Goal: Task Accomplishment & Management: Use online tool/utility

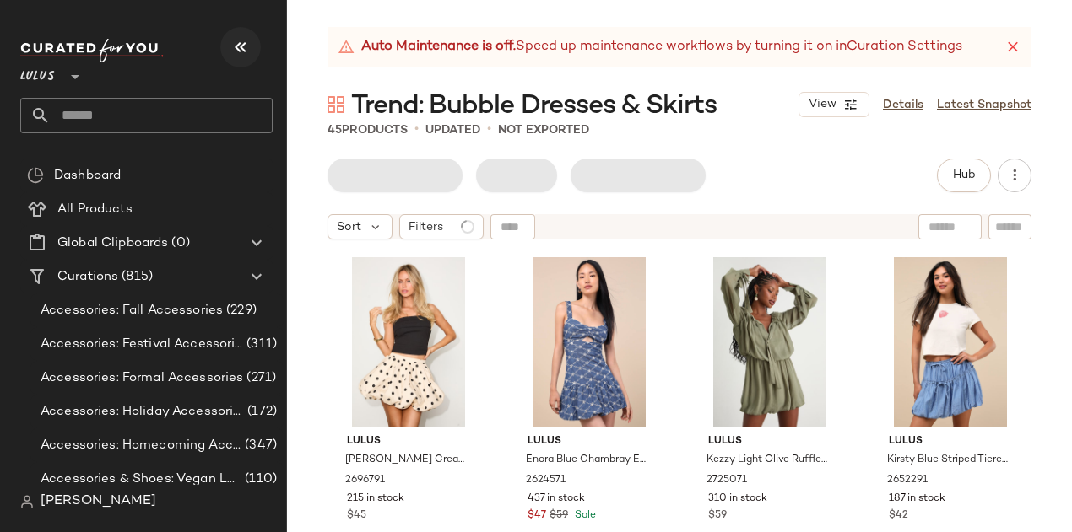
click at [246, 59] on button "button" at bounding box center [240, 47] width 41 height 41
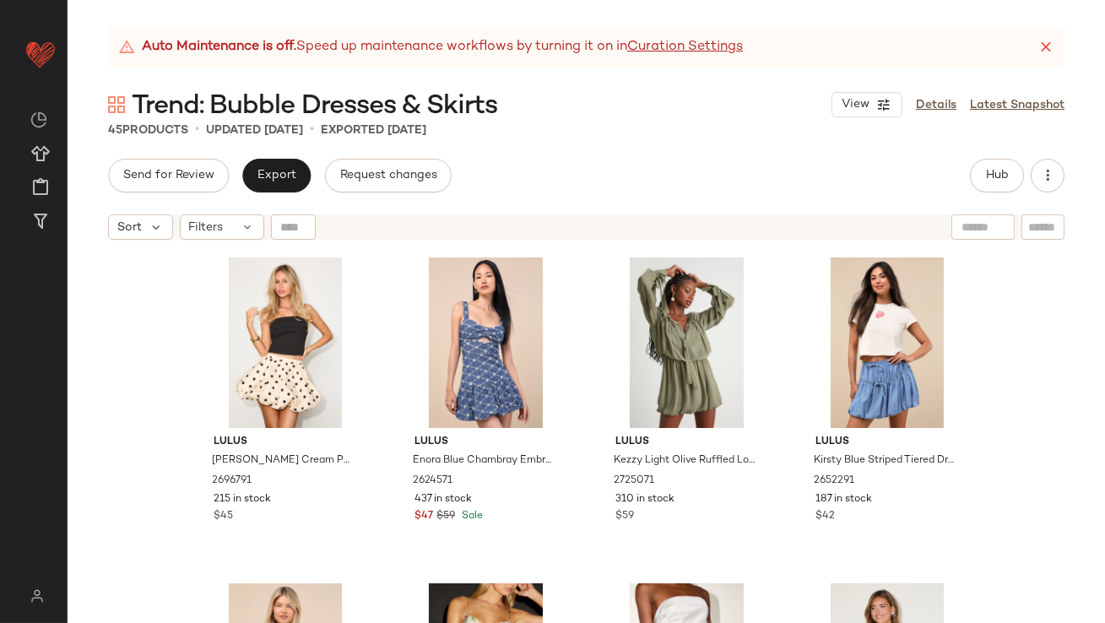
click at [1046, 36] on div "Auto Maintenance is off. Speed up maintenance workflows by turning it on in Cur…" at bounding box center [586, 47] width 956 height 41
click at [1045, 47] on icon at bounding box center [1045, 47] width 17 height 17
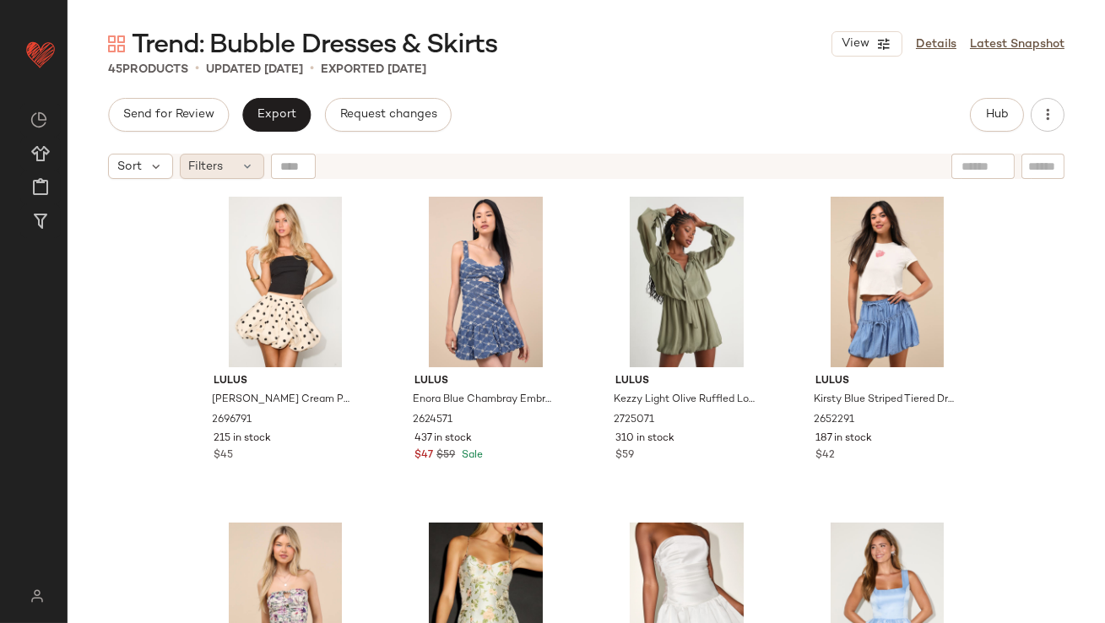
click at [195, 173] on span "Filters" at bounding box center [206, 167] width 35 height 18
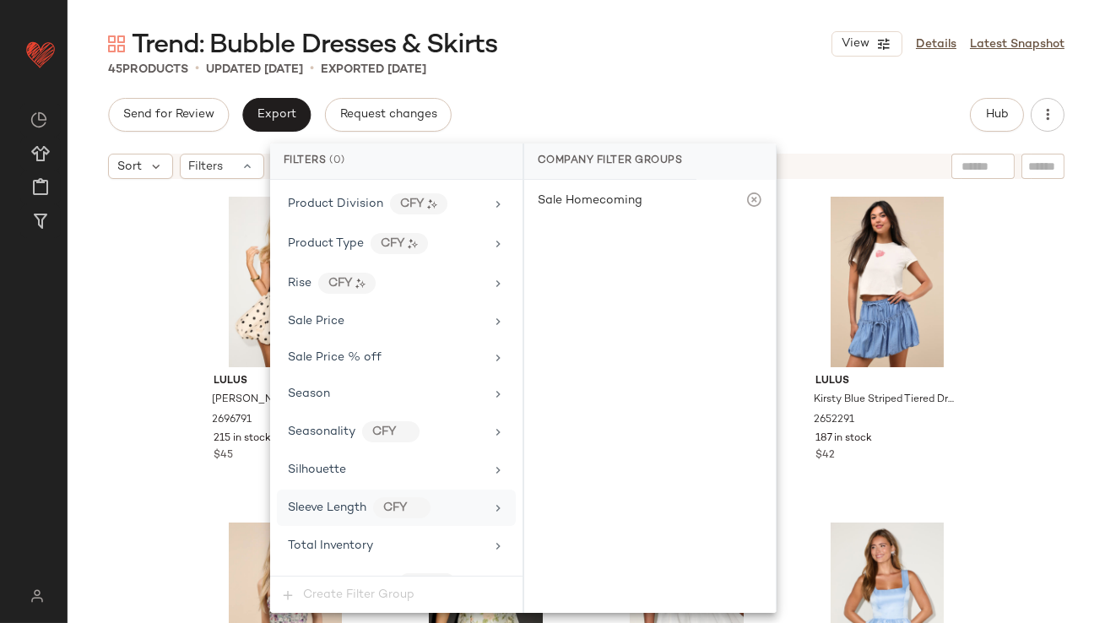
scroll to position [1221, 0]
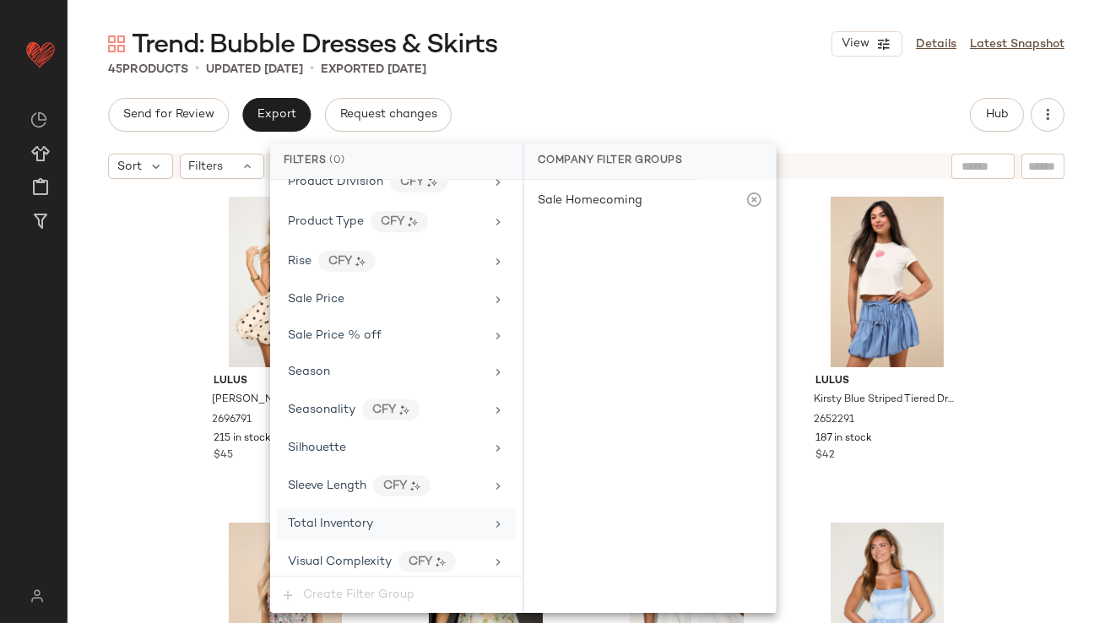
click at [344, 517] on span "Total Inventory" at bounding box center [330, 523] width 85 height 13
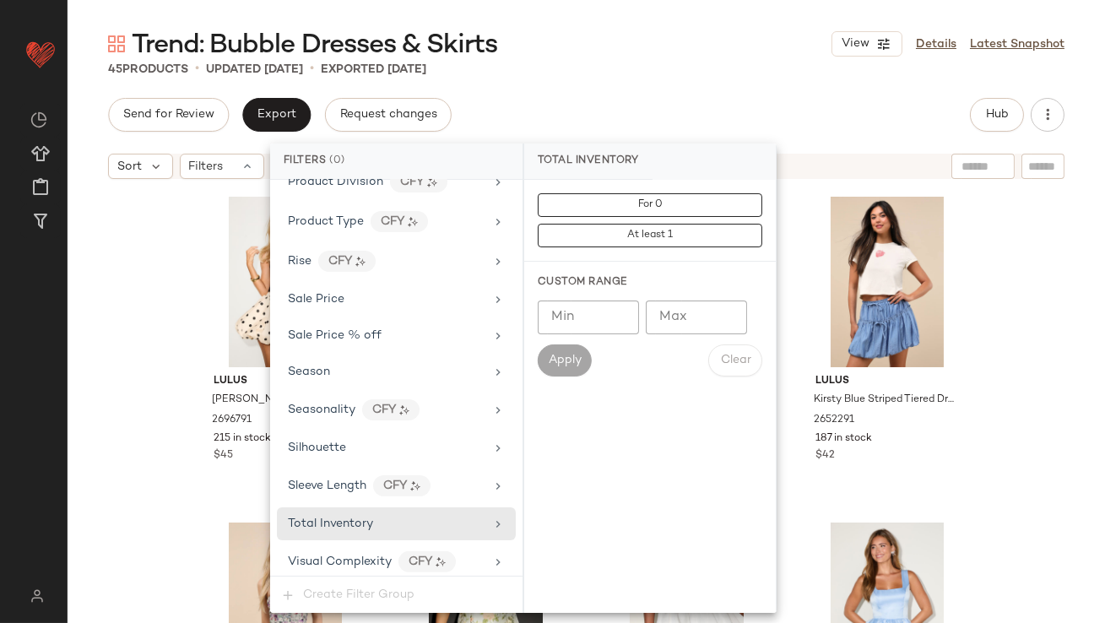
click at [694, 305] on input "Max" at bounding box center [695, 317] width 101 height 34
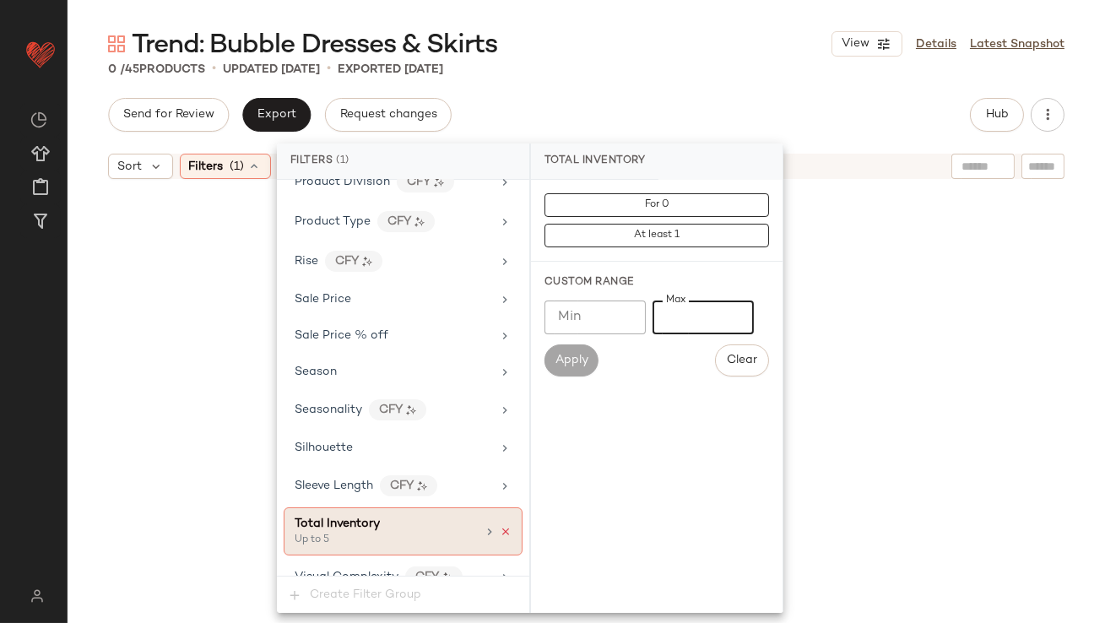
type input "*"
click at [502, 526] on icon at bounding box center [506, 532] width 12 height 12
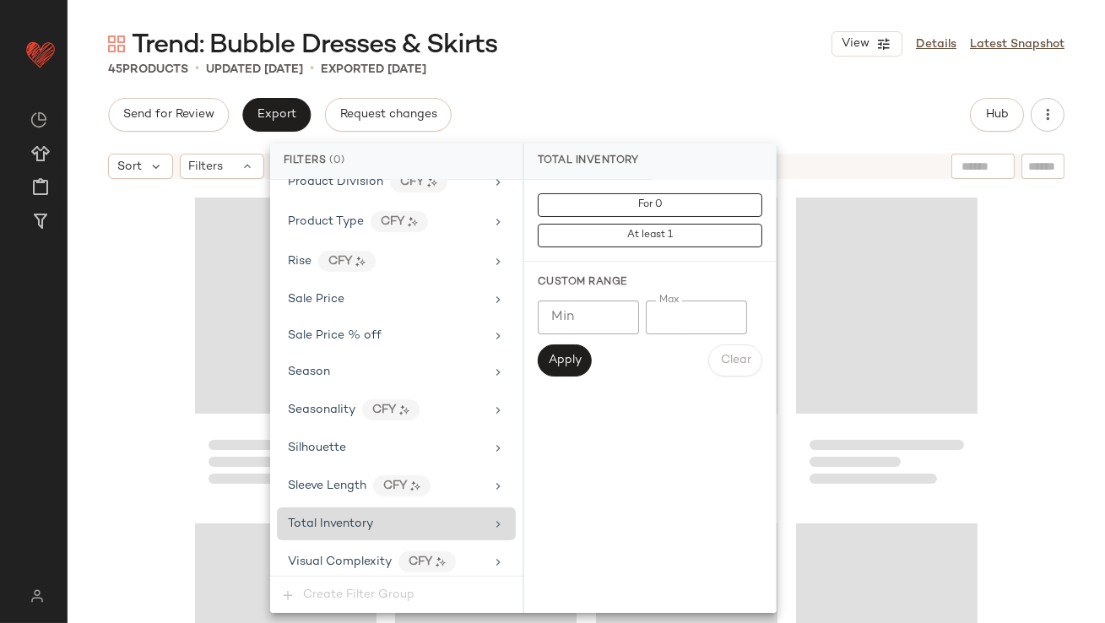
click at [676, 135] on div "Send for Review Export Request changes Hub Sort Filters" at bounding box center [586, 360] width 1037 height 525
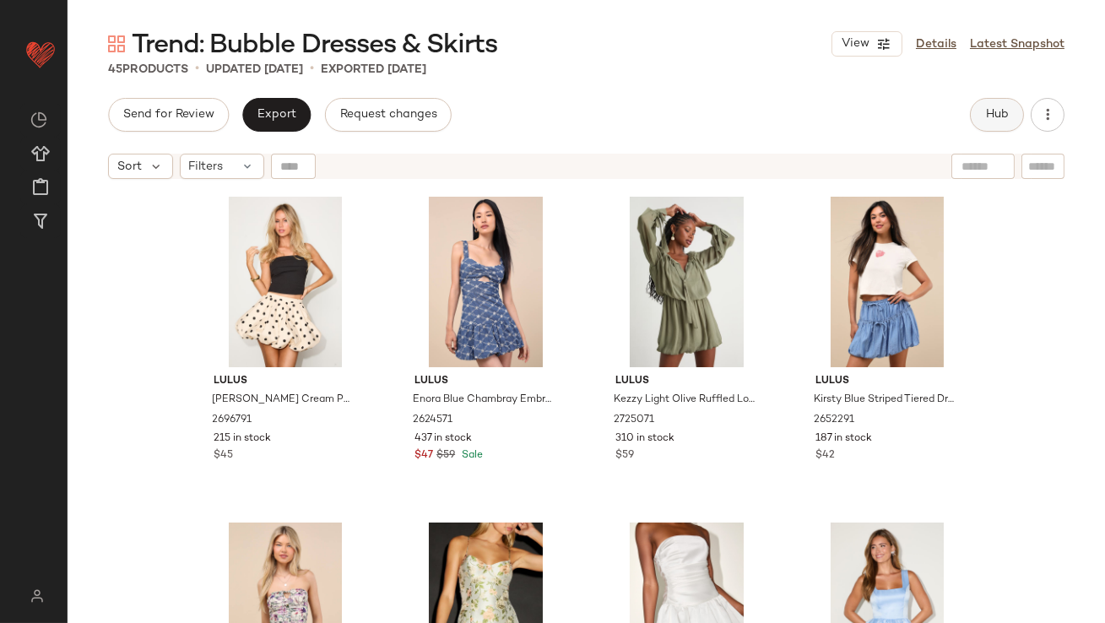
click at [986, 115] on span "Hub" at bounding box center [997, 115] width 24 height 14
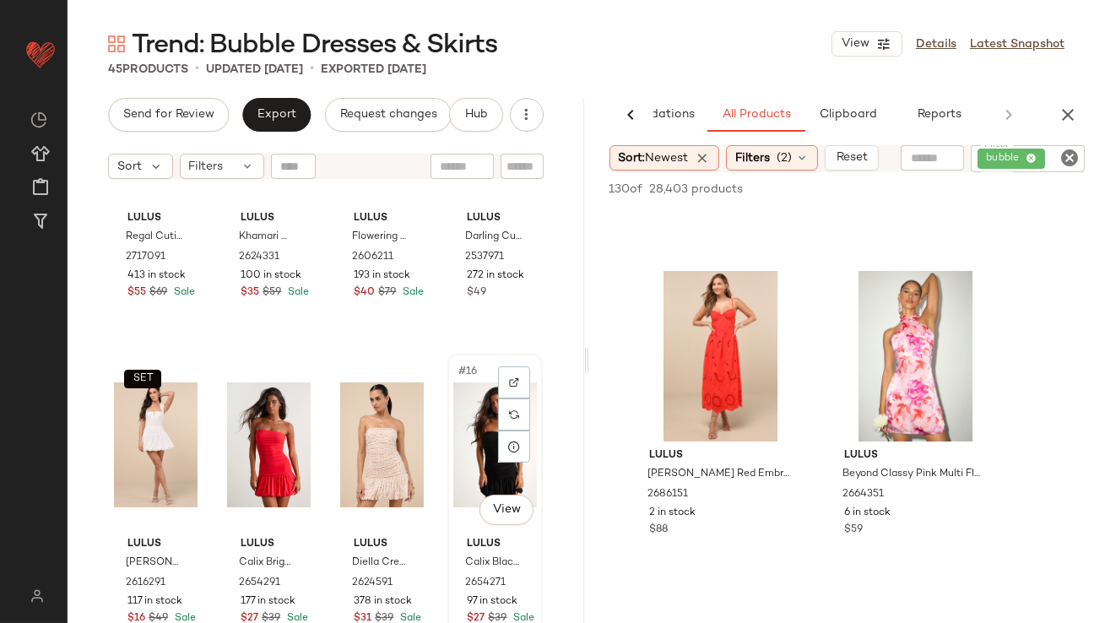
scroll to position [1034, 0]
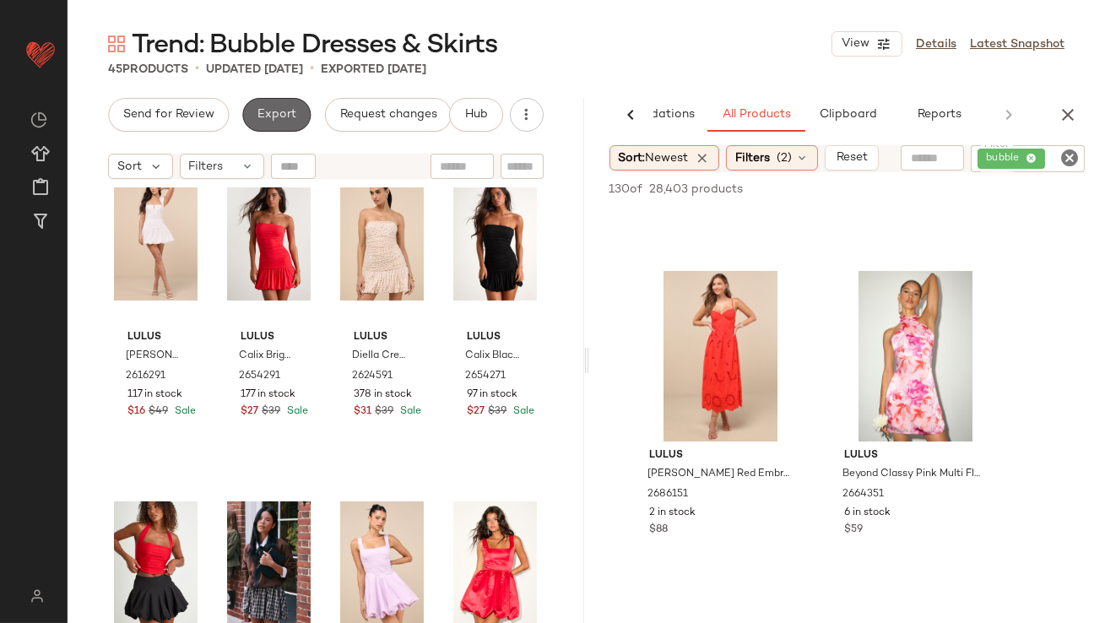
click at [262, 121] on span "Export" at bounding box center [277, 115] width 40 height 14
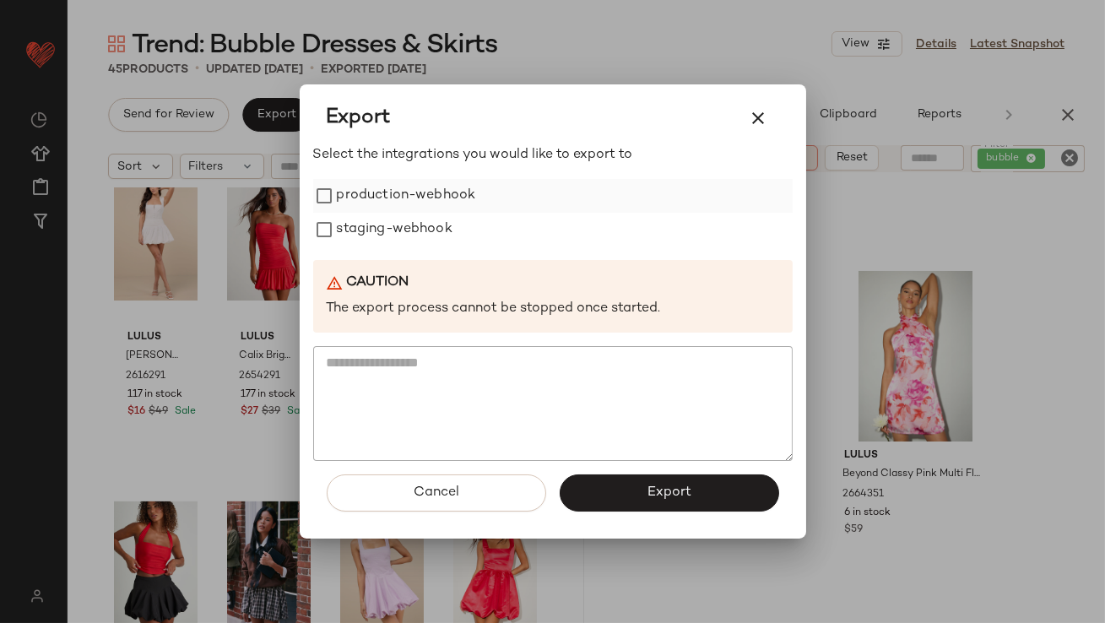
click at [371, 195] on label "production-webhook" at bounding box center [406, 196] width 139 height 34
click at [370, 224] on label "staging-webhook" at bounding box center [395, 230] width 116 height 34
click at [628, 479] on button "Export" at bounding box center [668, 492] width 219 height 37
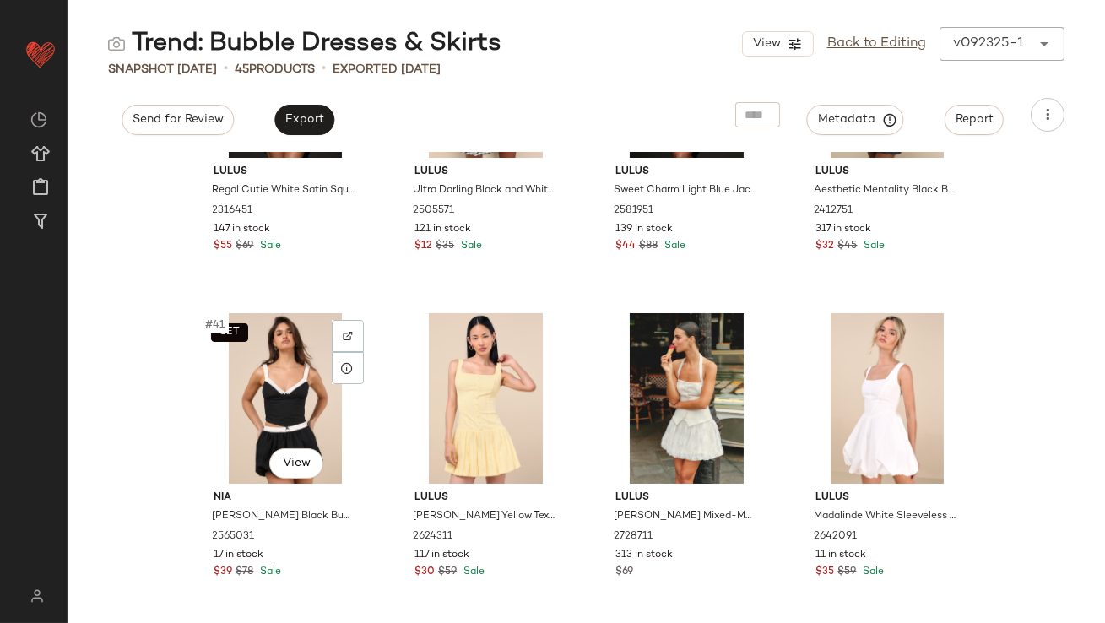
scroll to position [3336, 0]
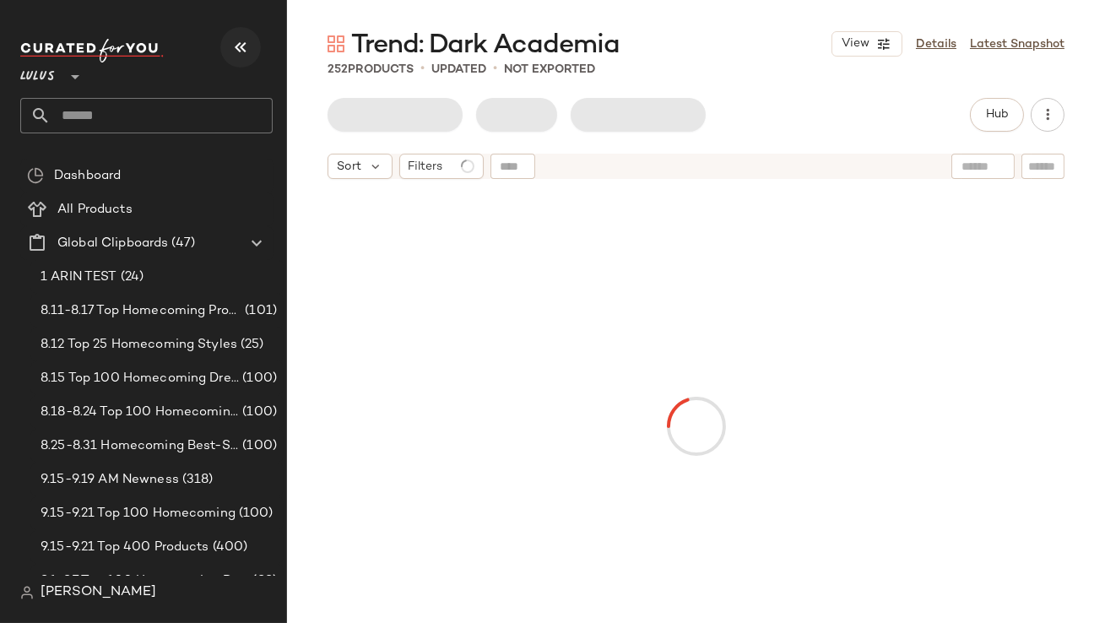
click at [237, 46] on icon "button" at bounding box center [240, 47] width 20 height 20
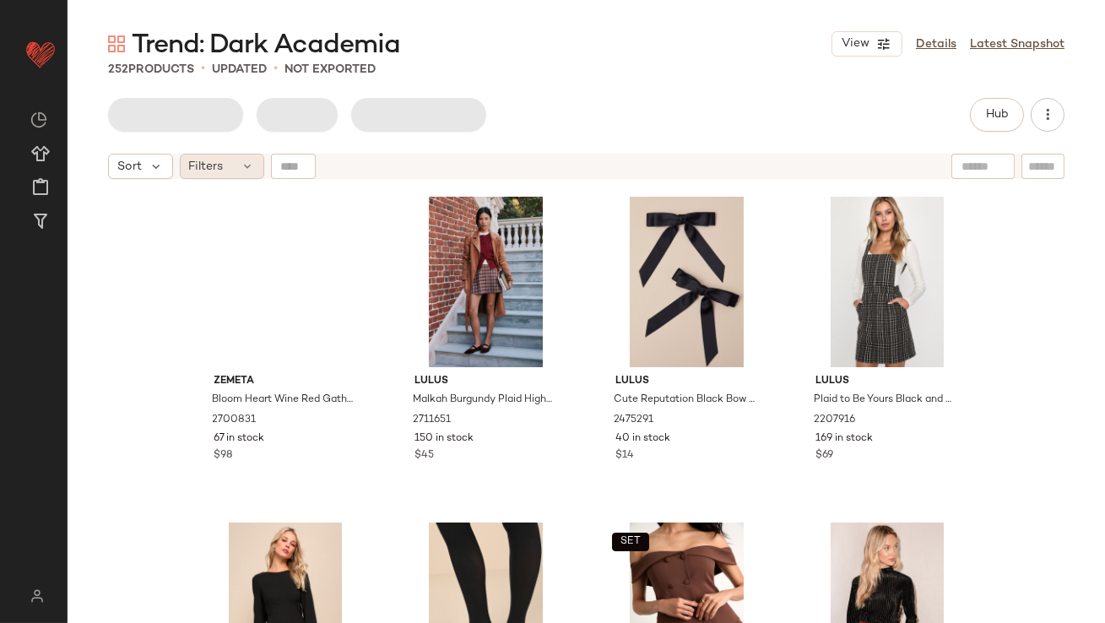
click at [191, 163] on span "Filters" at bounding box center [206, 167] width 35 height 18
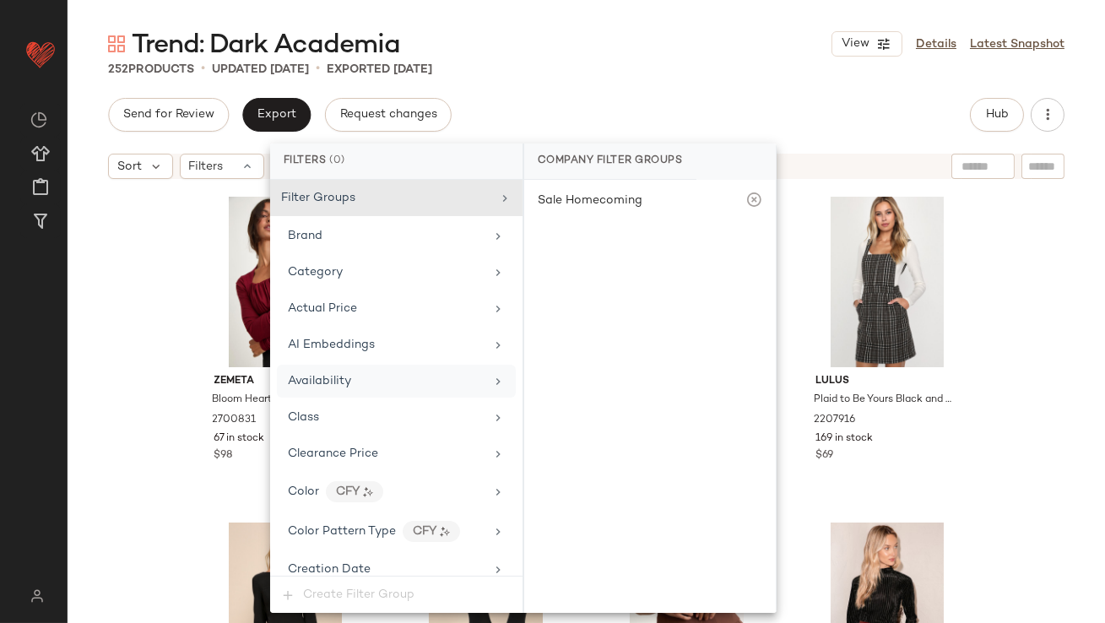
click at [319, 379] on span "Availability" at bounding box center [319, 381] width 63 height 13
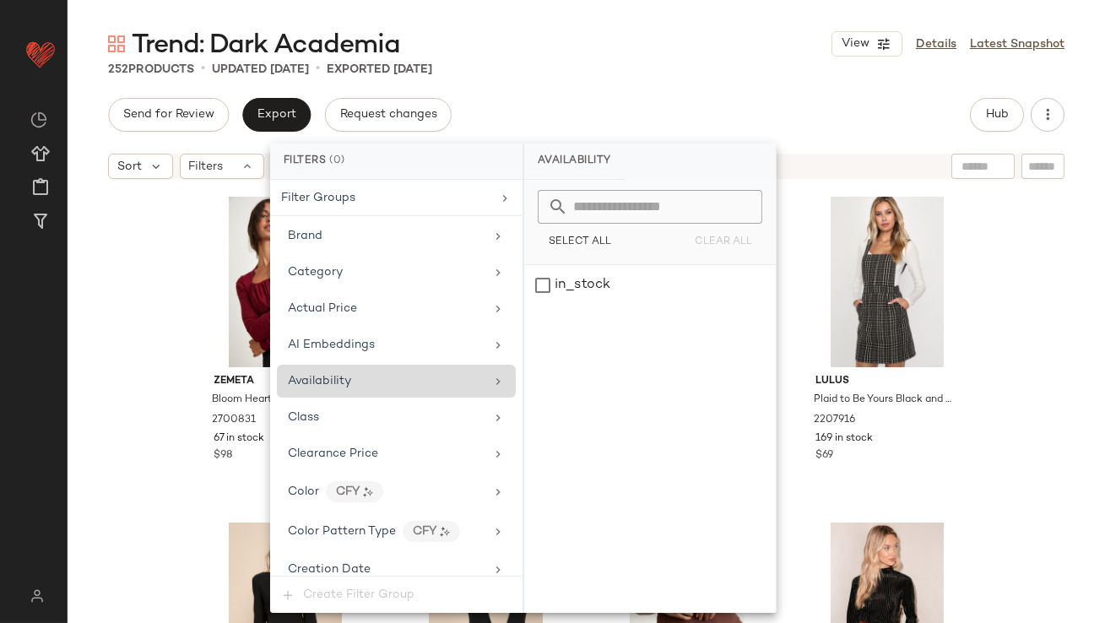
scroll to position [1261, 0]
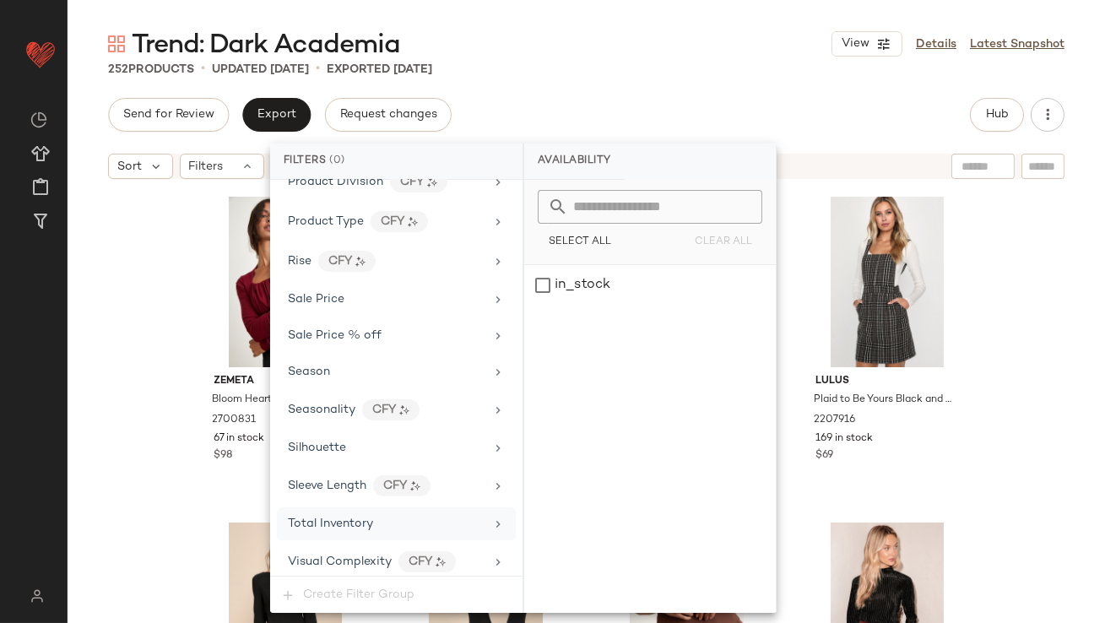
click at [336, 515] on div "Total Inventory" at bounding box center [330, 524] width 85 height 18
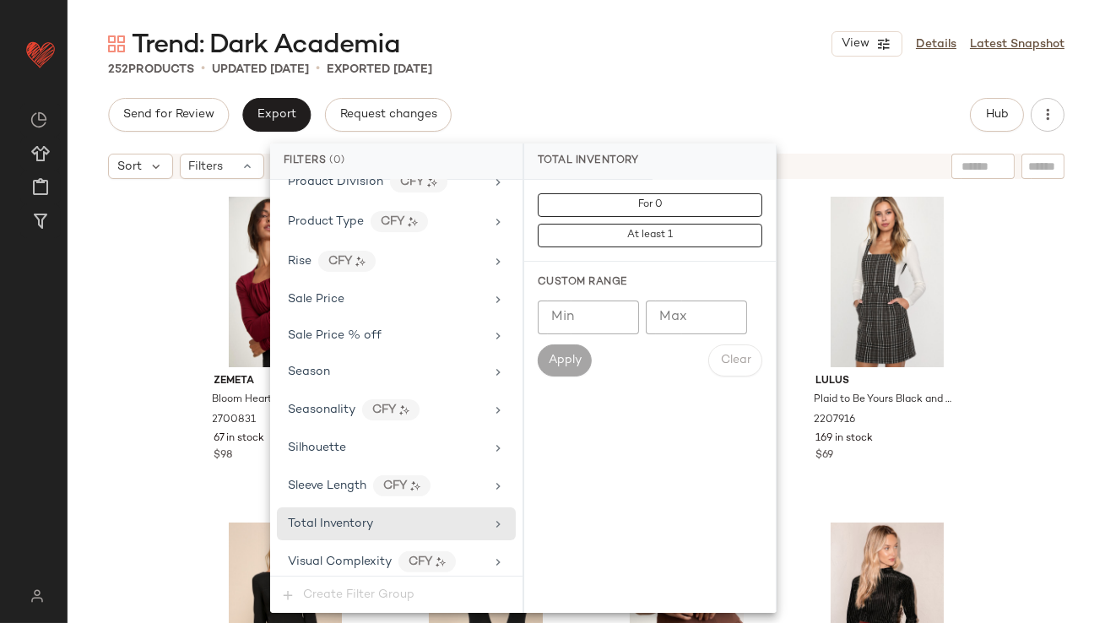
click at [662, 318] on input "Max" at bounding box center [695, 317] width 101 height 34
type input "*"
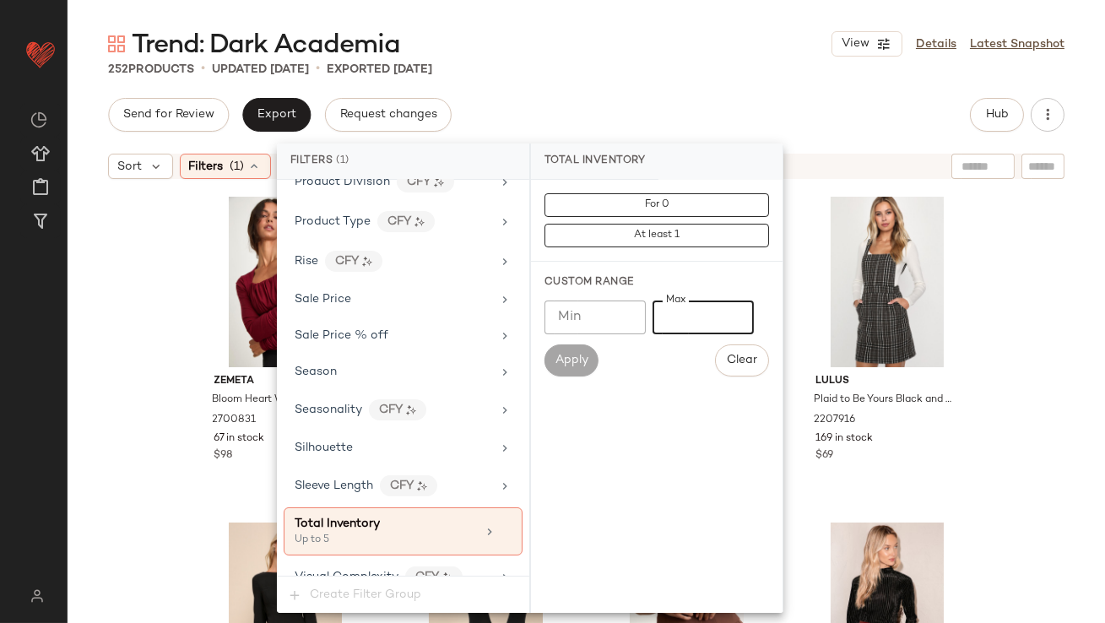
click at [621, 99] on div "Send for Review Export Request changes Hub" at bounding box center [586, 115] width 956 height 34
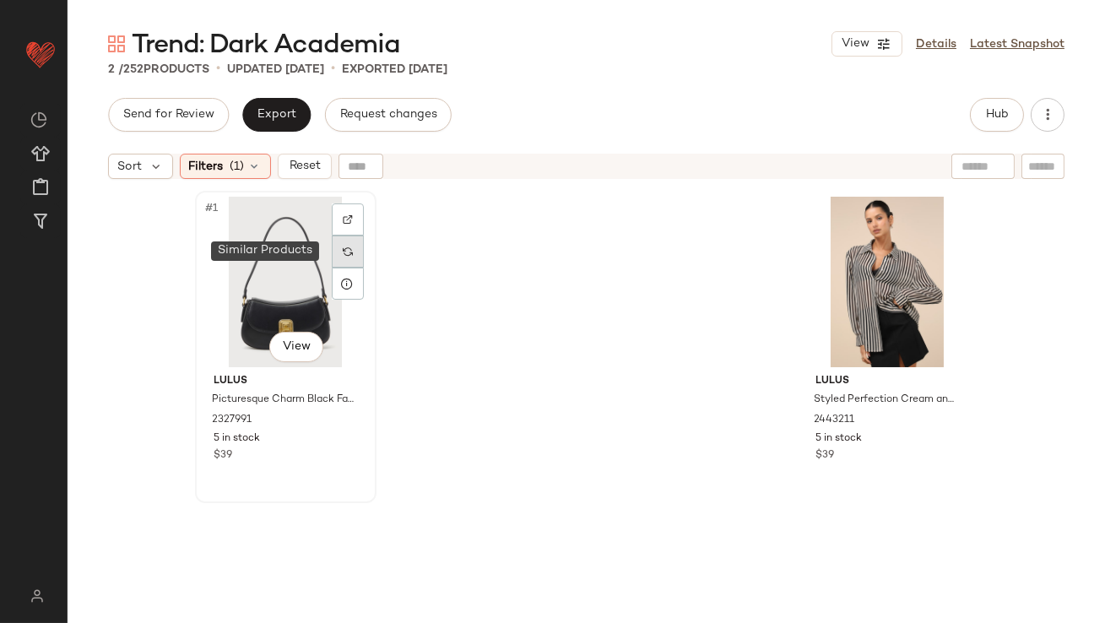
click at [343, 254] on img at bounding box center [348, 251] width 10 height 10
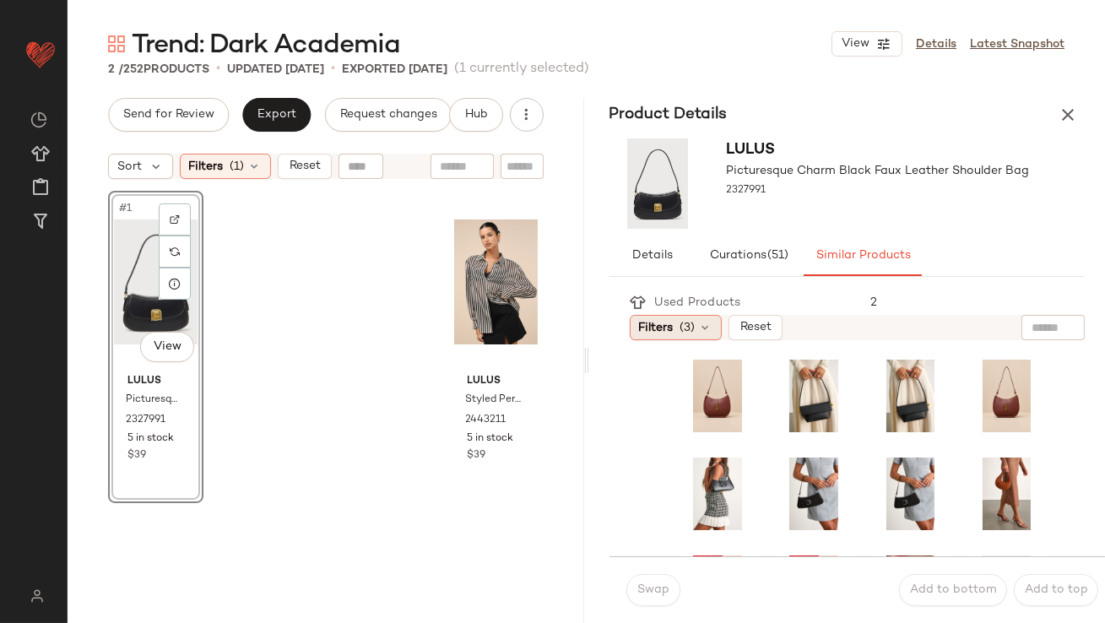
click at [656, 332] on span "Filters" at bounding box center [656, 328] width 35 height 18
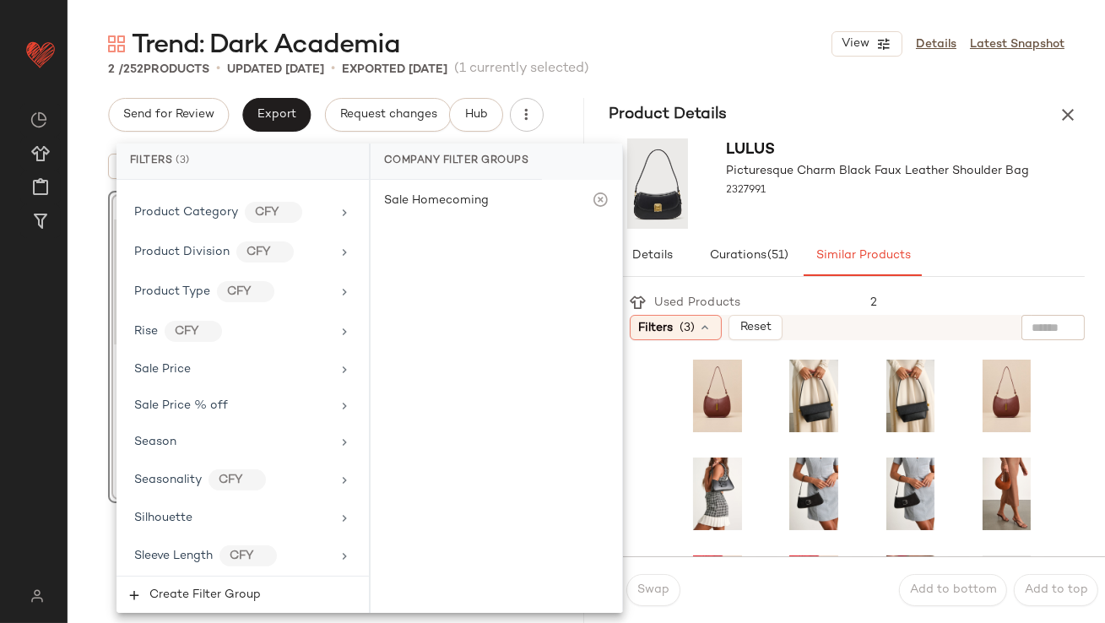
scroll to position [1342, 0]
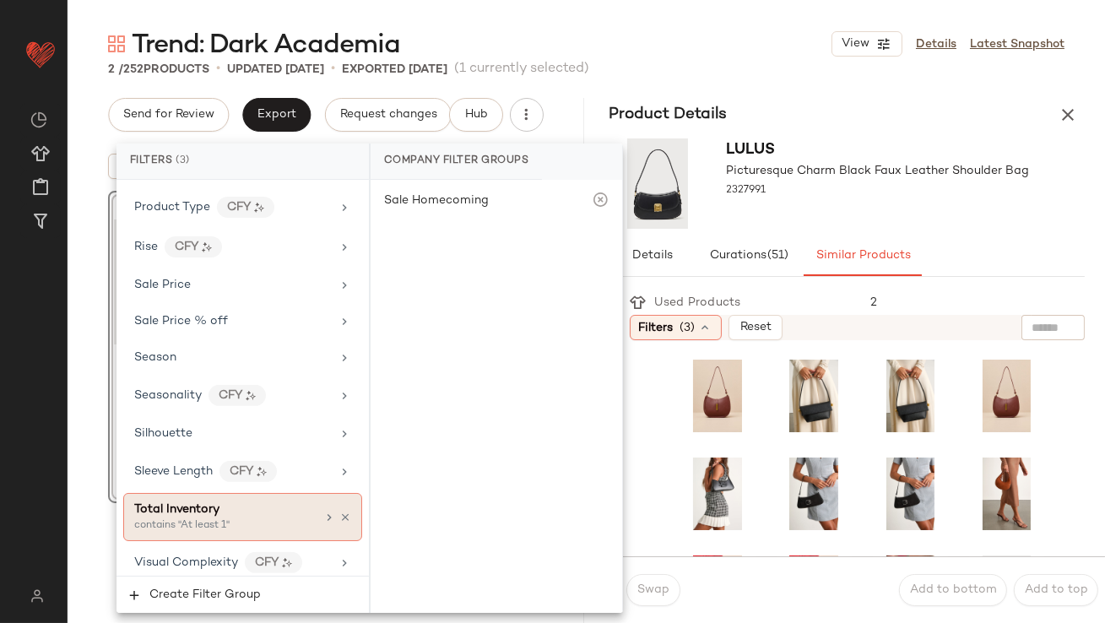
click at [161, 505] on span "Total Inventory" at bounding box center [176, 509] width 85 height 13
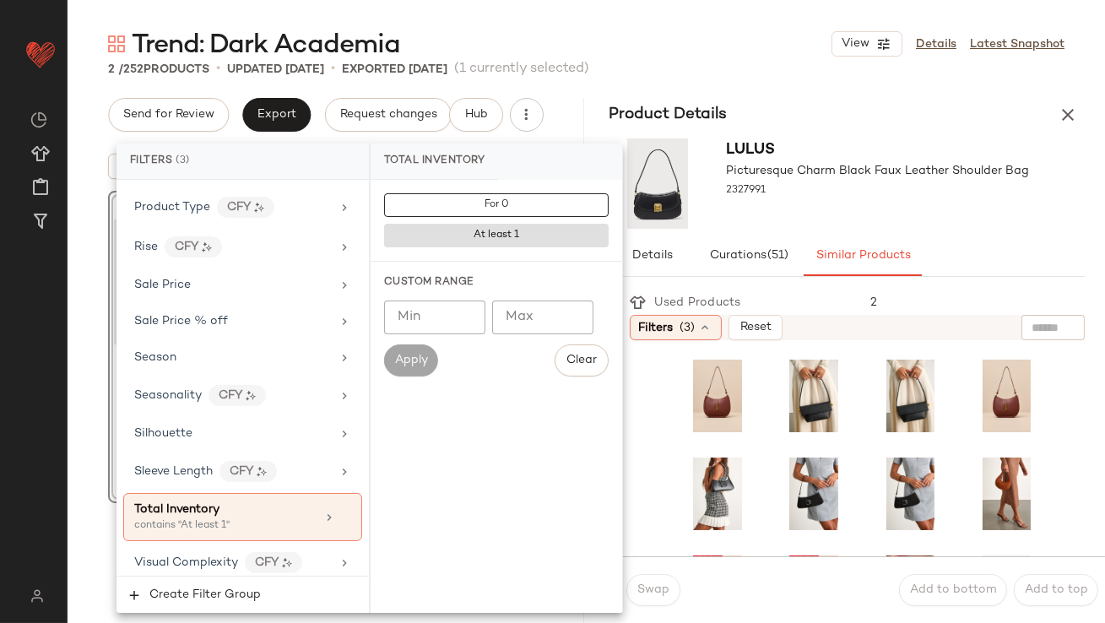
click at [429, 296] on div "Custom Range Min Min Max Max Apply Clear" at bounding box center [495, 326] width 251 height 128
type input "**"
click at [793, 213] on div "Lulus Picturesque Charm Black Faux Leather Shoulder Bag 2327991" at bounding box center [878, 183] width 303 height 90
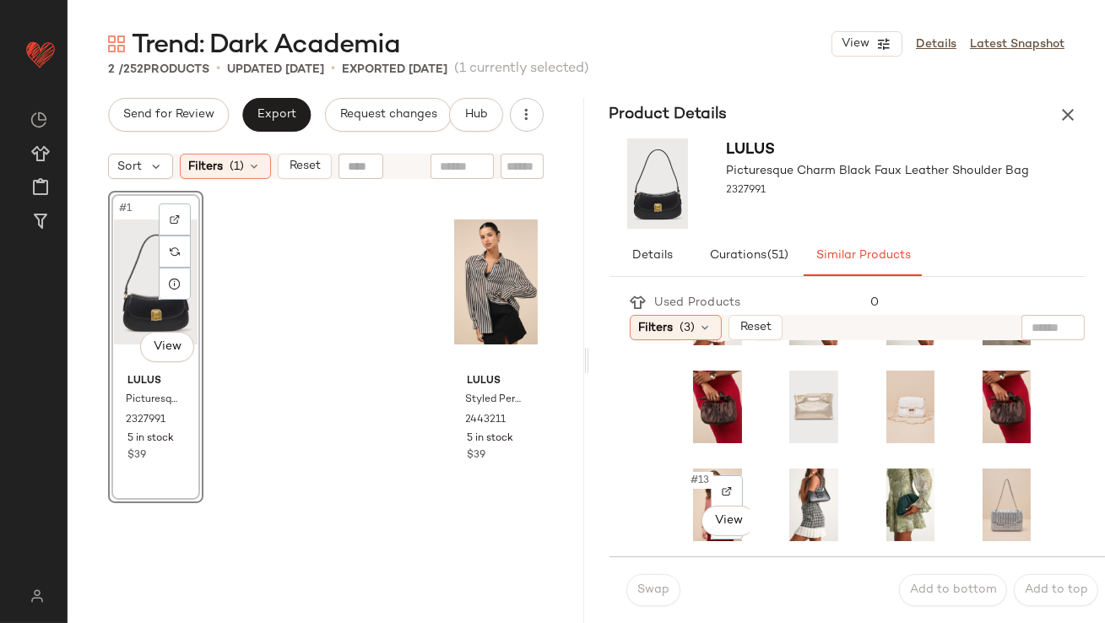
scroll to position [197, 0]
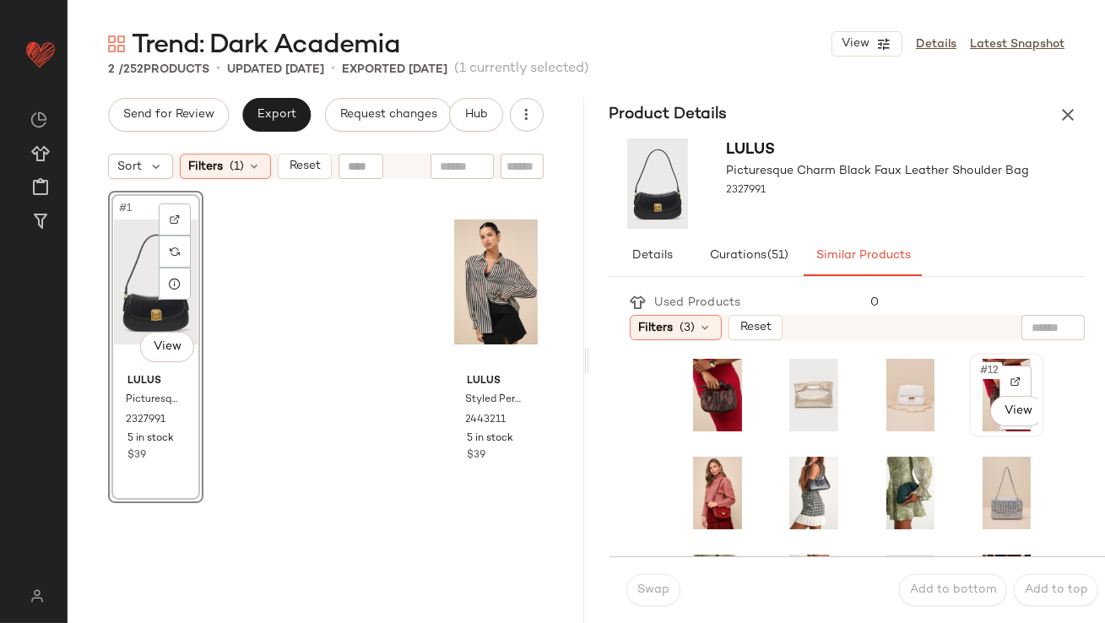
click at [978, 362] on span "#12" at bounding box center [990, 370] width 24 height 17
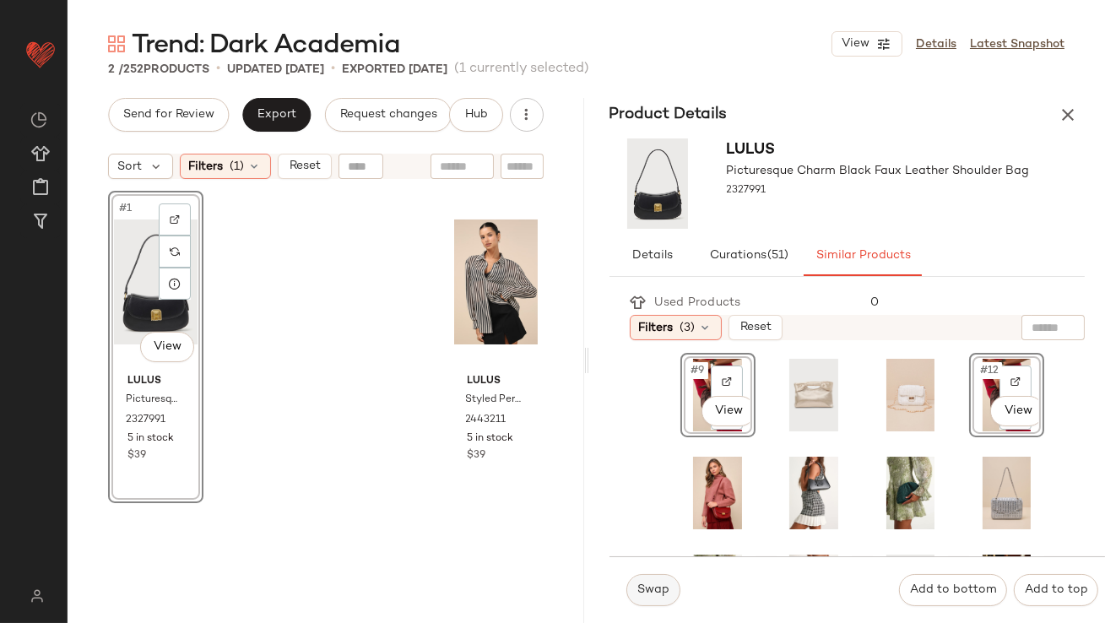
click at [639, 593] on span "Swap" at bounding box center [652, 590] width 33 height 14
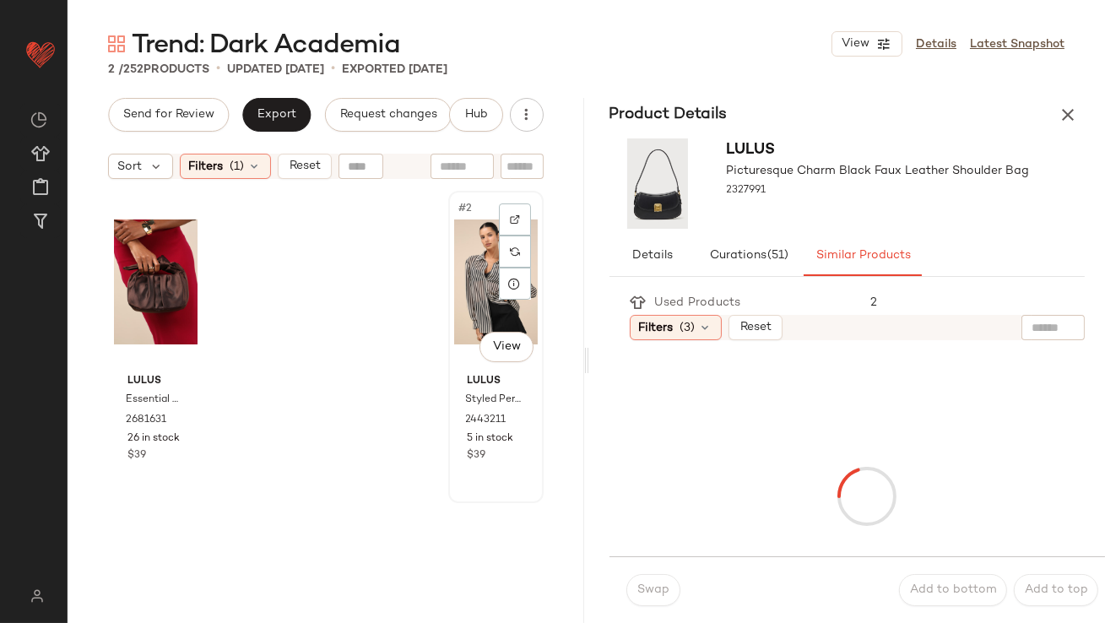
click at [460, 278] on div "#2 View" at bounding box center [496, 282] width 84 height 170
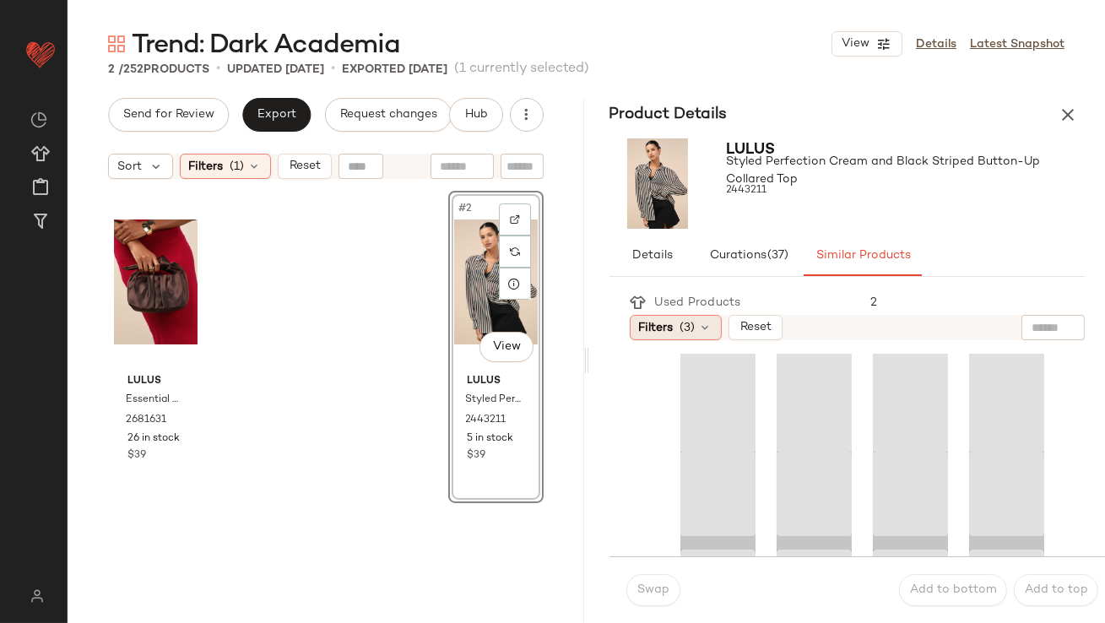
click at [663, 325] on span "Filters" at bounding box center [656, 328] width 35 height 18
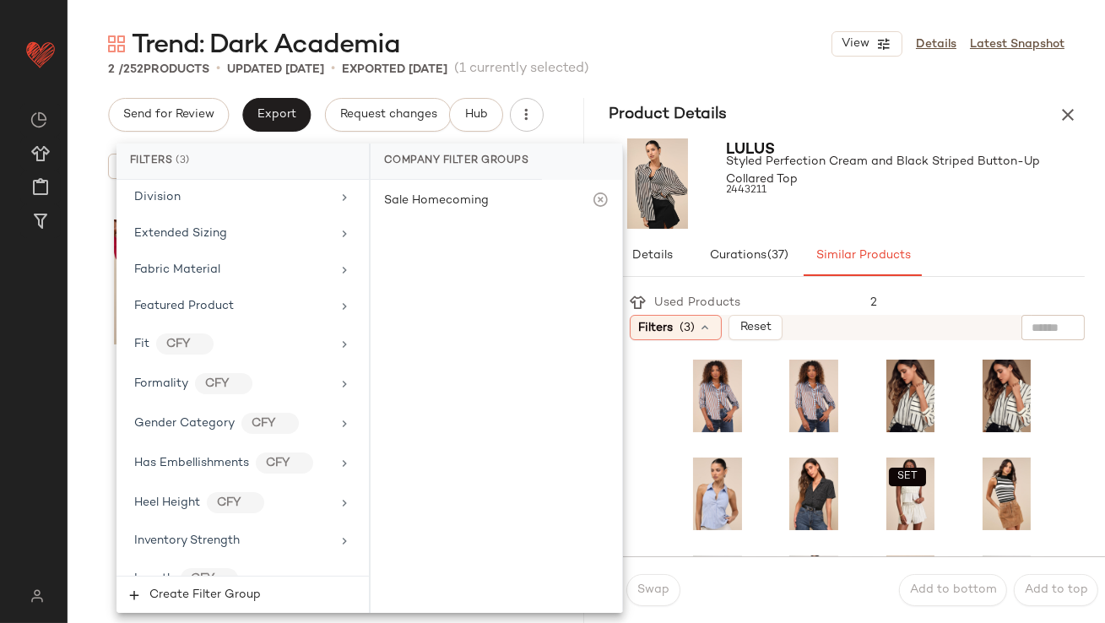
scroll to position [1342, 0]
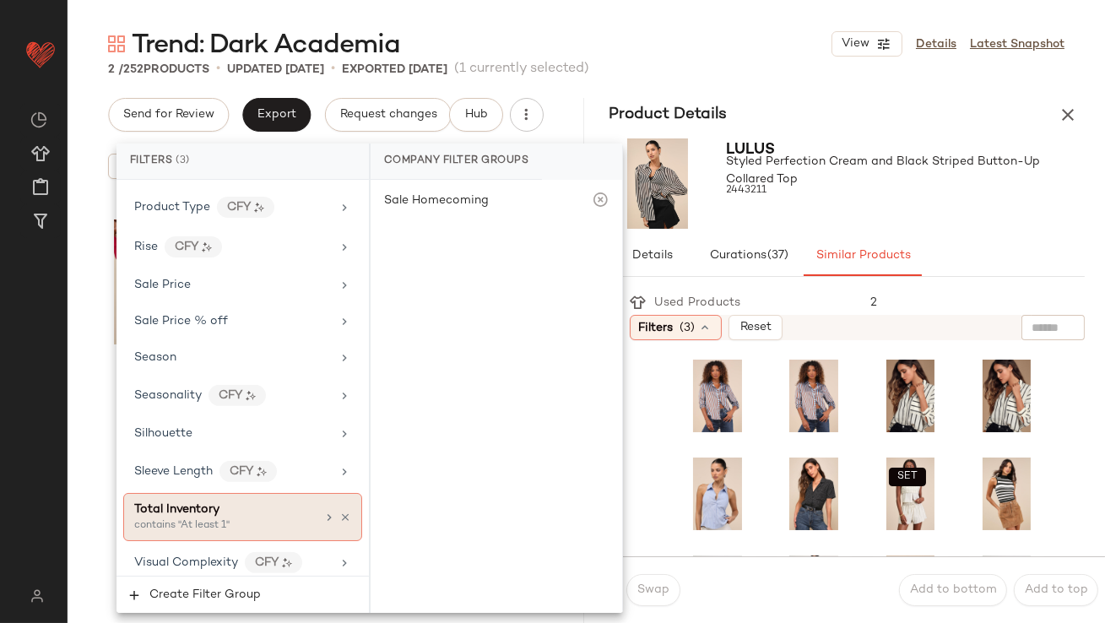
click at [214, 505] on span "Total Inventory" at bounding box center [176, 509] width 85 height 13
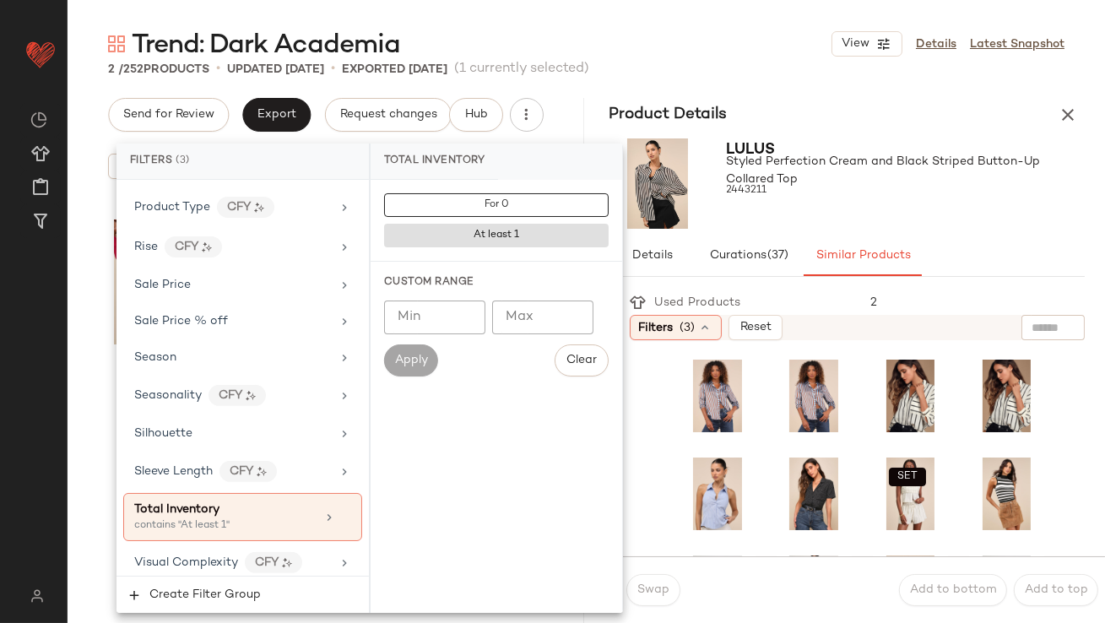
click at [436, 311] on input "Min" at bounding box center [434, 317] width 101 height 34
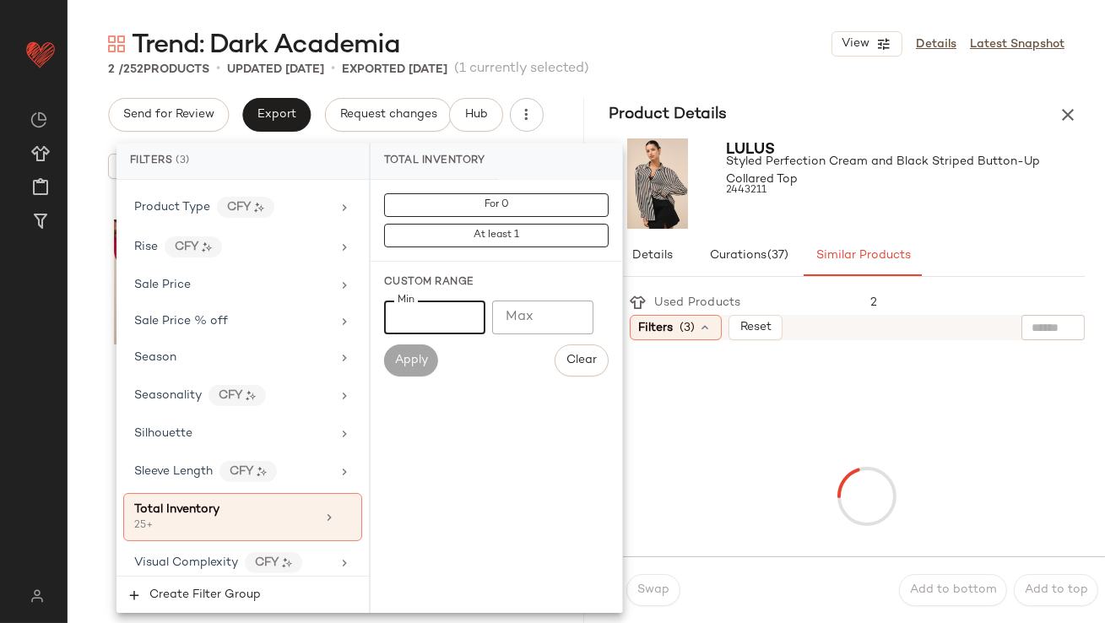
type input "**"
click at [775, 217] on div "Lulus Styled Perfection Cream and Black Striped Button-Up Collared Top 2443211" at bounding box center [906, 183] width 359 height 90
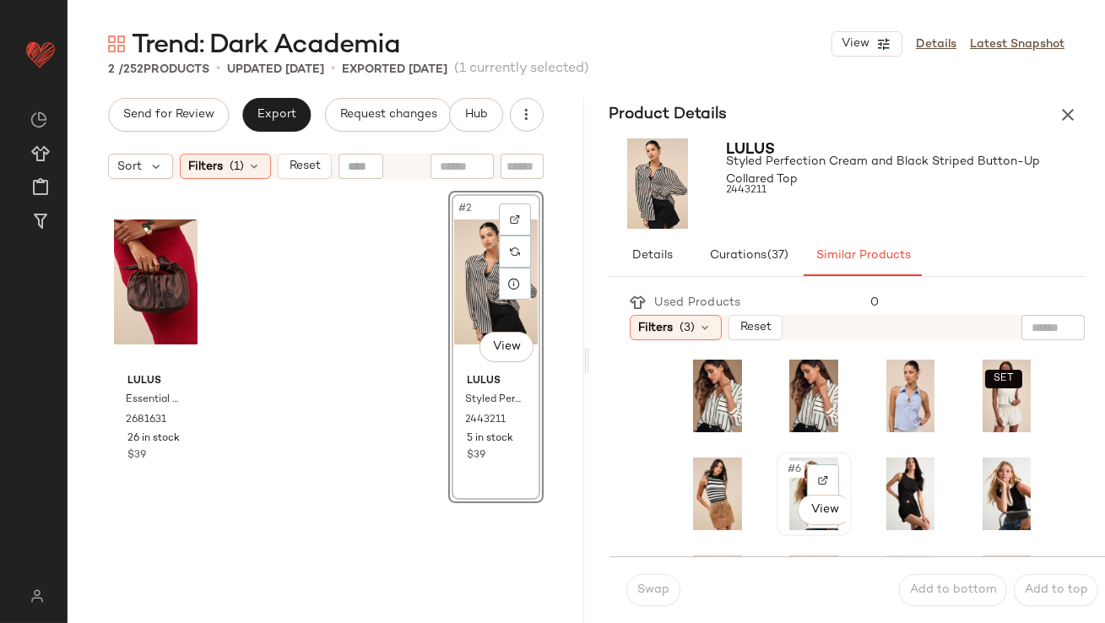
click at [788, 480] on div "#6 View" at bounding box center [813, 493] width 63 height 73
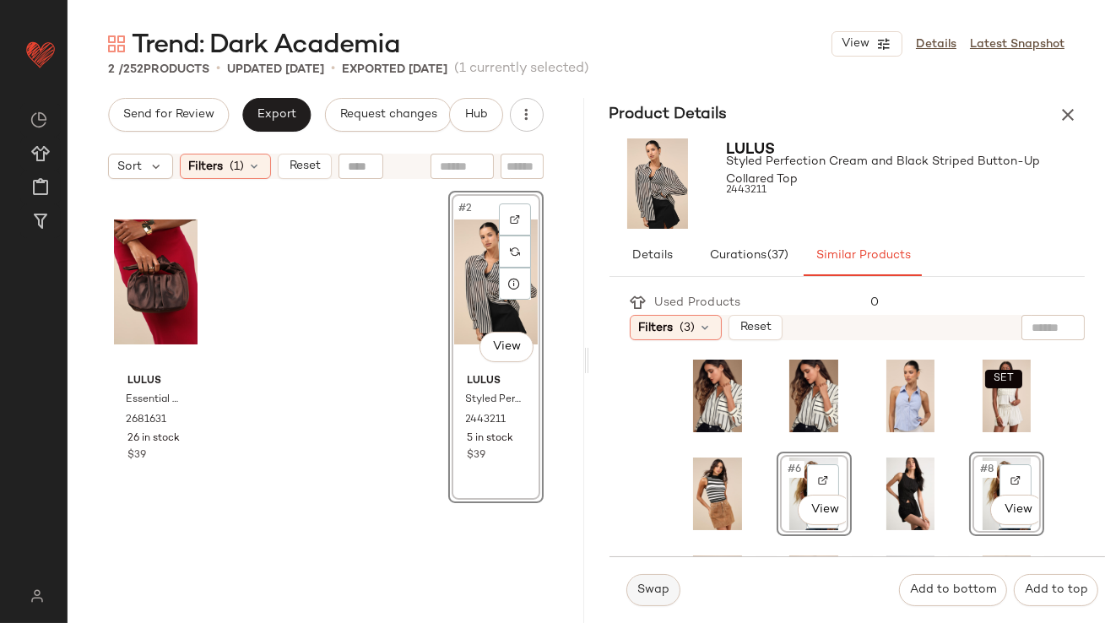
click at [659, 591] on span "Swap" at bounding box center [652, 590] width 33 height 14
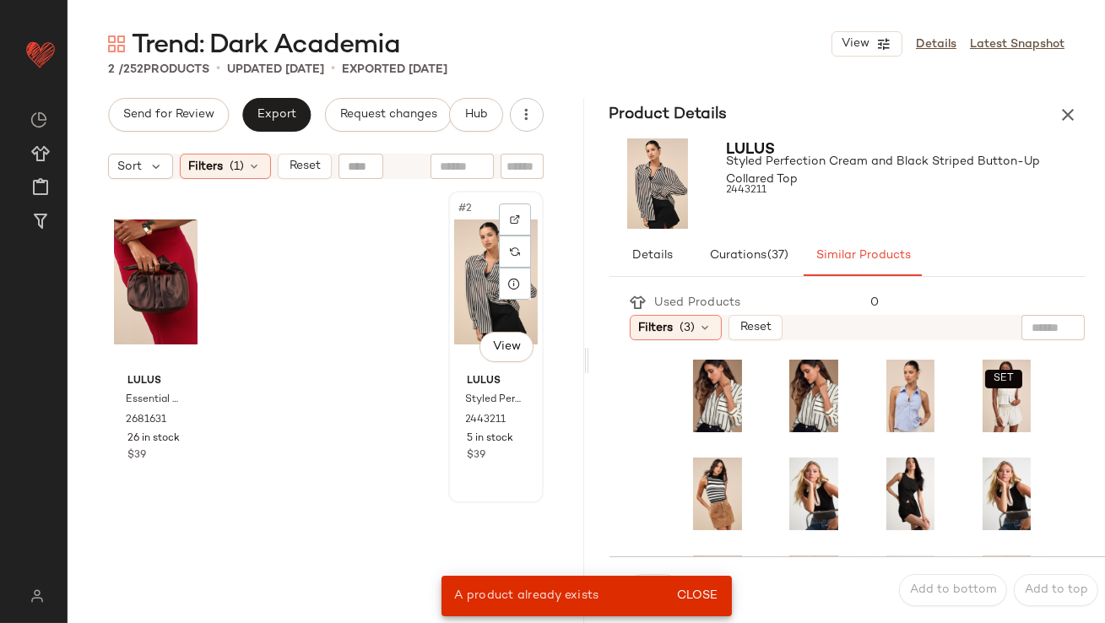
click at [454, 293] on div "#2 View" at bounding box center [496, 282] width 84 height 170
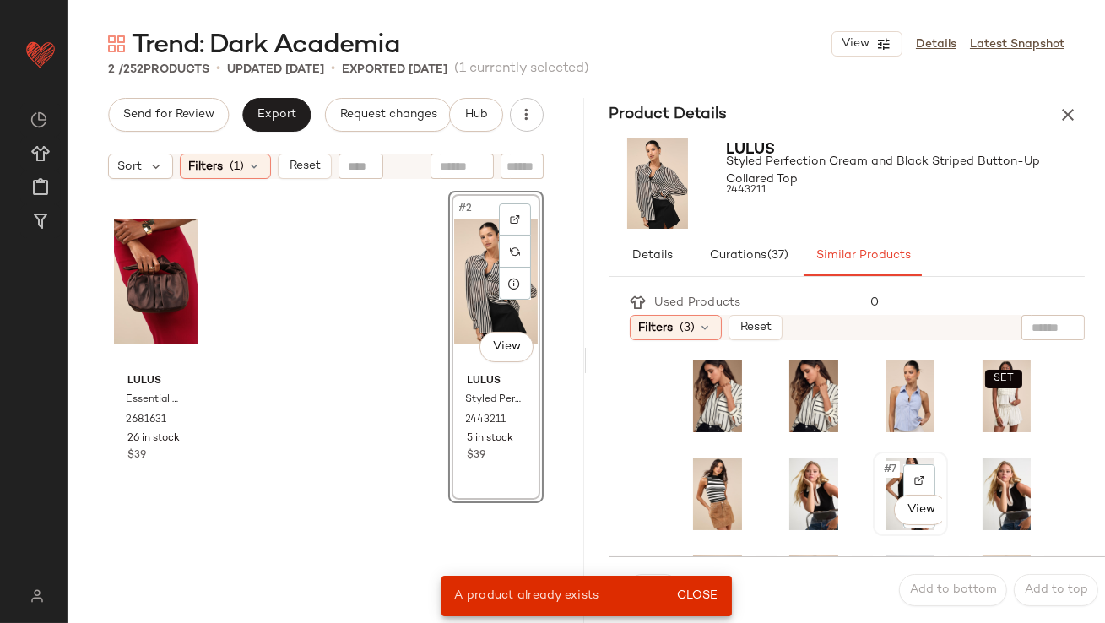
click at [882, 467] on span "#7" at bounding box center [891, 469] width 18 height 17
click at [712, 576] on div "A product already exists Close" at bounding box center [586, 595] width 290 height 41
click at [695, 596] on span "Close" at bounding box center [696, 596] width 41 height 14
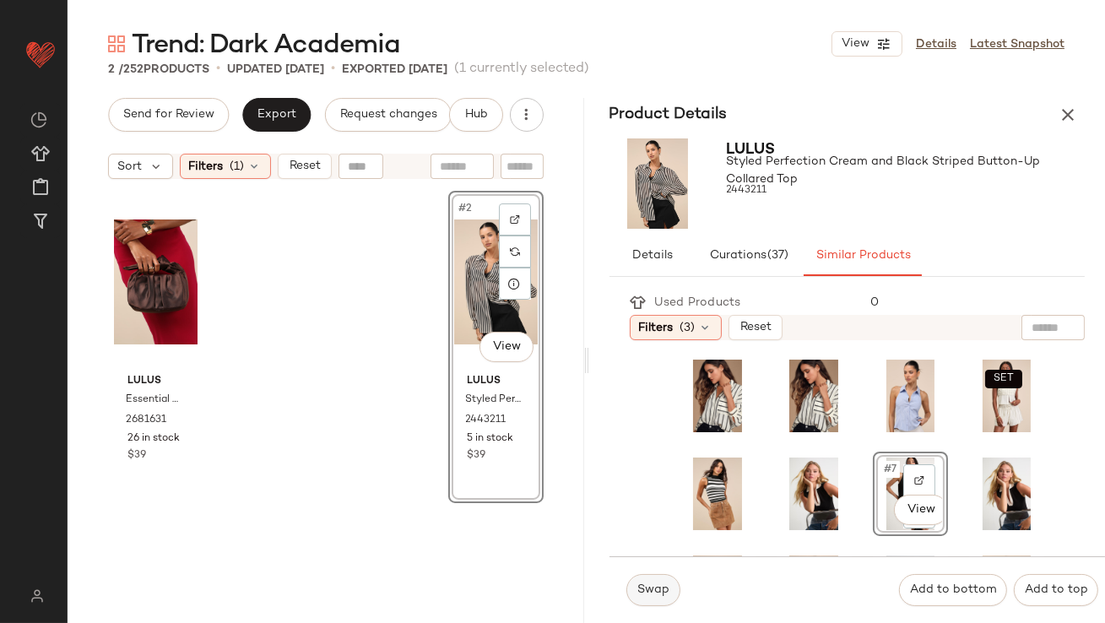
click at [645, 597] on button "Swap" at bounding box center [653, 590] width 54 height 32
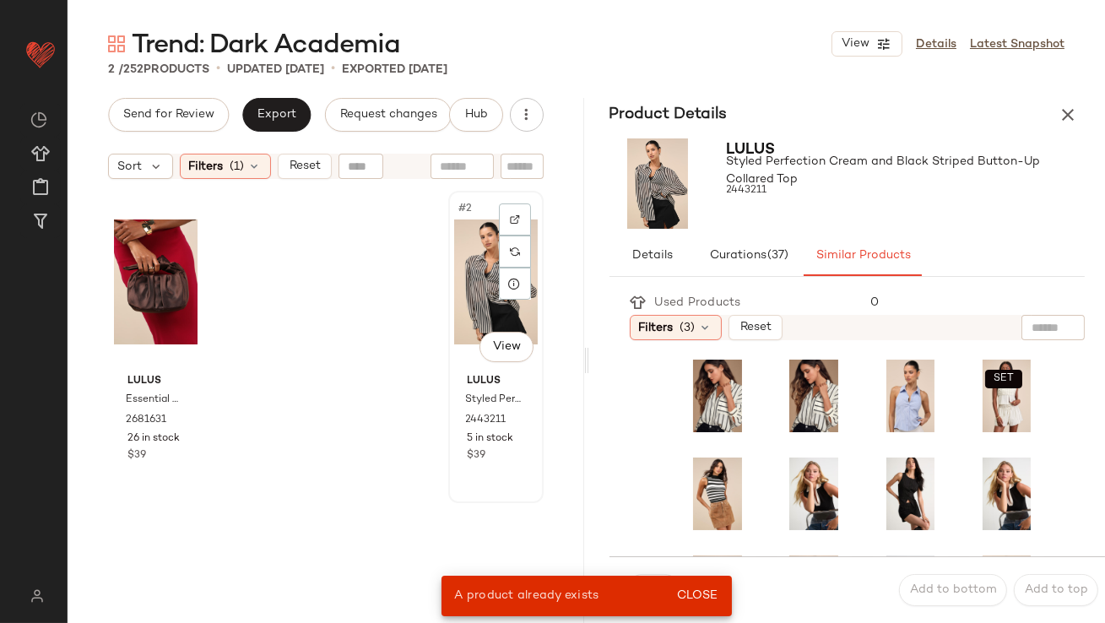
click at [474, 287] on div "#2 View" at bounding box center [496, 282] width 84 height 170
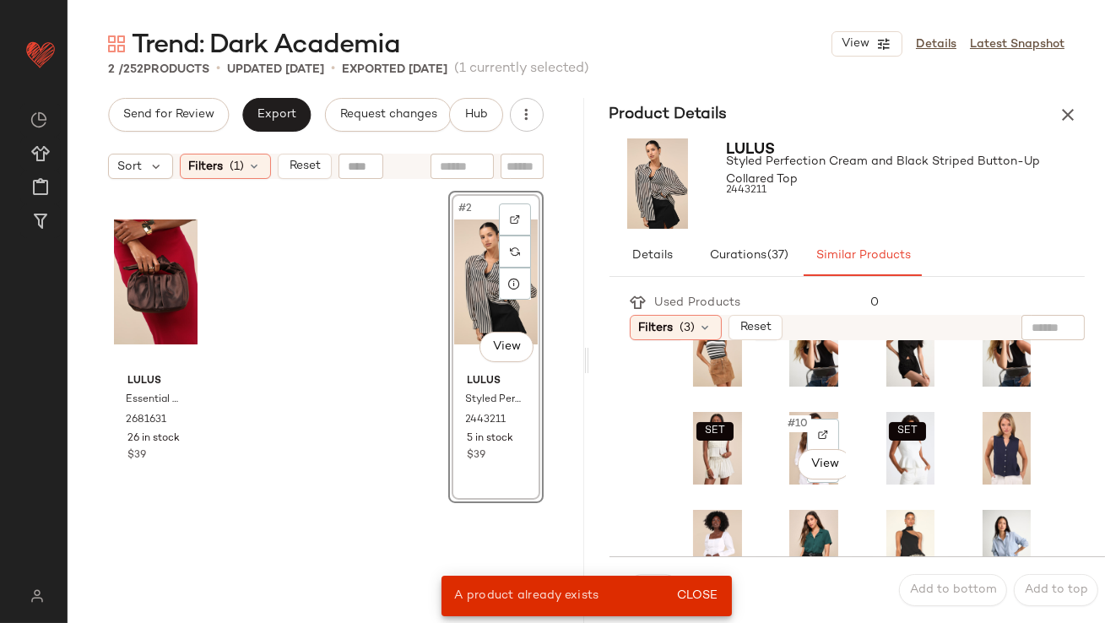
scroll to position [153, 0]
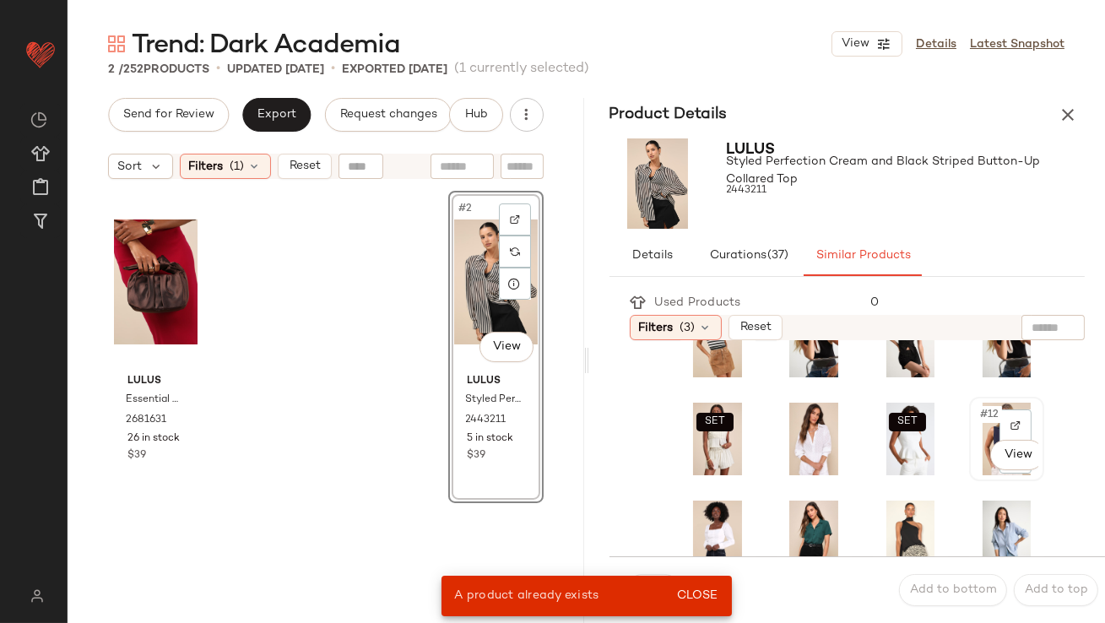
click at [978, 416] on span "#12" at bounding box center [990, 414] width 24 height 17
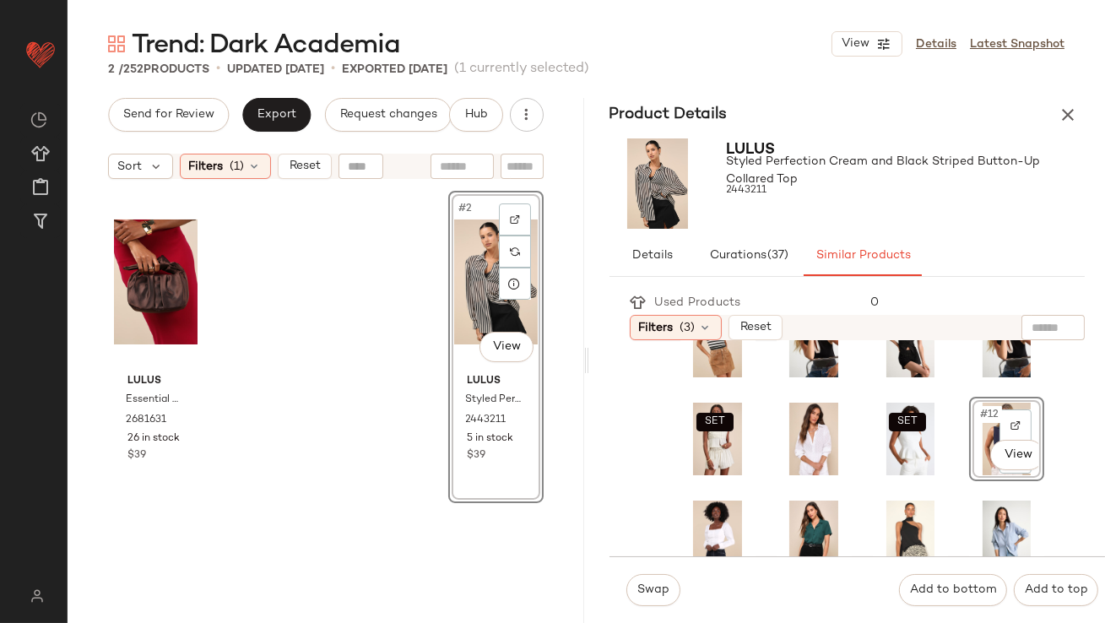
click at [696, 594] on div "Swap Add to bottom Add to top" at bounding box center [857, 589] width 496 height 67
click at [643, 592] on span "Swap" at bounding box center [652, 590] width 33 height 14
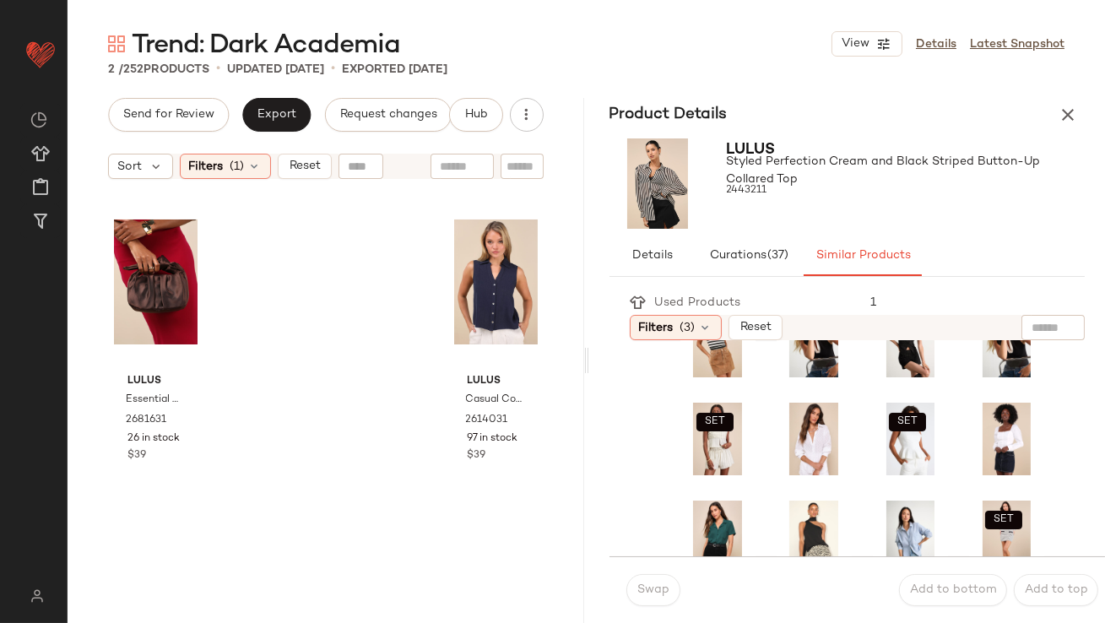
click at [232, 172] on span "(1)" at bounding box center [237, 167] width 14 height 18
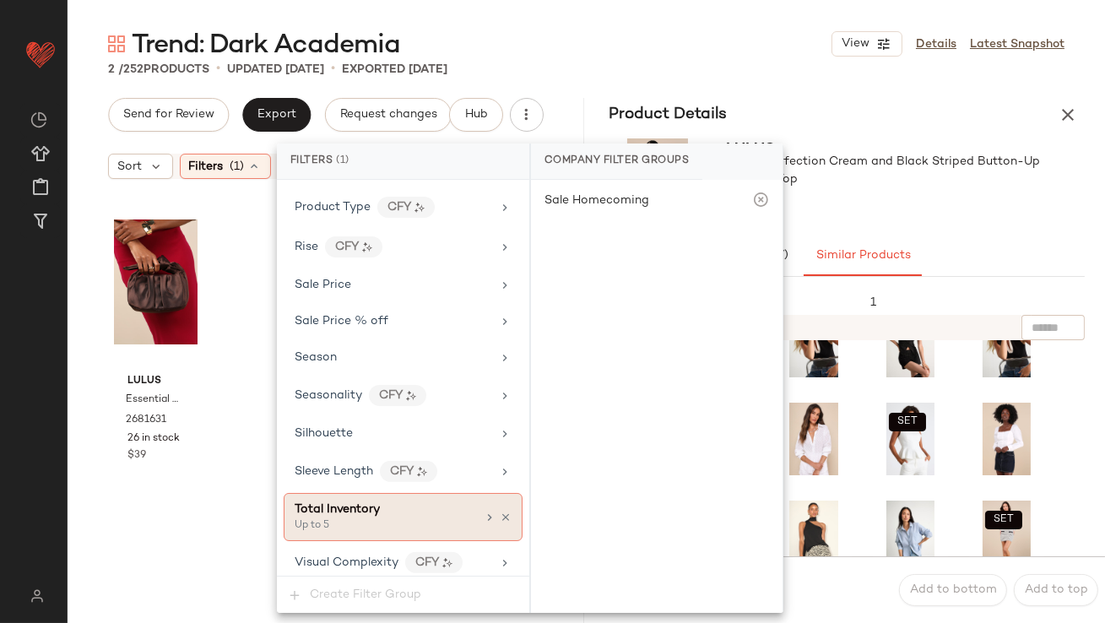
click at [500, 511] on icon at bounding box center [506, 517] width 12 height 12
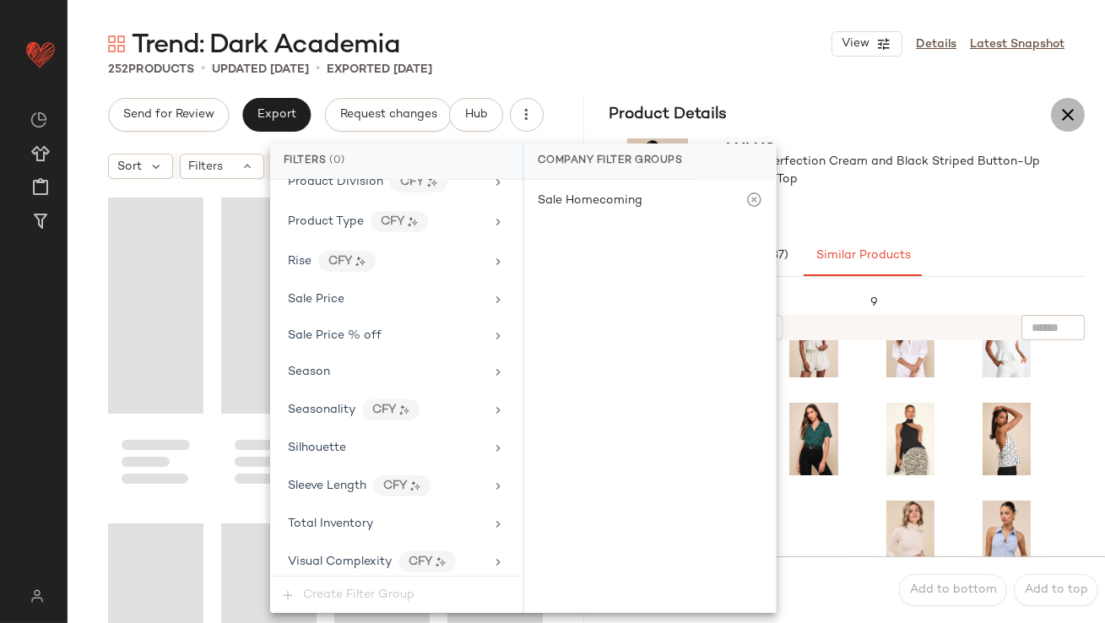
click at [1070, 117] on icon "button" at bounding box center [1067, 115] width 20 height 20
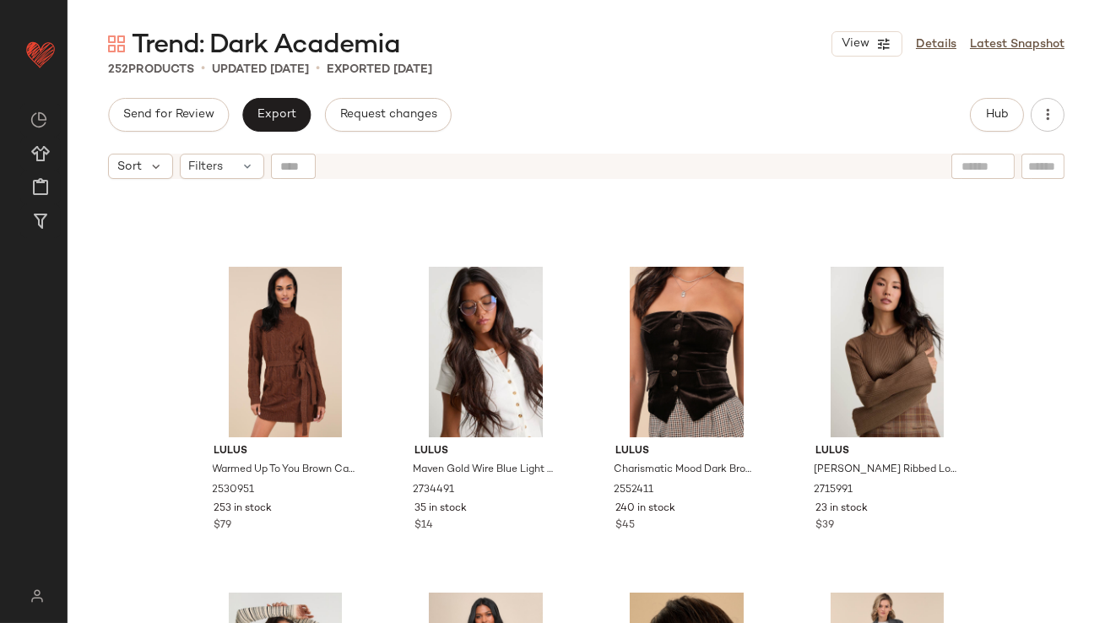
scroll to position [2215, 0]
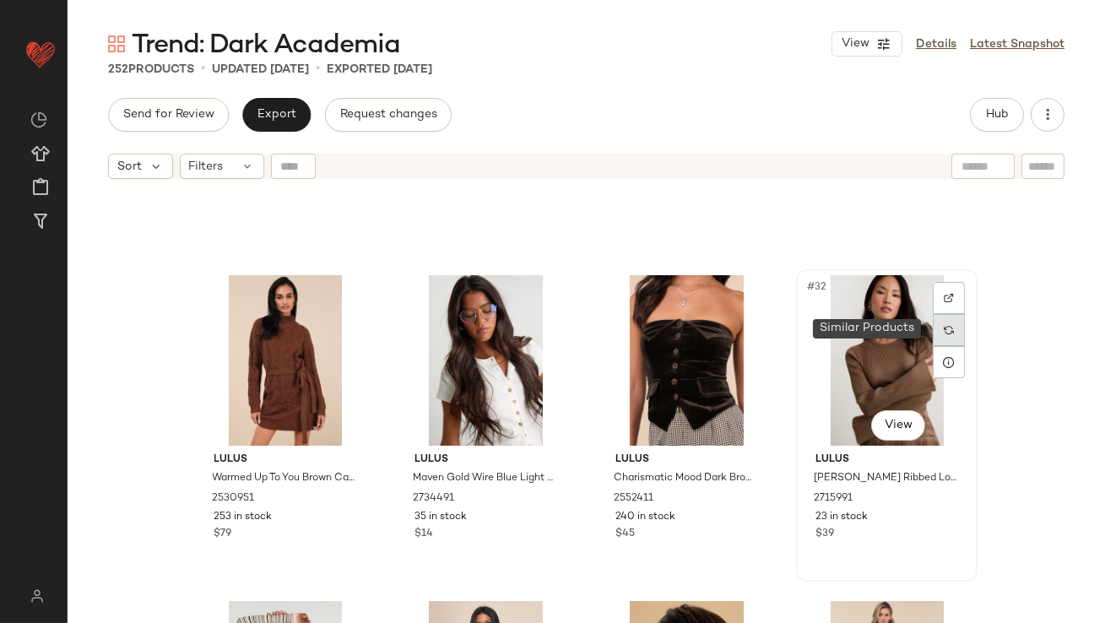
click at [947, 329] on img at bounding box center [948, 330] width 10 height 10
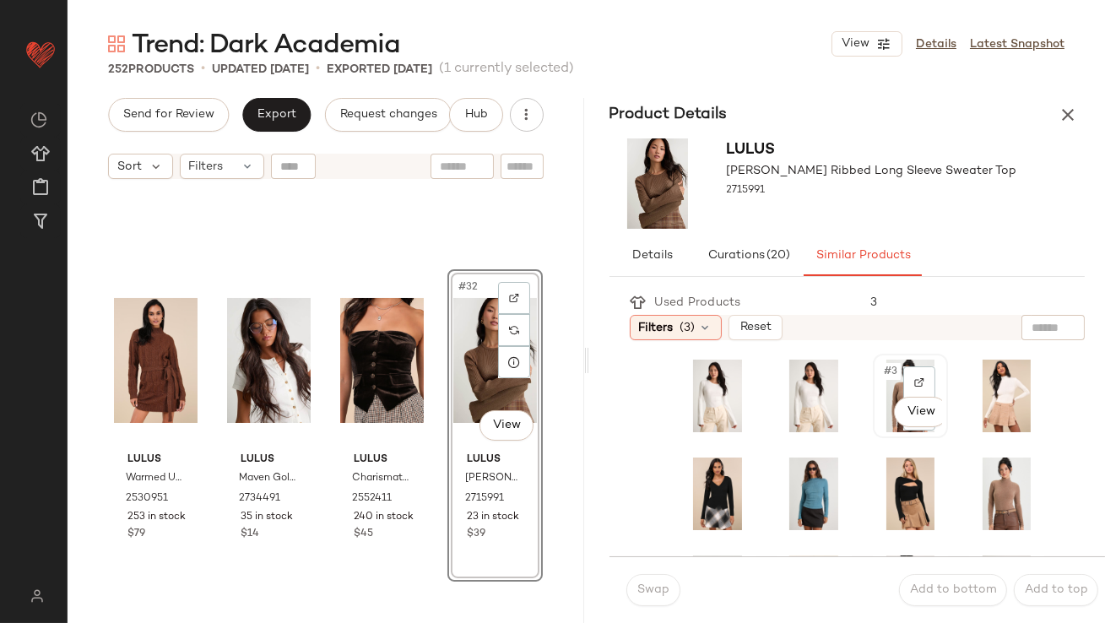
click at [882, 372] on span "#3" at bounding box center [891, 371] width 19 height 17
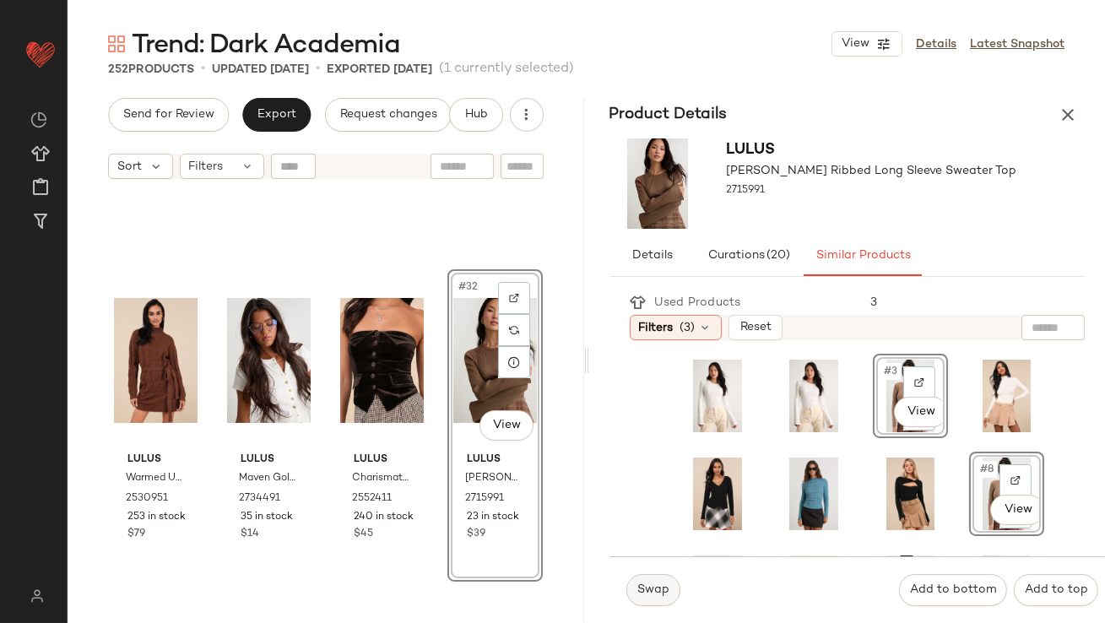
click at [656, 591] on span "Swap" at bounding box center [652, 590] width 33 height 14
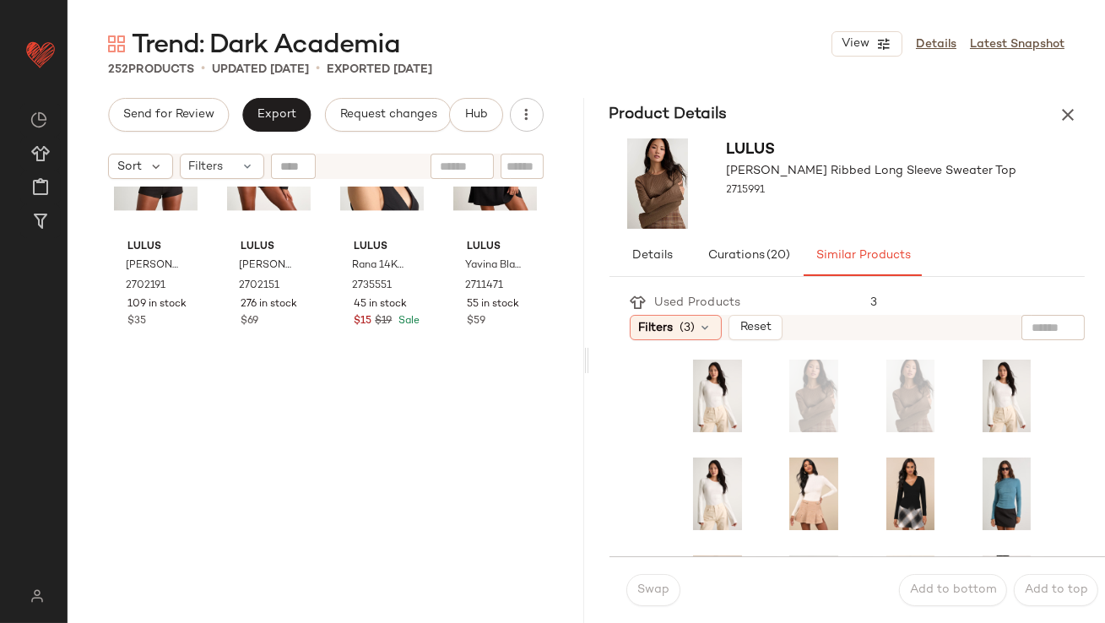
scroll to position [6526, 0]
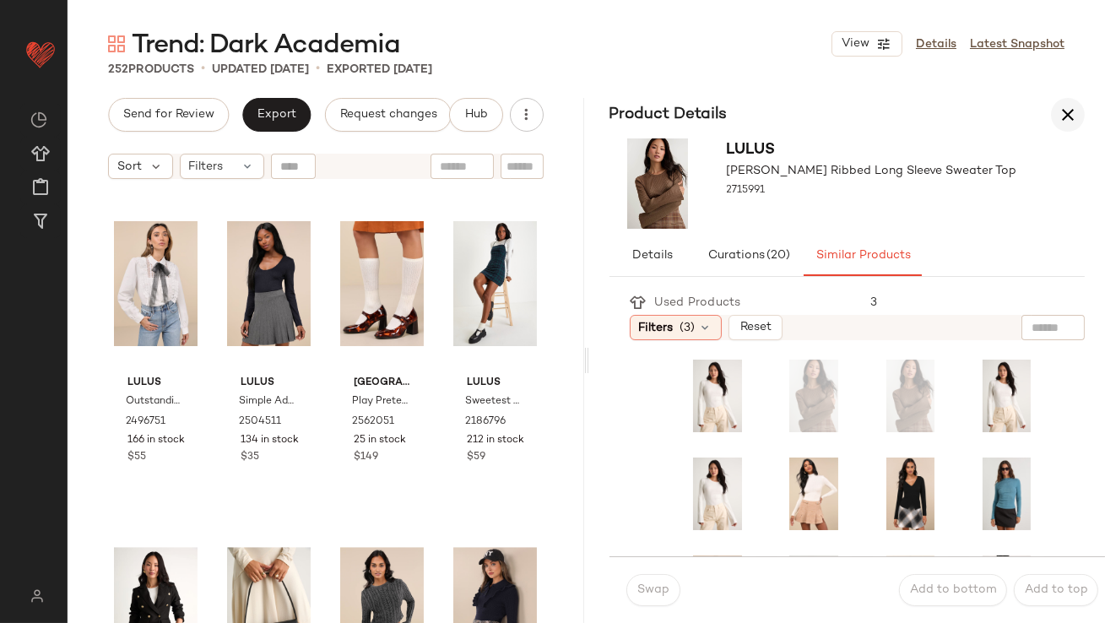
click at [1066, 116] on icon "button" at bounding box center [1067, 115] width 20 height 20
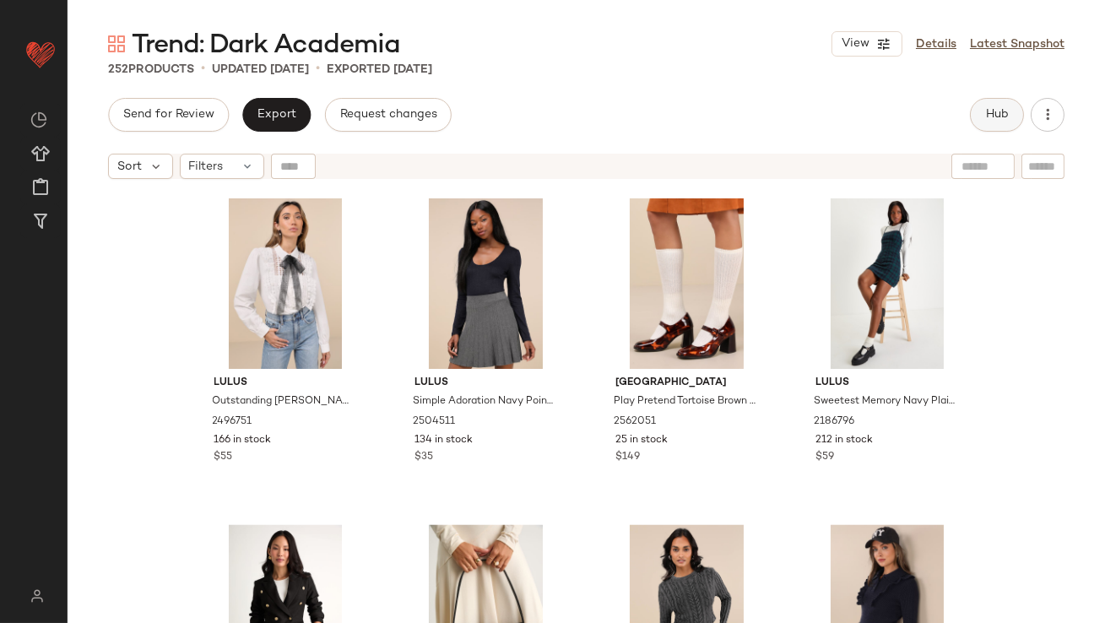
click at [1014, 119] on button "Hub" at bounding box center [997, 115] width 54 height 34
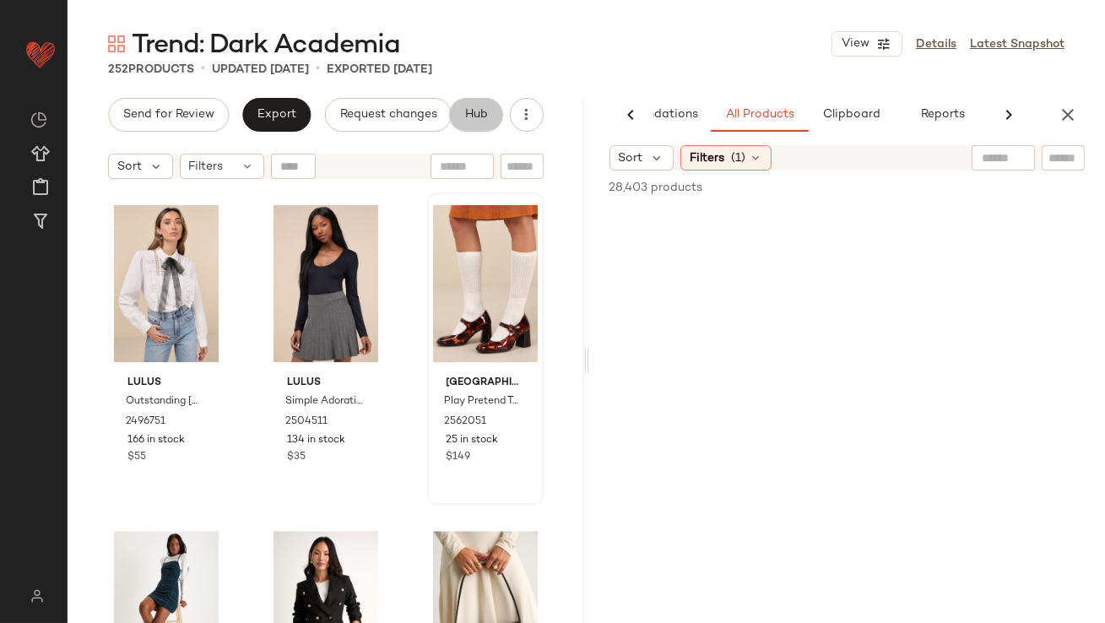
scroll to position [0, 95]
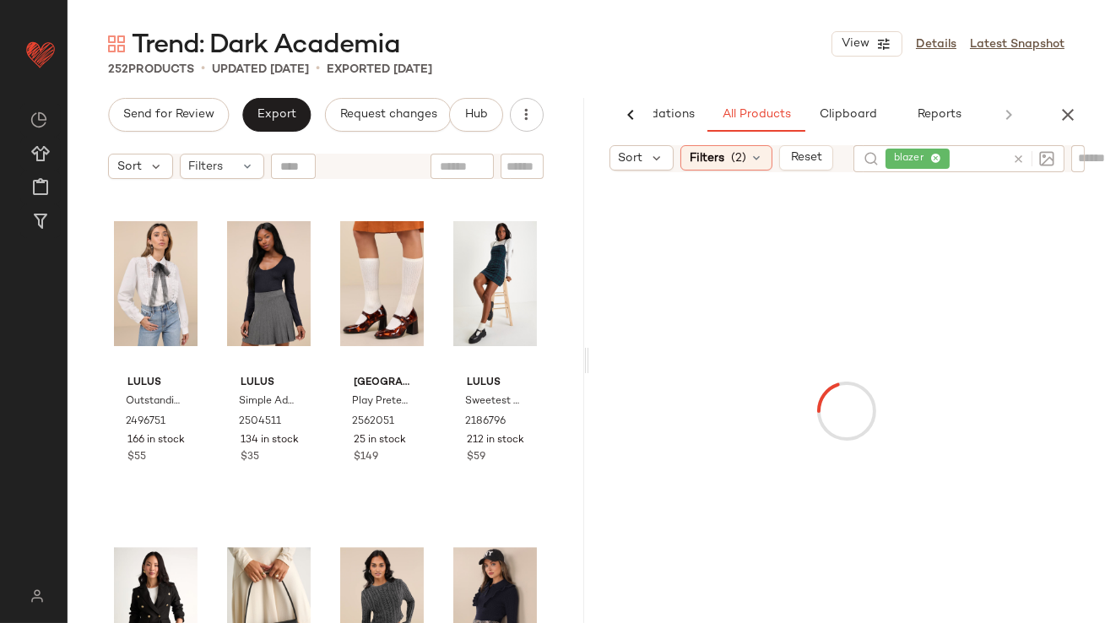
click at [934, 154] on icon at bounding box center [935, 159] width 11 height 11
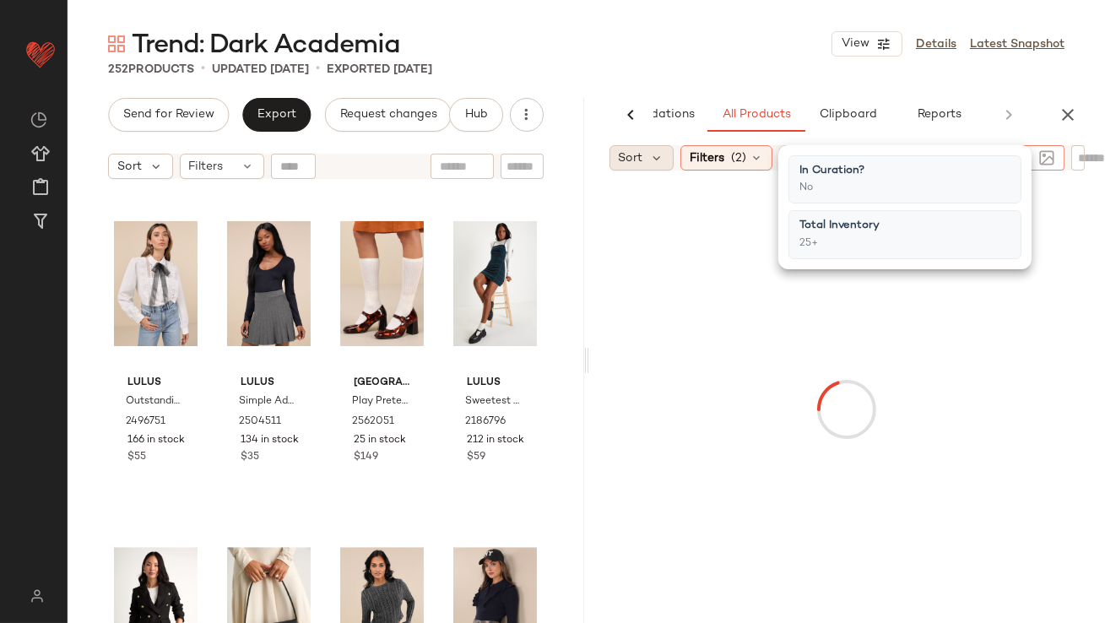
click at [647, 164] on div "Sort" at bounding box center [641, 157] width 65 height 25
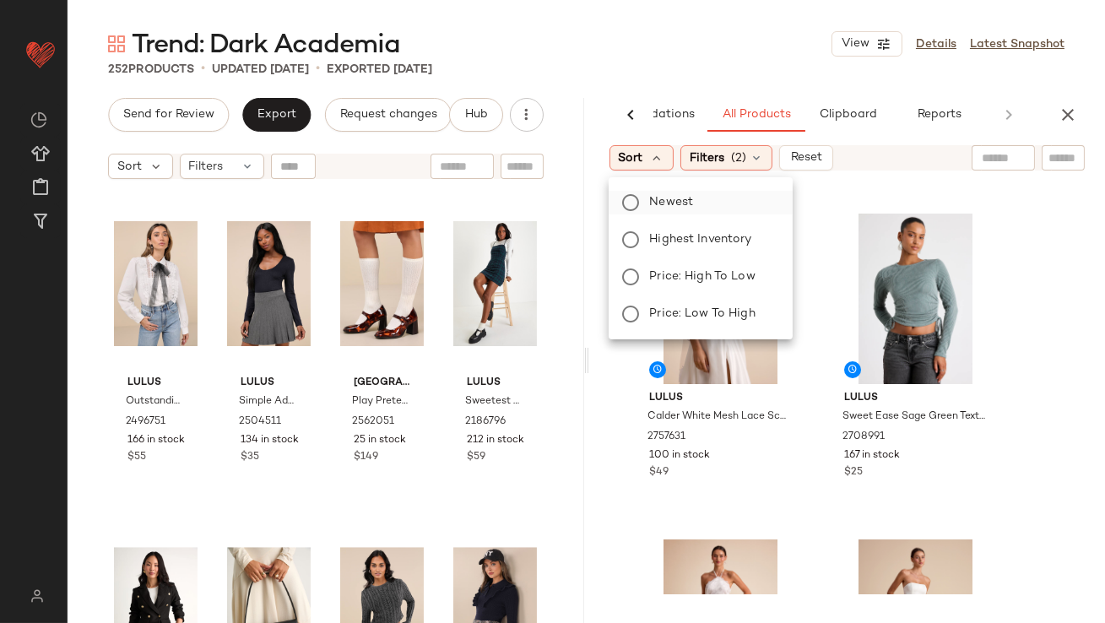
click at [654, 196] on span "Newest" at bounding box center [671, 202] width 44 height 18
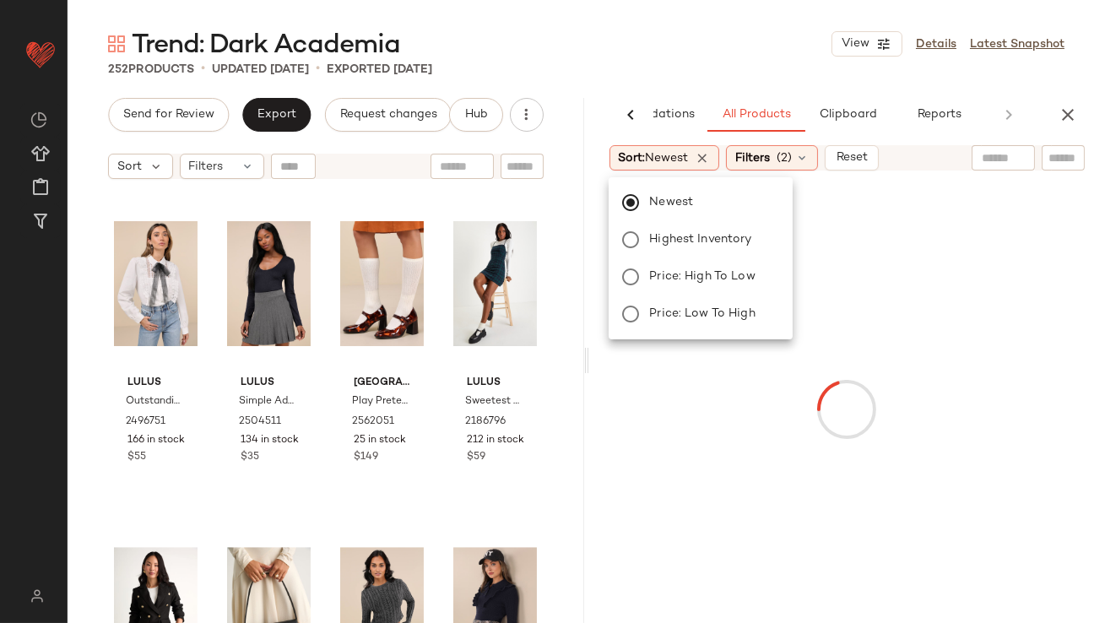
click at [651, 62] on div "252 Products • updated Sep 23rd • Exported Sep 23rd" at bounding box center [586, 69] width 1037 height 17
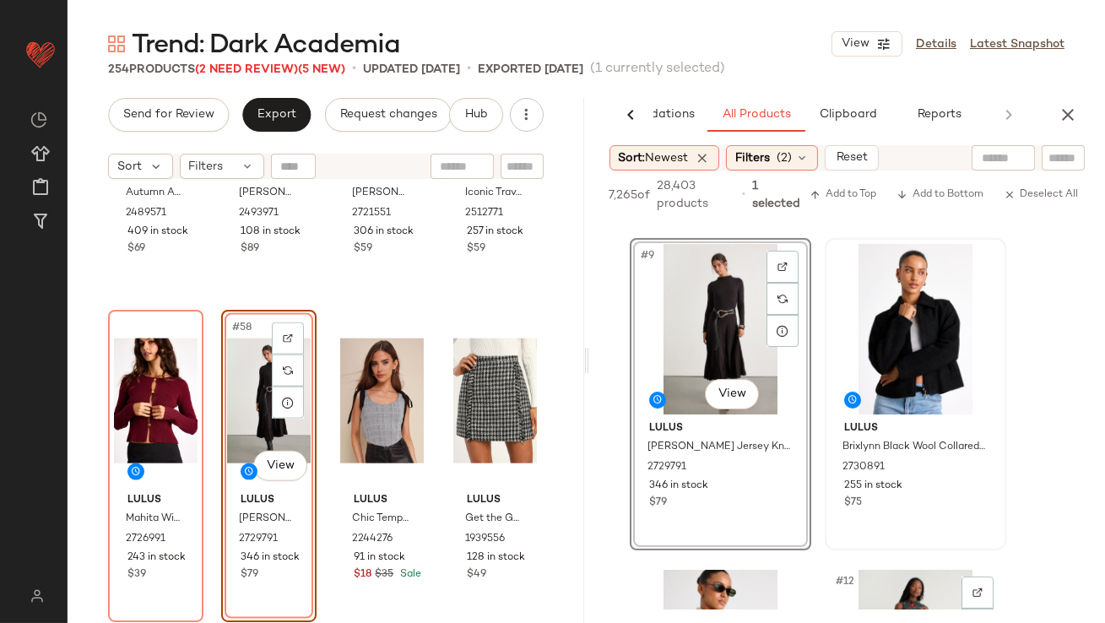
scroll to position [1272, 0]
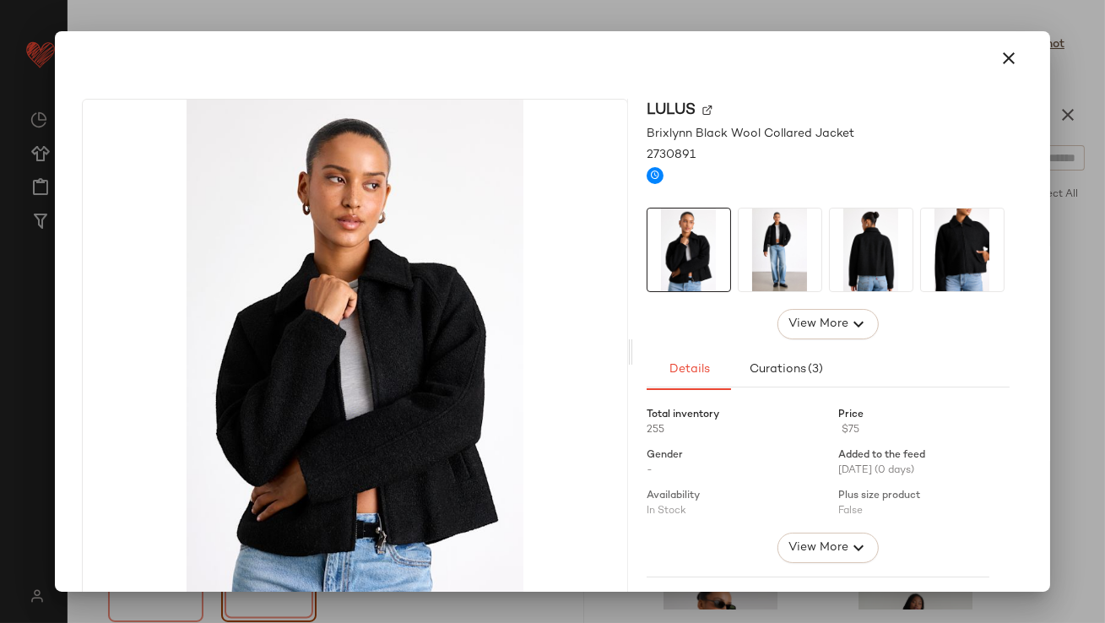
click at [815, 264] on div at bounding box center [779, 250] width 84 height 84
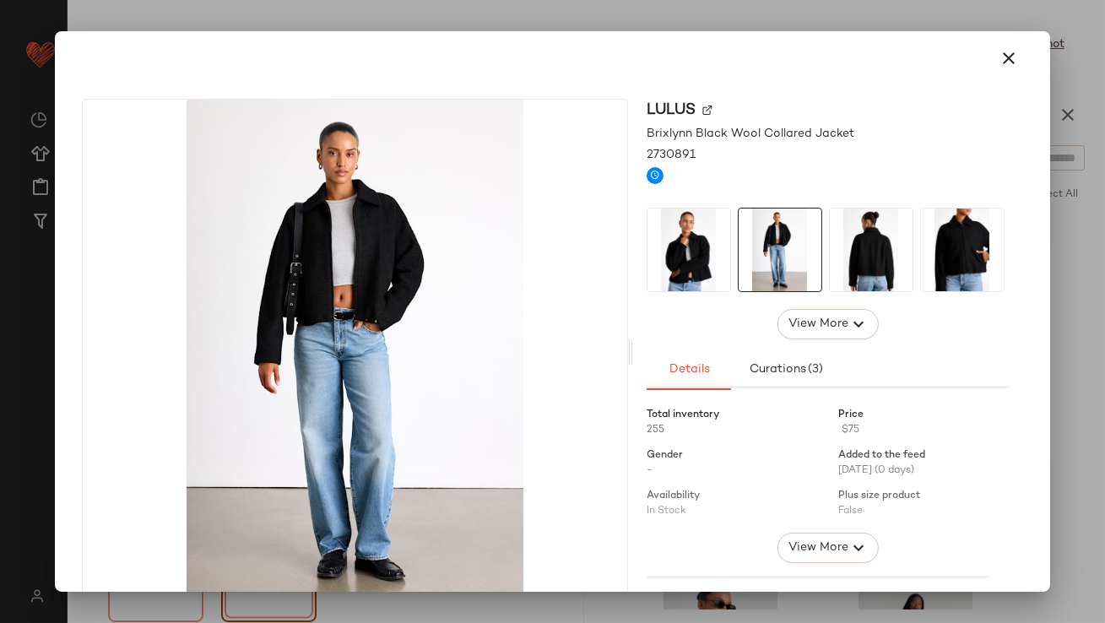
click at [1018, 74] on div at bounding box center [551, 58] width 953 height 41
click at [1011, 62] on button "button" at bounding box center [1009, 58] width 41 height 41
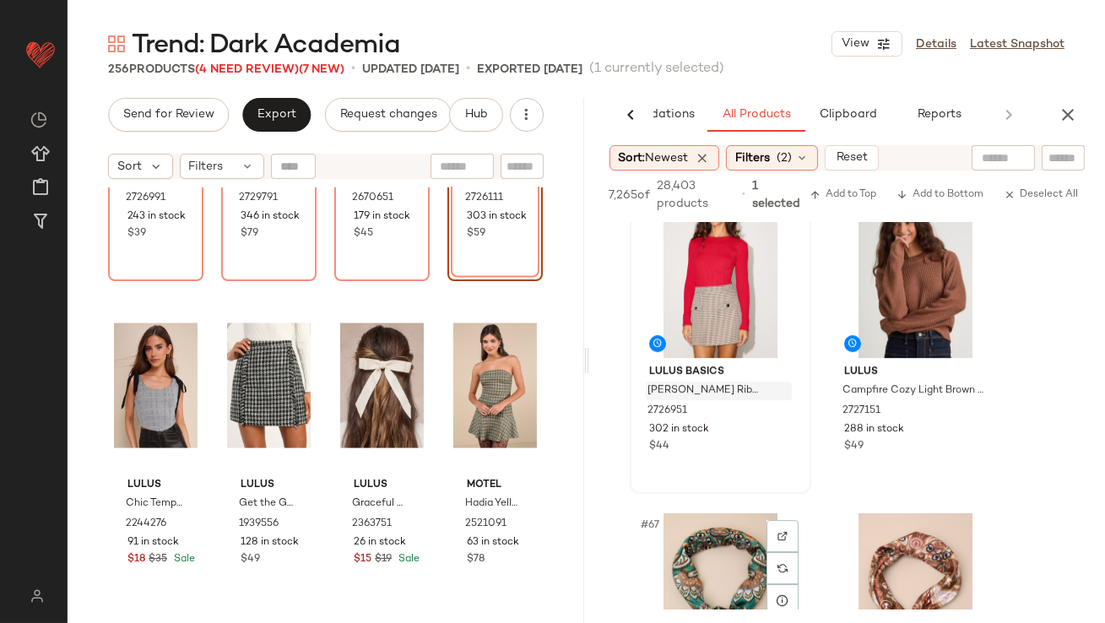
scroll to position [10382, 0]
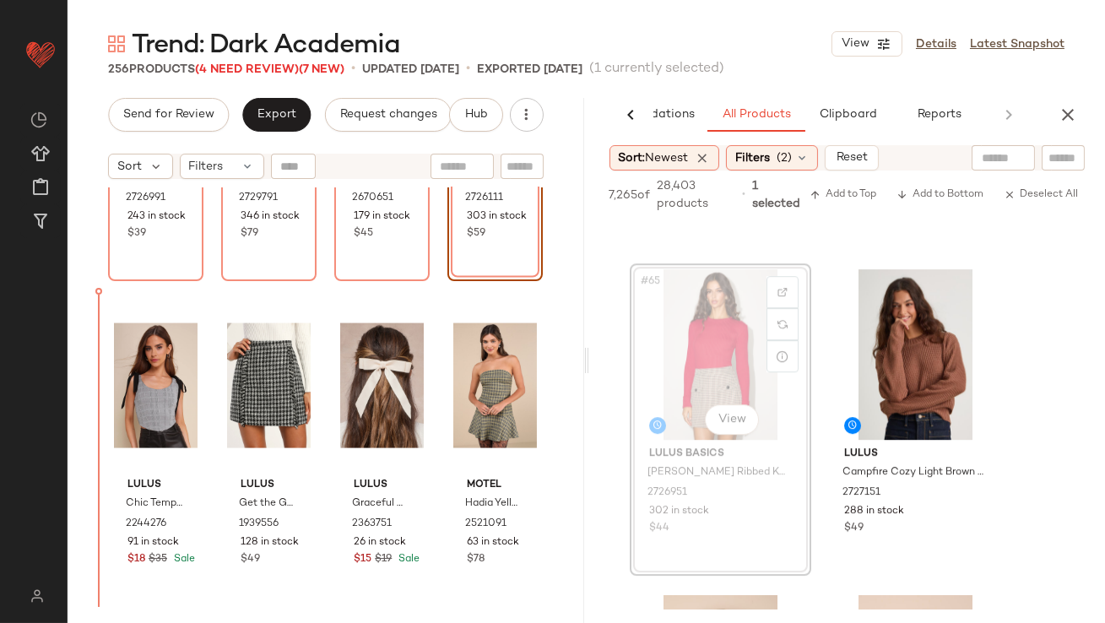
drag, startPoint x: 710, startPoint y: 375, endPoint x: 640, endPoint y: 389, distance: 71.5
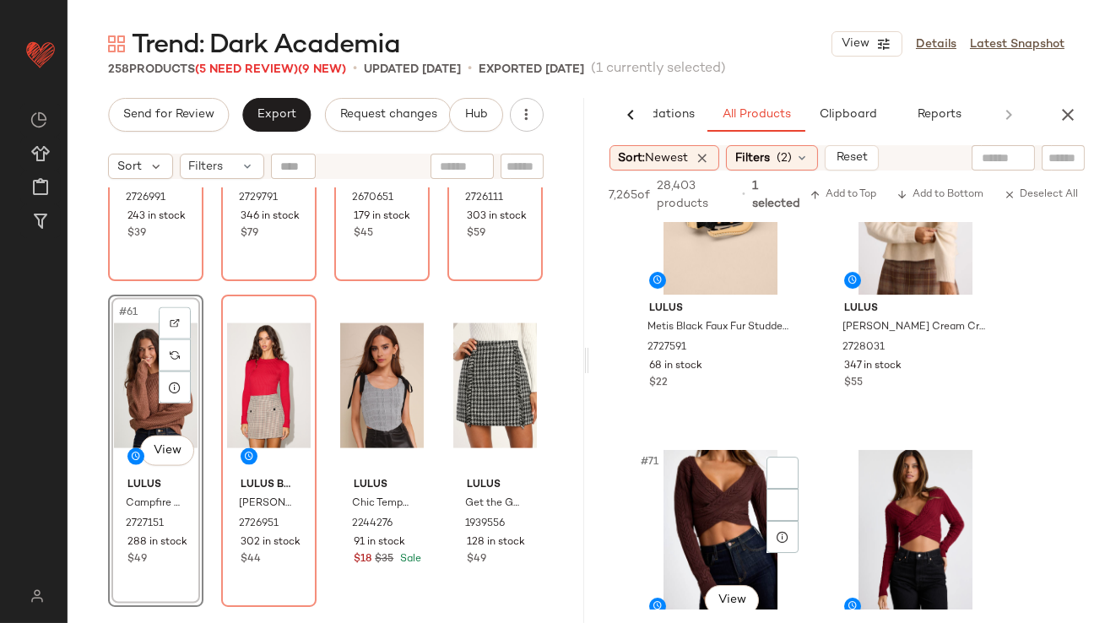
scroll to position [11245, 0]
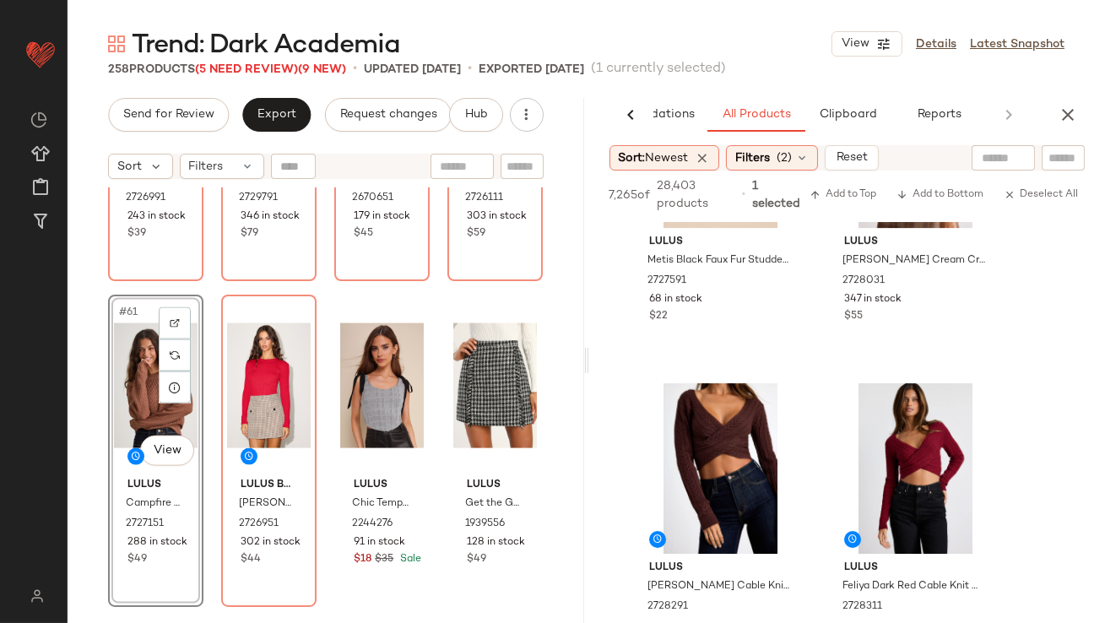
click at [137, 397] on div "#61 View" at bounding box center [156, 385] width 84 height 170
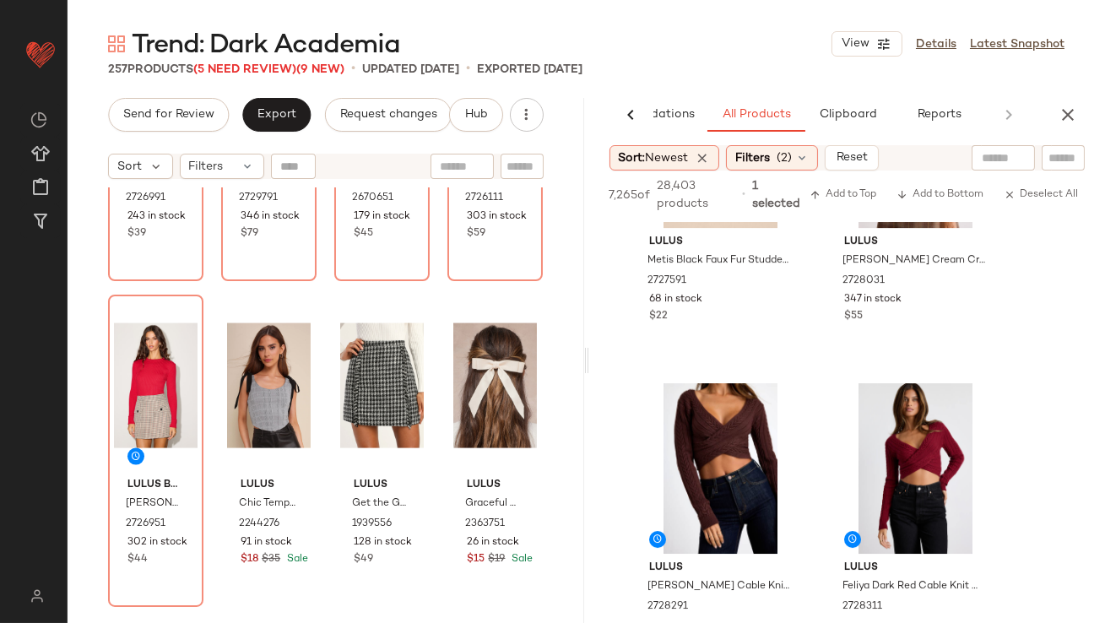
scroll to position [11050, 0]
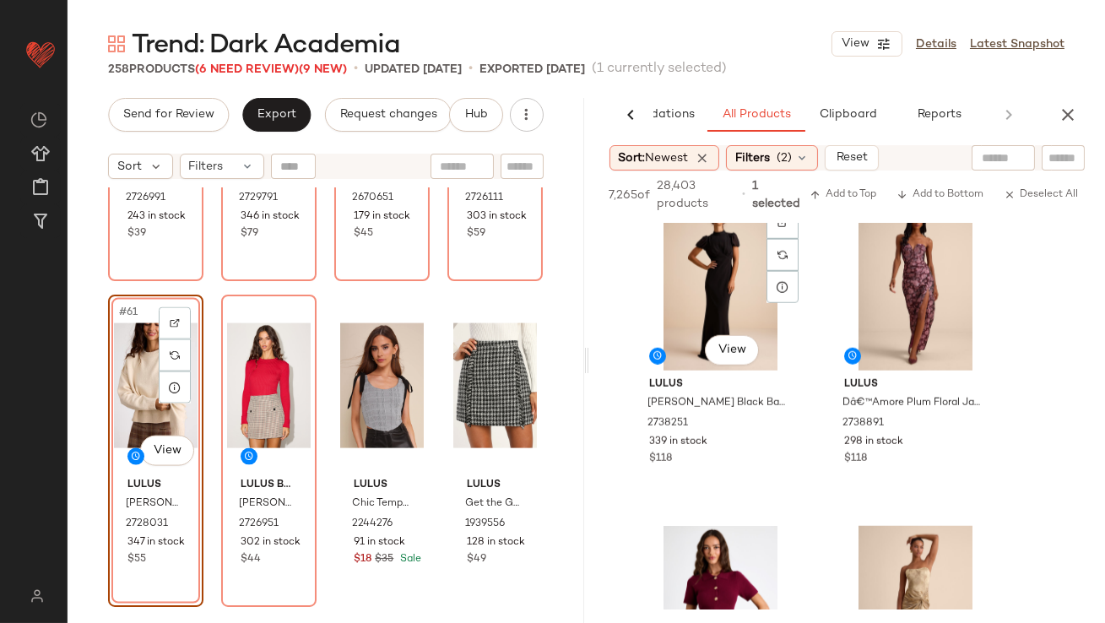
scroll to position [15684, 0]
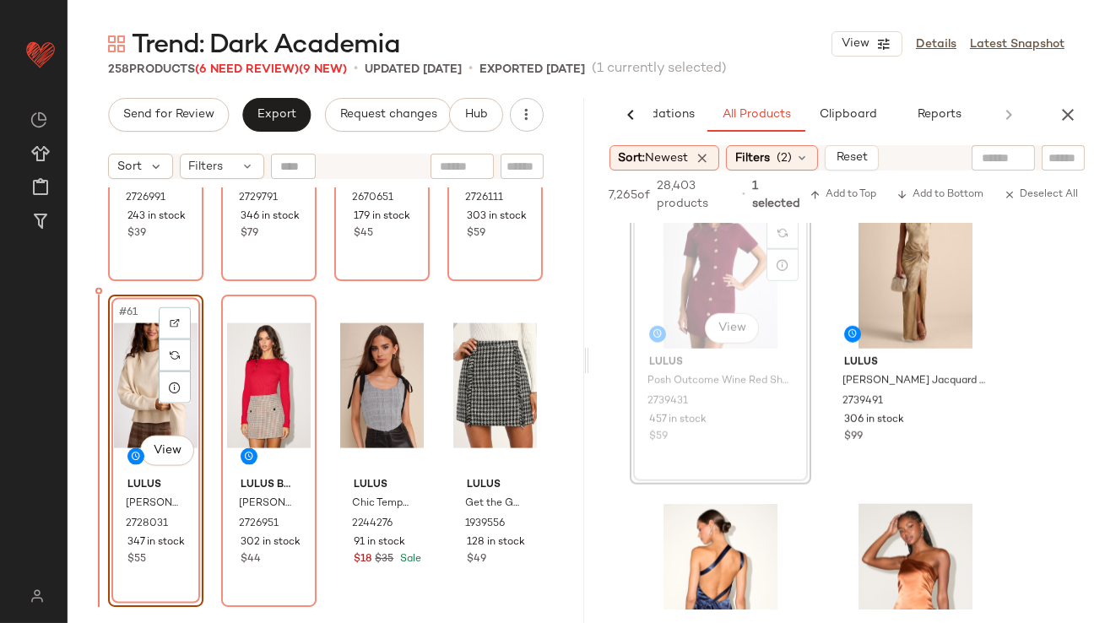
drag, startPoint x: 727, startPoint y: 266, endPoint x: 700, endPoint y: 274, distance: 29.1
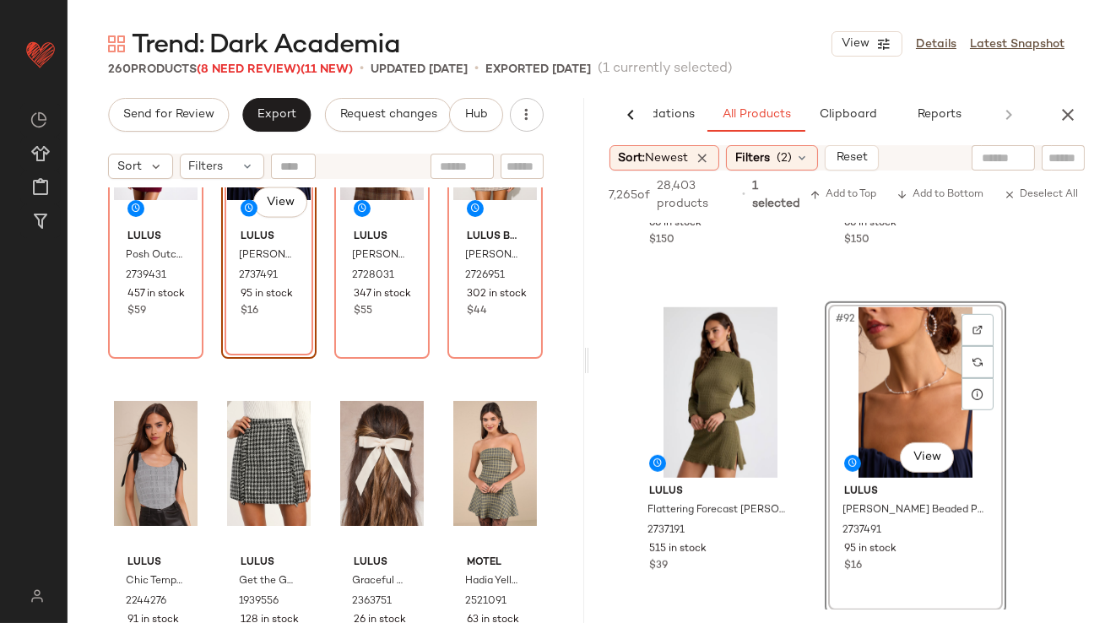
scroll to position [5068, 0]
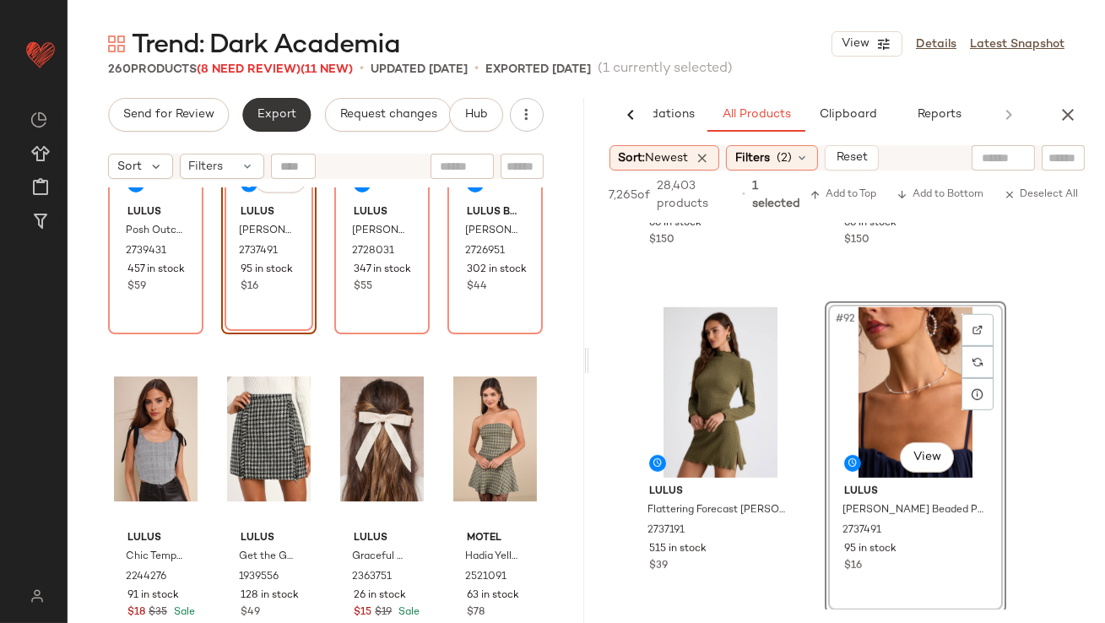
click at [279, 117] on span "Export" at bounding box center [277, 115] width 40 height 14
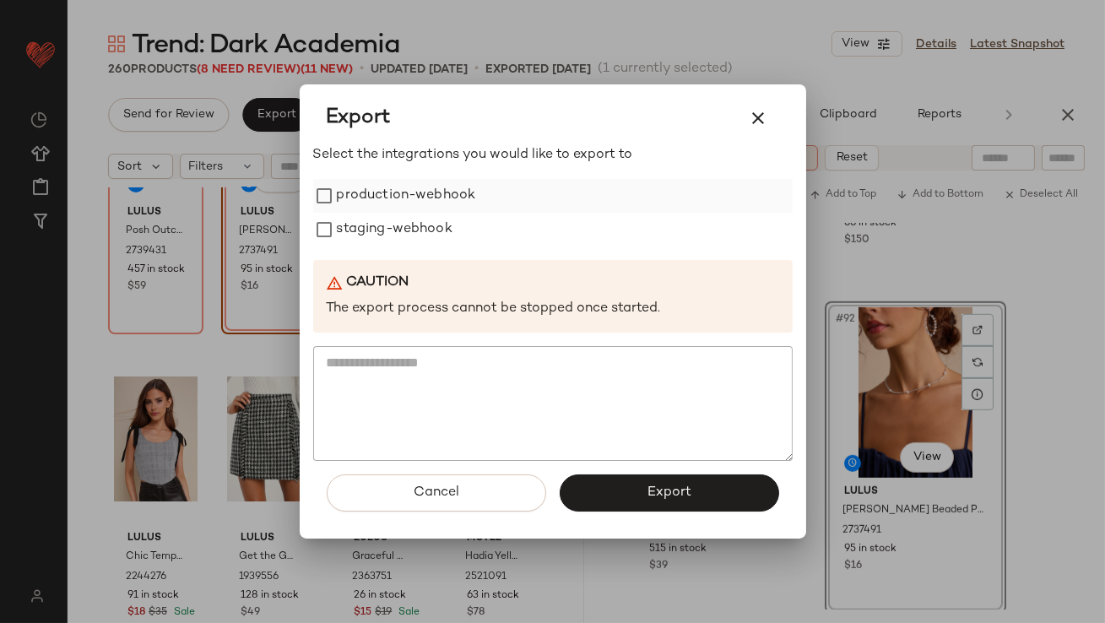
drag, startPoint x: 397, startPoint y: 194, endPoint x: 397, endPoint y: 206, distance: 11.8
click at [397, 194] on label "production-webhook" at bounding box center [406, 196] width 139 height 34
click at [397, 226] on label "staging-webhook" at bounding box center [395, 230] width 116 height 34
click at [668, 490] on span "Export" at bounding box center [668, 492] width 45 height 16
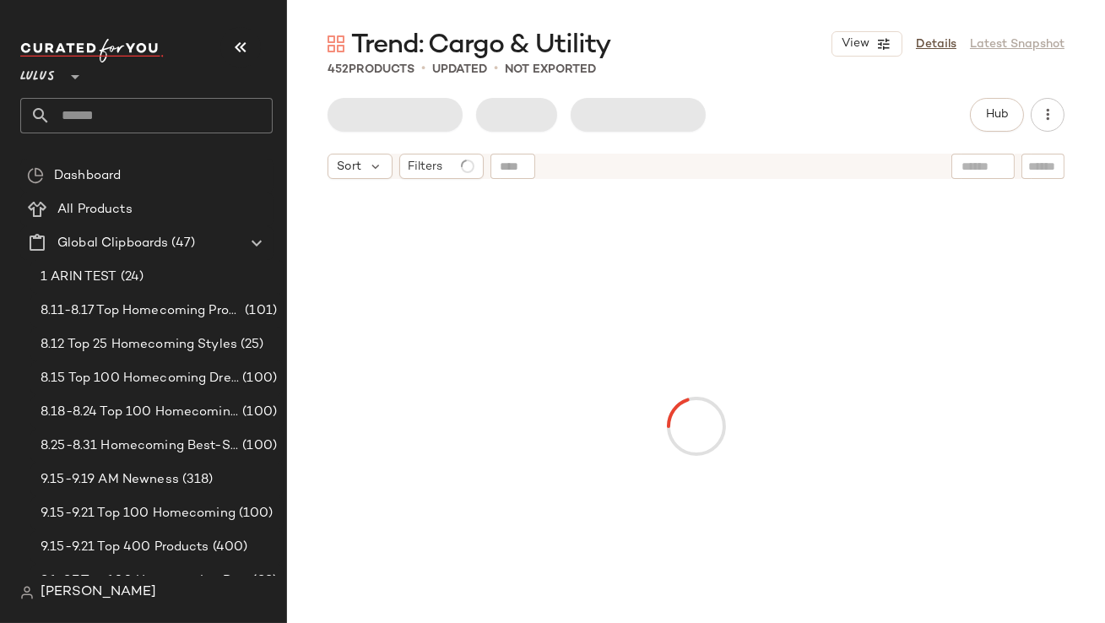
click at [230, 50] on button "button" at bounding box center [240, 47] width 41 height 41
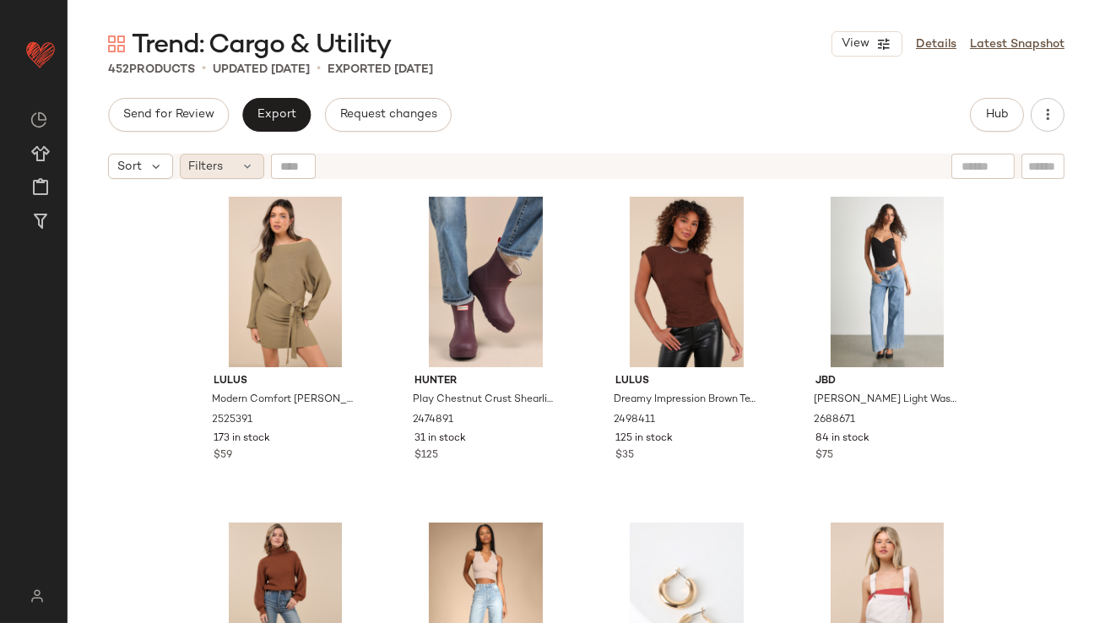
click at [235, 176] on div "Filters" at bounding box center [222, 166] width 84 height 25
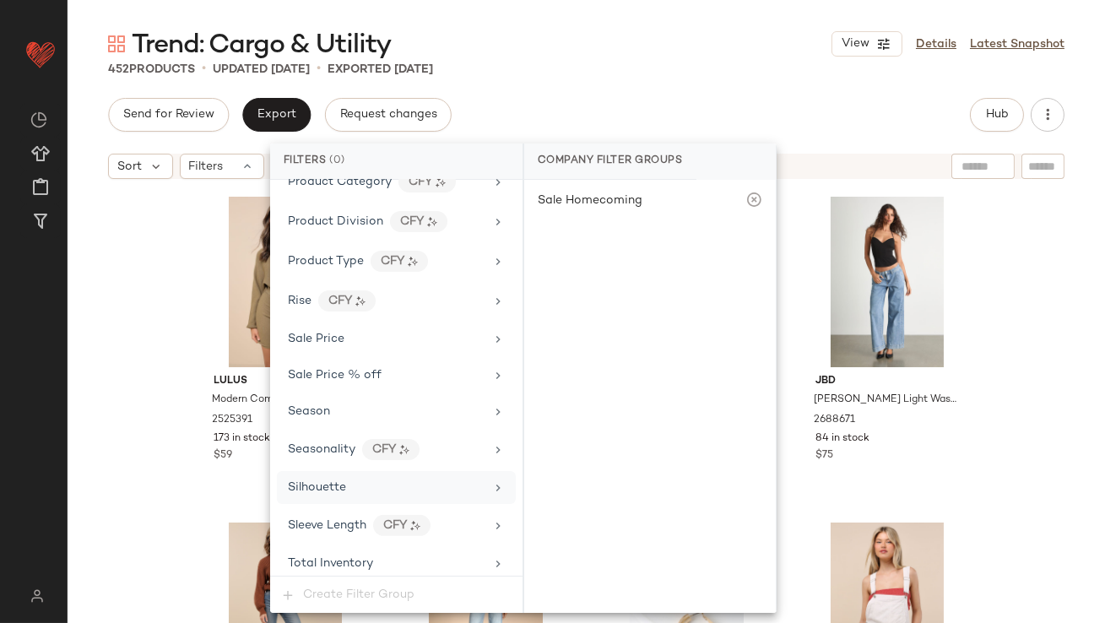
scroll to position [1261, 0]
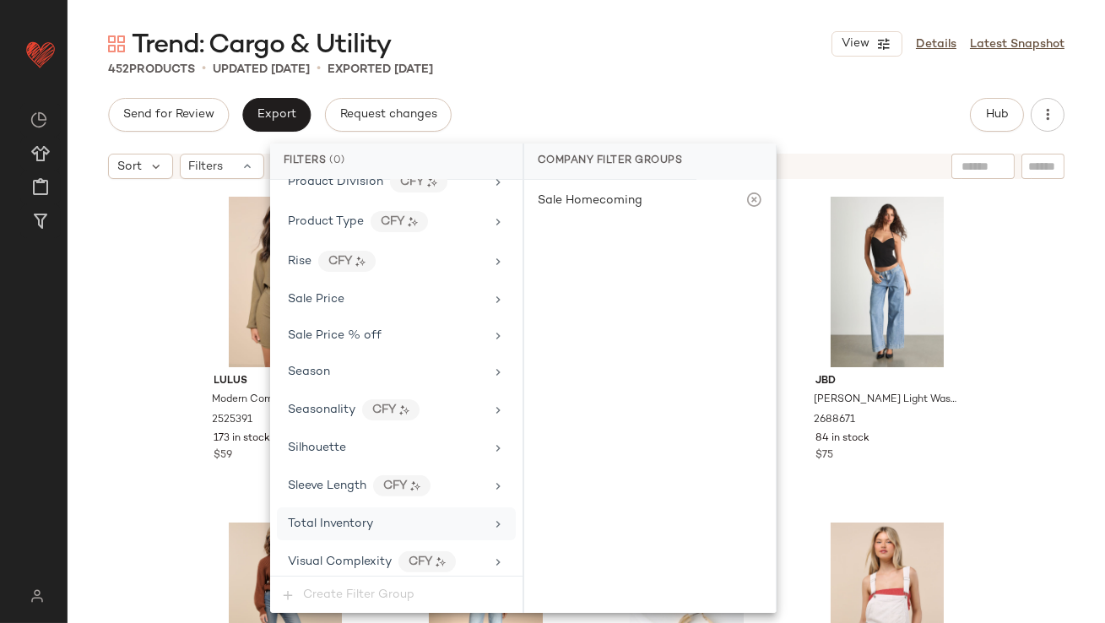
click at [357, 517] on span "Total Inventory" at bounding box center [330, 523] width 85 height 13
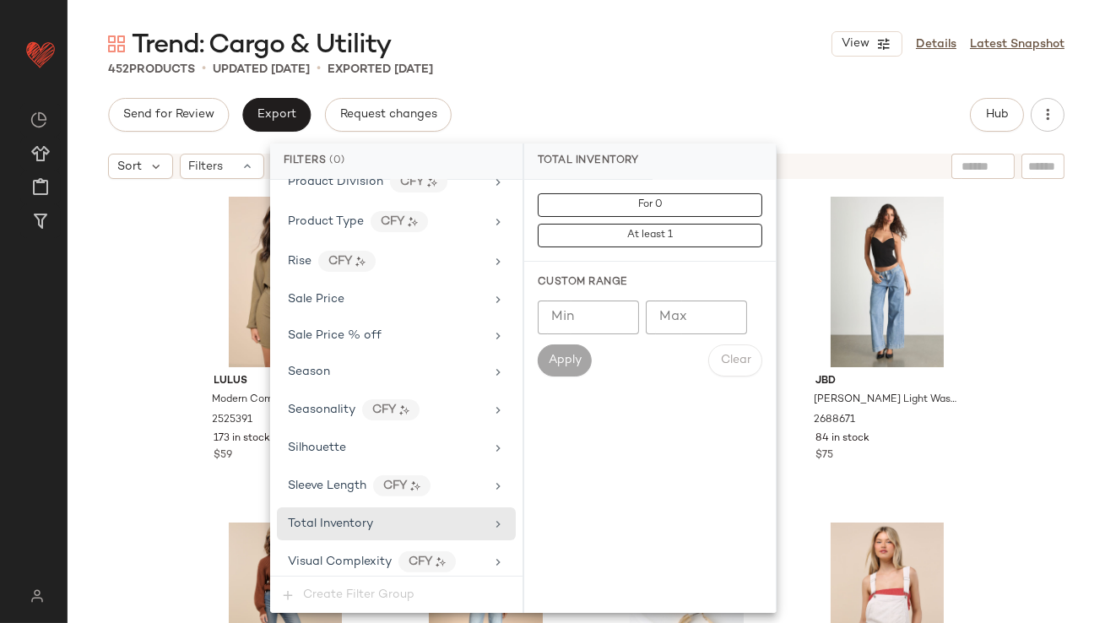
click at [695, 319] on input "Max" at bounding box center [695, 317] width 101 height 34
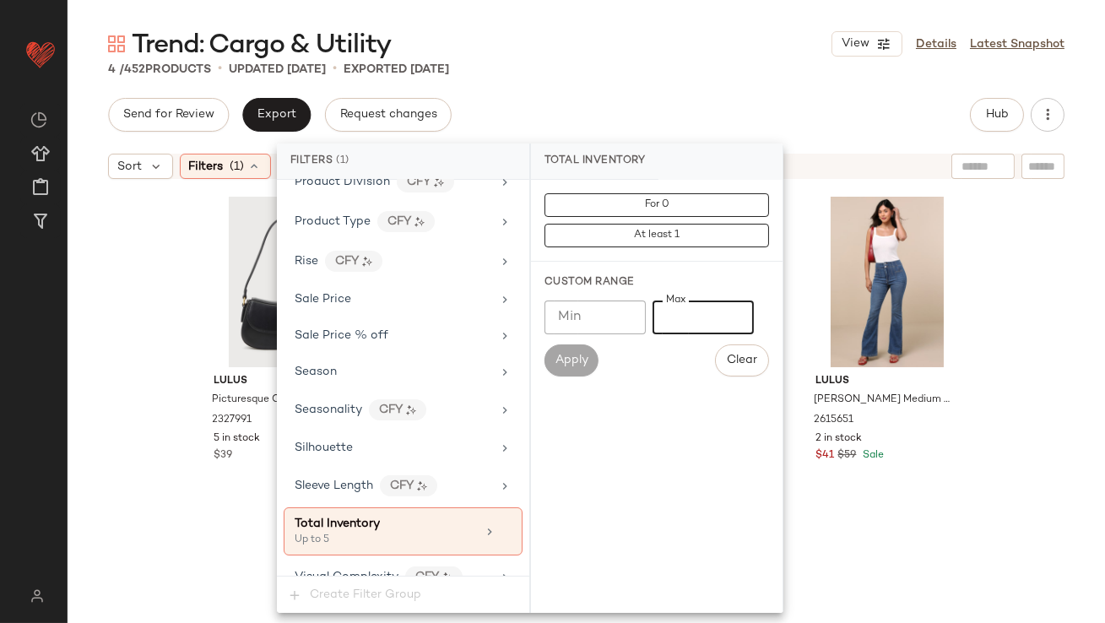
type input "*"
click at [666, 38] on div "Trend: Cargo & Utility View Details Latest Snapshot" at bounding box center [586, 44] width 1037 height 34
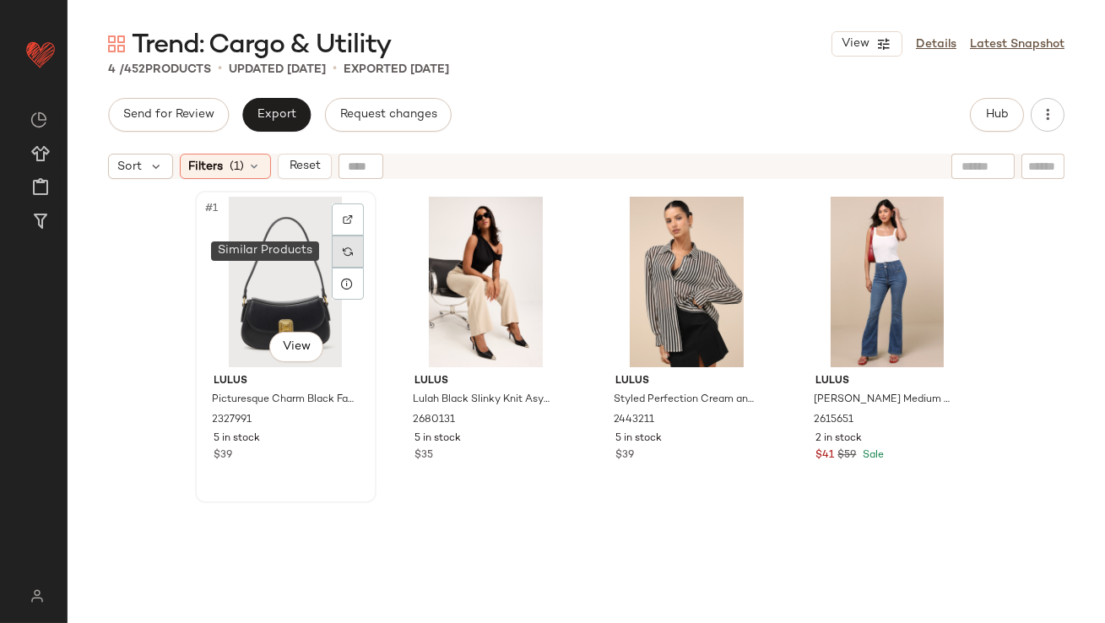
click at [343, 251] on img at bounding box center [348, 251] width 10 height 10
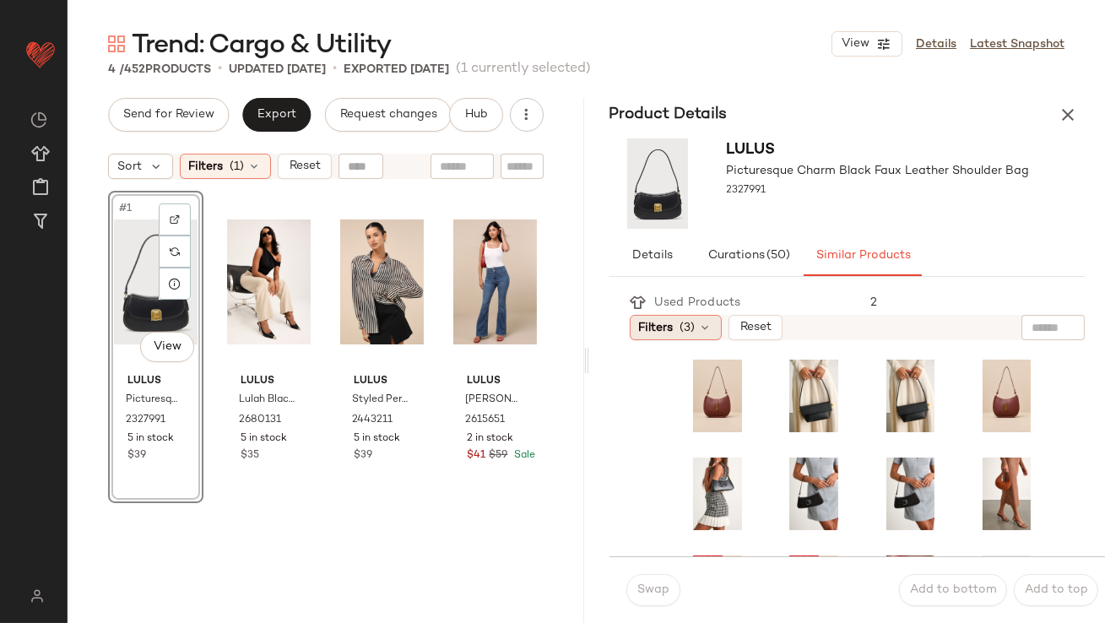
click at [671, 323] on span "Filters" at bounding box center [656, 328] width 35 height 18
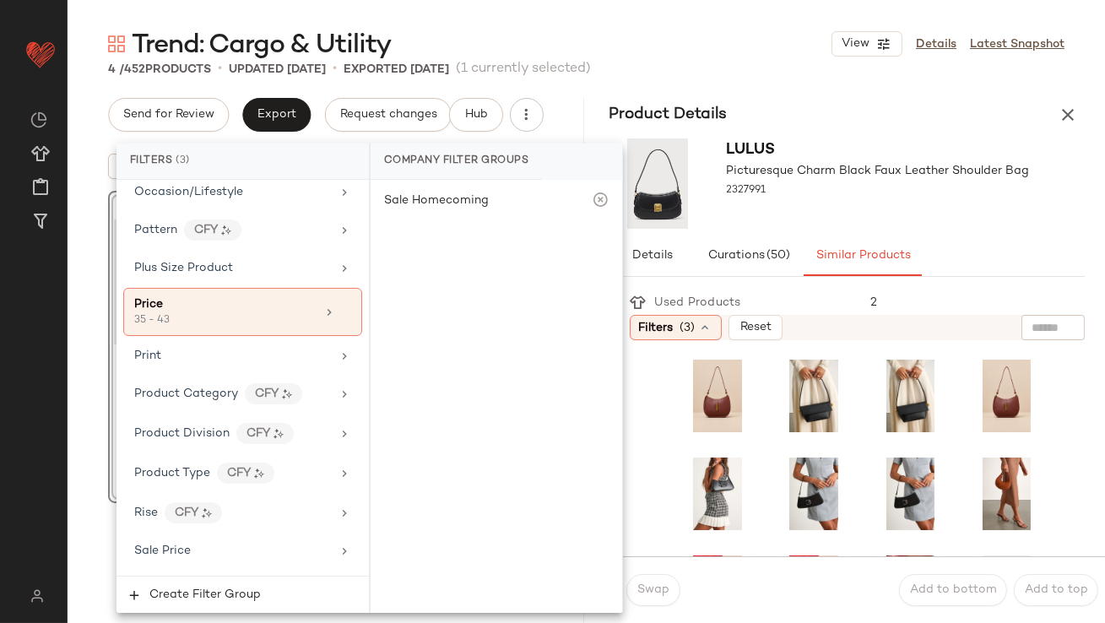
scroll to position [1292, 0]
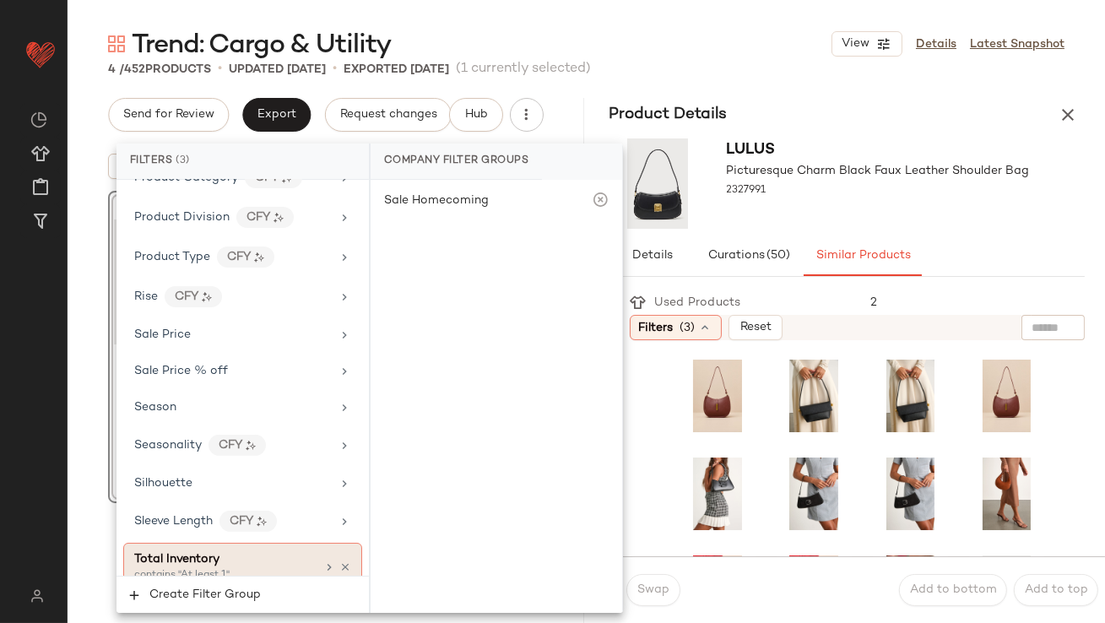
click at [173, 553] on span "Total Inventory" at bounding box center [176, 559] width 85 height 13
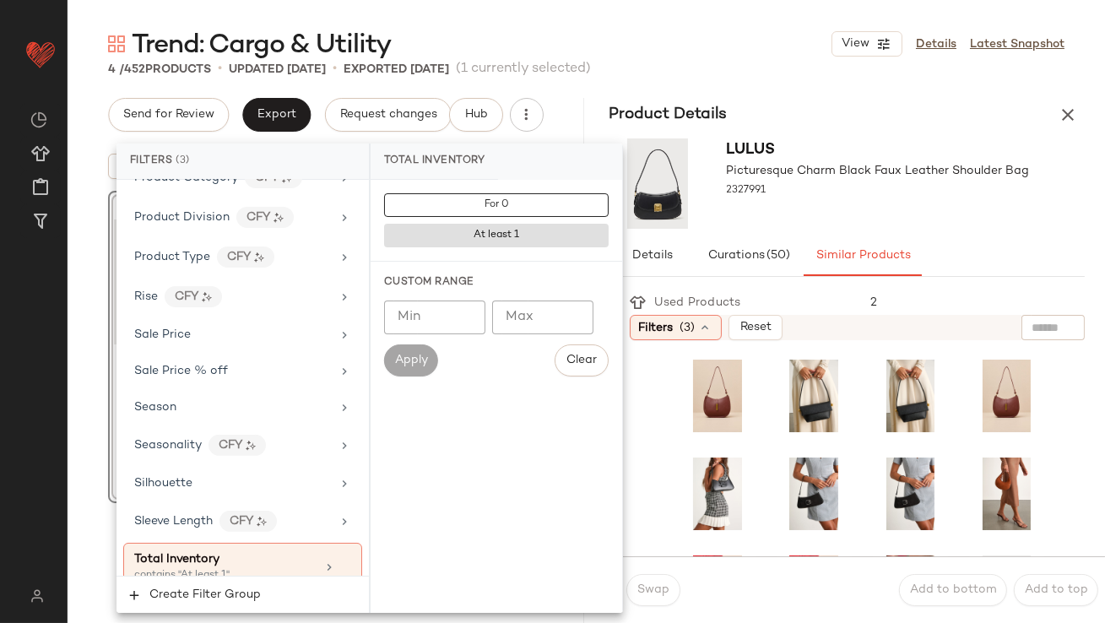
click at [428, 306] on input "Min" at bounding box center [434, 317] width 101 height 34
click at [518, 307] on input "Max" at bounding box center [542, 317] width 101 height 34
type input "*"
click at [734, 68] on div "4 / 452 Products • updated Sep 23rd • Exported Sep 23rd (1 currently selected)" at bounding box center [586, 69] width 1037 height 17
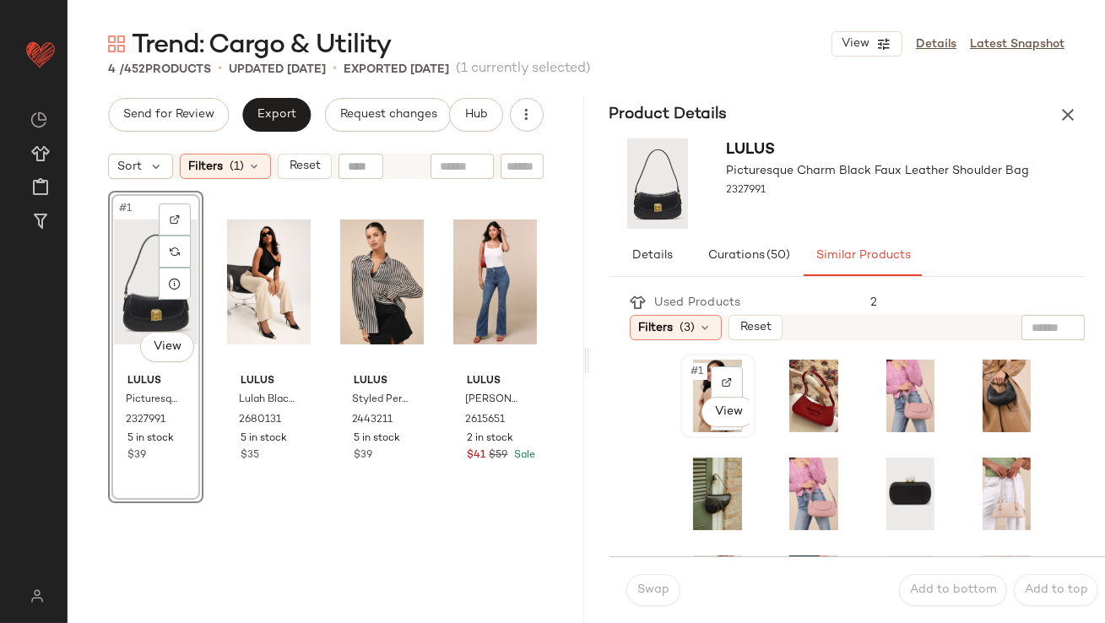
click at [692, 382] on div "#1 View" at bounding box center [717, 395] width 63 height 73
click at [630, 590] on button "Swap" at bounding box center [653, 590] width 54 height 32
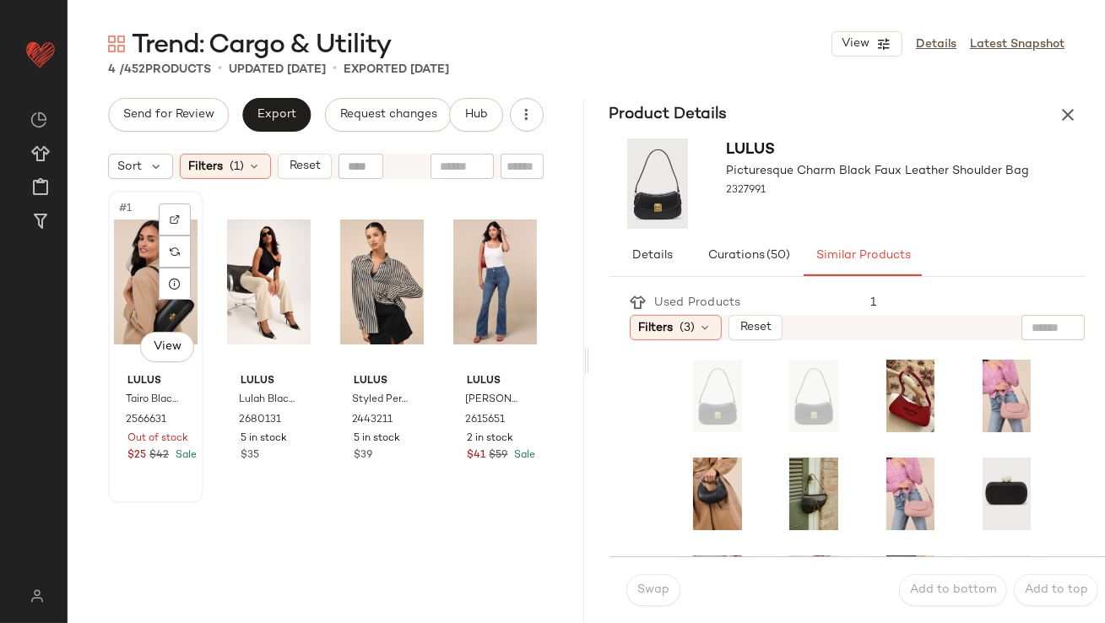
click at [118, 272] on div "#1 View" at bounding box center [156, 282] width 84 height 170
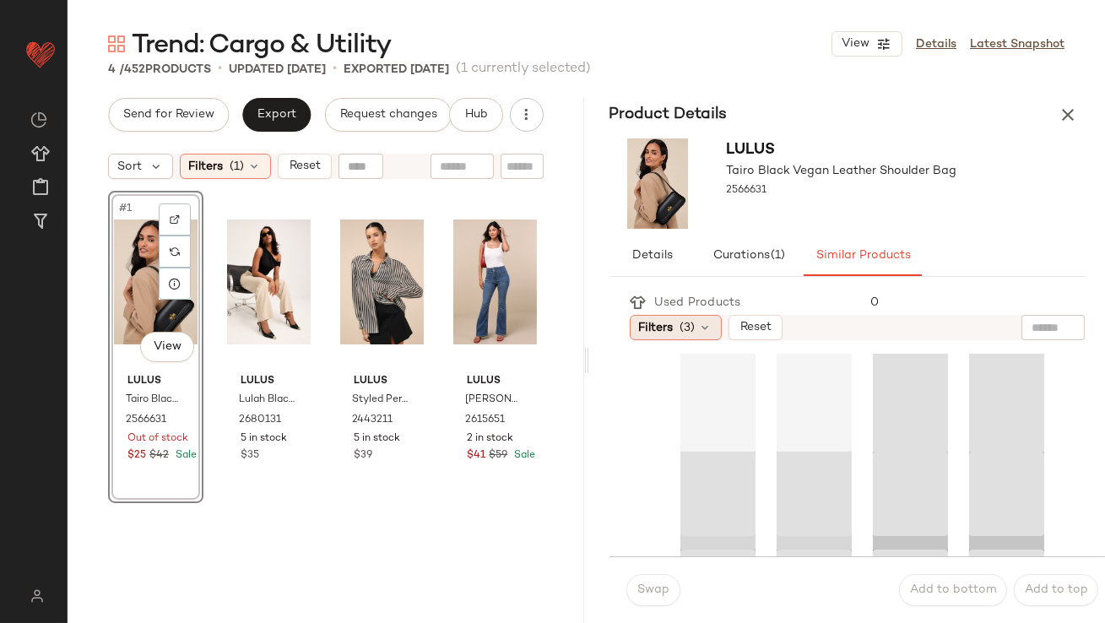
click at [657, 338] on div "Filters (3)" at bounding box center [675, 327] width 92 height 25
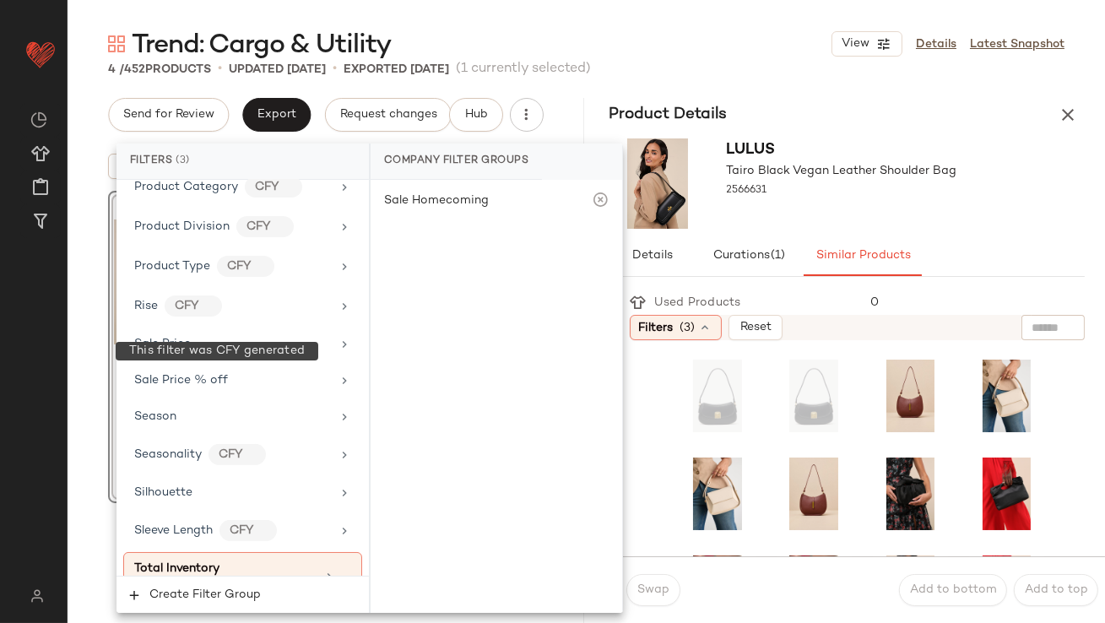
scroll to position [1342, 0]
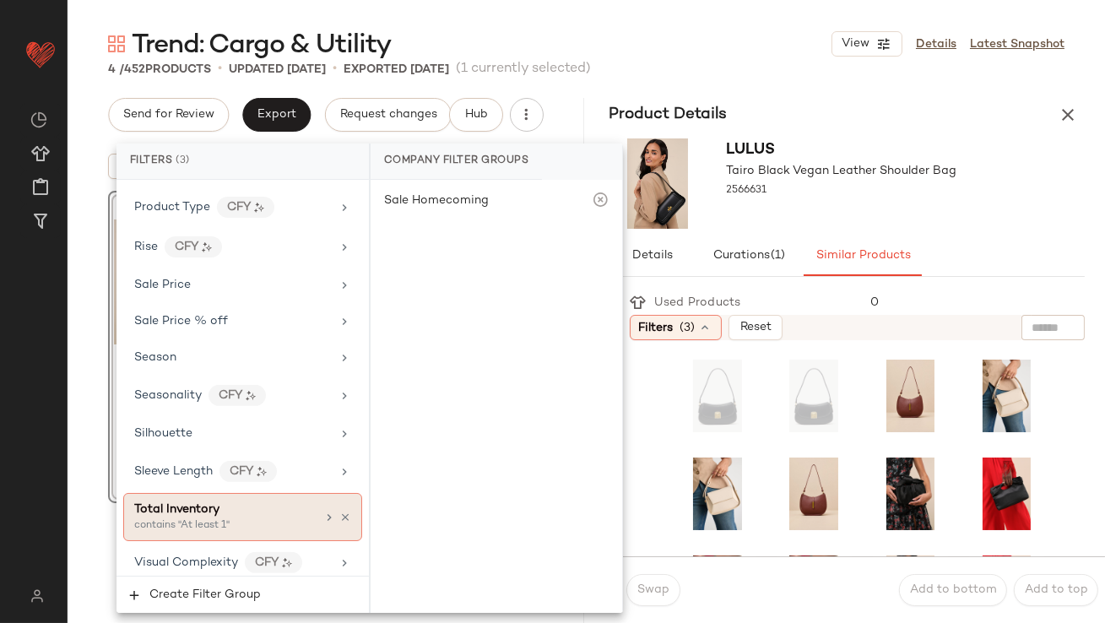
click at [220, 521] on div "contains "At least 1"" at bounding box center [218, 525] width 169 height 15
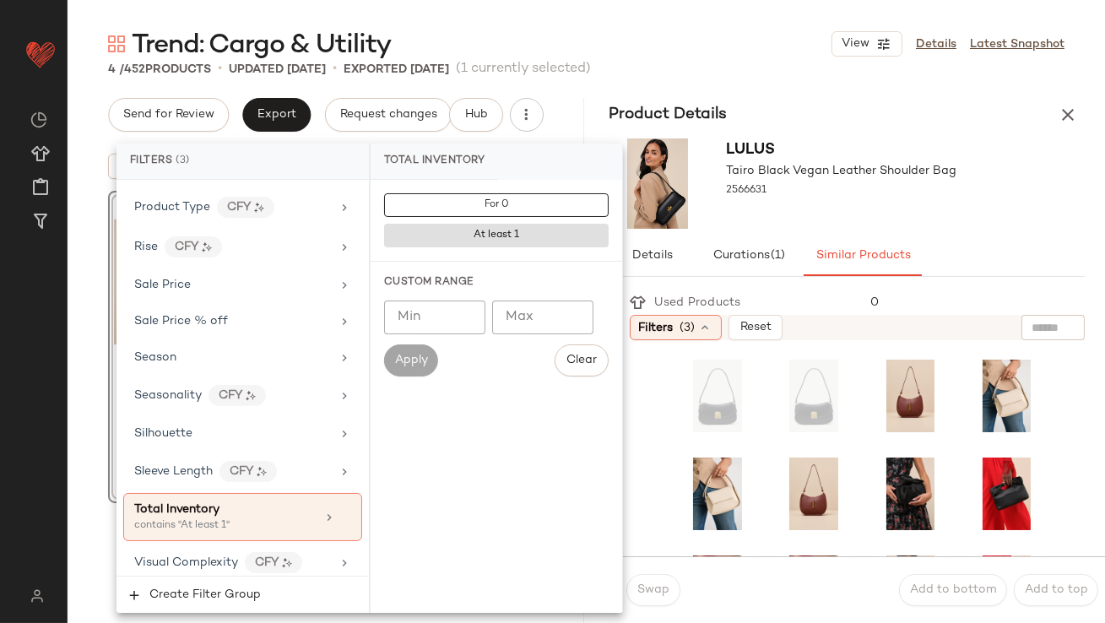
click at [428, 326] on input "Min" at bounding box center [434, 317] width 101 height 34
type input "**"
click at [822, 213] on div "Lulus Tairo Black Vegan Leather Shoulder Bag 2566631" at bounding box center [842, 183] width 230 height 90
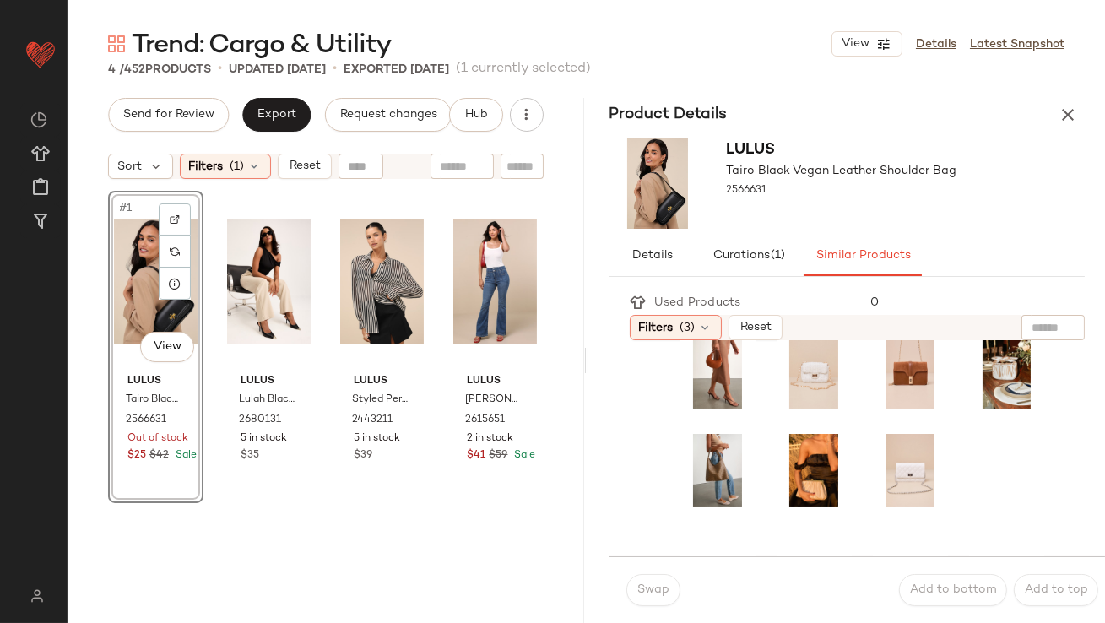
scroll to position [344, 0]
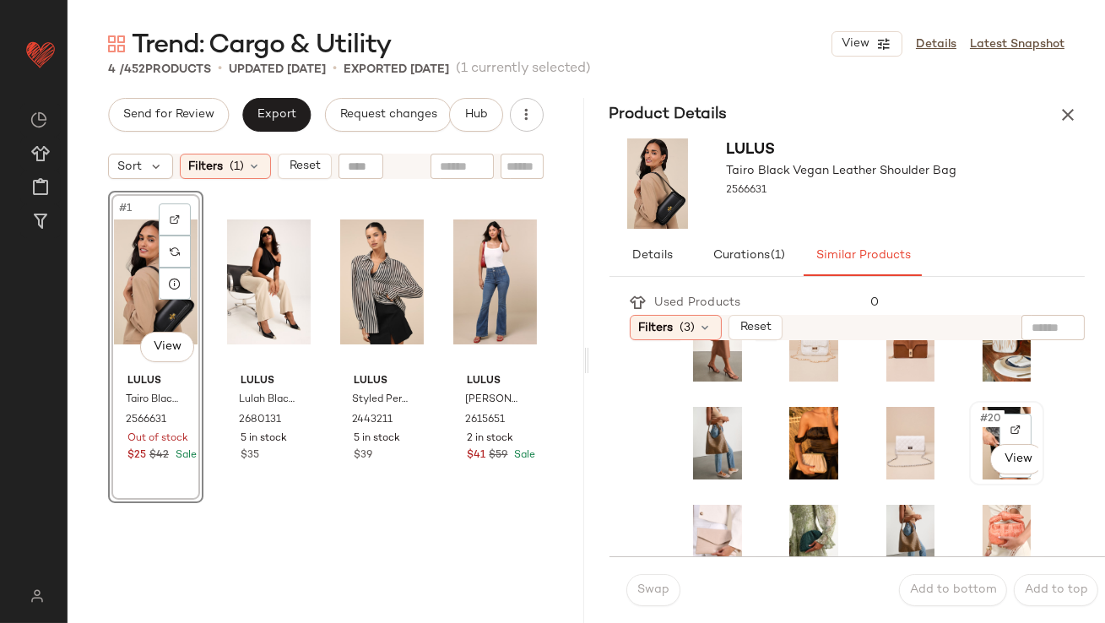
click at [978, 422] on span "#20" at bounding box center [991, 418] width 26 height 17
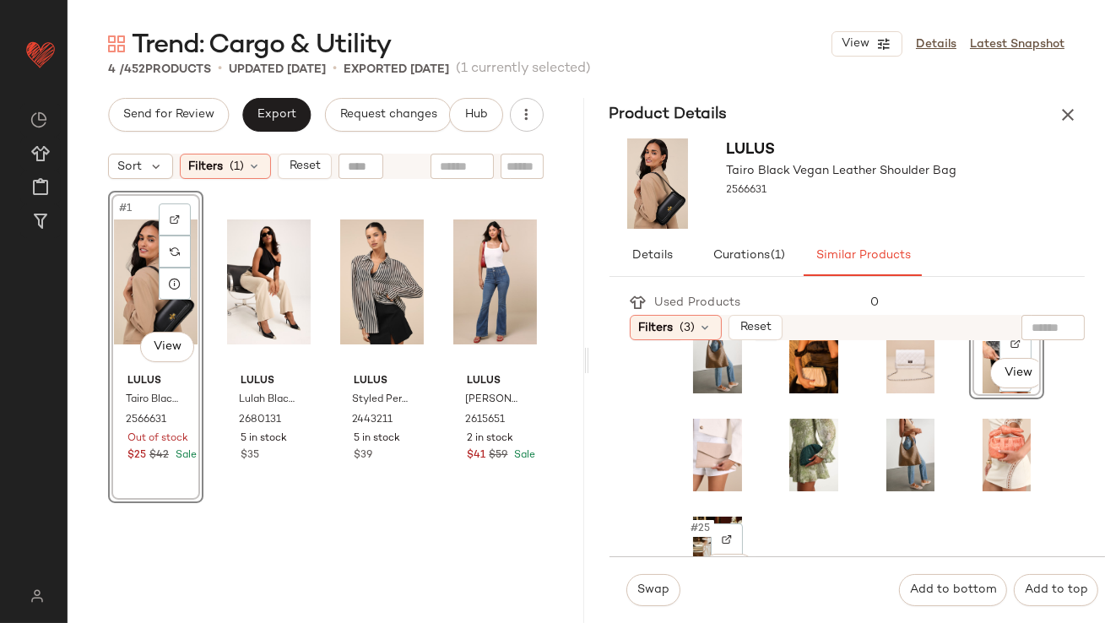
scroll to position [468, 0]
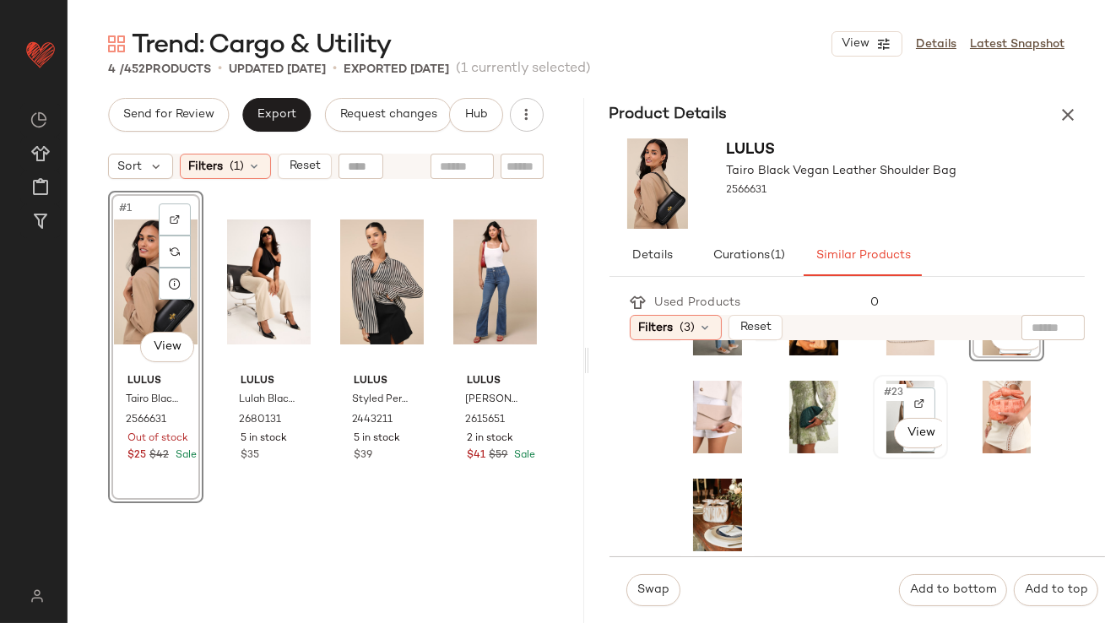
click at [883, 386] on span "#23" at bounding box center [894, 392] width 24 height 17
click at [628, 597] on button "Swap" at bounding box center [653, 590] width 54 height 32
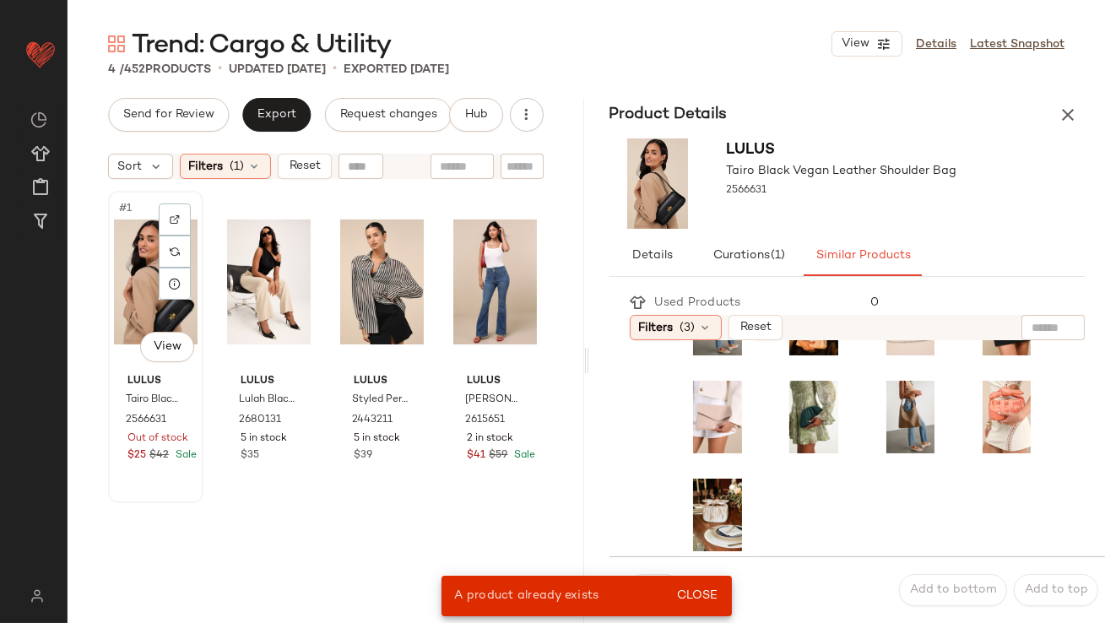
click at [125, 273] on div "#1 View" at bounding box center [156, 282] width 84 height 170
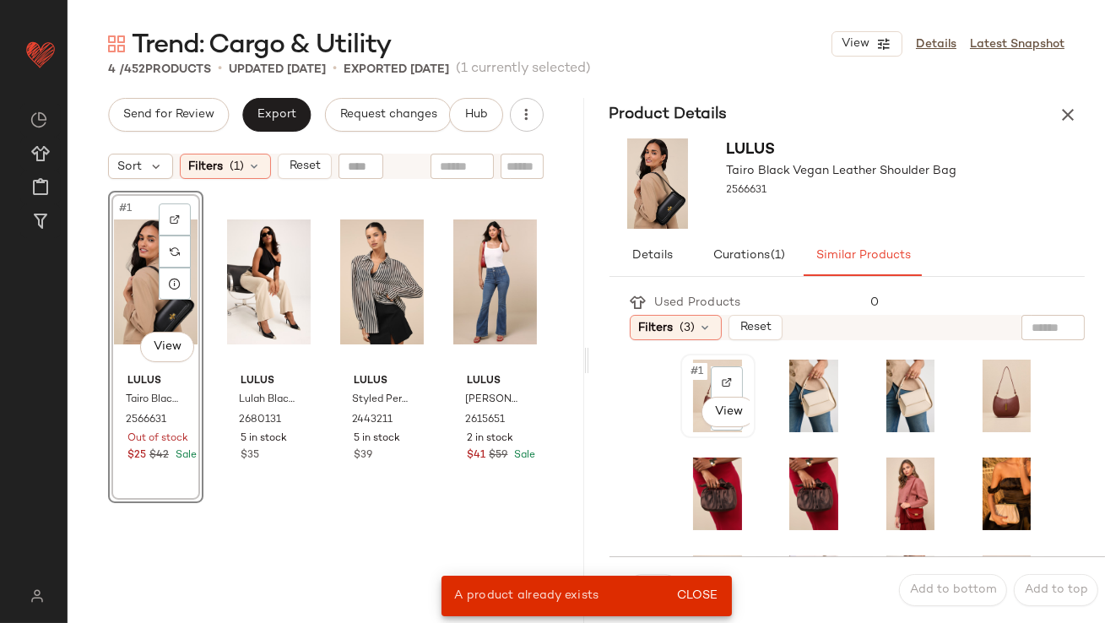
click at [697, 375] on span "#1" at bounding box center [698, 371] width 18 height 17
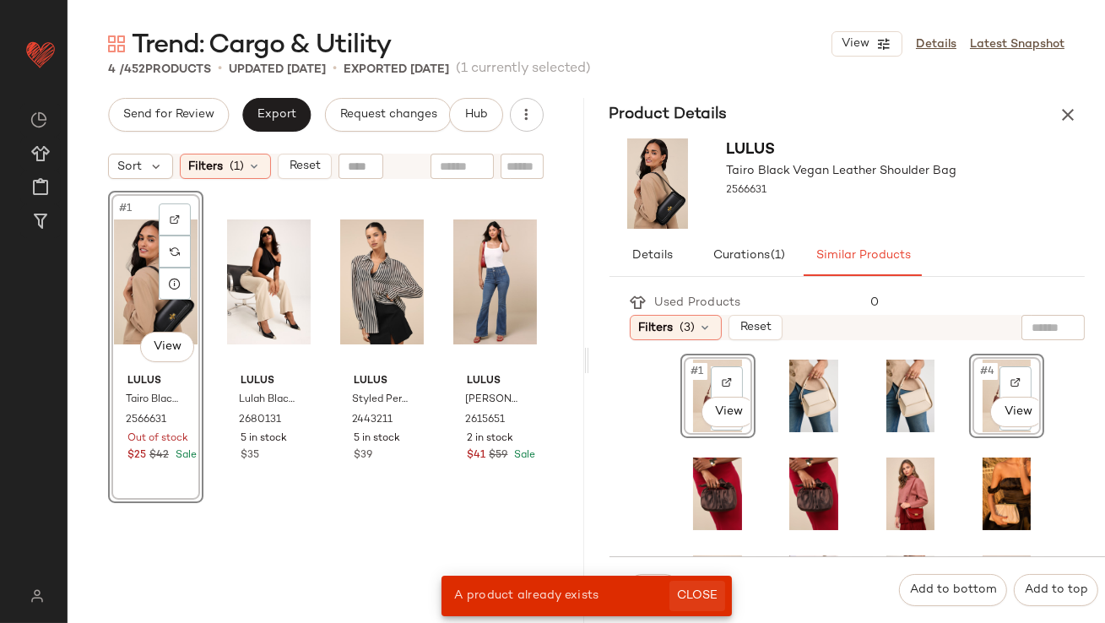
click at [690, 599] on span "Close" at bounding box center [696, 596] width 41 height 14
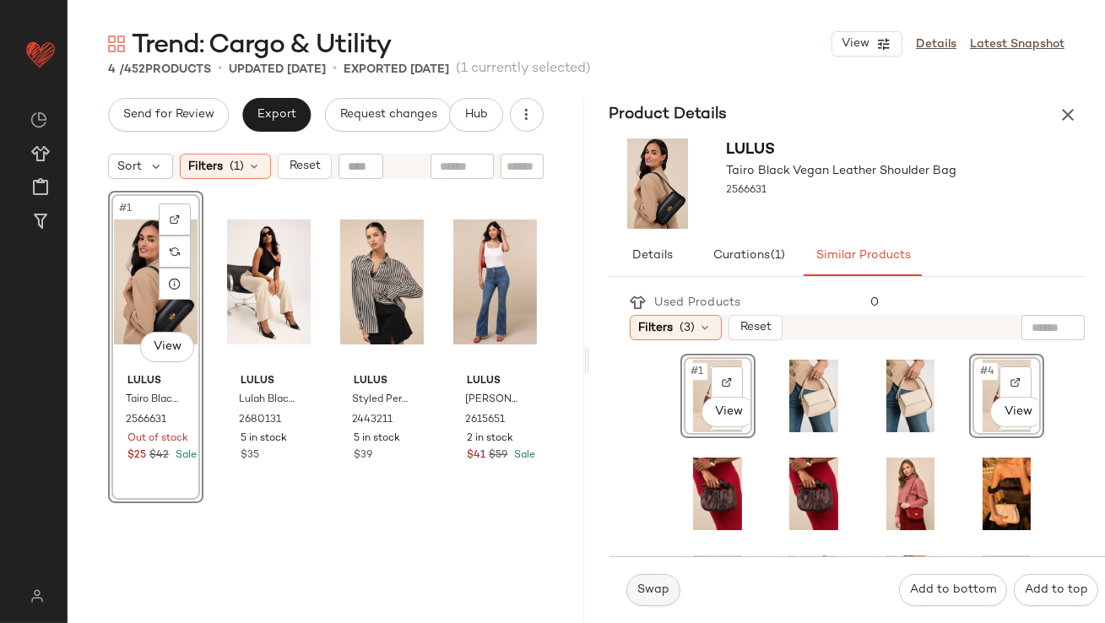
click at [640, 597] on button "Swap" at bounding box center [653, 590] width 54 height 32
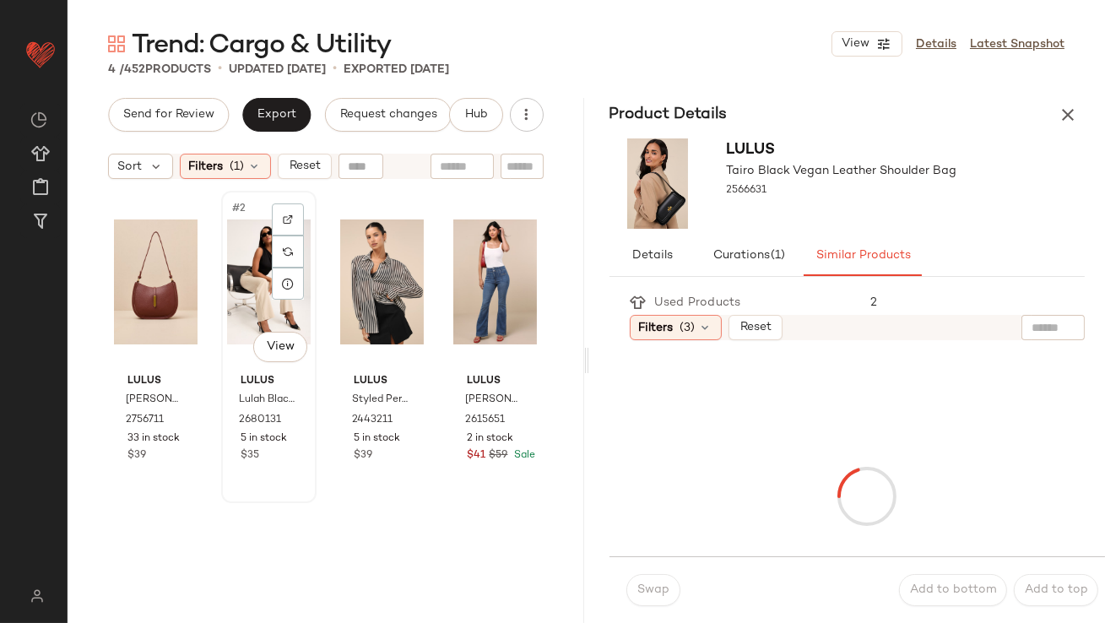
click at [241, 292] on div "#2 View" at bounding box center [269, 282] width 84 height 170
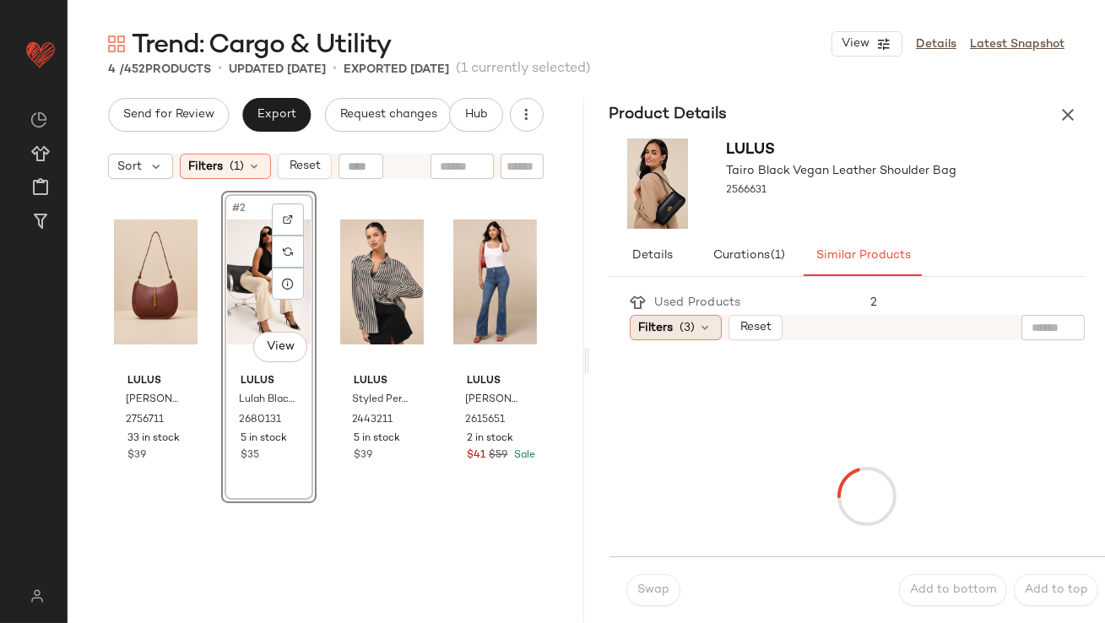
click at [678, 327] on div "Filters (3)" at bounding box center [675, 327] width 92 height 25
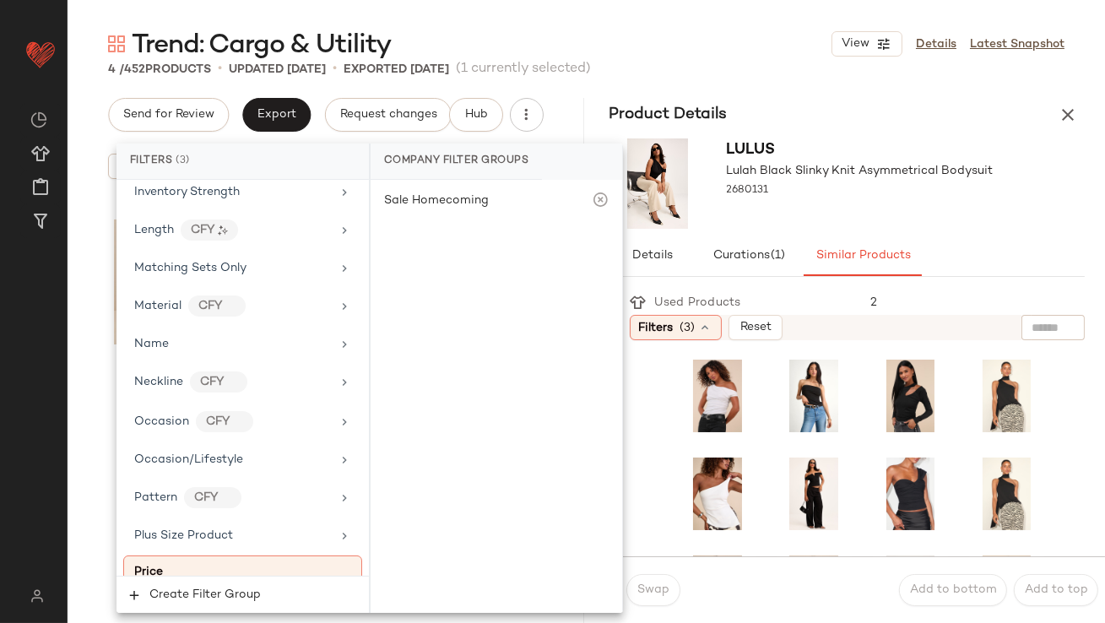
scroll to position [1342, 0]
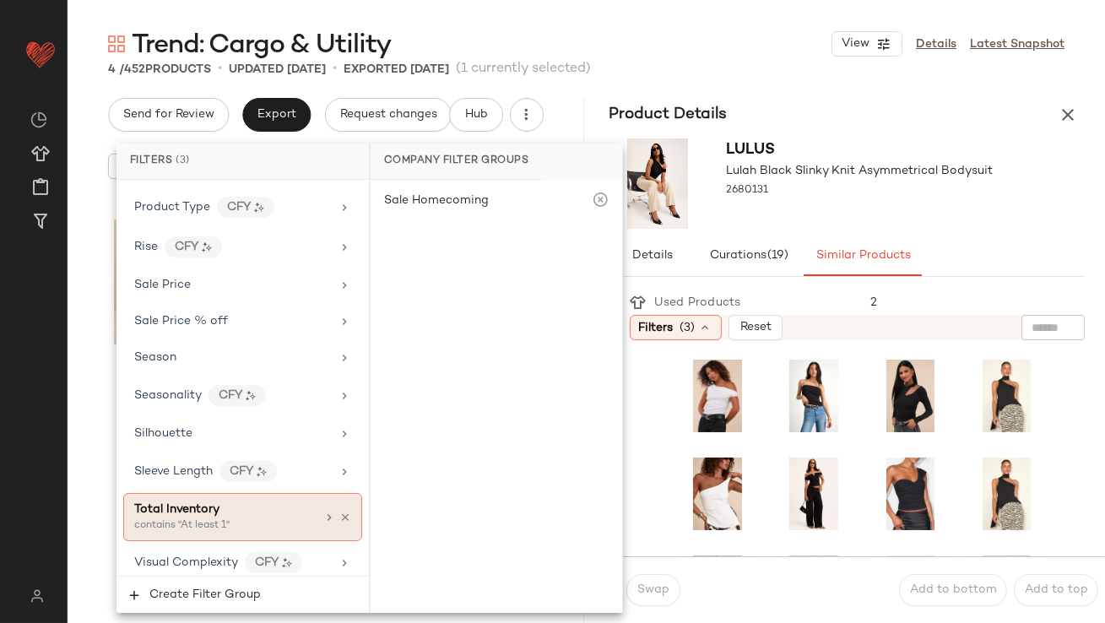
click at [218, 500] on div "Total Inventory" at bounding box center [224, 509] width 181 height 18
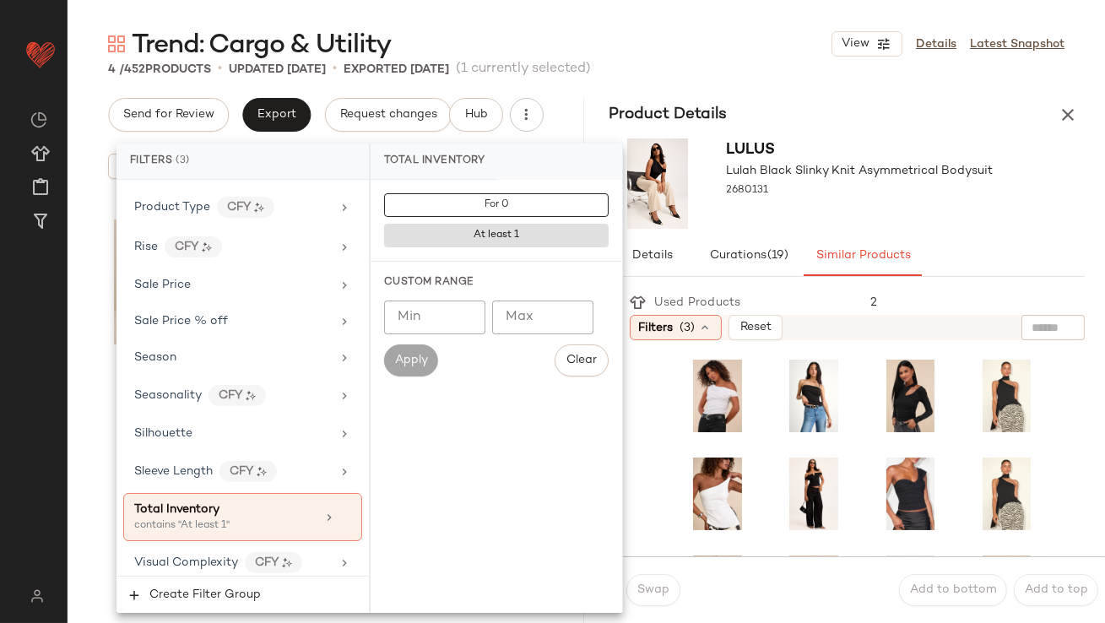
click at [457, 323] on input "Min" at bounding box center [434, 317] width 101 height 34
type input "**"
click at [817, 76] on div "4 / 452 Products • updated Sep 23rd • Exported Sep 23rd (1 currently selected)" at bounding box center [586, 69] width 1037 height 17
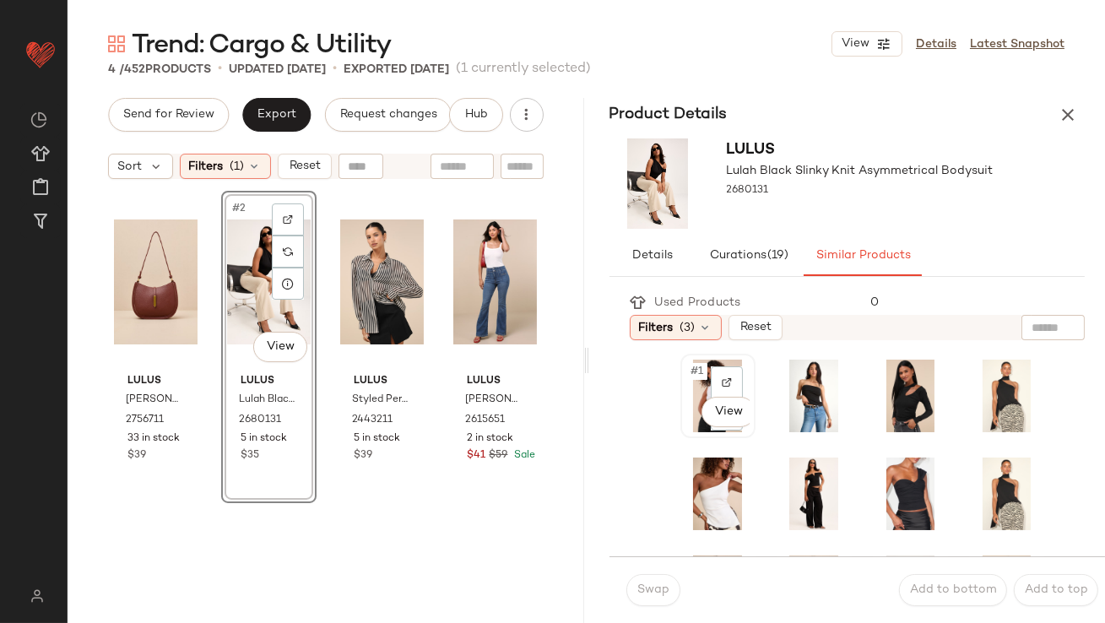
click at [695, 380] on div "#1 View" at bounding box center [717, 395] width 63 height 73
click at [637, 581] on button "Swap" at bounding box center [653, 590] width 54 height 32
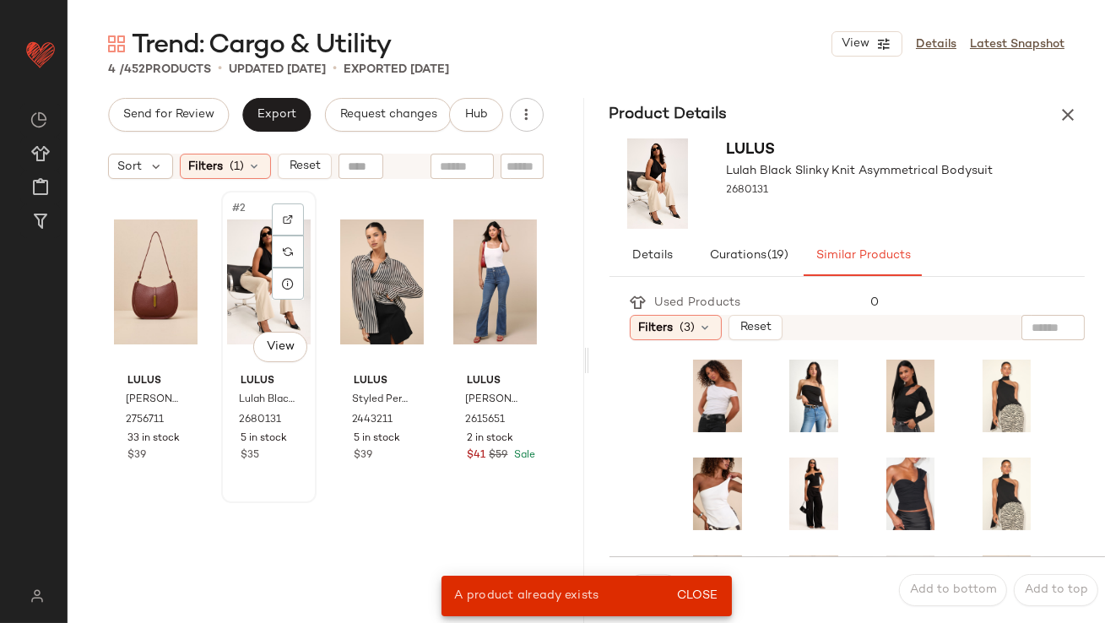
click at [255, 235] on div "#2 View" at bounding box center [269, 282] width 84 height 170
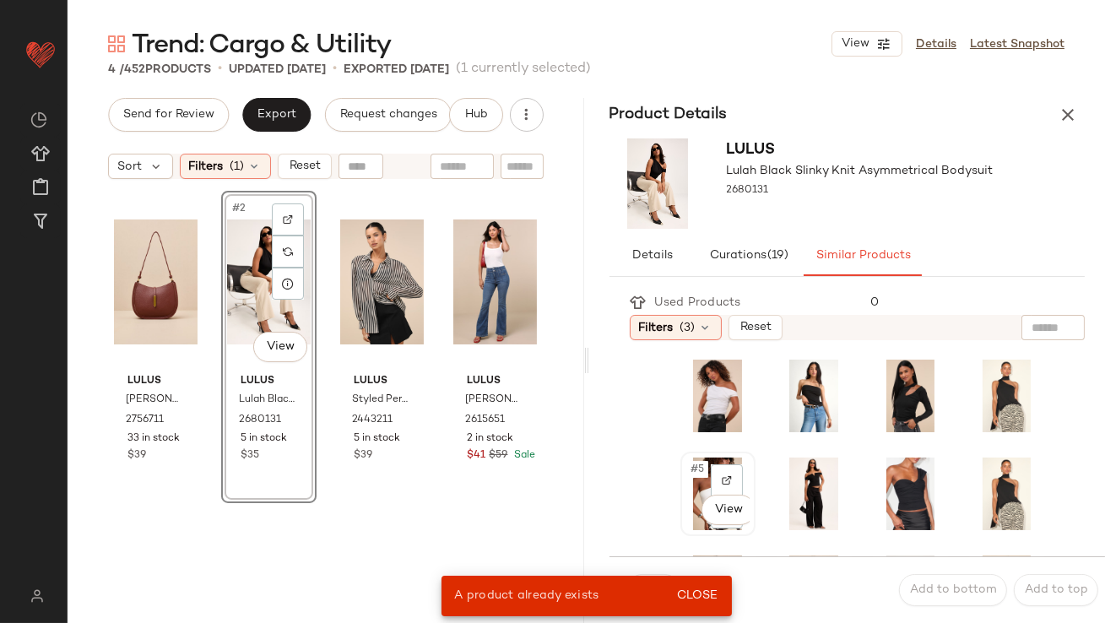
click at [695, 473] on span "#5" at bounding box center [698, 469] width 19 height 17
click at [696, 595] on span "Close" at bounding box center [696, 596] width 41 height 14
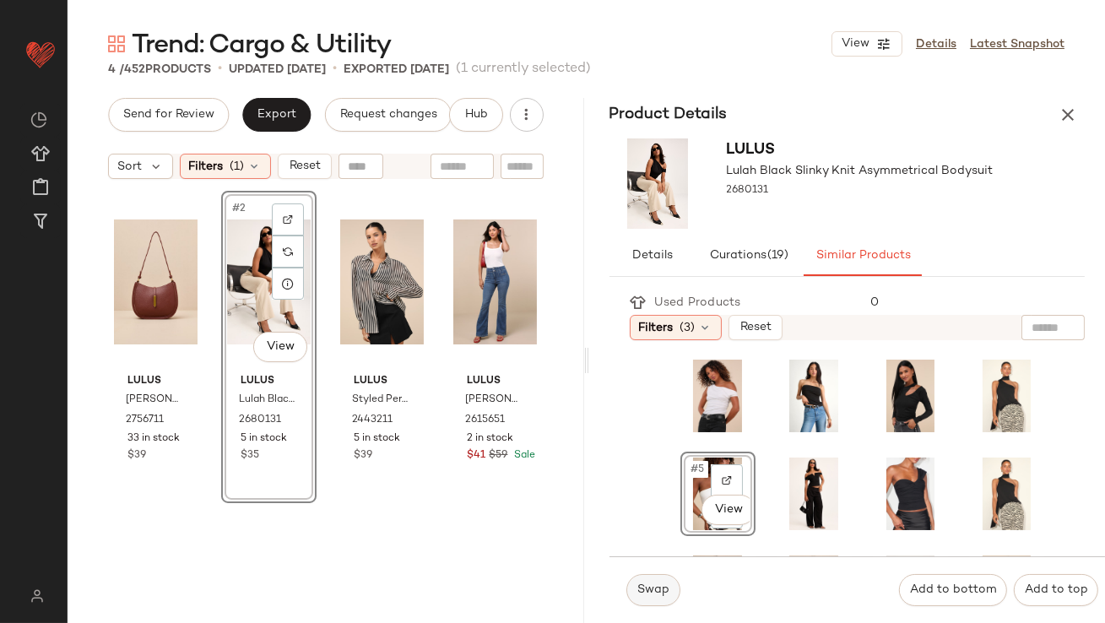
click at [635, 595] on button "Swap" at bounding box center [653, 590] width 54 height 32
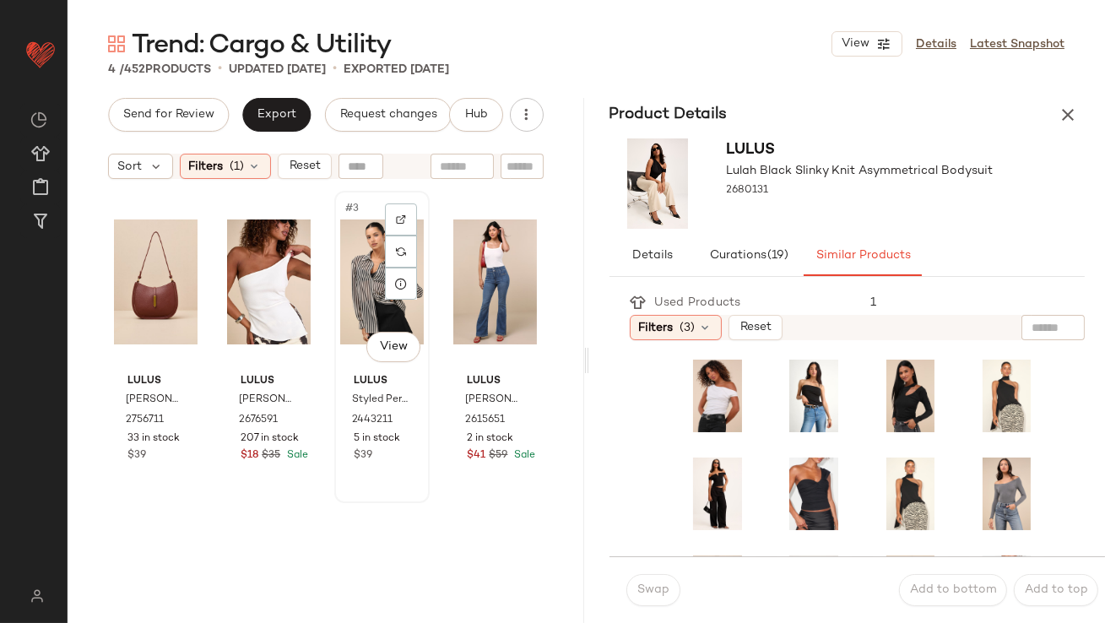
click at [357, 290] on div "#3 View" at bounding box center [382, 282] width 84 height 170
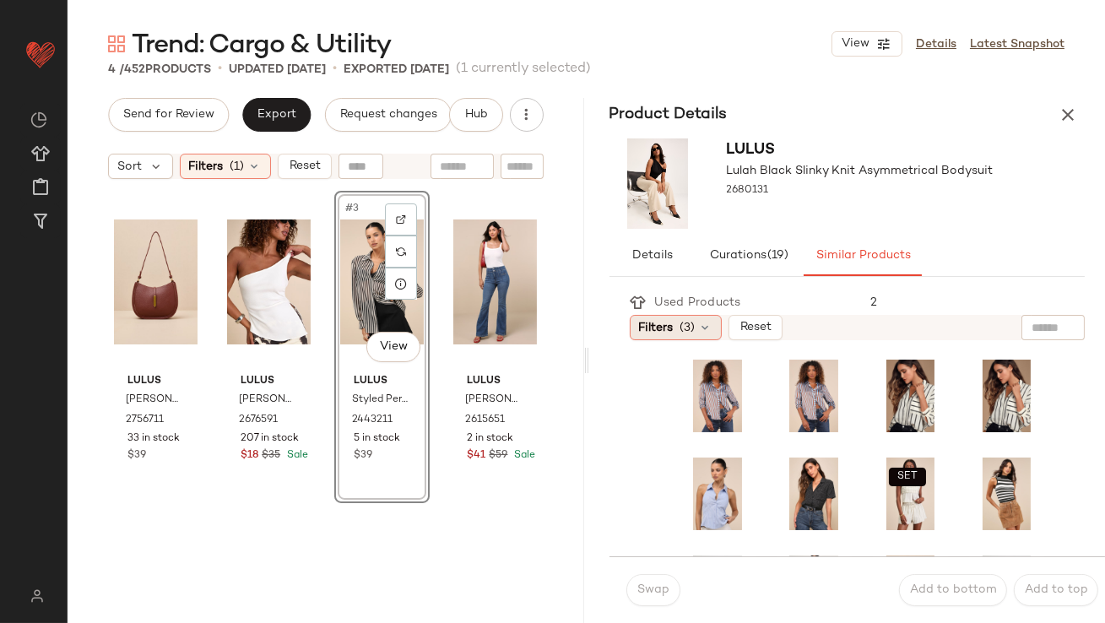
click at [660, 324] on span "Filters" at bounding box center [656, 328] width 35 height 18
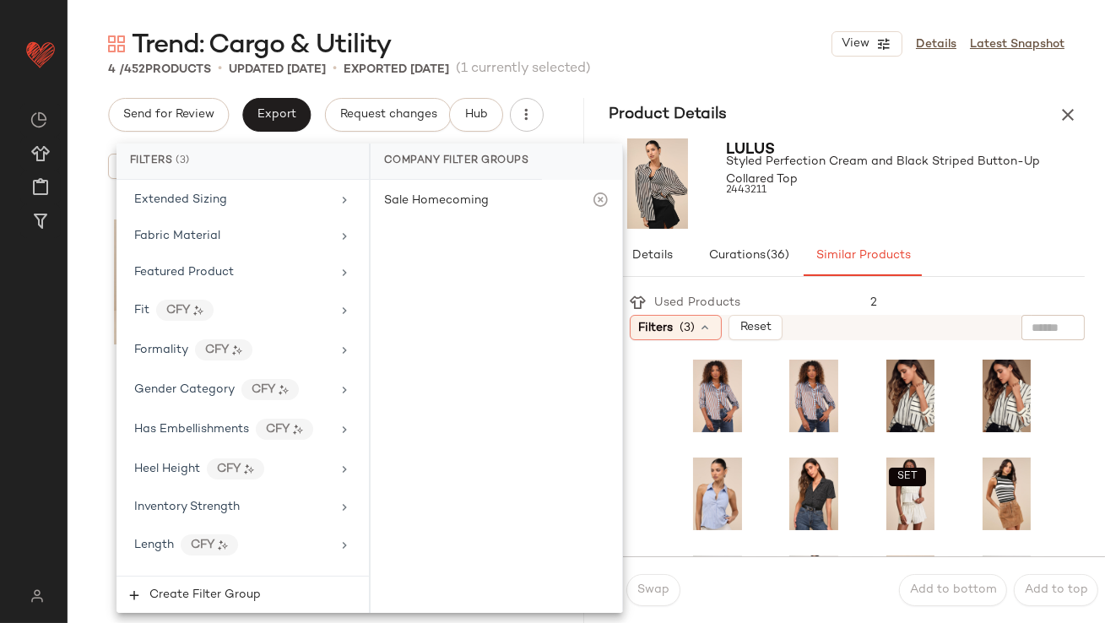
scroll to position [1342, 0]
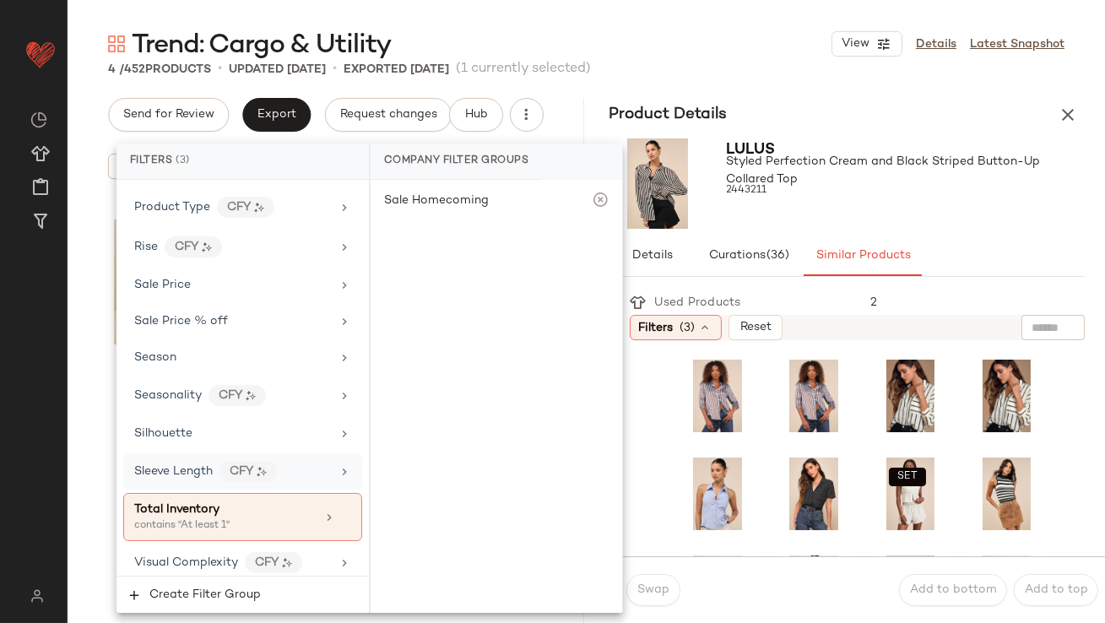
drag, startPoint x: 206, startPoint y: 501, endPoint x: 236, endPoint y: 466, distance: 46.7
click at [206, 503] on span "Total Inventory" at bounding box center [176, 509] width 85 height 13
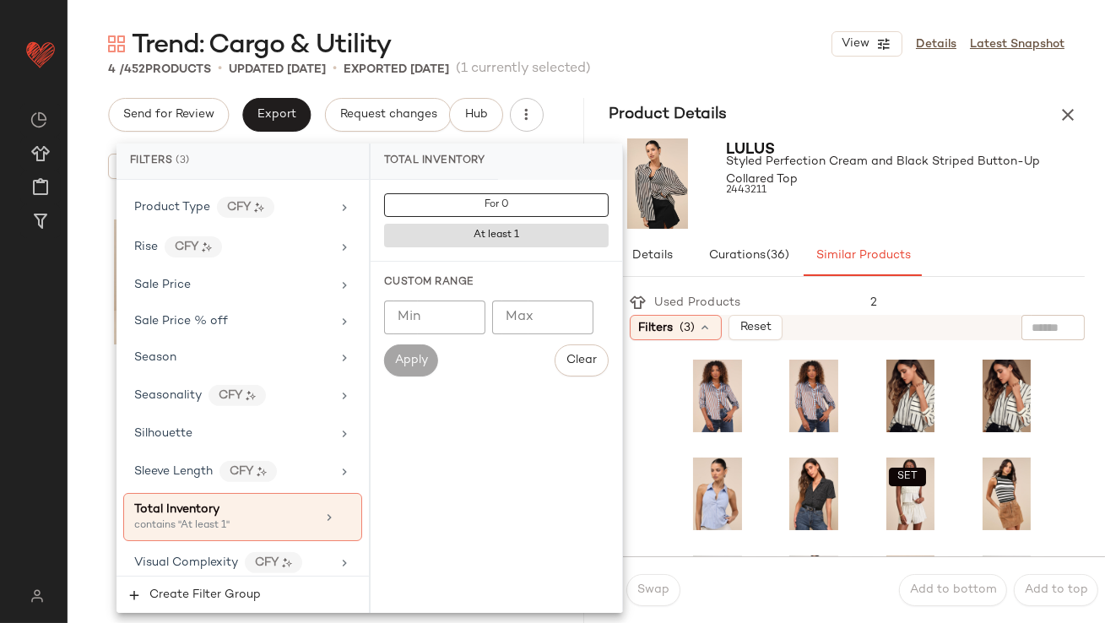
type input "*"
click at [462, 311] on input "*" at bounding box center [434, 317] width 101 height 34
type input "**"
click at [860, 199] on div at bounding box center [906, 206] width 359 height 14
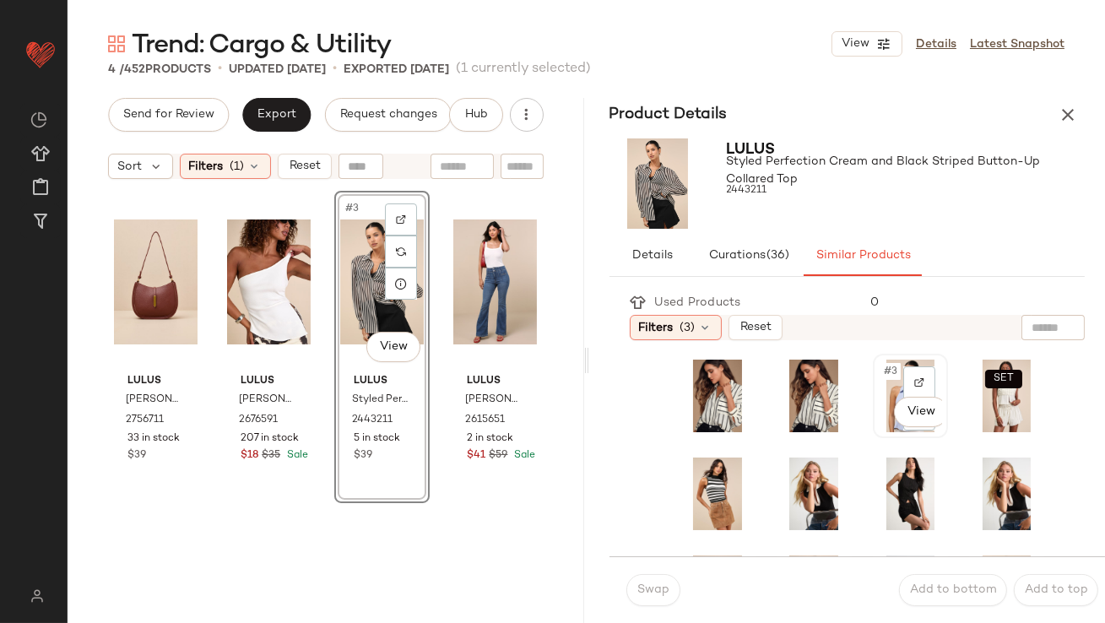
click at [878, 380] on div "#3 View" at bounding box center [909, 395] width 63 height 73
click at [642, 587] on span "Swap" at bounding box center [652, 590] width 33 height 14
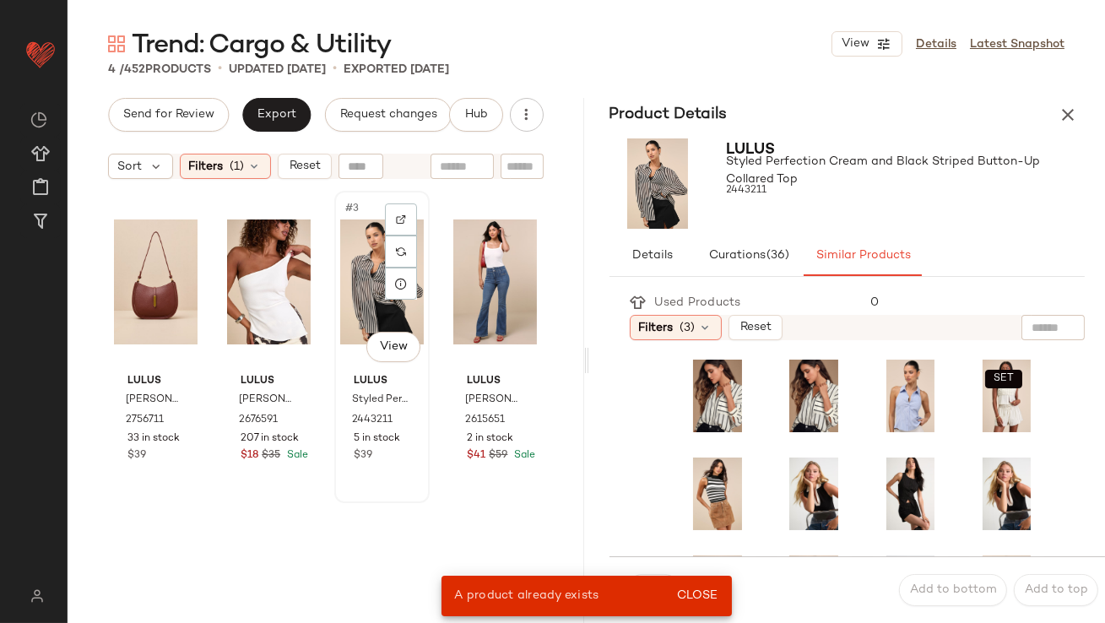
click at [366, 273] on div "#3 View" at bounding box center [382, 282] width 84 height 170
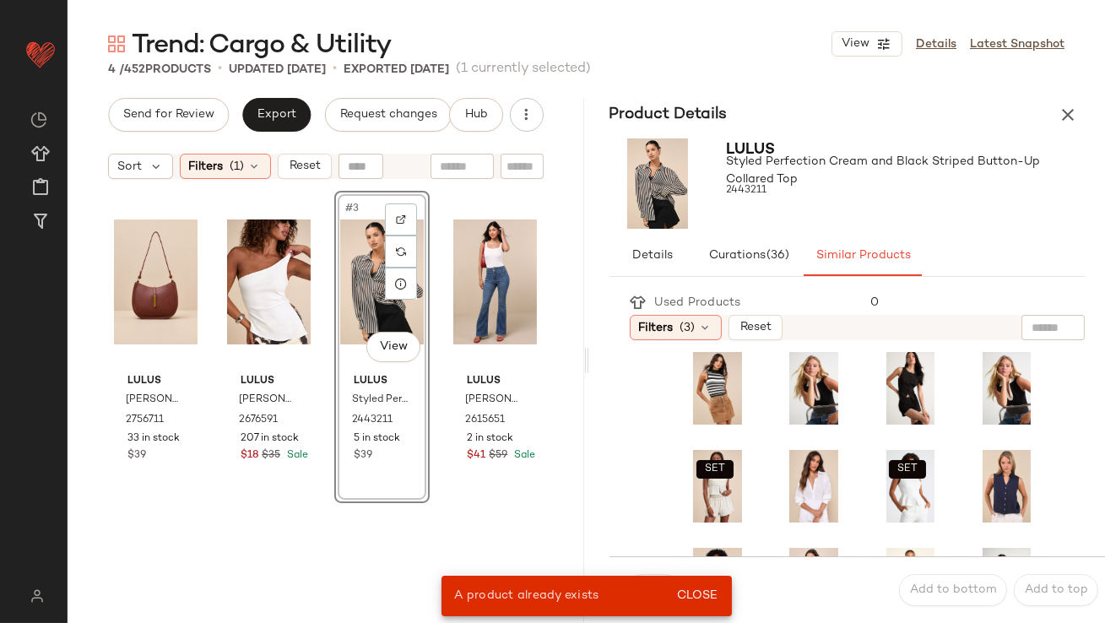
scroll to position [108, 0]
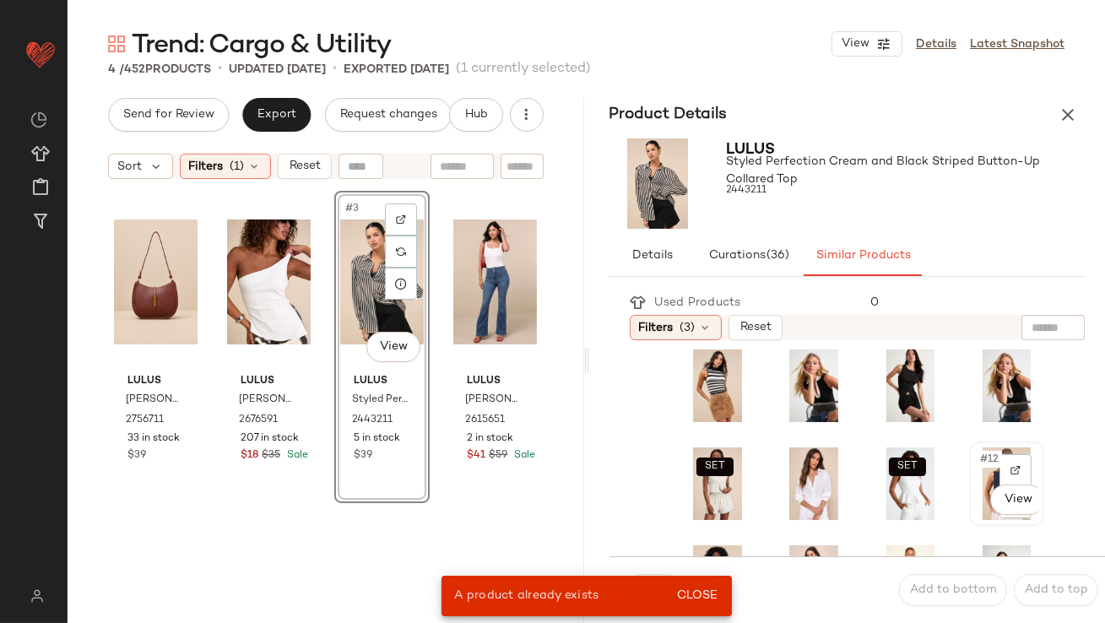
click at [975, 473] on div "#12 View" at bounding box center [1006, 483] width 63 height 73
click at [700, 590] on span "Close" at bounding box center [696, 596] width 41 height 14
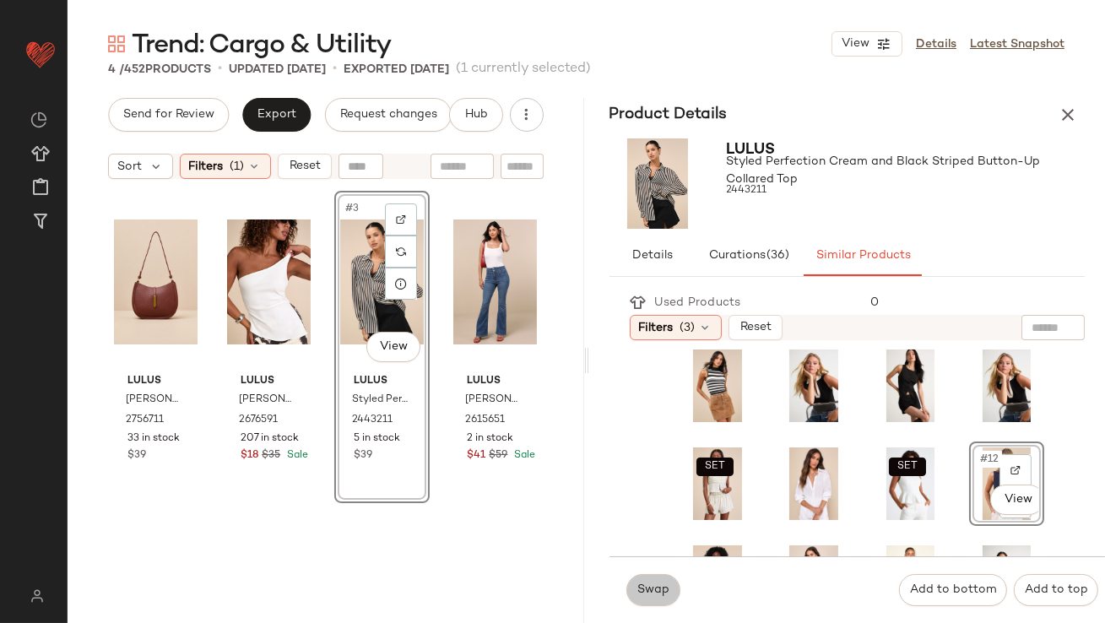
click at [666, 590] on span "Swap" at bounding box center [652, 590] width 33 height 14
click at [646, 597] on button "Swap" at bounding box center [653, 590] width 54 height 32
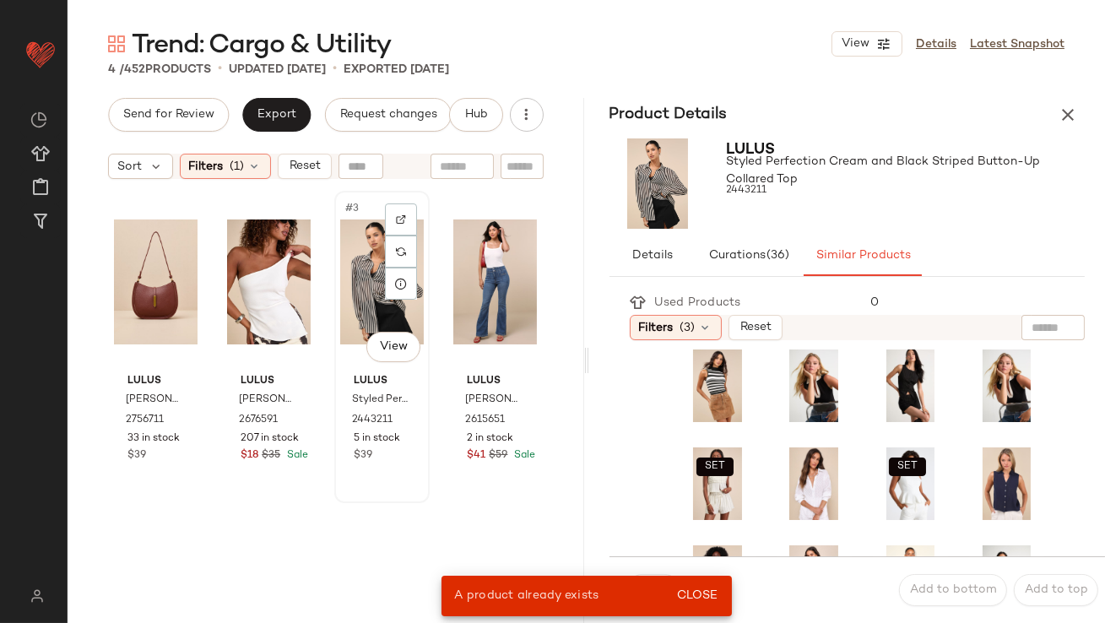
click at [366, 306] on div "#3 View" at bounding box center [382, 282] width 84 height 170
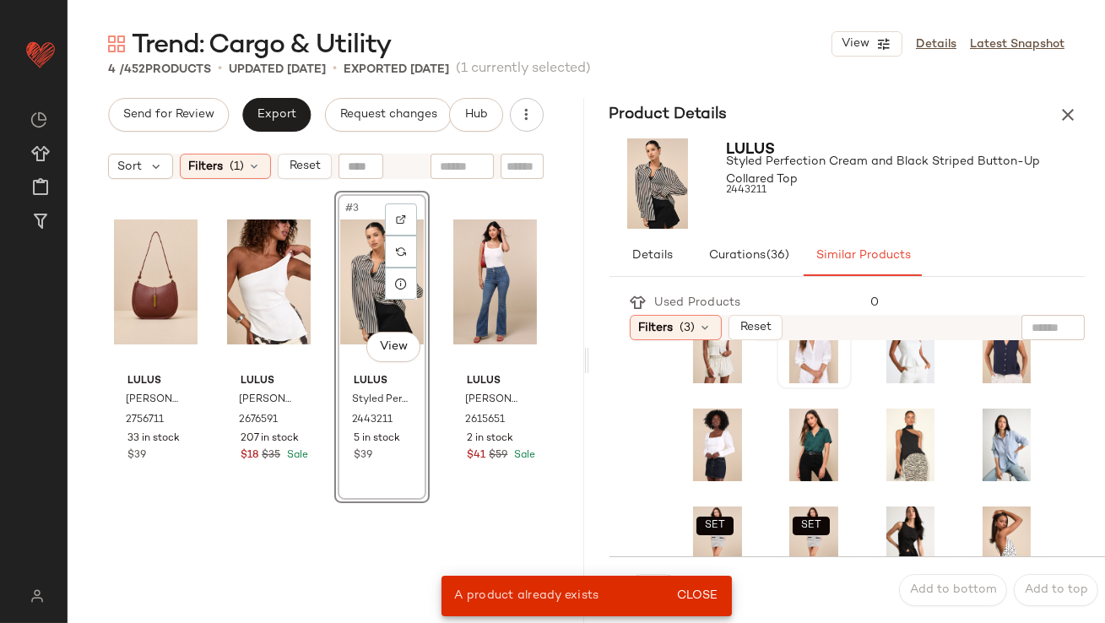
scroll to position [468, 0]
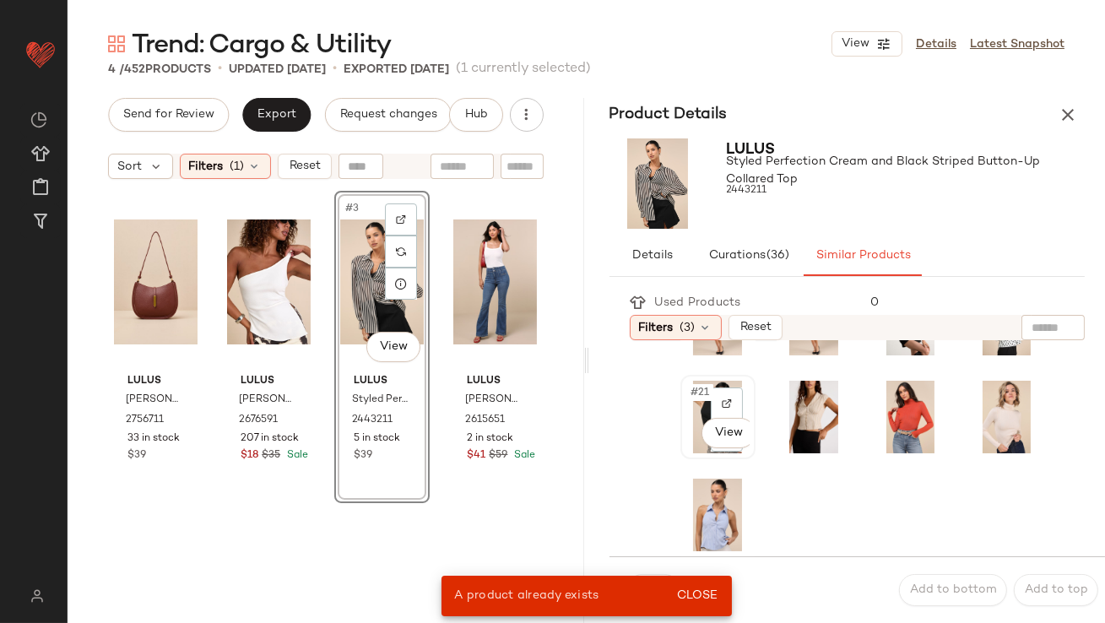
click at [696, 406] on div "#21 View" at bounding box center [717, 417] width 63 height 73
click at [689, 595] on span "Close" at bounding box center [696, 596] width 41 height 14
click at [647, 596] on div "A product already exists" at bounding box center [555, 595] width 229 height 41
click at [706, 593] on span "Close" at bounding box center [696, 596] width 41 height 14
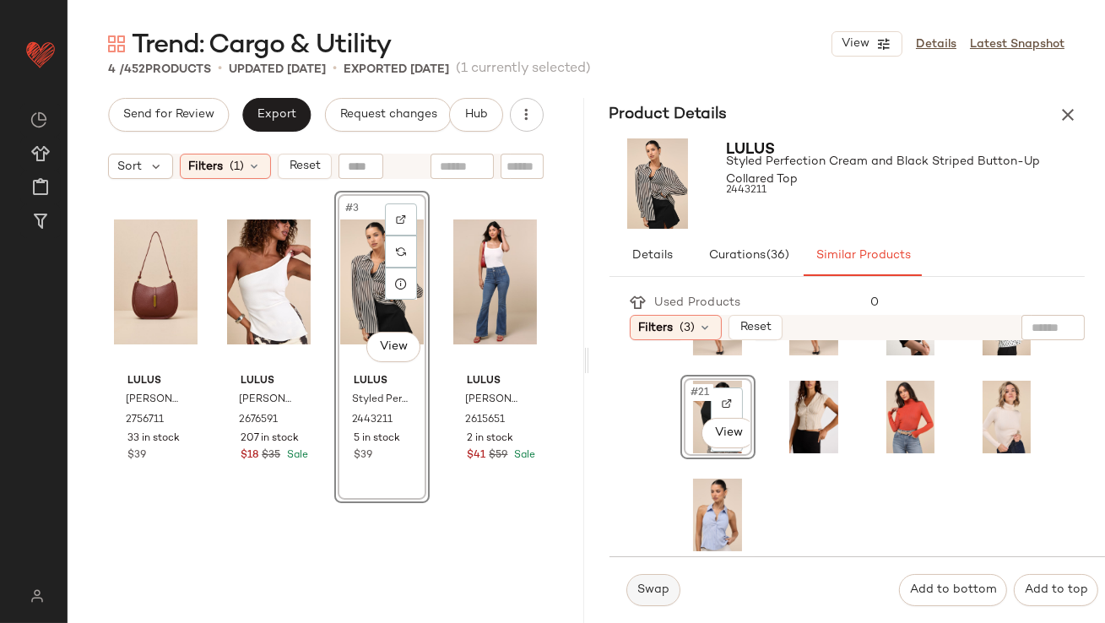
click at [641, 586] on span "Swap" at bounding box center [652, 590] width 33 height 14
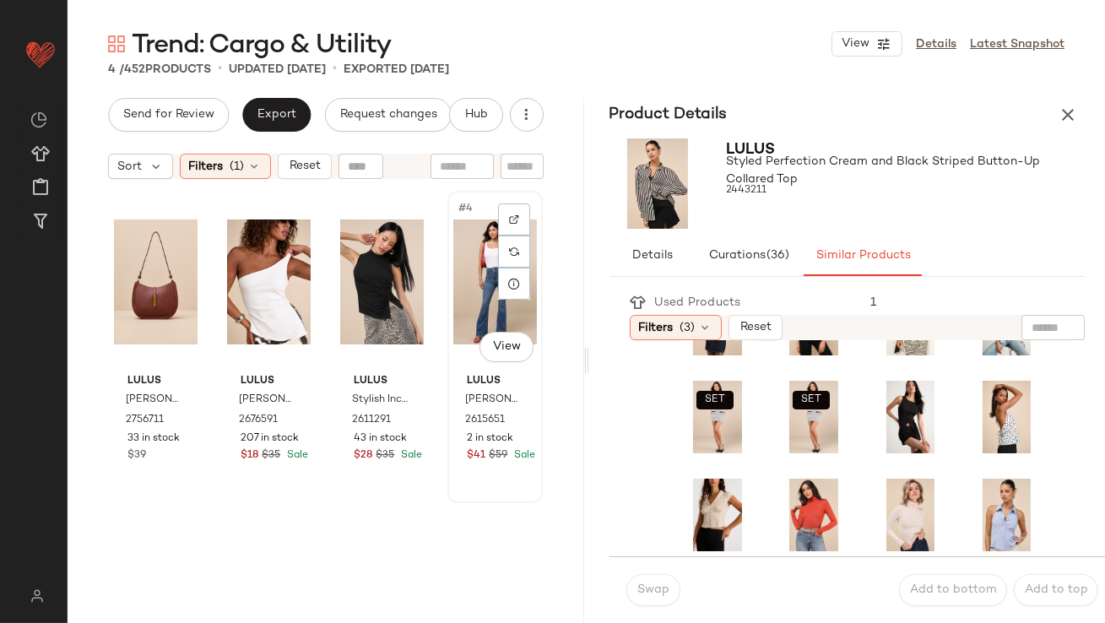
click at [458, 260] on div "#4 View" at bounding box center [495, 282] width 84 height 170
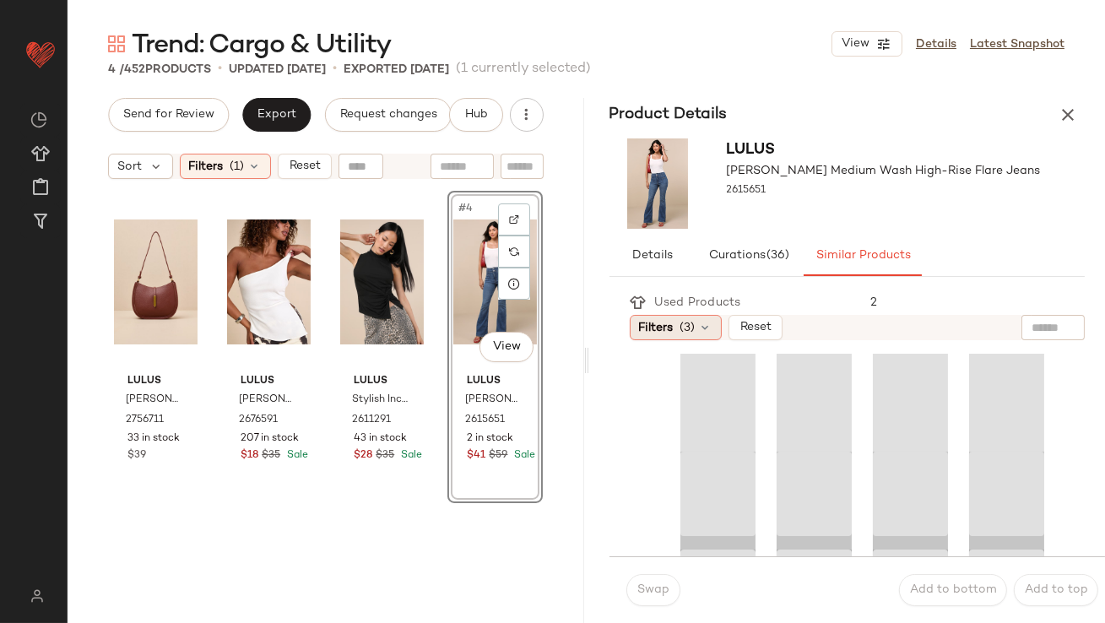
click at [680, 327] on span "(3)" at bounding box center [687, 328] width 15 height 18
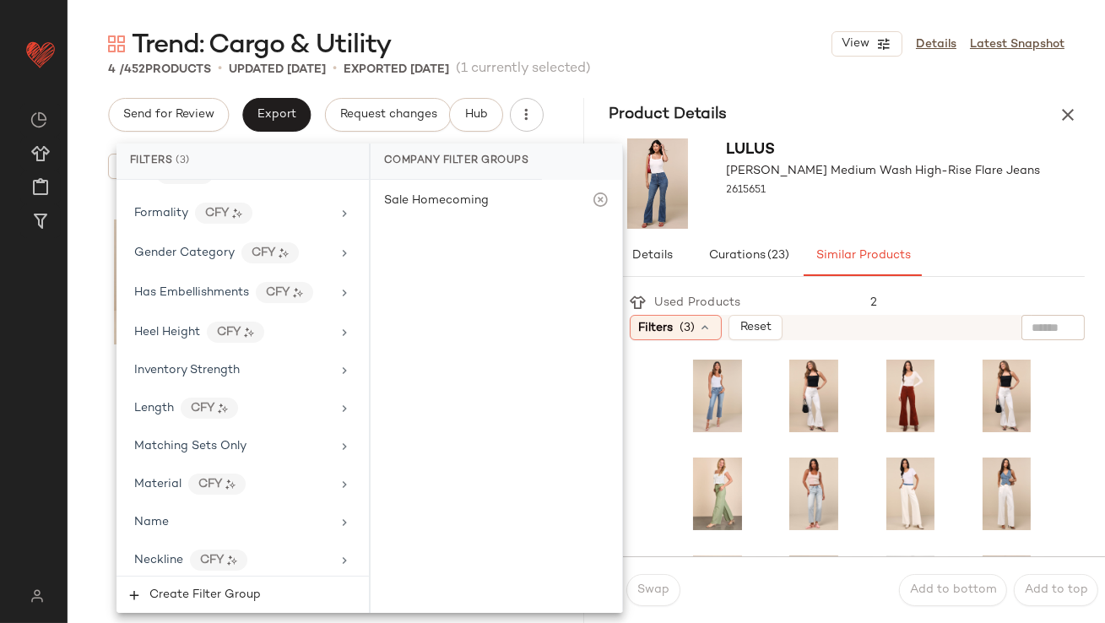
scroll to position [1342, 0]
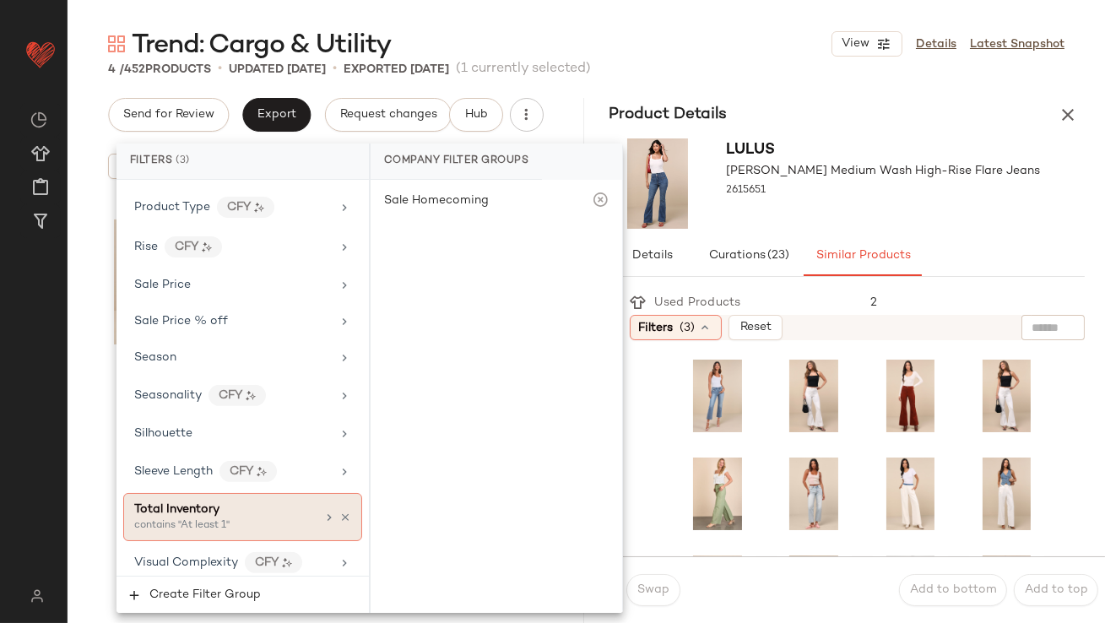
click at [183, 518] on div "contains "At least 1"" at bounding box center [218, 525] width 169 height 15
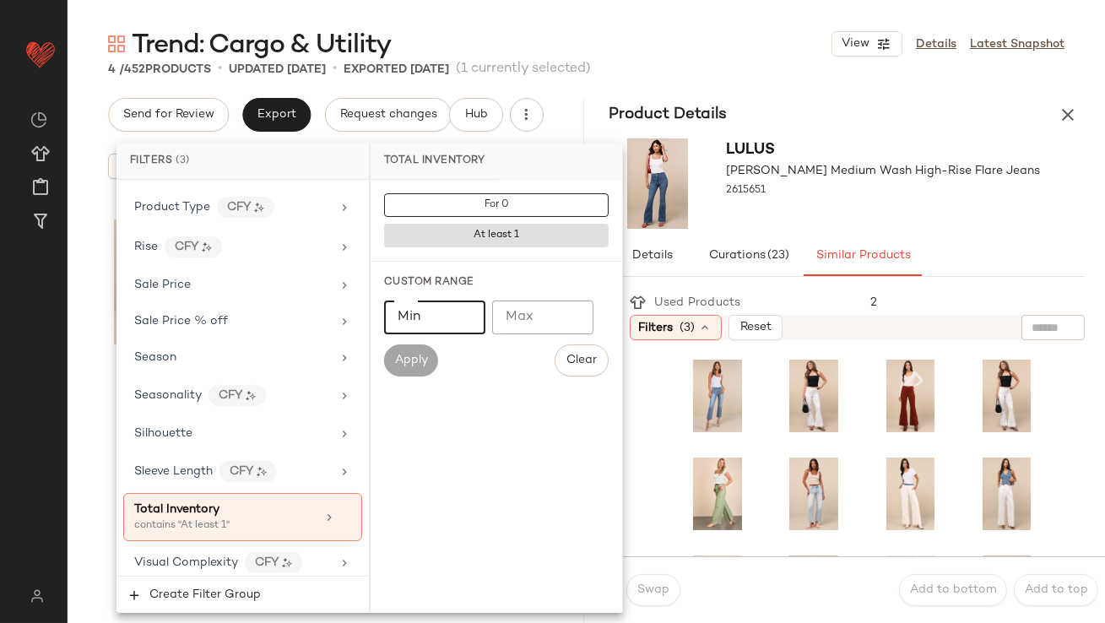
click at [471, 321] on input "Min" at bounding box center [434, 317] width 101 height 34
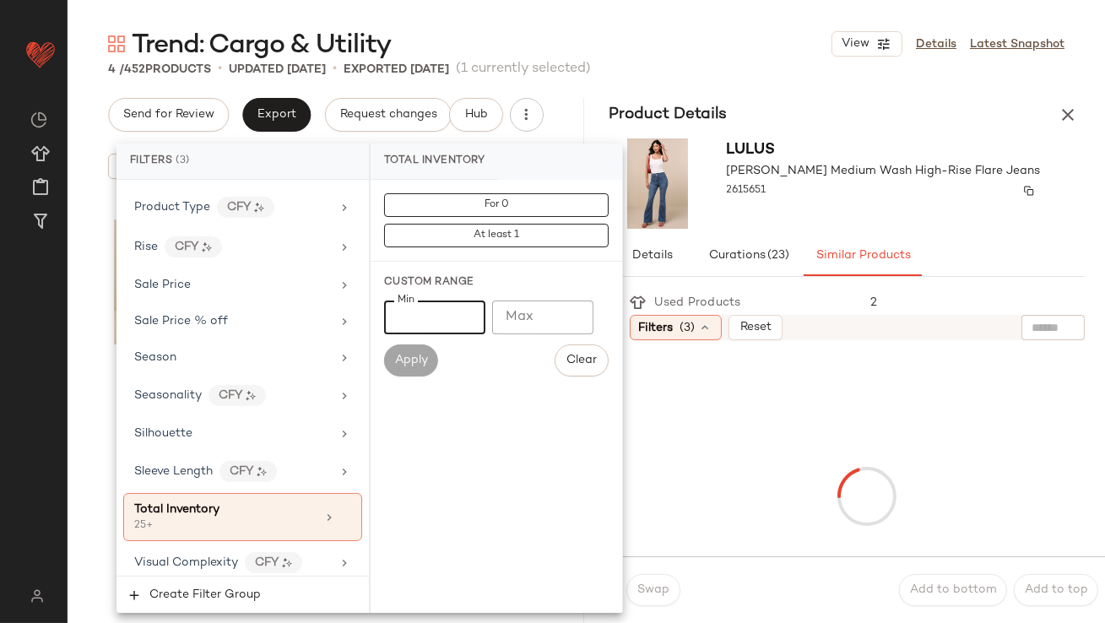
type input "**"
click at [822, 185] on div "2615651" at bounding box center [884, 191] width 314 height 24
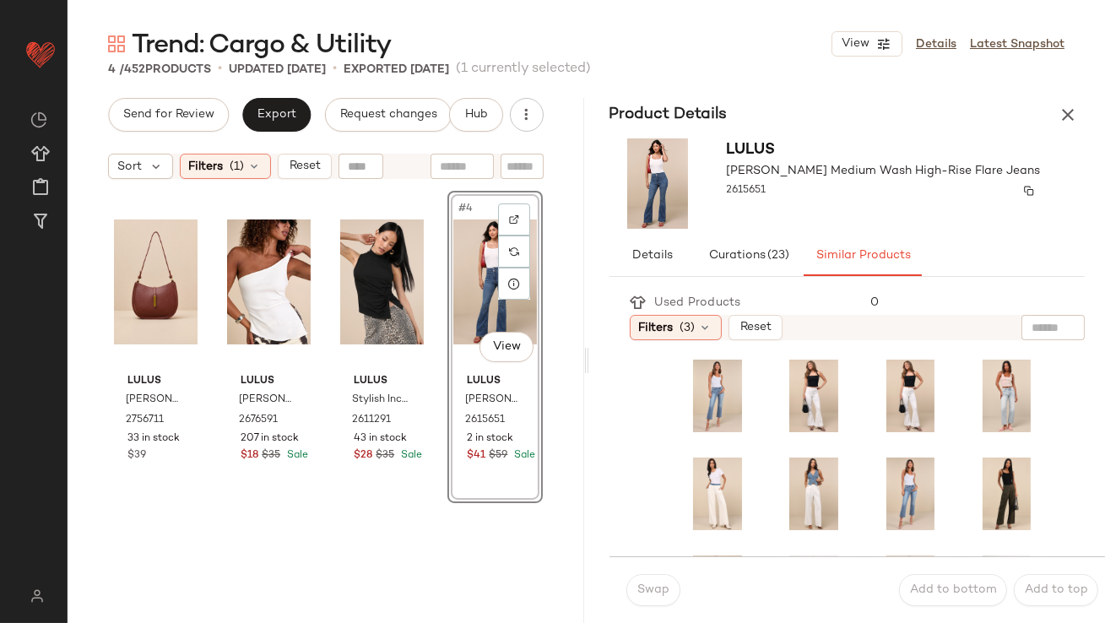
click at [851, 197] on div "2615651" at bounding box center [884, 191] width 314 height 24
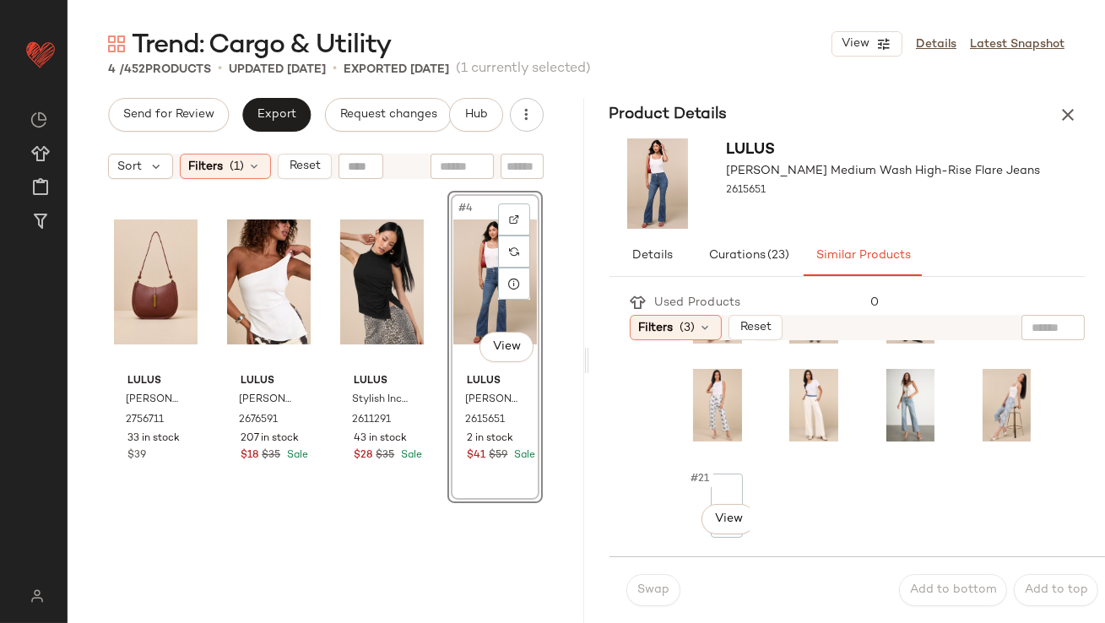
scroll to position [468, 0]
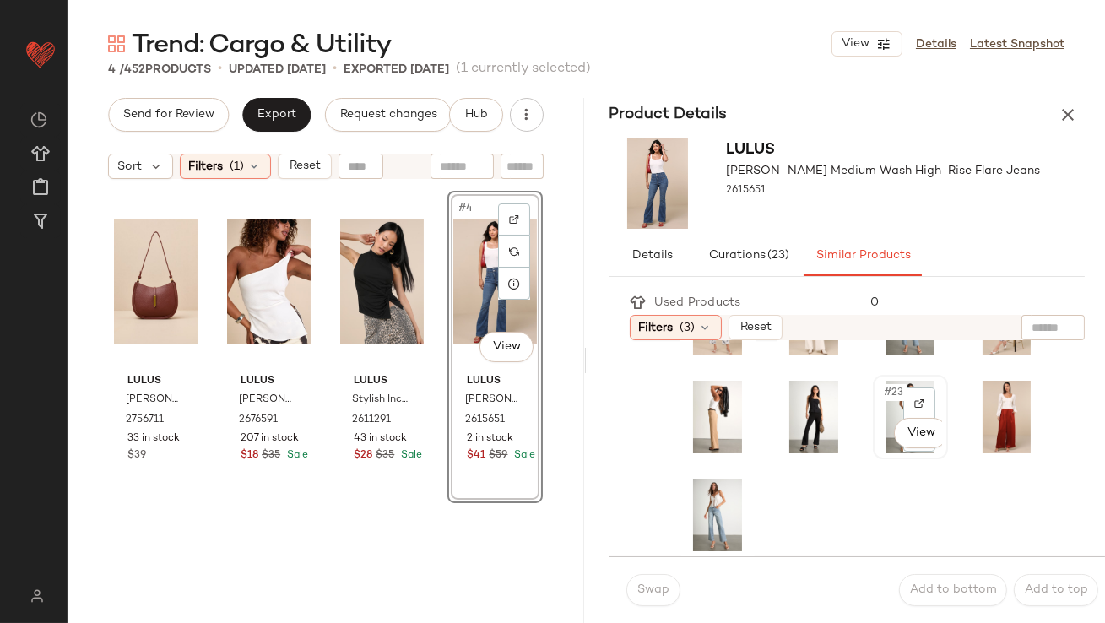
click at [889, 393] on span "#23" at bounding box center [894, 392] width 24 height 17
click at [642, 585] on span "Swap" at bounding box center [652, 590] width 33 height 14
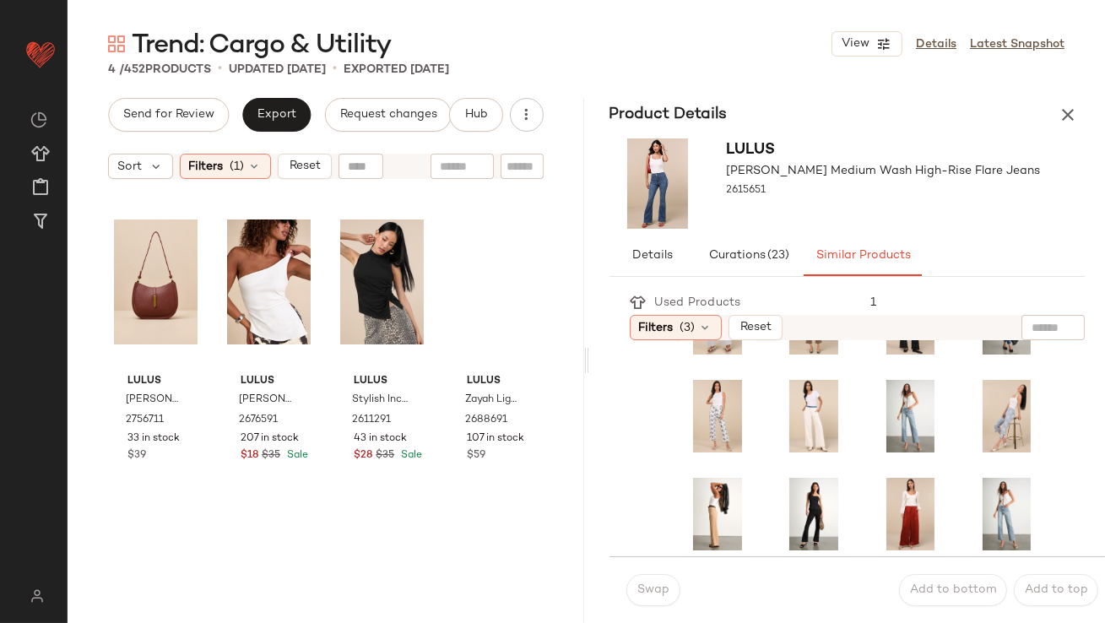
scroll to position [370, 0]
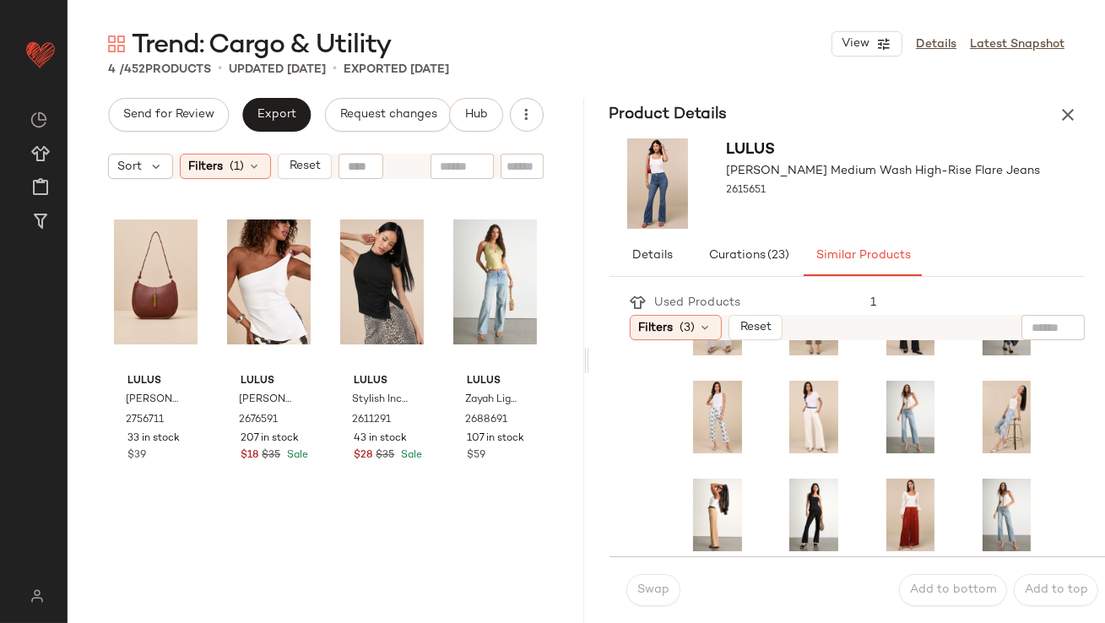
click at [662, 587] on div "Swap" at bounding box center [653, 590] width 54 height 32
click at [219, 171] on span "Filters" at bounding box center [206, 167] width 35 height 18
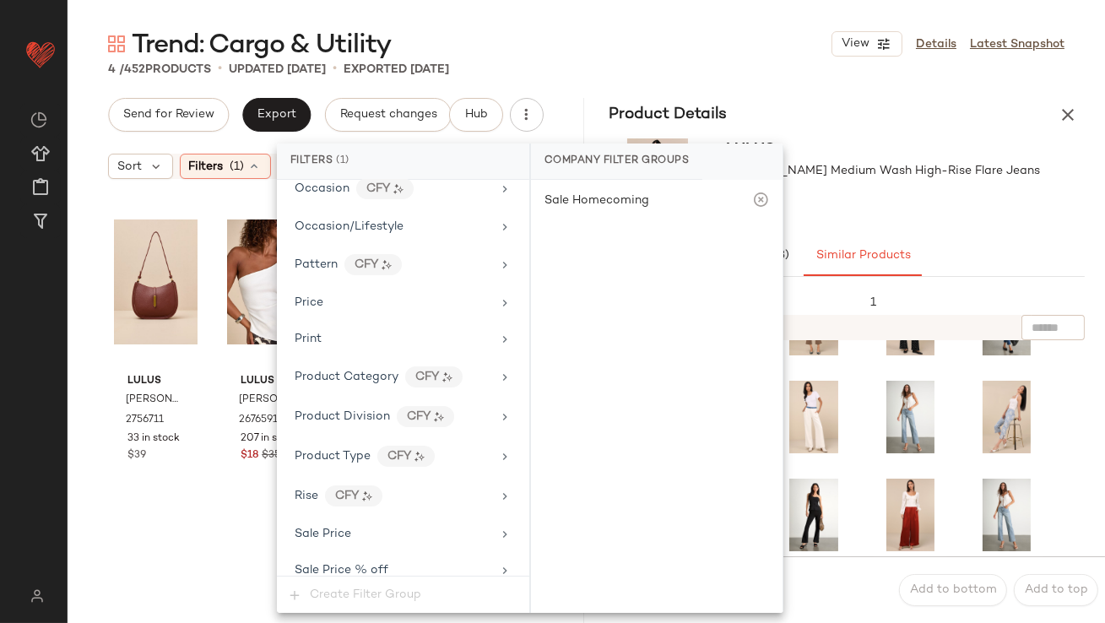
scroll to position [1275, 0]
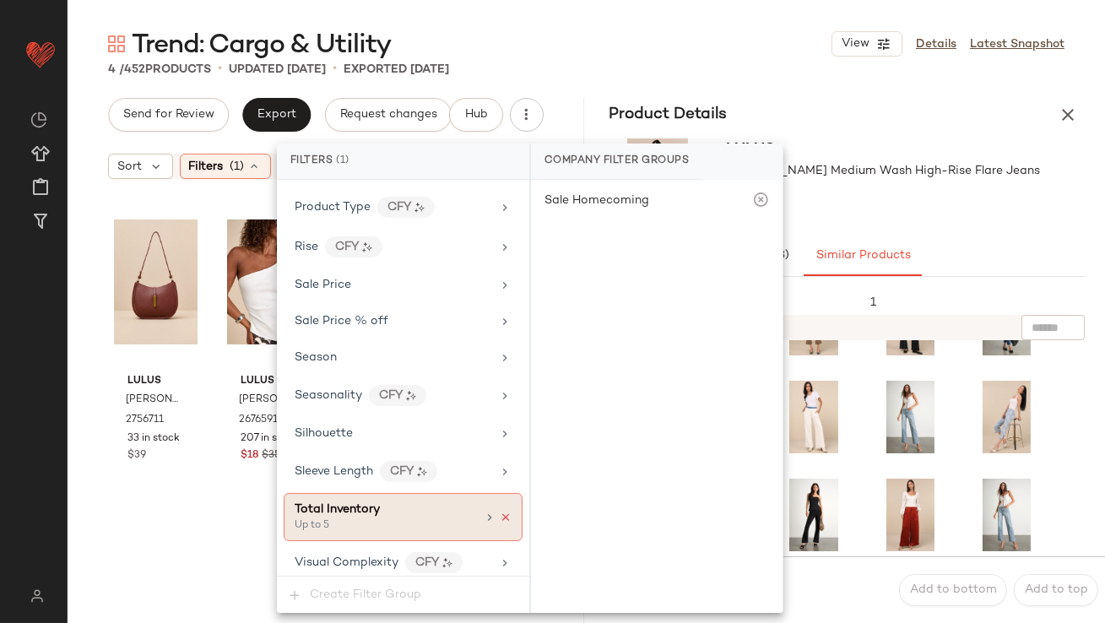
click at [500, 511] on icon at bounding box center [506, 517] width 12 height 12
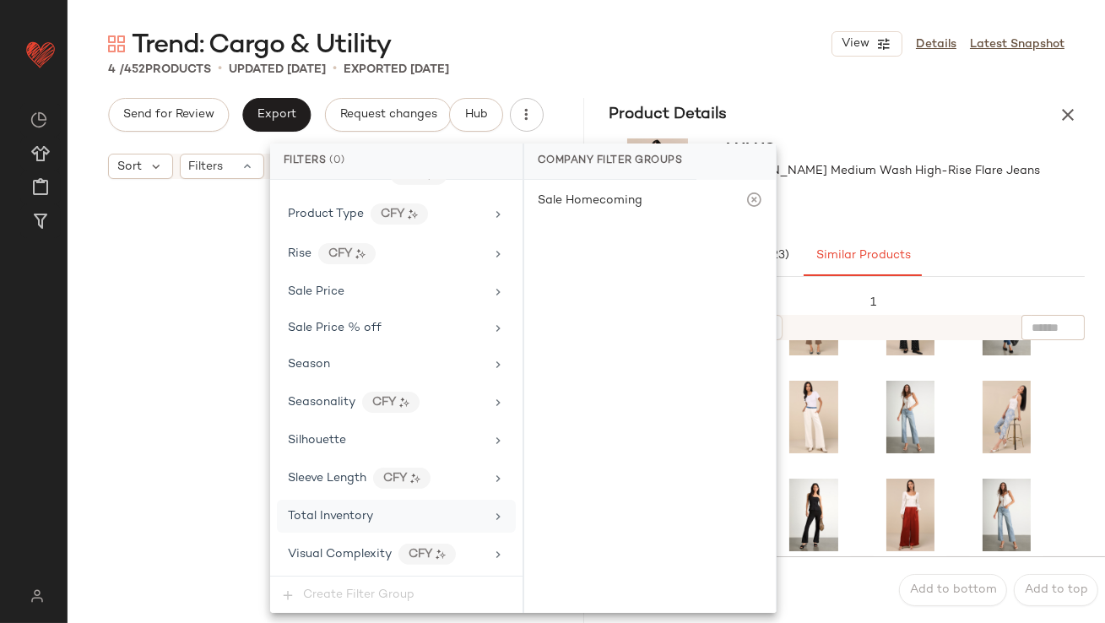
scroll to position [1261, 0]
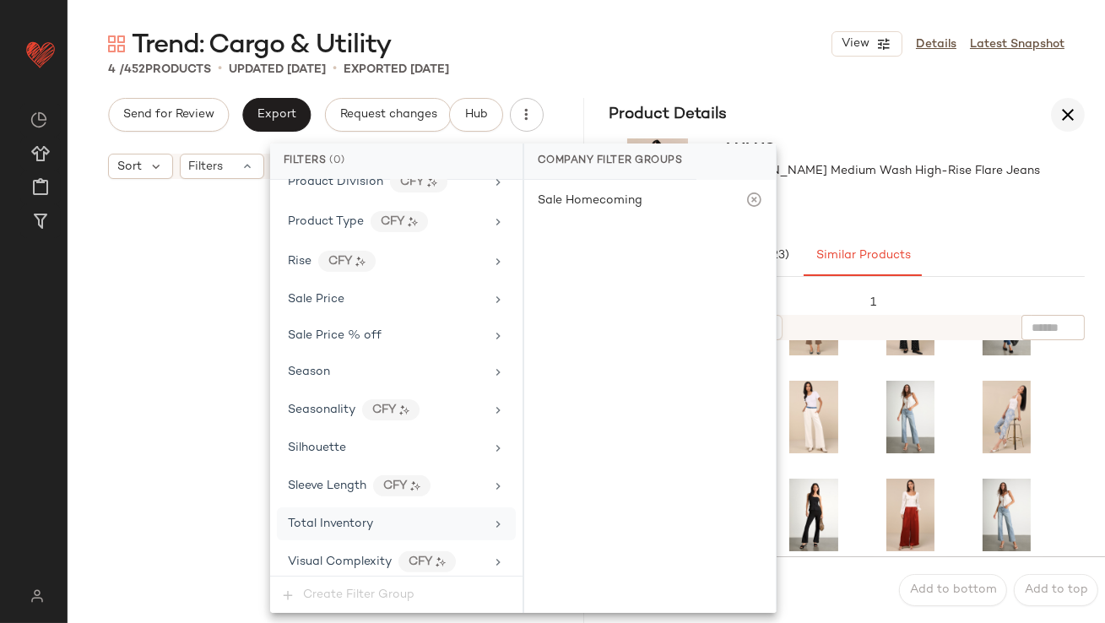
click at [1066, 108] on icon "button" at bounding box center [1067, 115] width 20 height 20
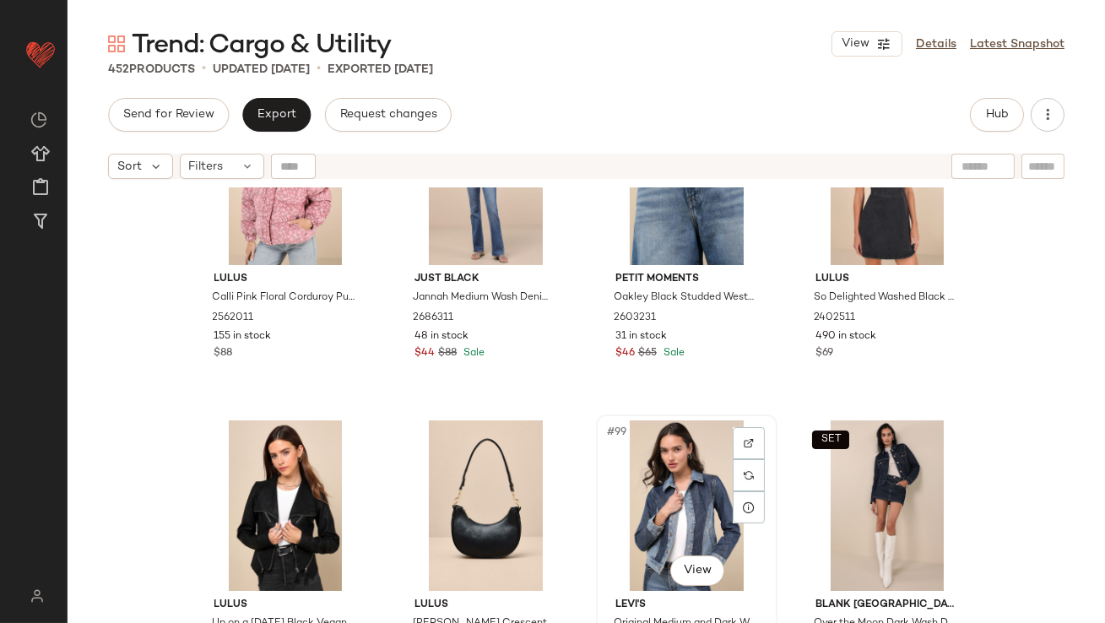
scroll to position [7616, 0]
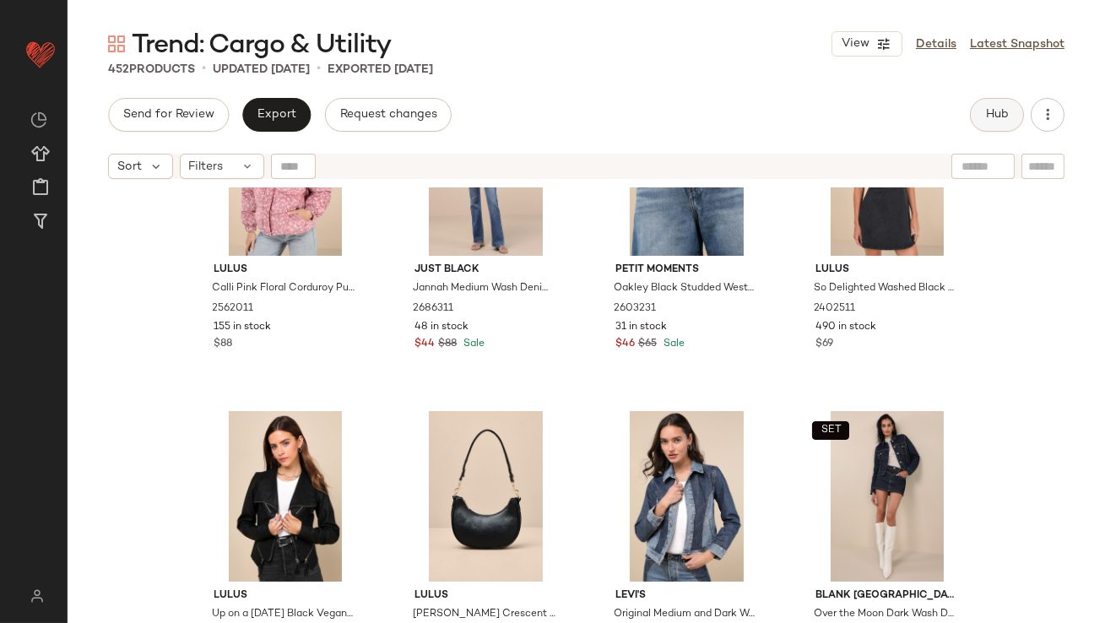
click at [1002, 118] on span "Hub" at bounding box center [997, 115] width 24 height 14
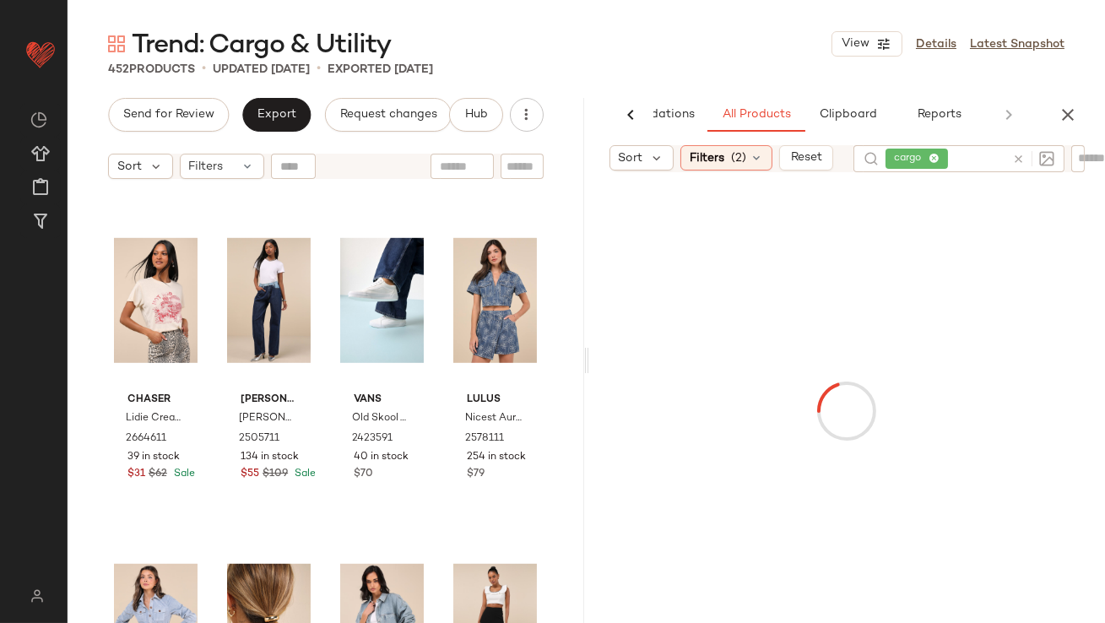
scroll to position [1720, 0]
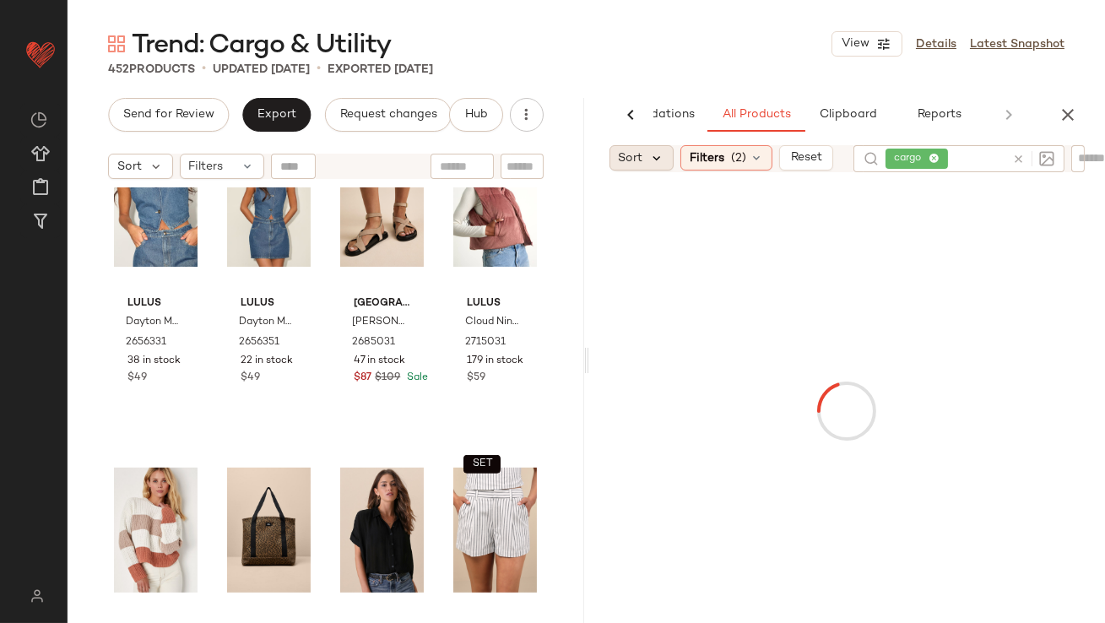
click at [652, 159] on icon at bounding box center [657, 157] width 15 height 15
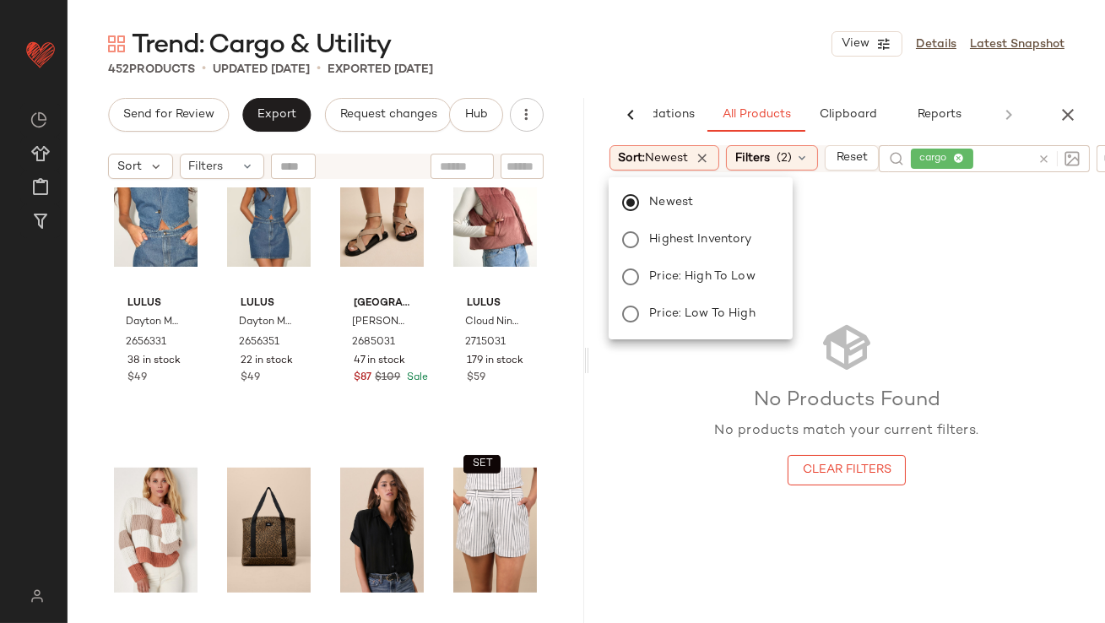
click at [659, 38] on div "Trend: Cargo & Utility View Details Latest Snapshot" at bounding box center [586, 44] width 1037 height 34
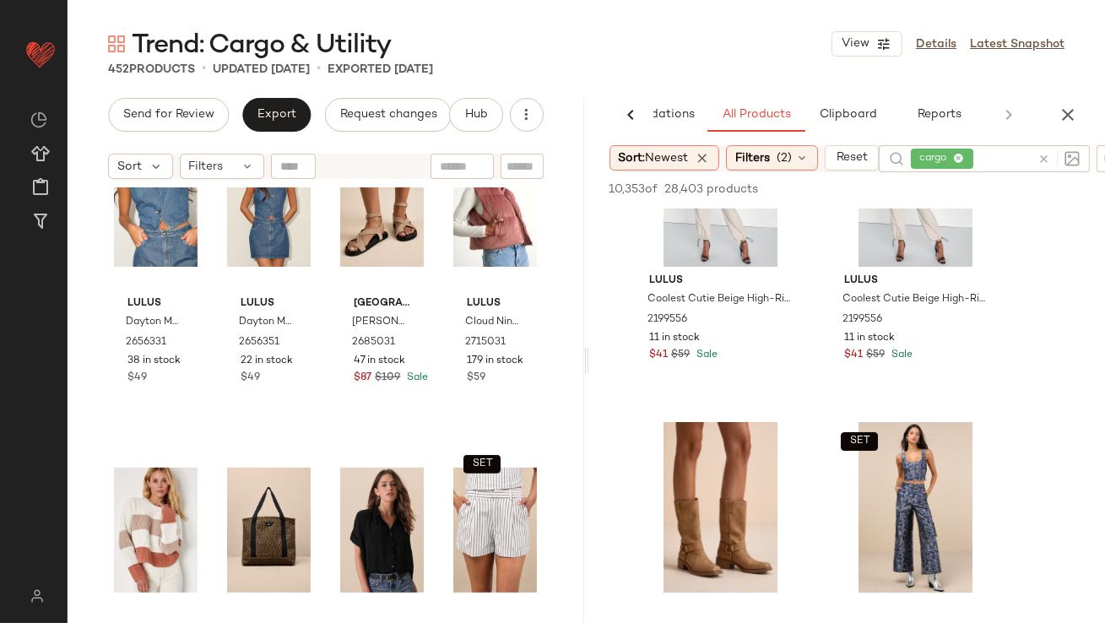
scroll to position [397, 0]
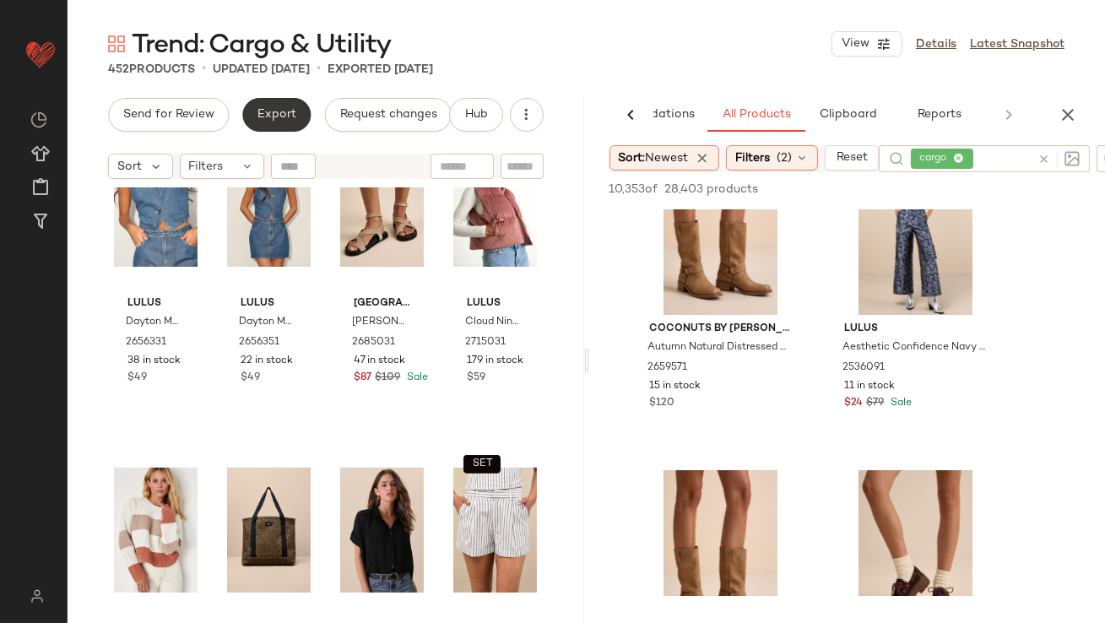
click at [259, 110] on span "Export" at bounding box center [277, 115] width 40 height 14
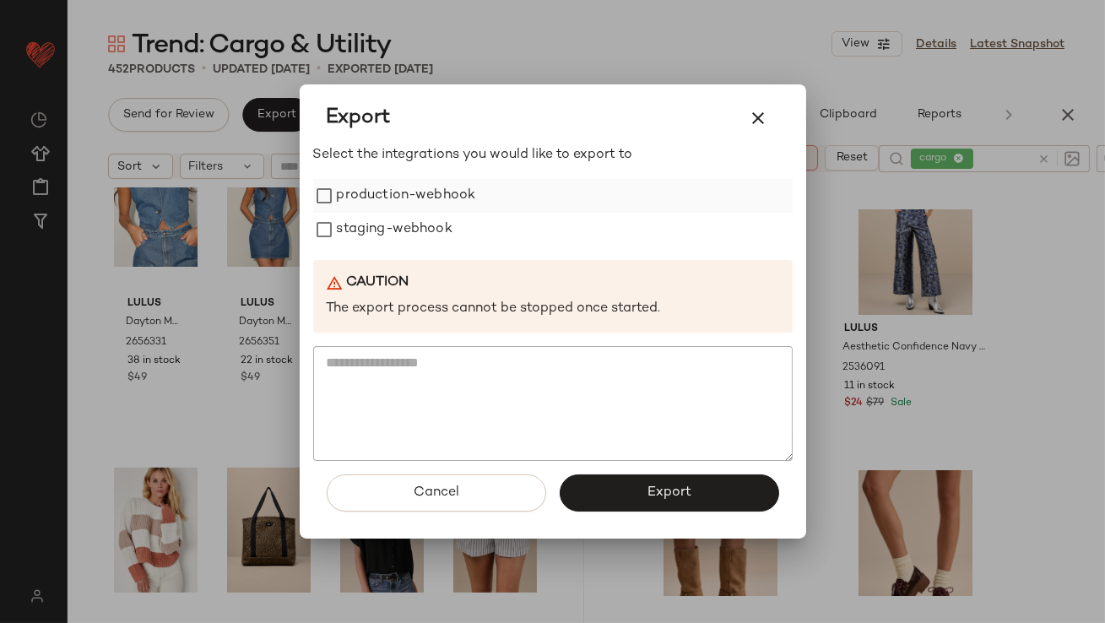
click at [375, 197] on label "production-webhook" at bounding box center [406, 196] width 139 height 34
click at [375, 221] on label "staging-webhook" at bounding box center [395, 230] width 116 height 34
click at [636, 490] on button "Export" at bounding box center [668, 492] width 219 height 37
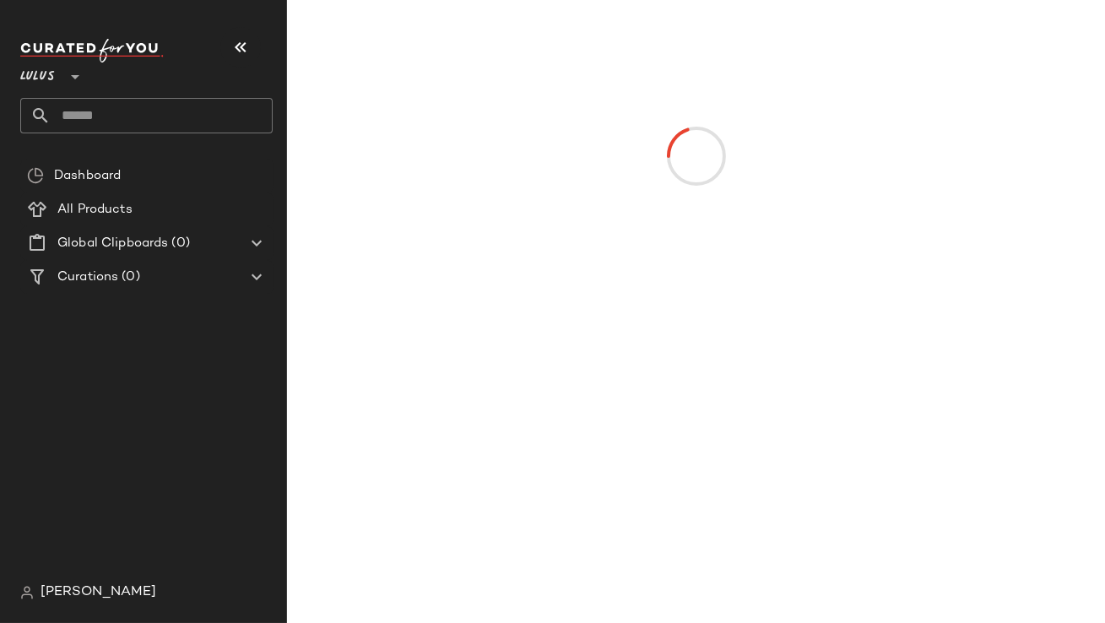
click at [245, 48] on icon "button" at bounding box center [240, 47] width 20 height 20
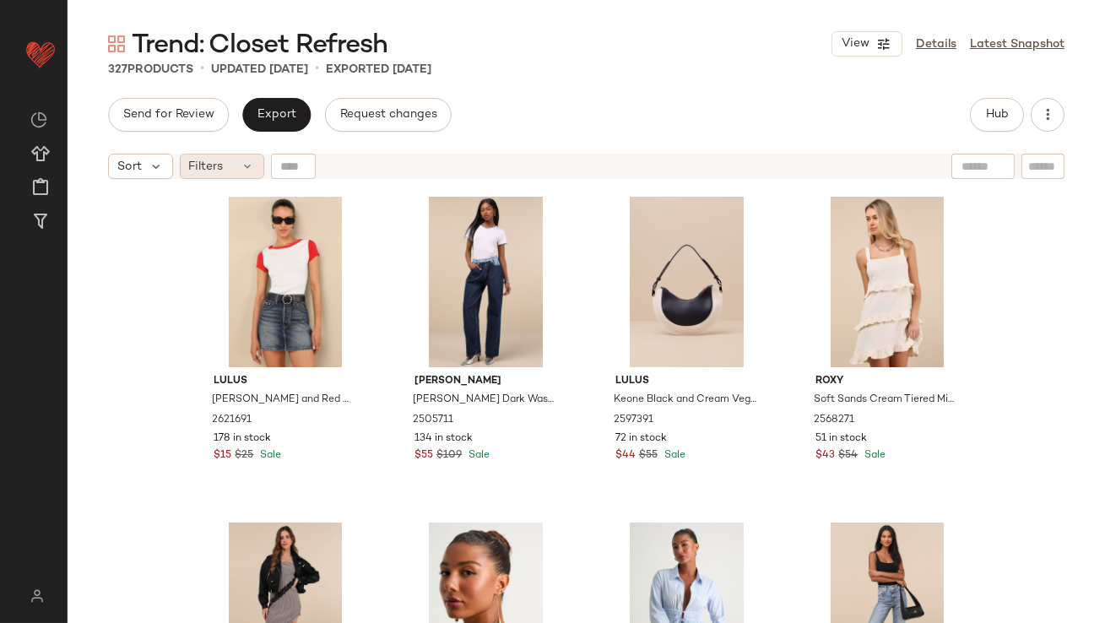
click at [230, 167] on div "Filters" at bounding box center [222, 166] width 84 height 25
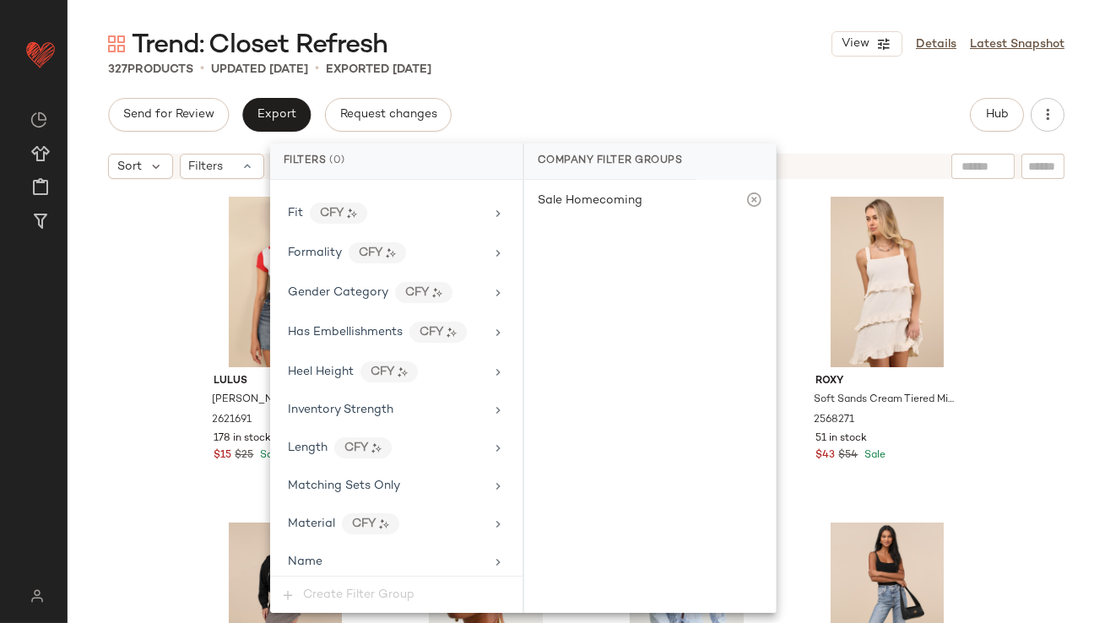
scroll to position [1296, 0]
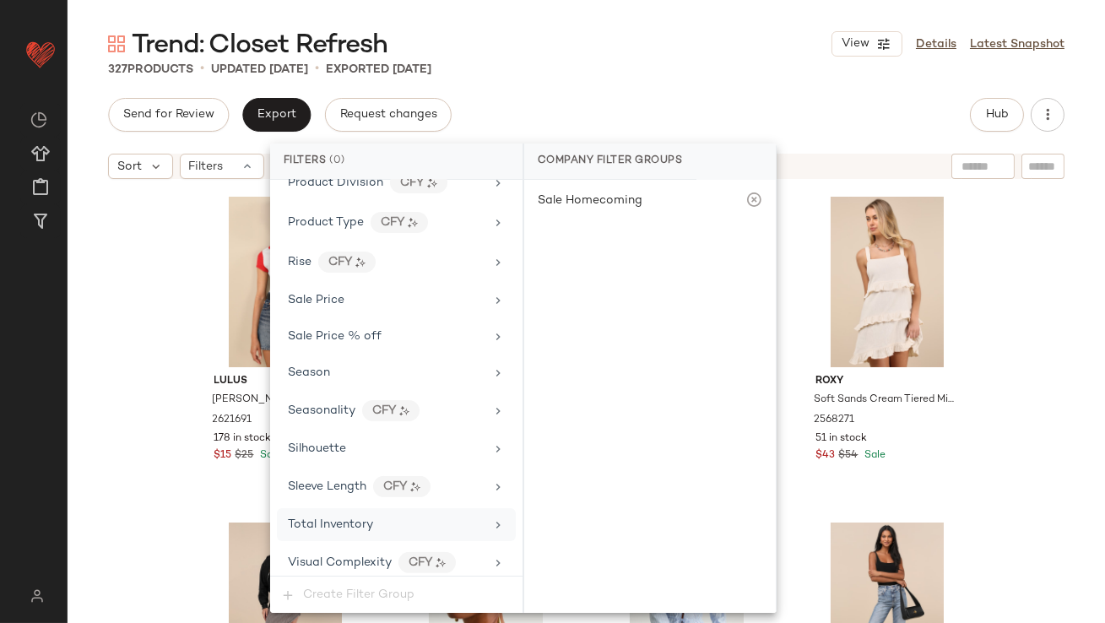
click at [319, 527] on div "Total Inventory" at bounding box center [396, 524] width 239 height 33
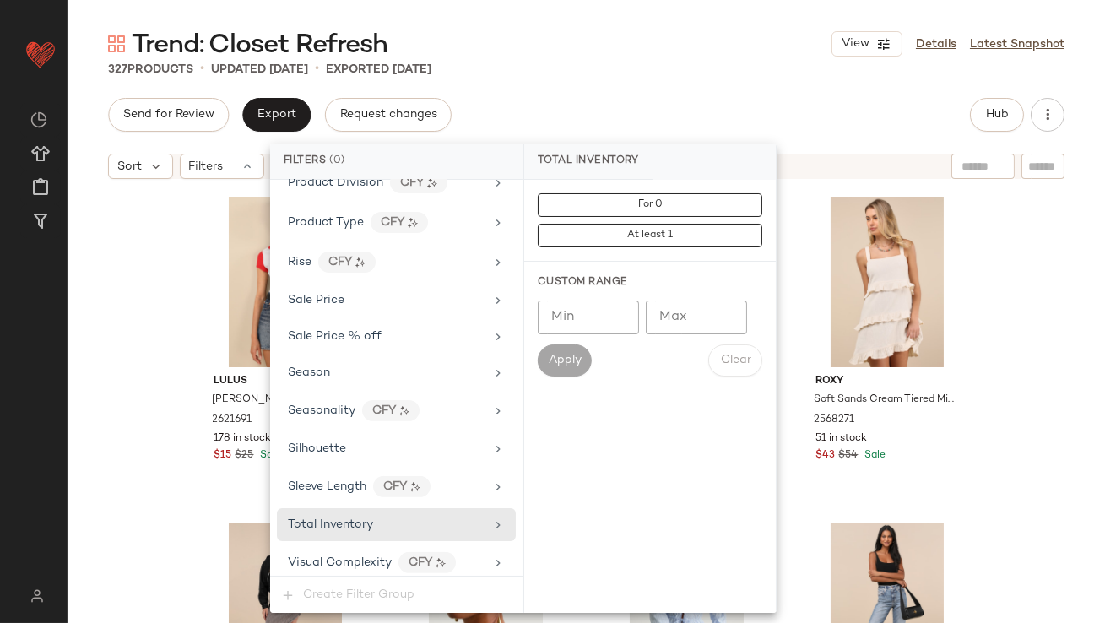
click at [692, 311] on input "Max" at bounding box center [695, 317] width 101 height 34
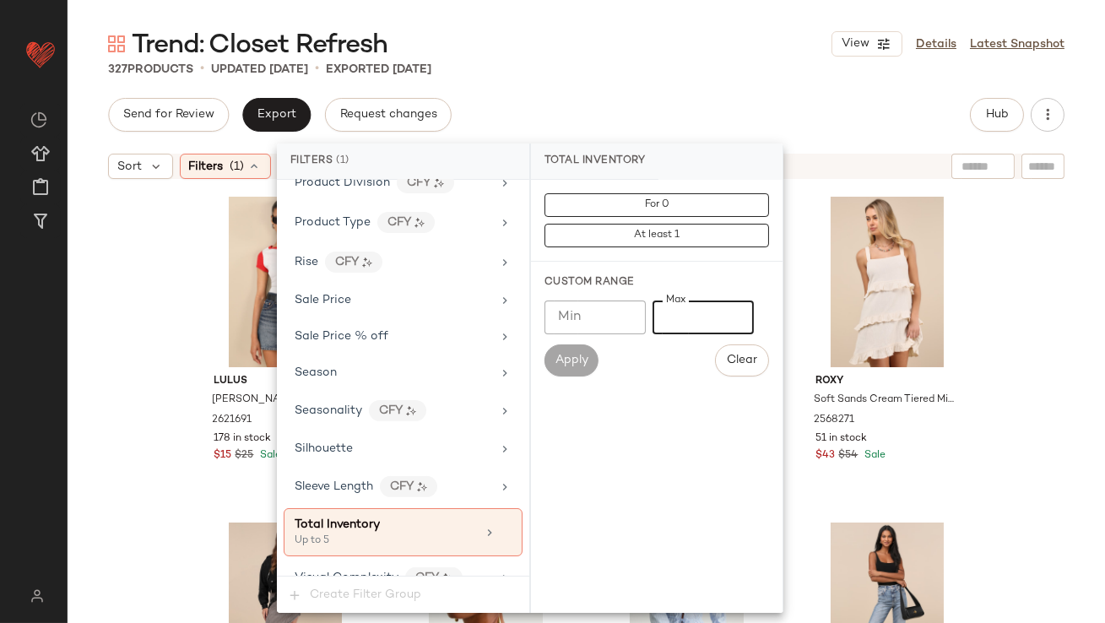
type input "*"
click at [640, 73] on div "327 Products • updated [DATE] • Exported [DATE]" at bounding box center [586, 69] width 1037 height 17
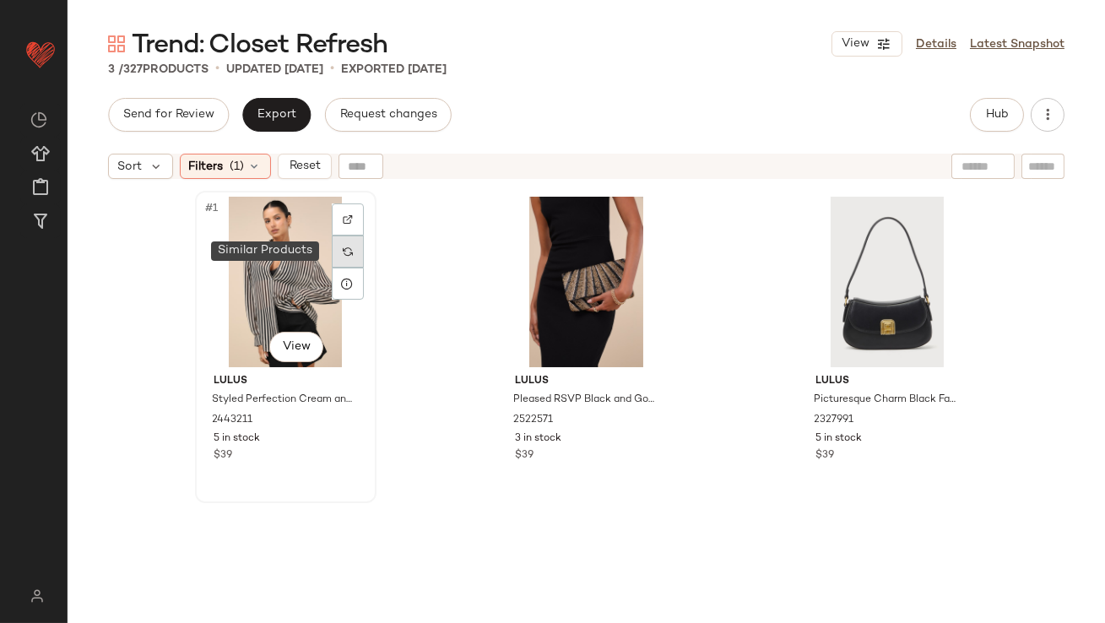
click at [341, 240] on div at bounding box center [348, 251] width 32 height 32
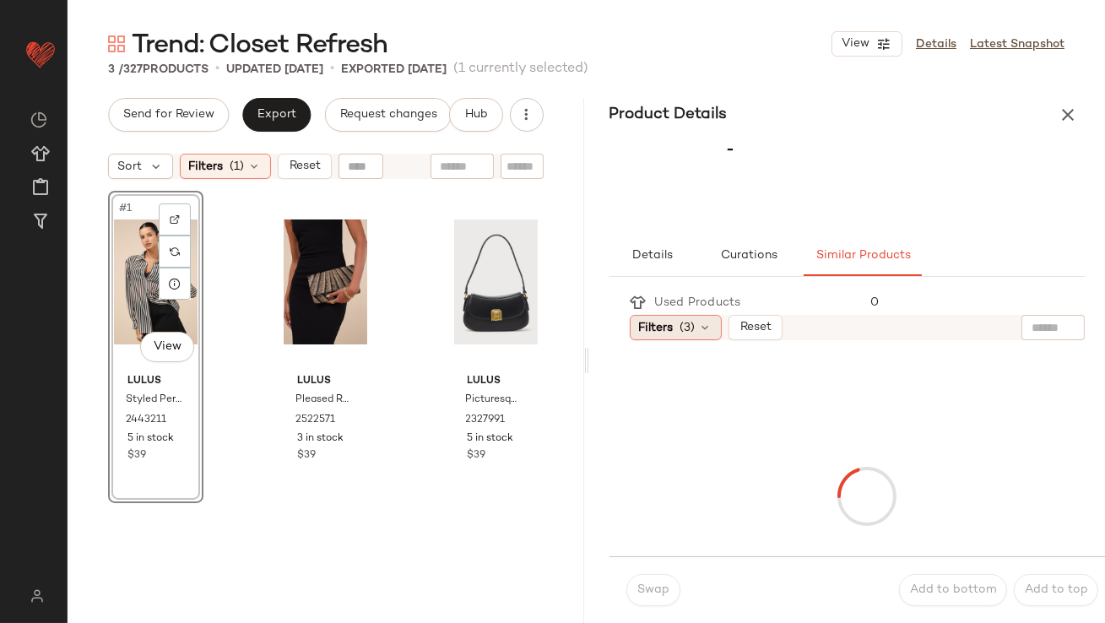
click at [674, 326] on div "Filters (3)" at bounding box center [675, 327] width 92 height 25
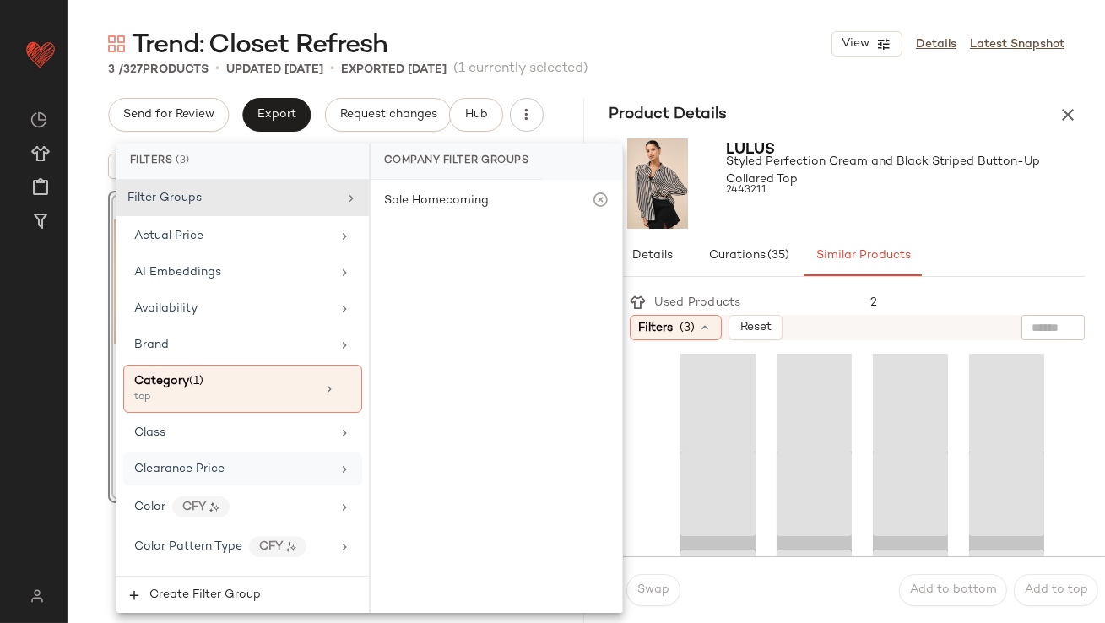
scroll to position [1342, 0]
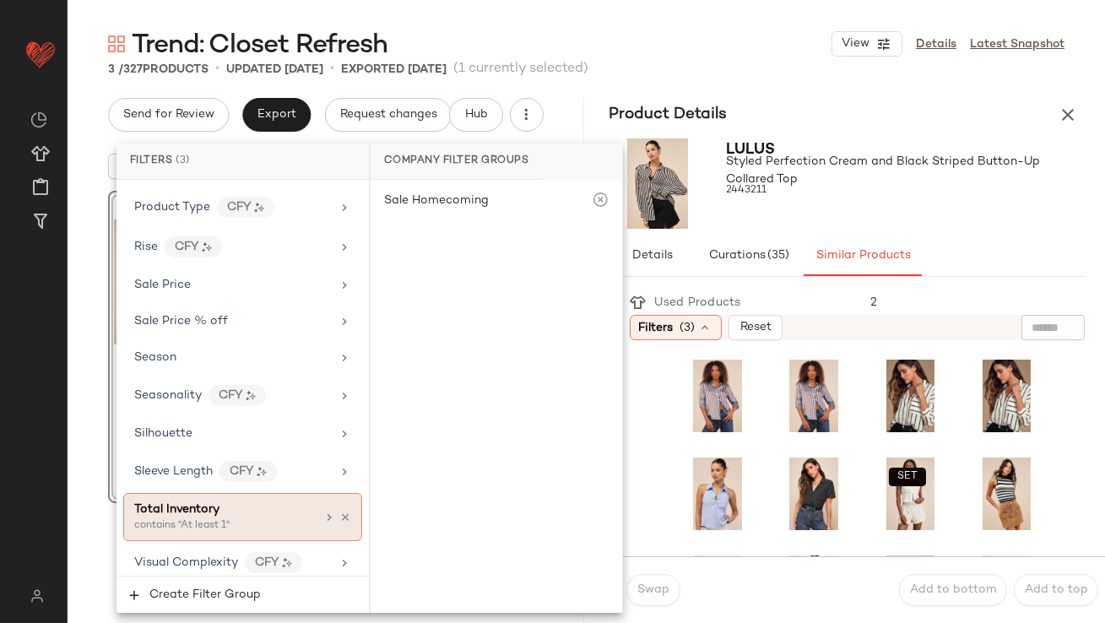
click at [199, 521] on div "contains "At least 1"" at bounding box center [218, 525] width 169 height 15
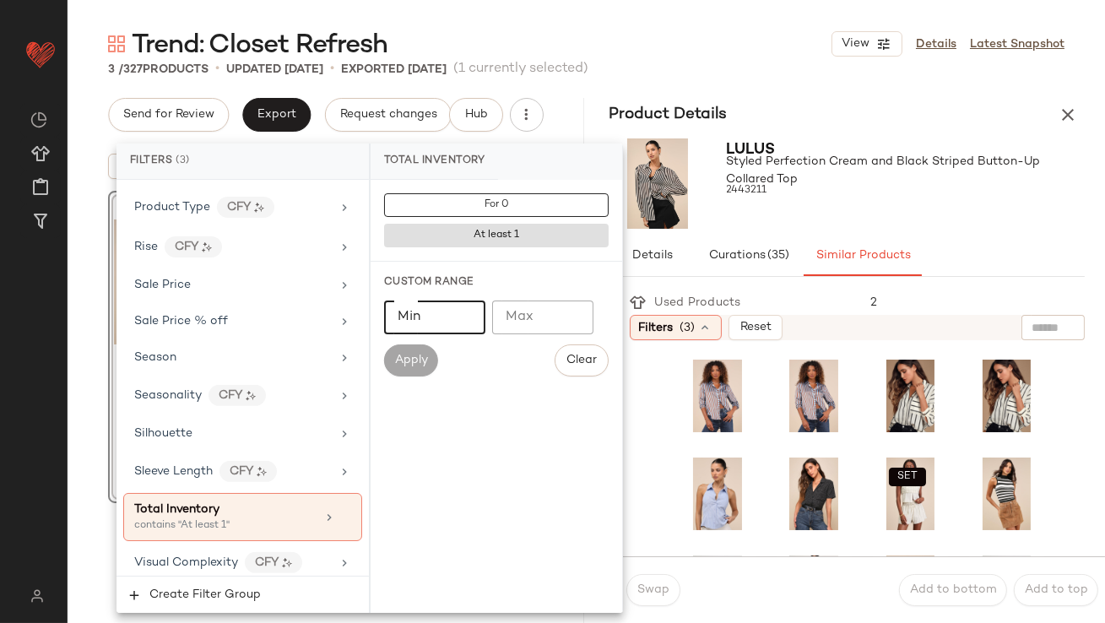
click at [432, 327] on input "Min" at bounding box center [434, 317] width 101 height 34
type input "**"
click at [845, 207] on div at bounding box center [906, 206] width 359 height 14
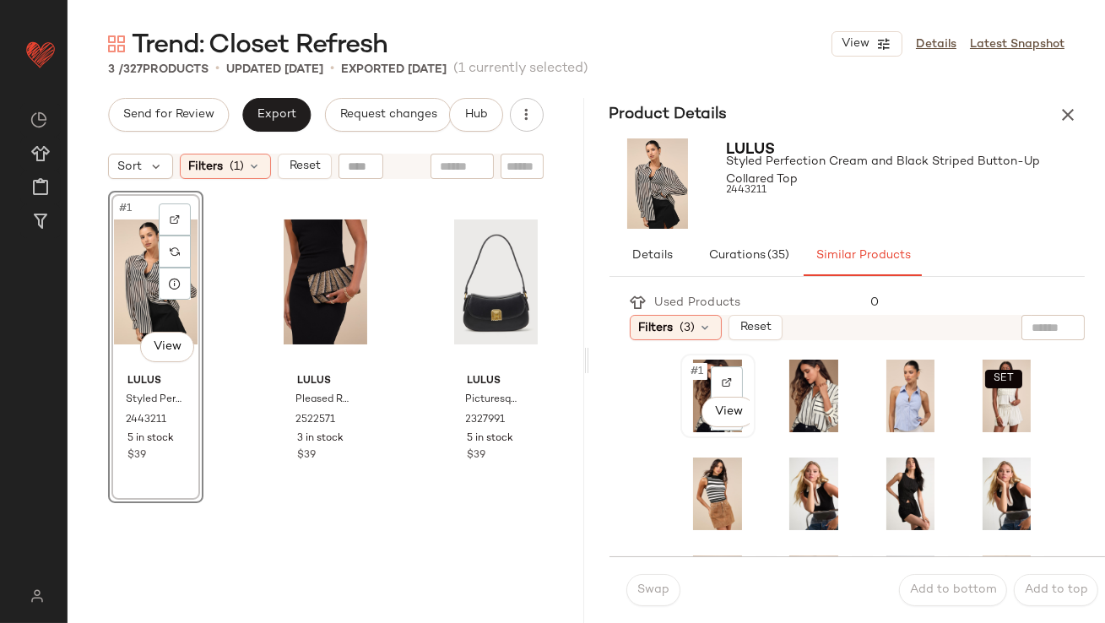
click at [702, 381] on div "#1 View" at bounding box center [717, 395] width 63 height 73
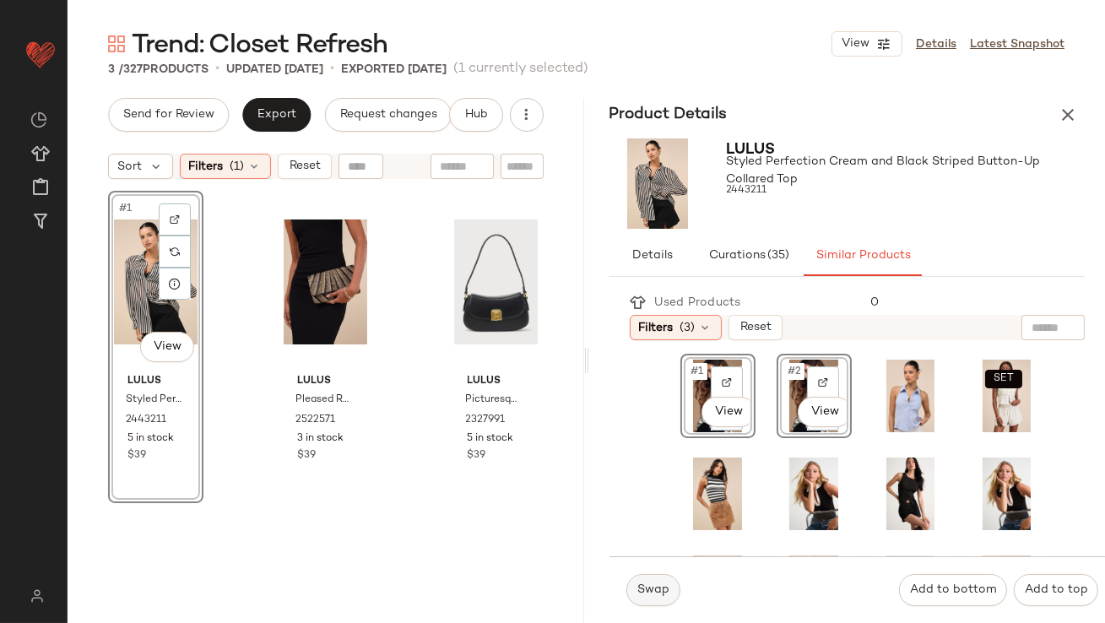
click at [636, 587] on span "Swap" at bounding box center [652, 590] width 33 height 14
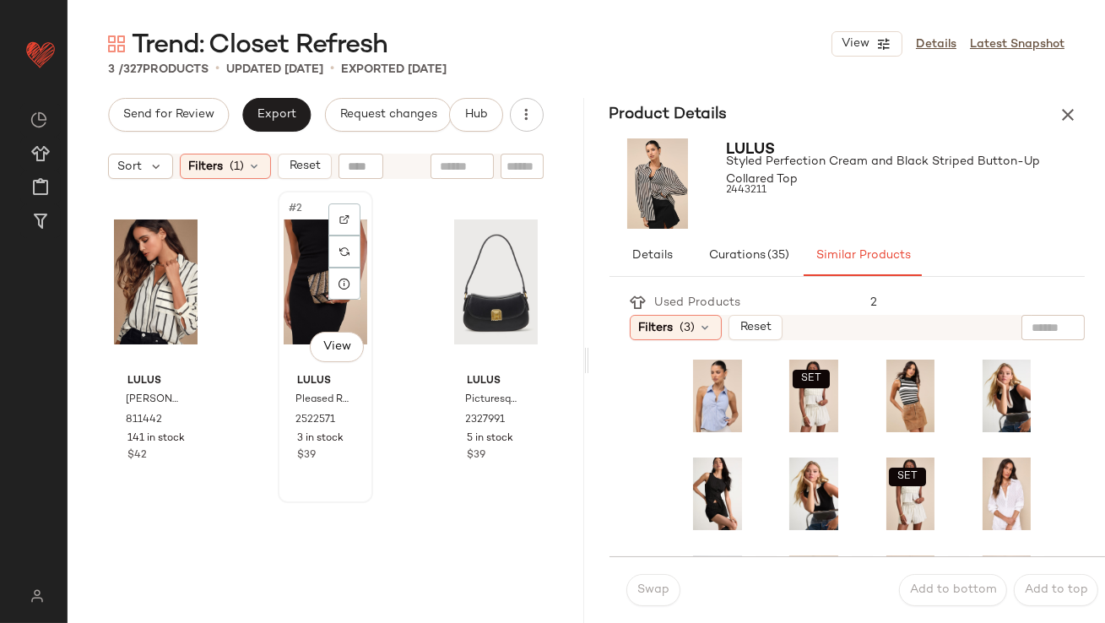
click at [310, 249] on div "#2 View" at bounding box center [326, 282] width 84 height 170
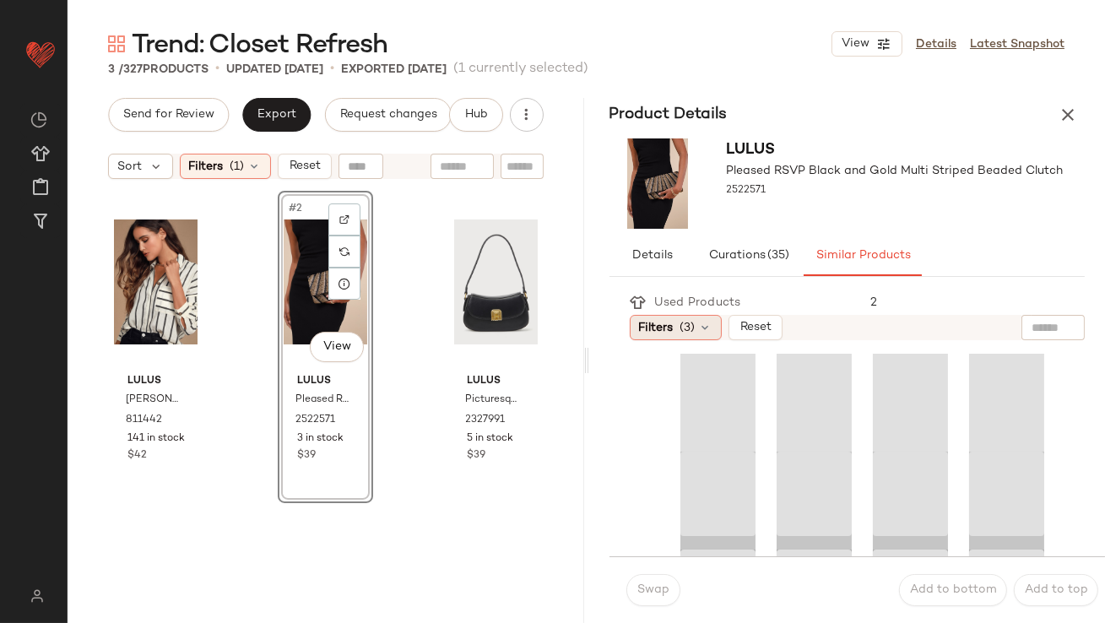
click at [678, 335] on div "Filters (3)" at bounding box center [675, 327] width 92 height 25
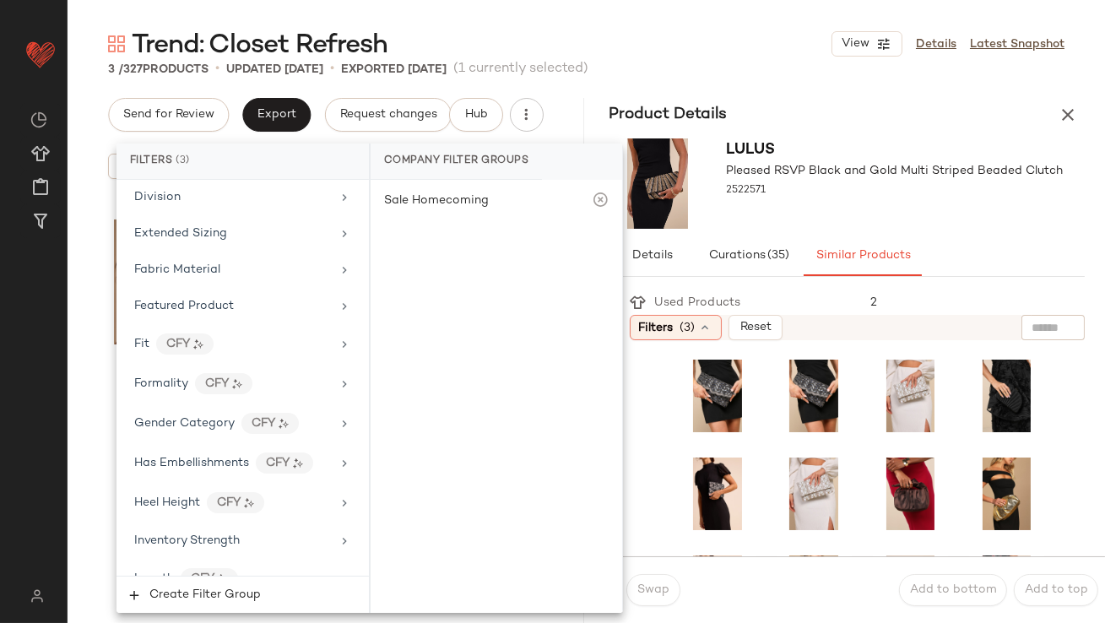
scroll to position [1342, 0]
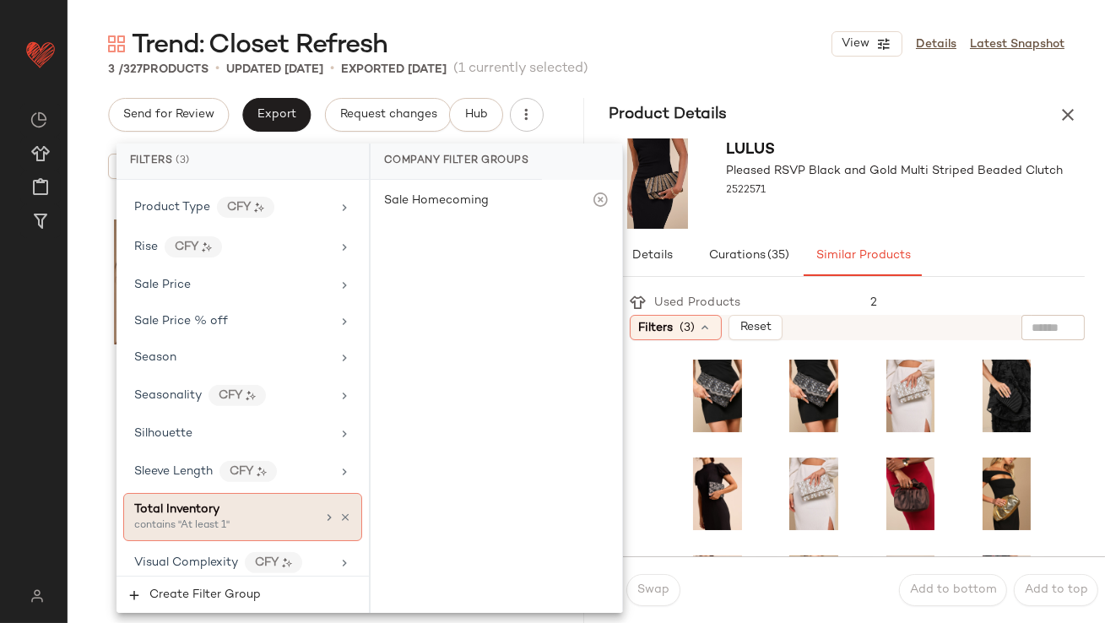
click at [214, 521] on div "contains "At least 1"" at bounding box center [218, 525] width 169 height 15
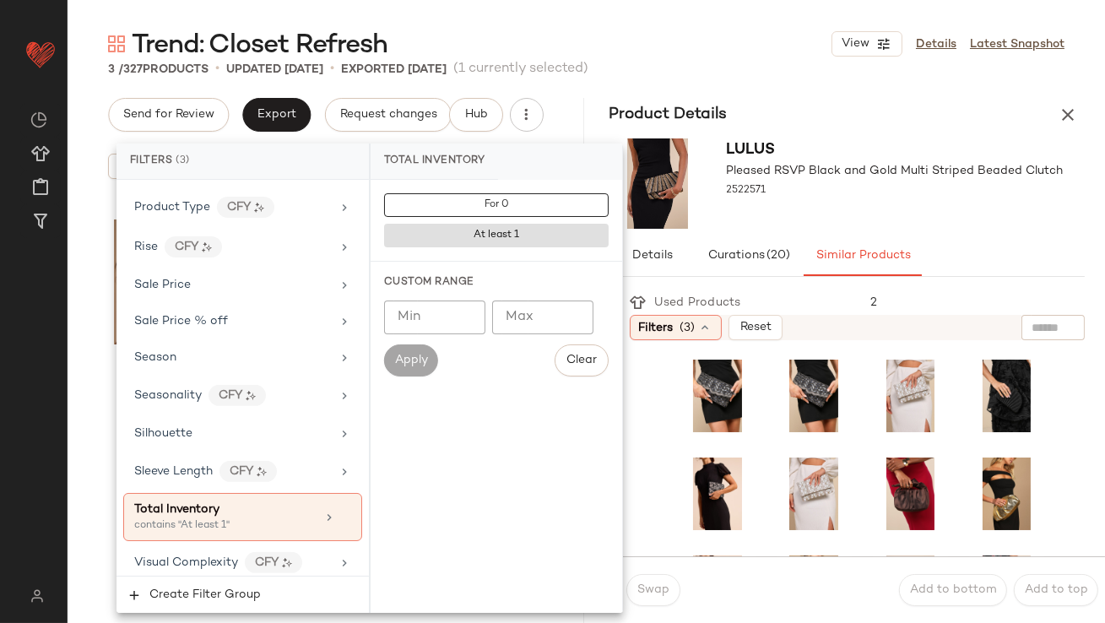
click at [439, 307] on input "Min" at bounding box center [434, 317] width 101 height 34
type input "**"
click at [849, 202] on div at bounding box center [895, 206] width 337 height 14
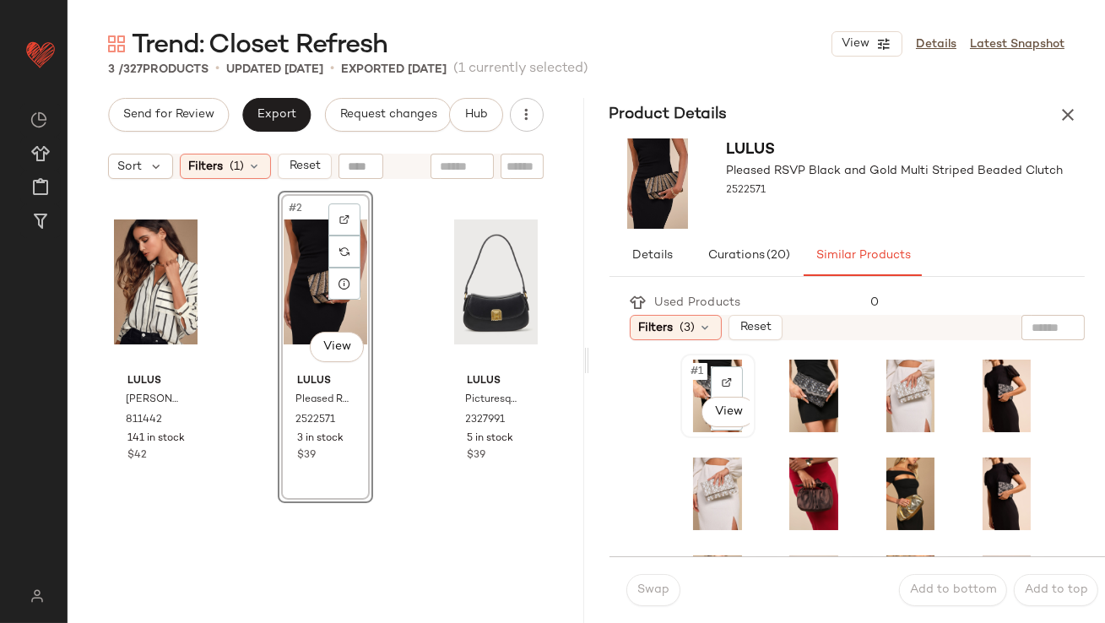
click at [689, 370] on span "#1" at bounding box center [698, 371] width 18 height 17
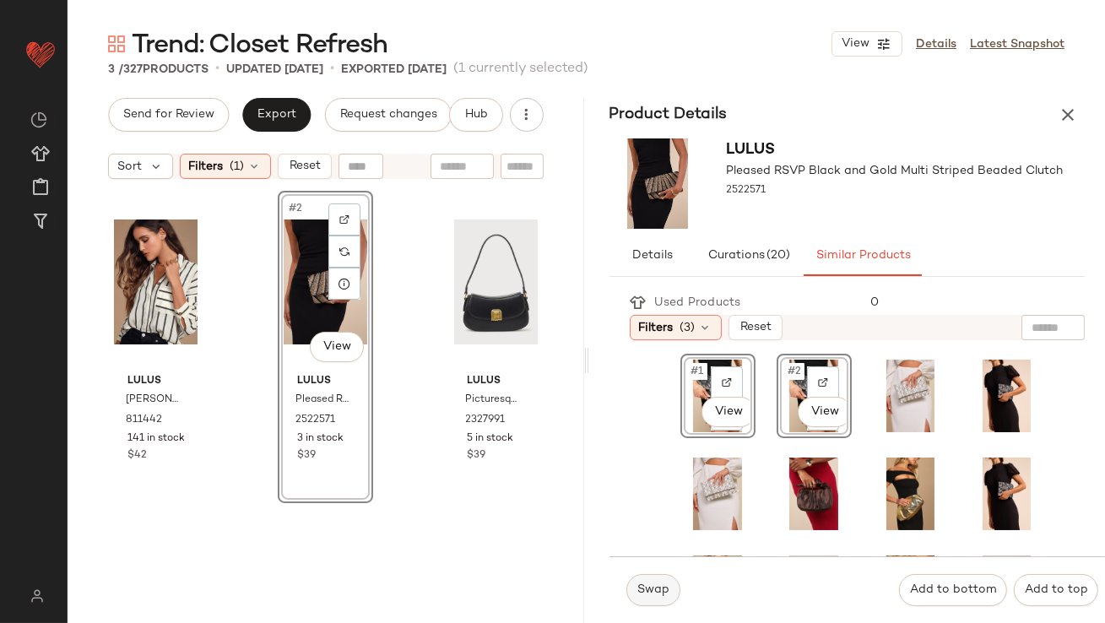
click at [636, 588] on span "Swap" at bounding box center [652, 590] width 33 height 14
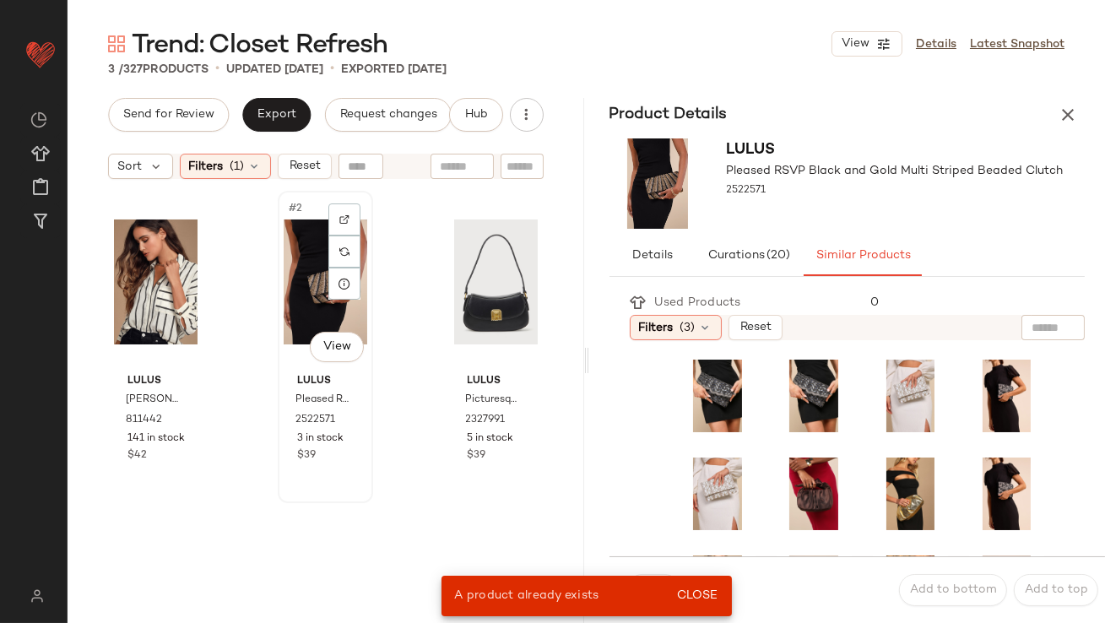
click at [303, 300] on div "#2 View" at bounding box center [326, 282] width 84 height 170
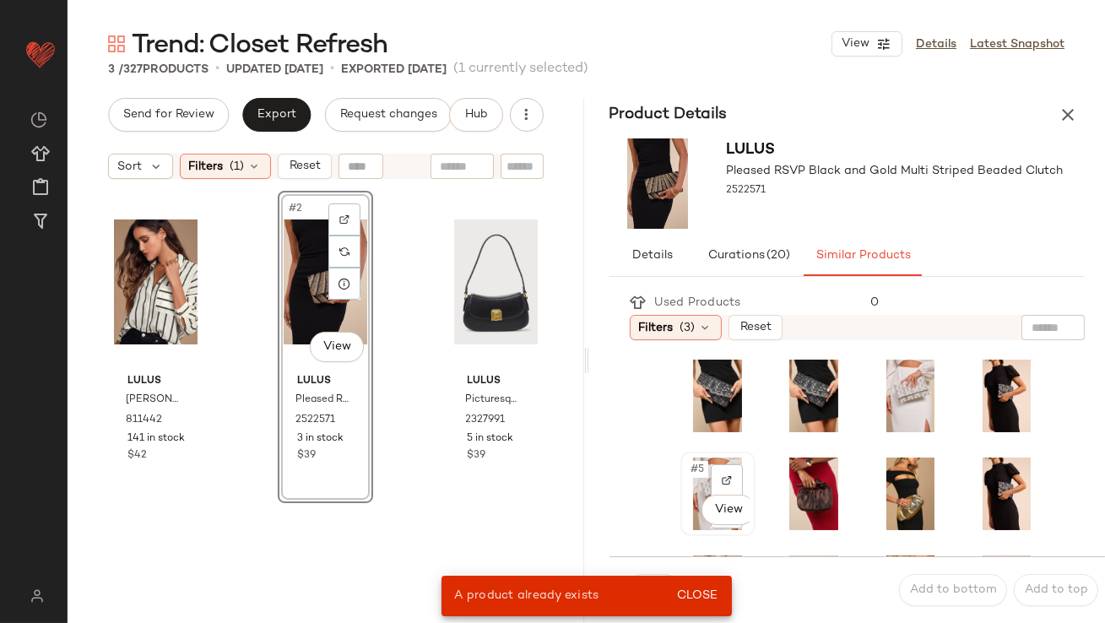
click at [706, 478] on div "#5 View" at bounding box center [717, 493] width 63 height 73
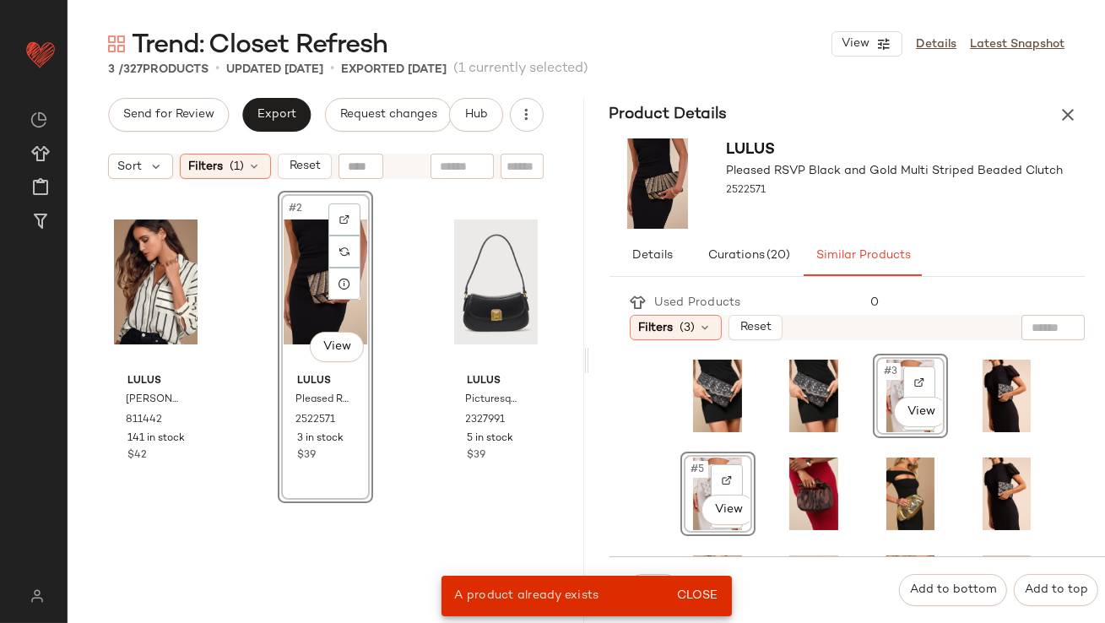
drag, startPoint x: 684, startPoint y: 591, endPoint x: 633, endPoint y: 591, distance: 51.5
click at [671, 591] on button "Close" at bounding box center [696, 596] width 55 height 30
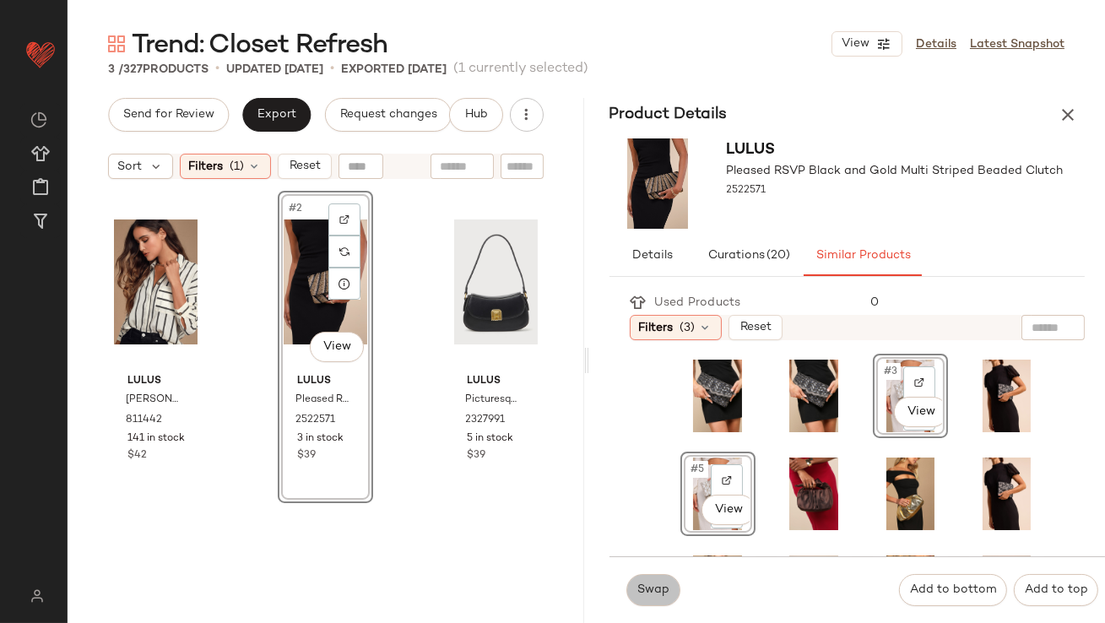
click at [629, 591] on button "Swap" at bounding box center [653, 590] width 54 height 32
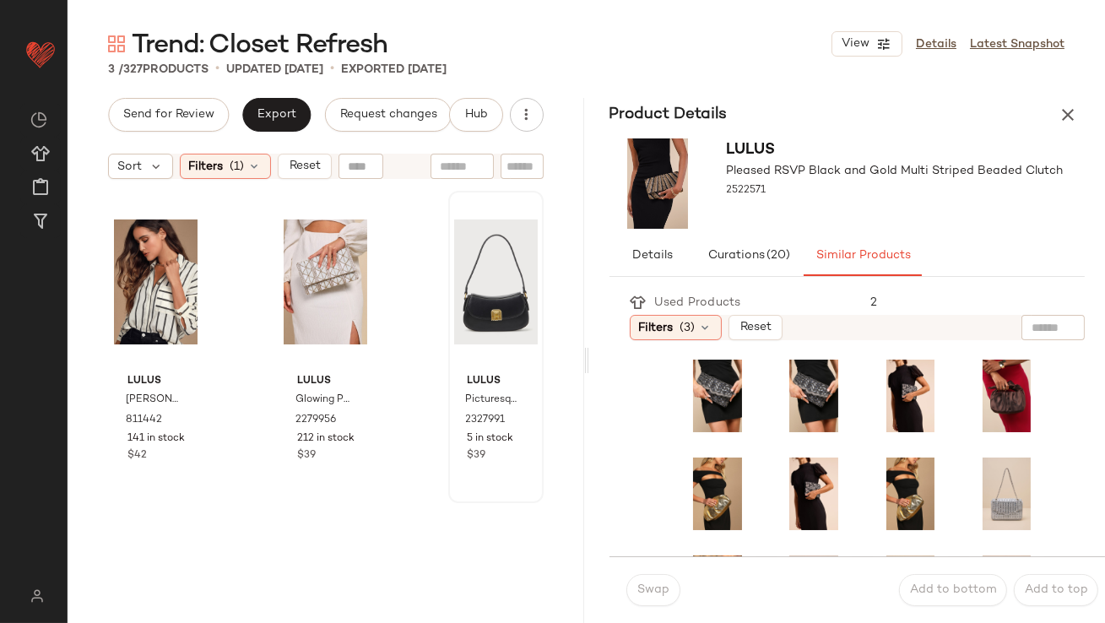
click at [458, 284] on div at bounding box center [496, 282] width 84 height 170
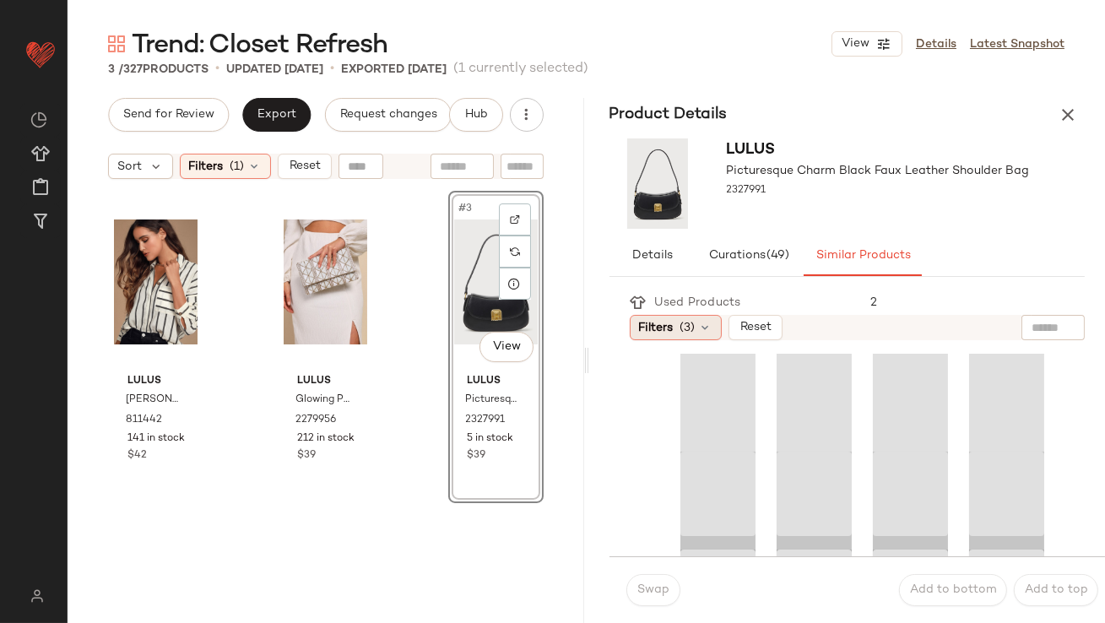
click at [680, 326] on span "(3)" at bounding box center [687, 328] width 15 height 18
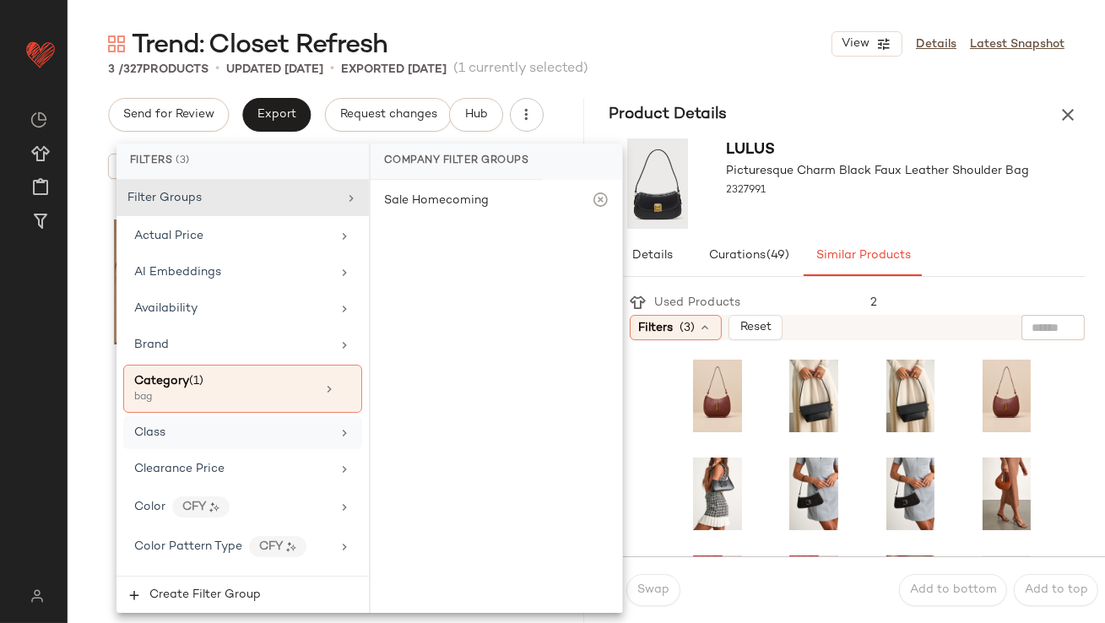
scroll to position [1342, 0]
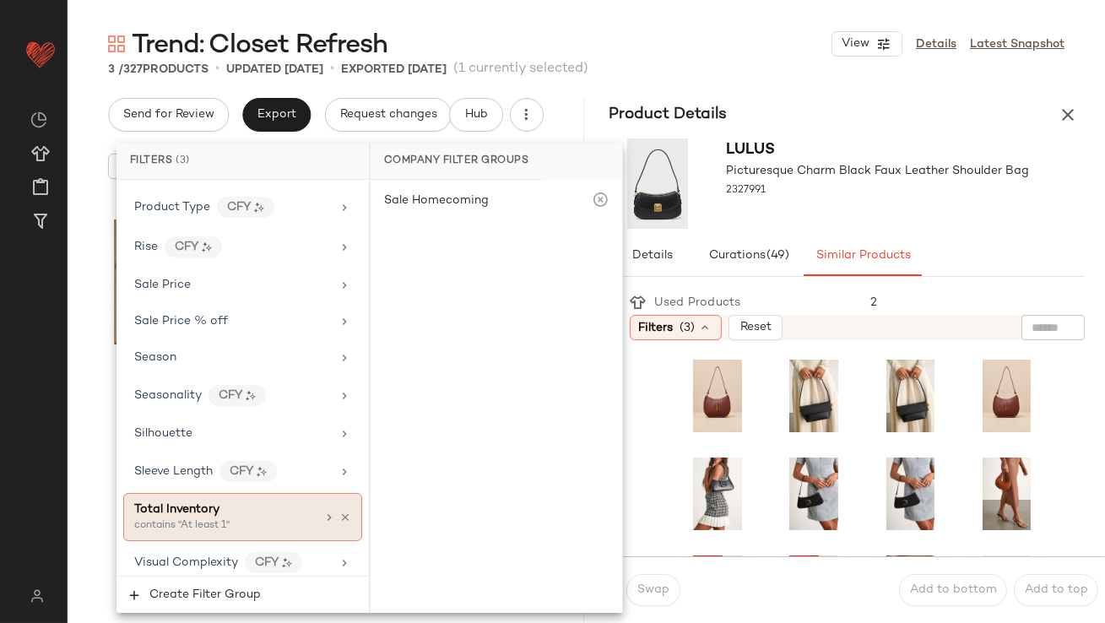
click at [229, 530] on div "Total Inventory contains "At least 1"" at bounding box center [242, 517] width 239 height 48
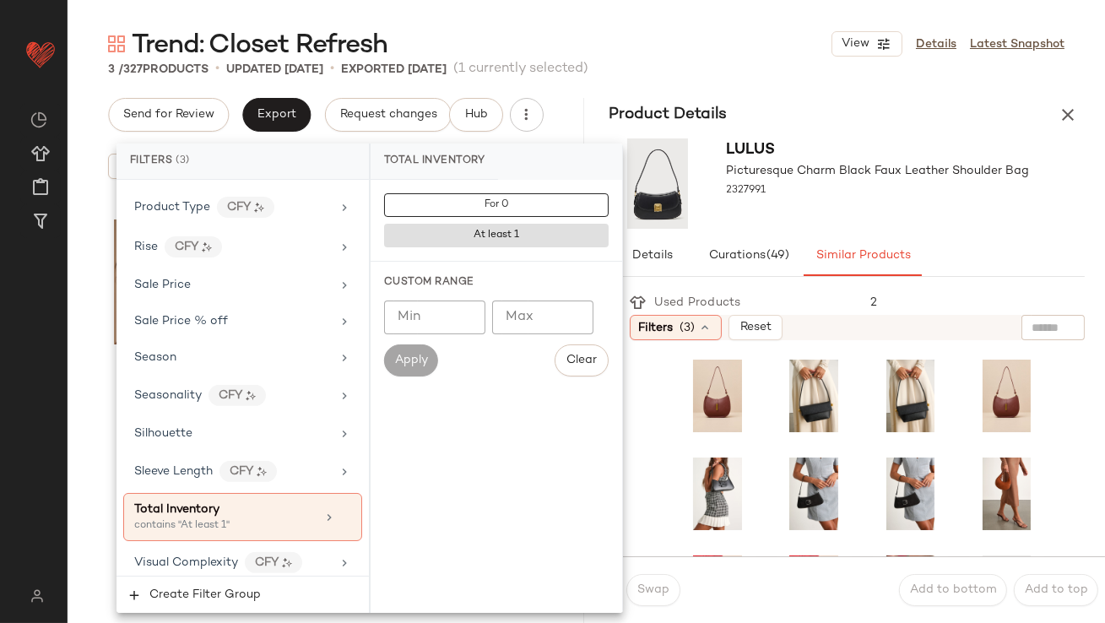
click at [444, 324] on input "Min" at bounding box center [434, 317] width 101 height 34
type input "*"
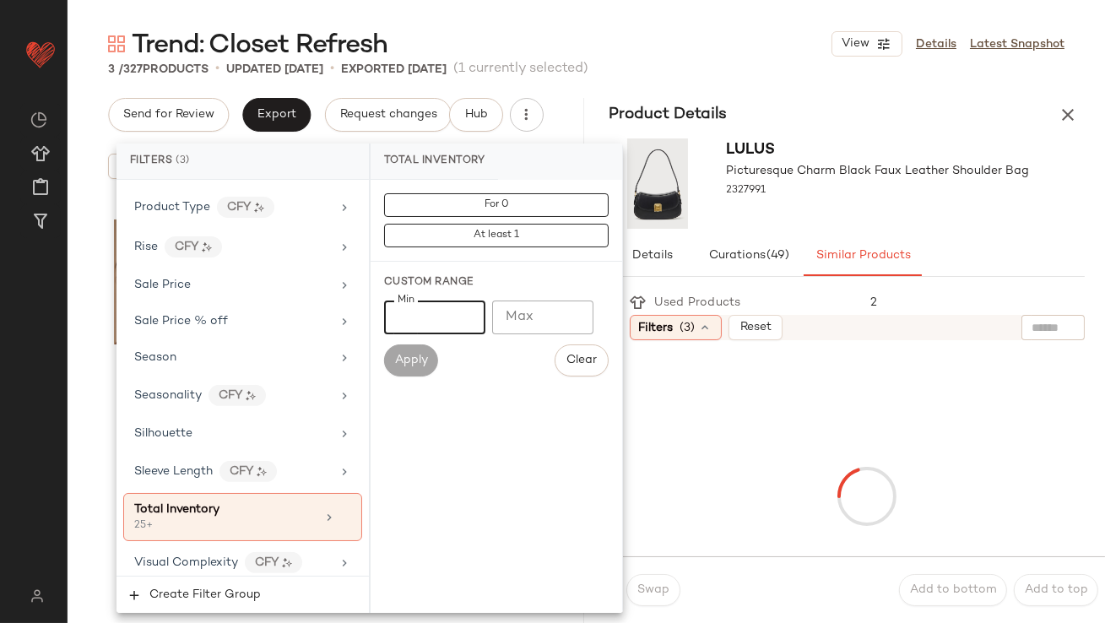
type input "**"
click at [857, 213] on div "Lulus Picturesque Charm Black Faux Leather Shoulder Bag 2327991" at bounding box center [878, 183] width 303 height 90
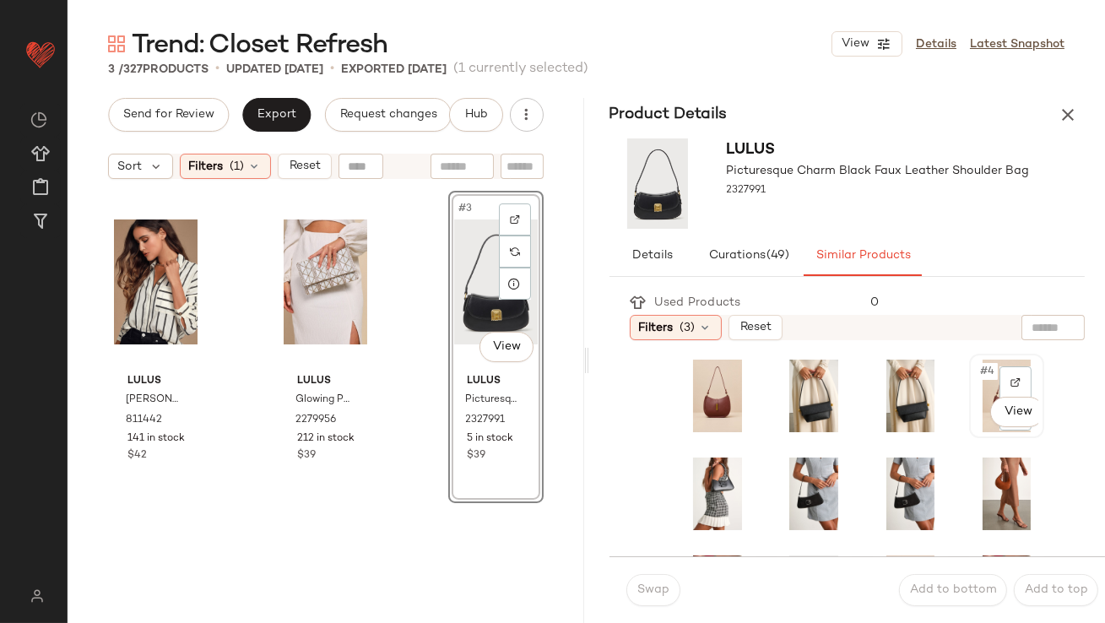
click at [978, 371] on span "#4" at bounding box center [987, 371] width 19 height 17
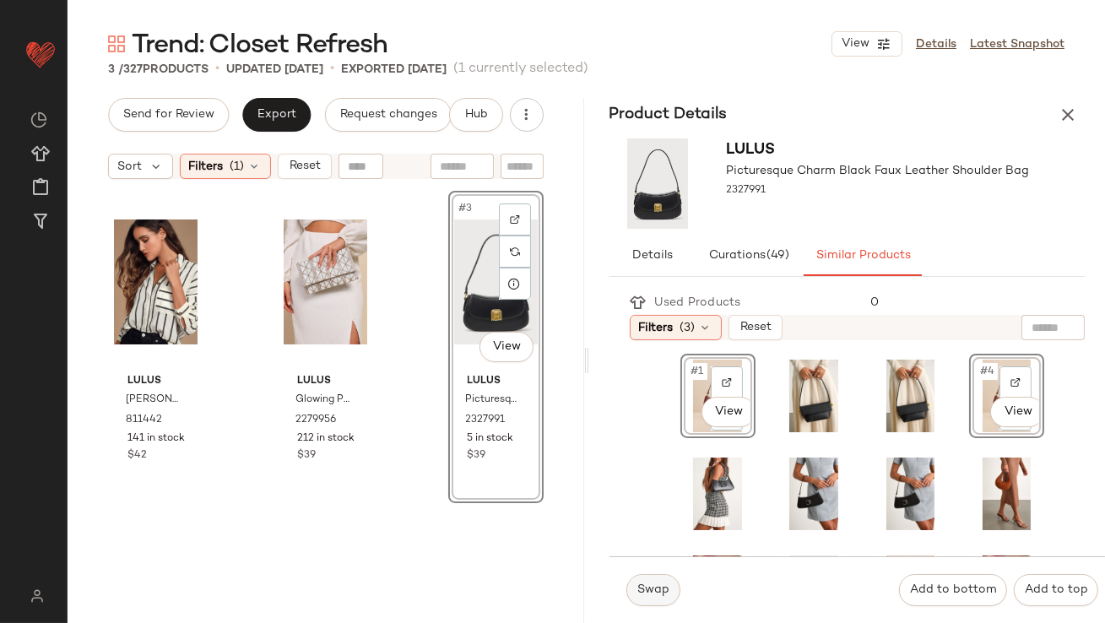
click at [658, 582] on button "Swap" at bounding box center [653, 590] width 54 height 32
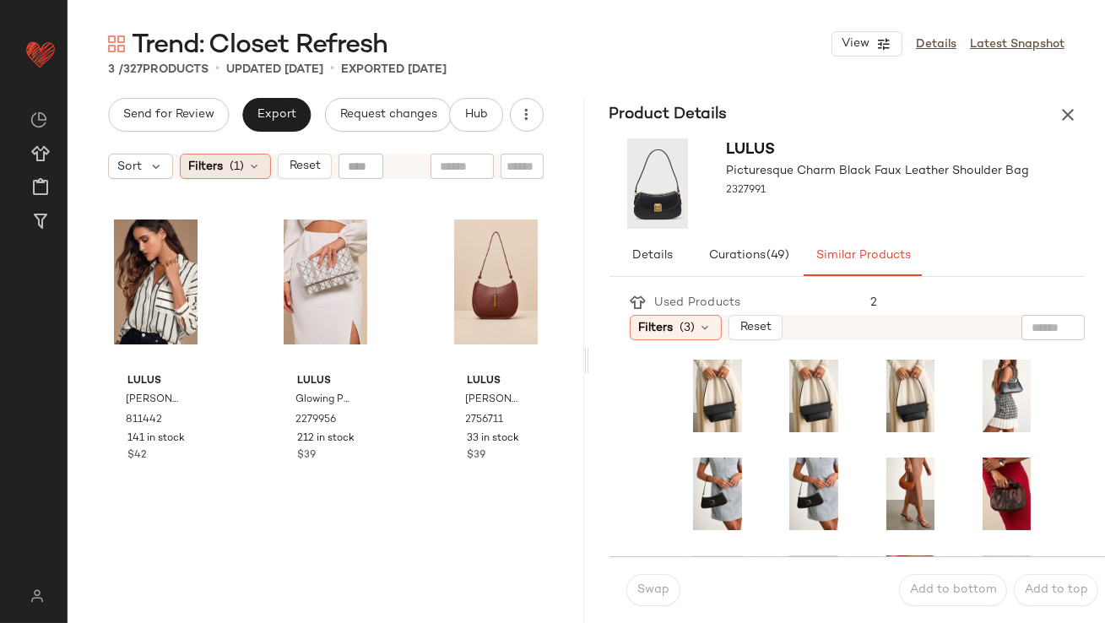
click at [264, 177] on div "Filters (1)" at bounding box center [225, 166] width 91 height 25
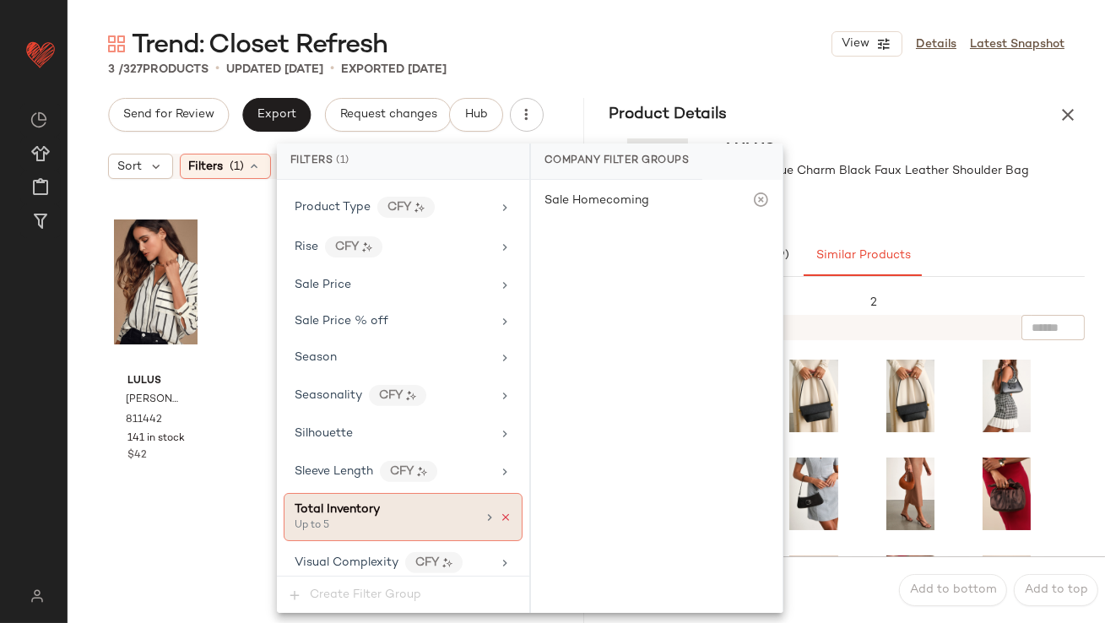
click at [501, 511] on icon at bounding box center [506, 517] width 12 height 12
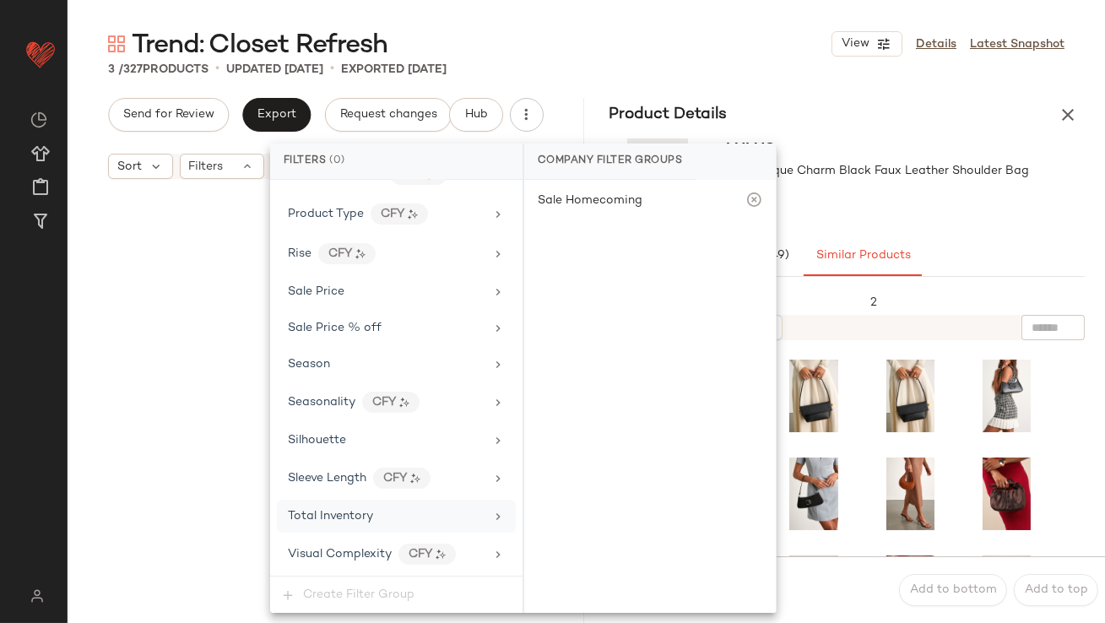
scroll to position [1296, 0]
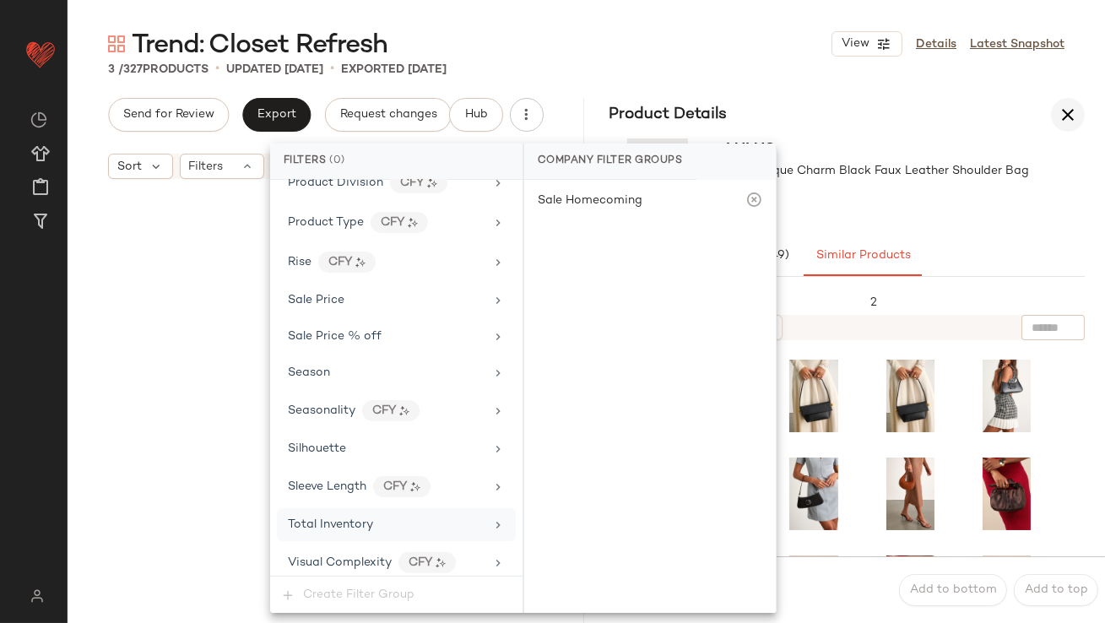
click at [1064, 121] on icon "button" at bounding box center [1067, 115] width 20 height 20
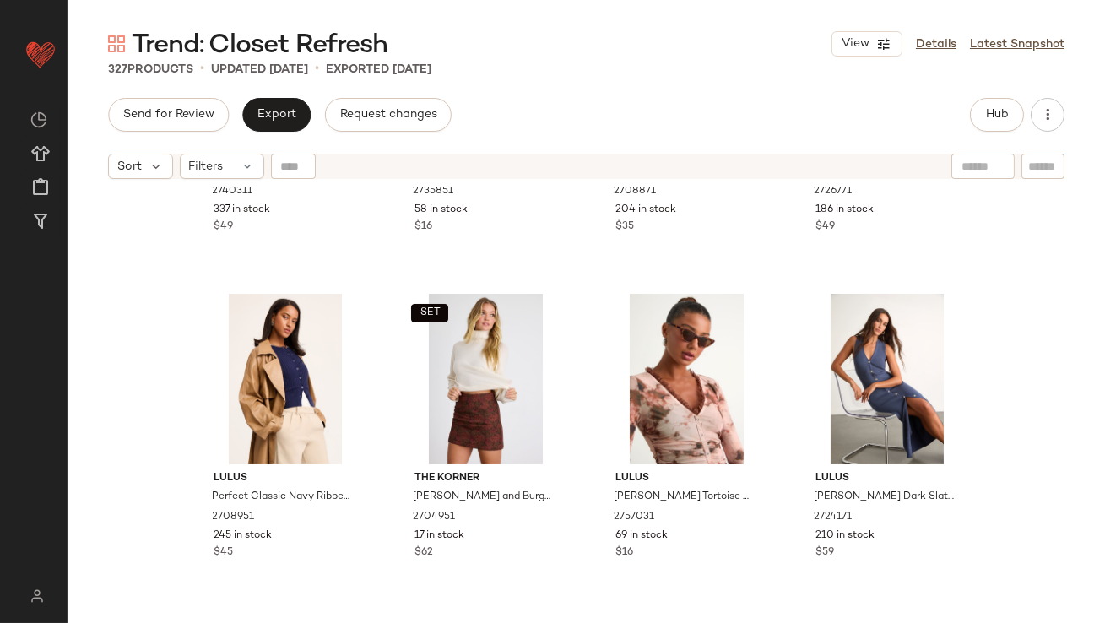
scroll to position [4598, 0]
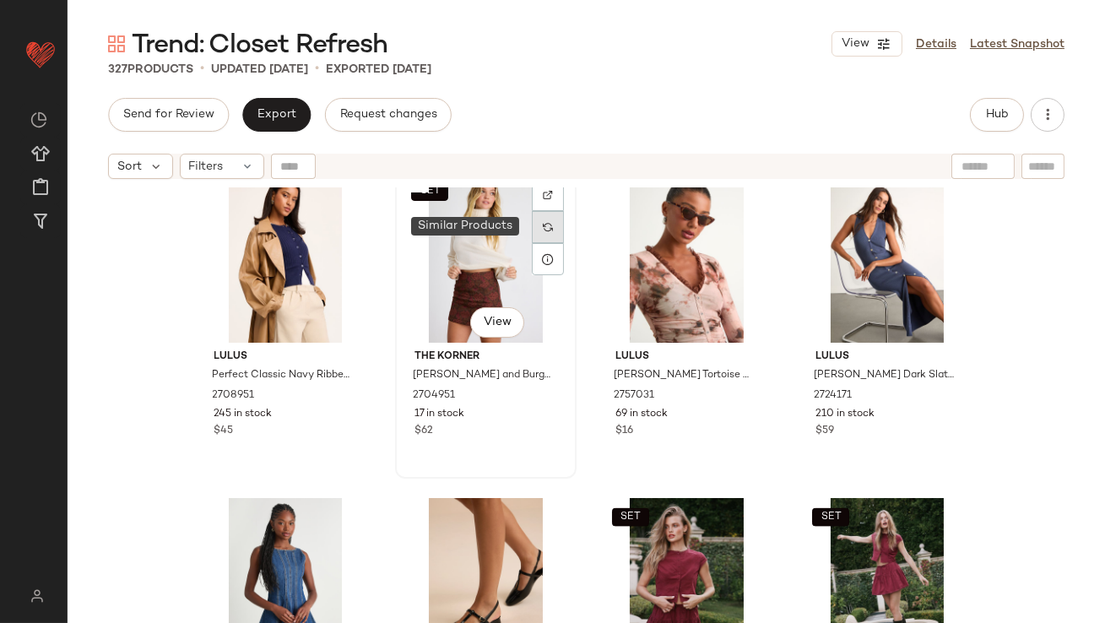
click at [543, 222] on img at bounding box center [548, 227] width 10 height 10
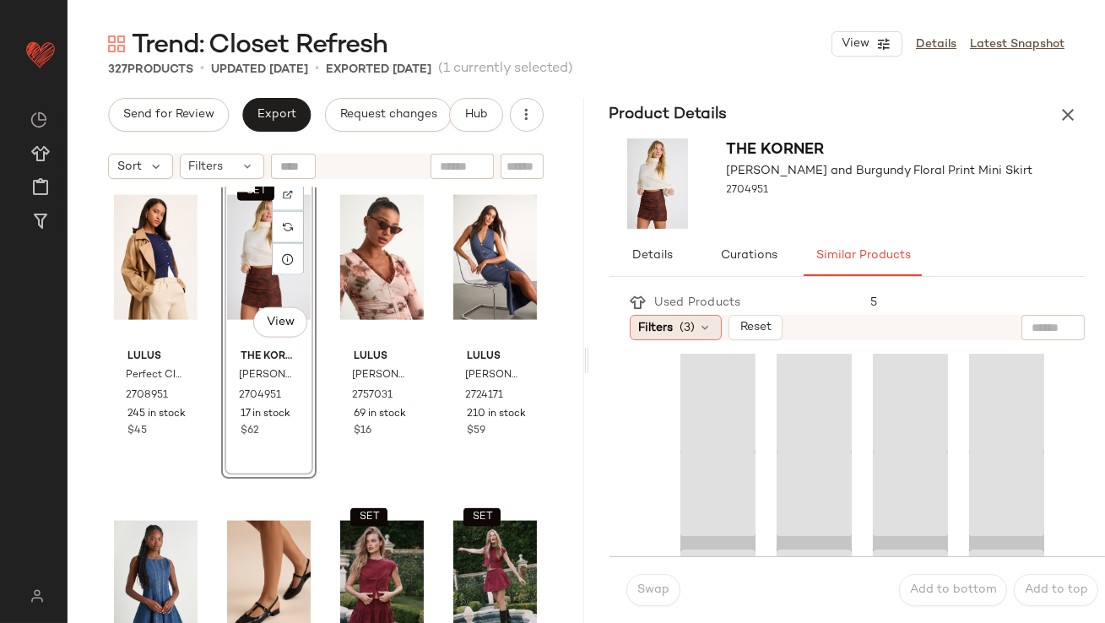
click at [688, 334] on span "(3)" at bounding box center [687, 328] width 15 height 18
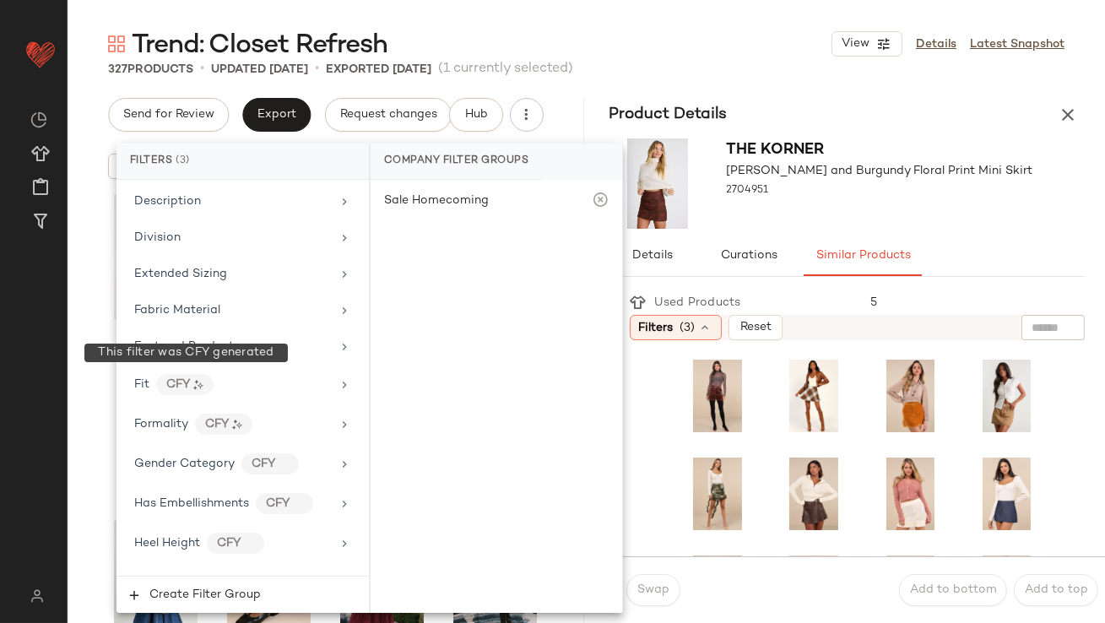
scroll to position [1342, 0]
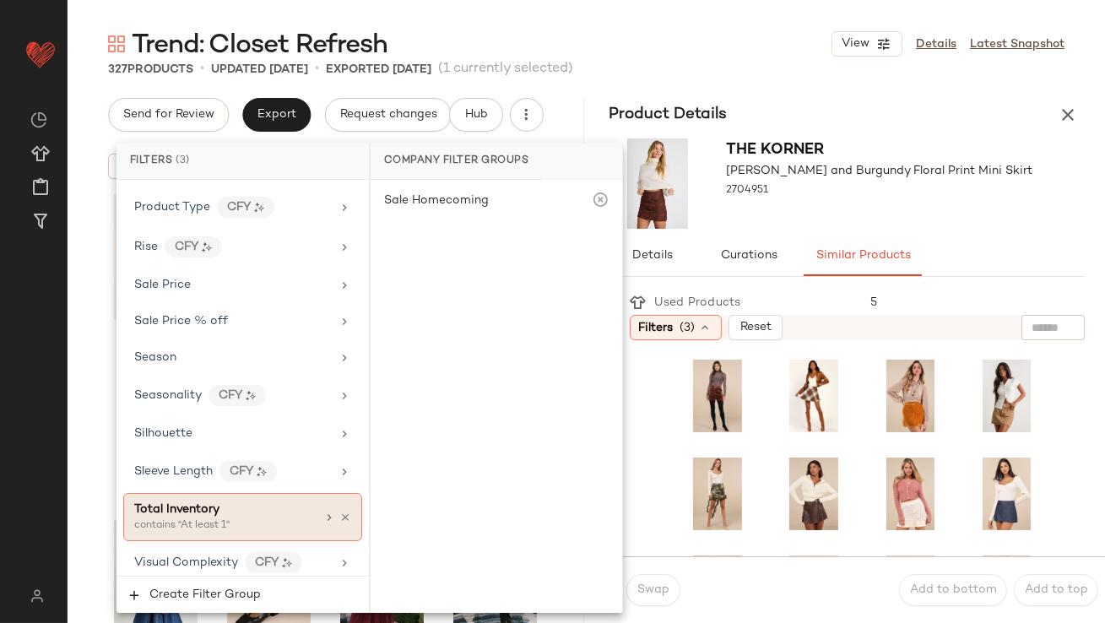
click at [180, 509] on div "Total Inventory" at bounding box center [176, 509] width 85 height 18
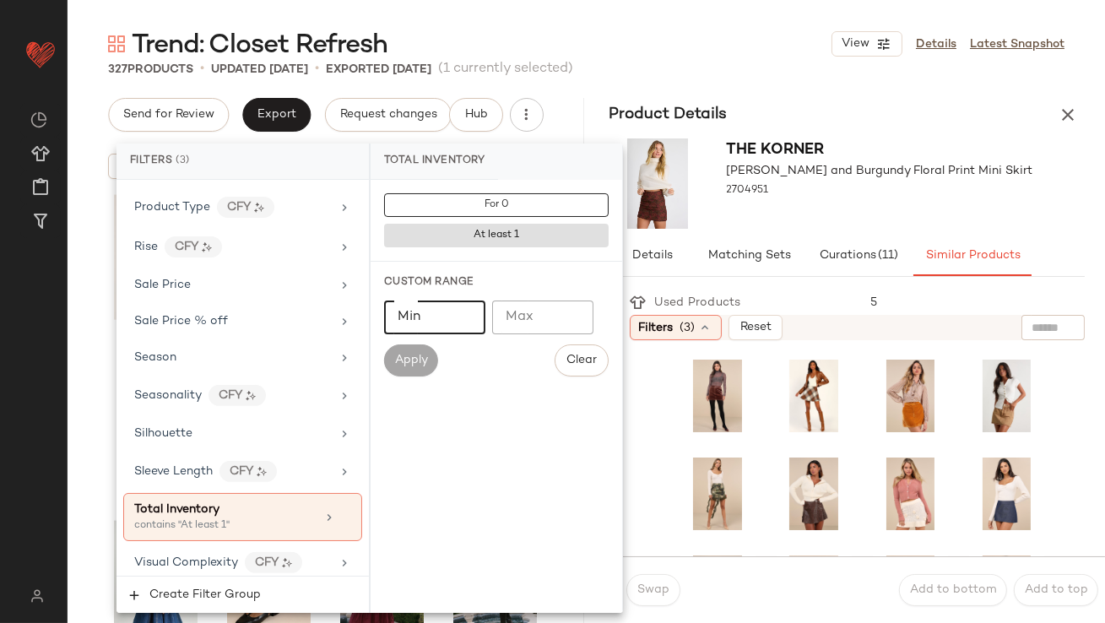
click at [419, 324] on input "Min" at bounding box center [434, 317] width 101 height 34
type input "**"
click at [872, 218] on div "The Korner Emerlyn Brown and Burgundy Floral Print Mini Skirt 2704951" at bounding box center [880, 183] width 306 height 90
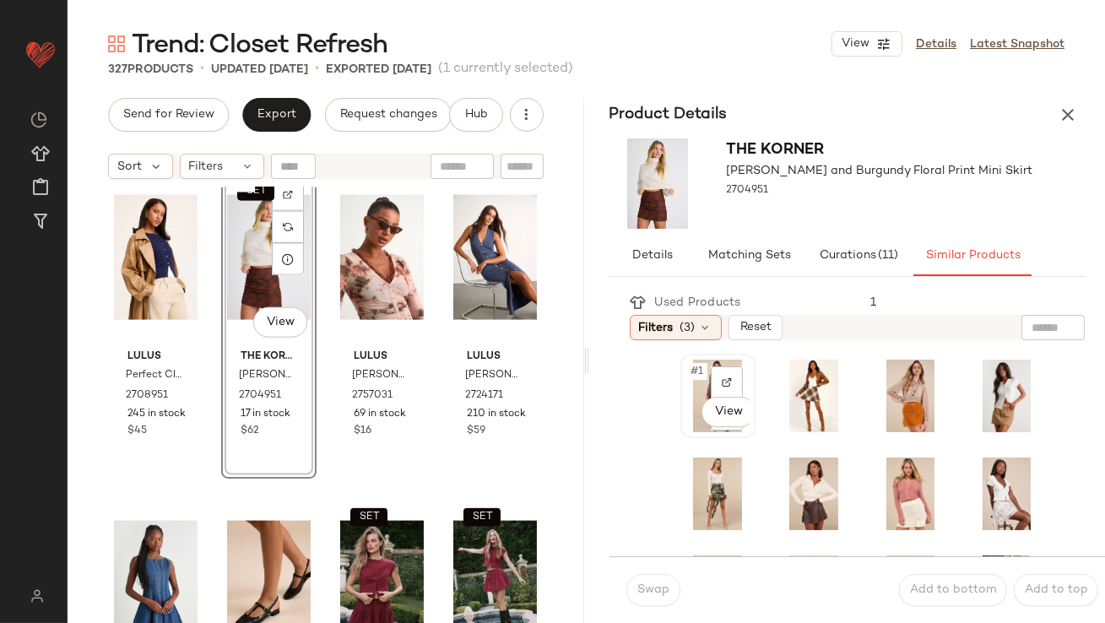
click at [696, 366] on span "#1" at bounding box center [698, 371] width 18 height 17
click at [627, 595] on button "Swap" at bounding box center [653, 590] width 54 height 32
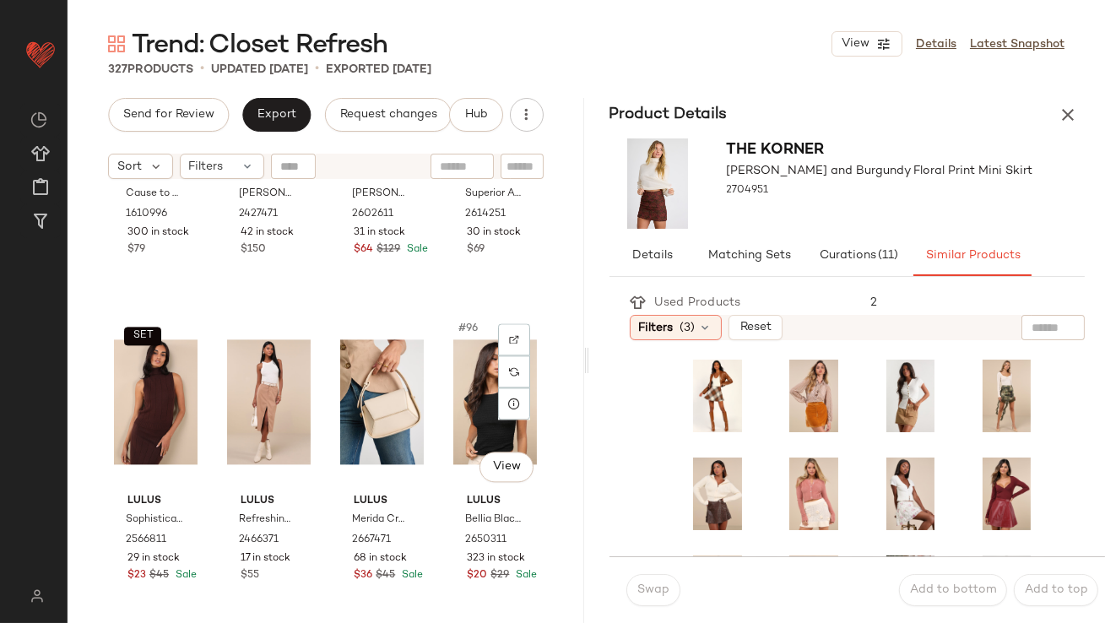
scroll to position [7386, 0]
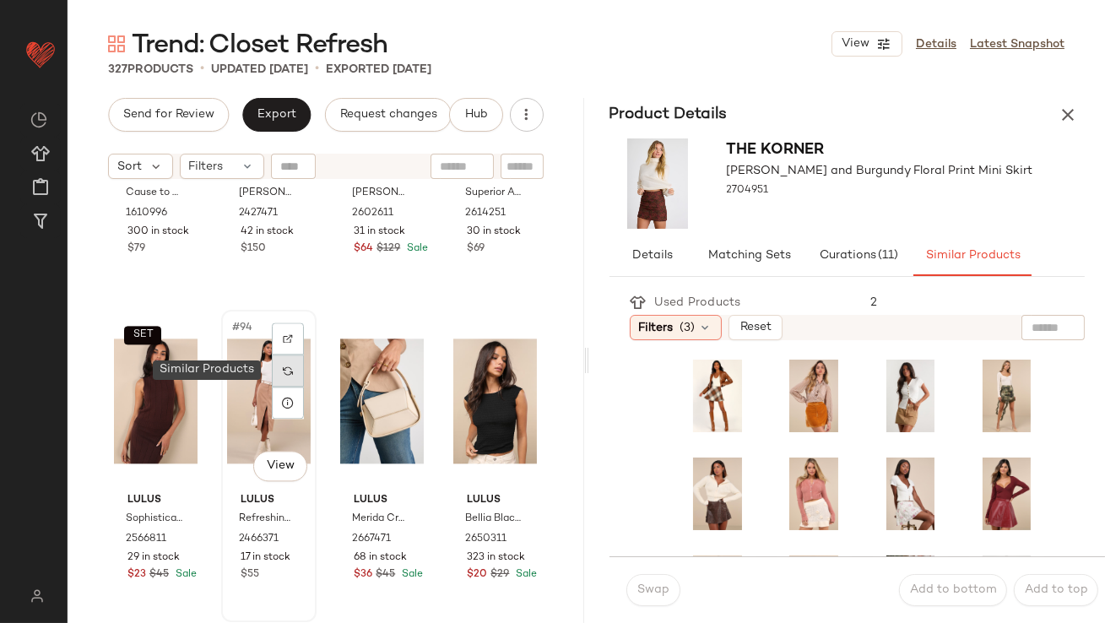
click at [286, 373] on img at bounding box center [288, 370] width 10 height 10
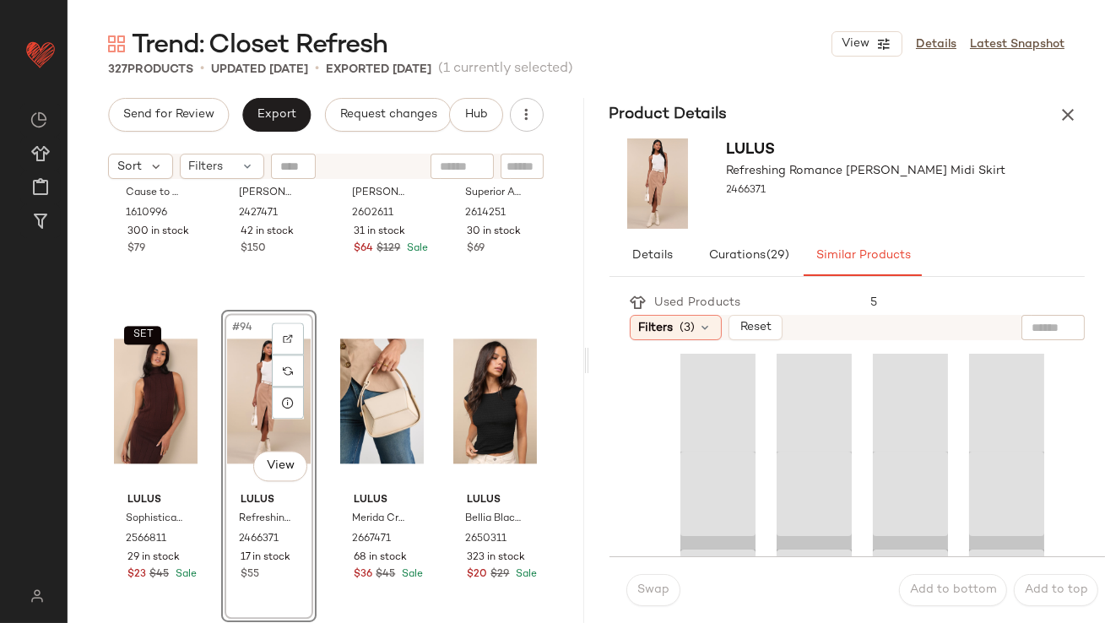
click at [689, 311] on div "Used Products 5" at bounding box center [857, 302] width 456 height 24
click at [675, 332] on div "Filters (3)" at bounding box center [675, 327] width 92 height 25
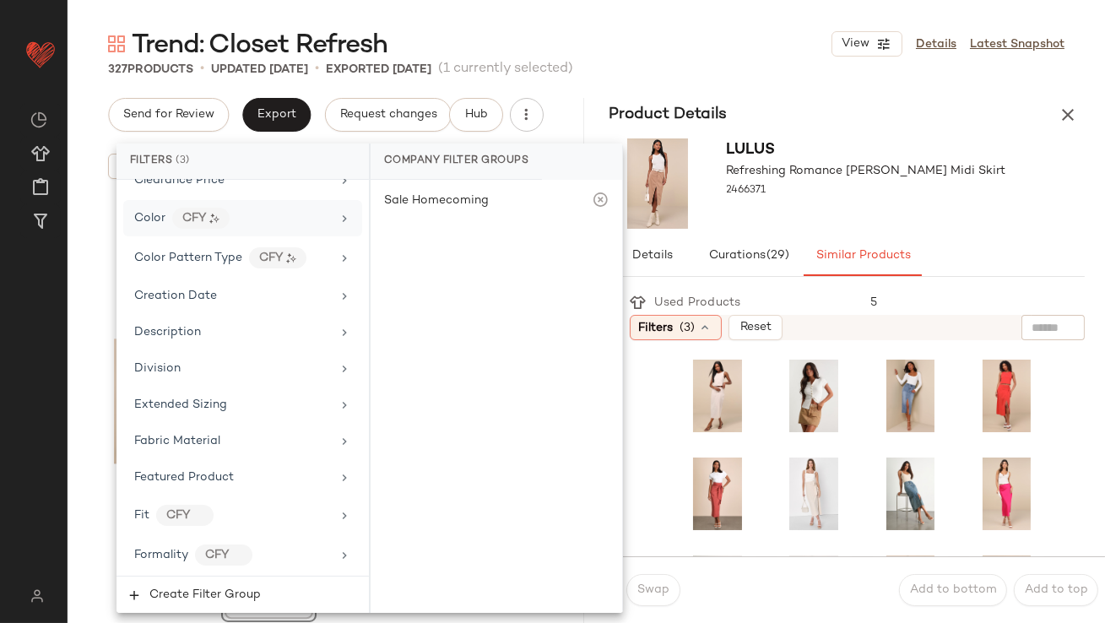
scroll to position [1342, 0]
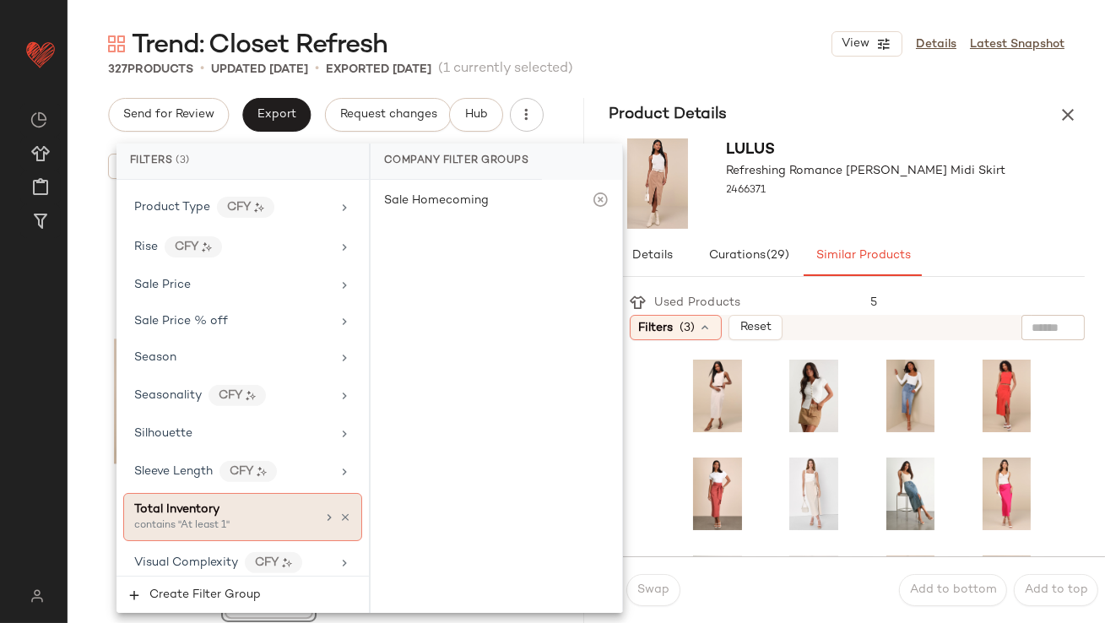
click at [150, 503] on span "Total Inventory" at bounding box center [176, 509] width 85 height 13
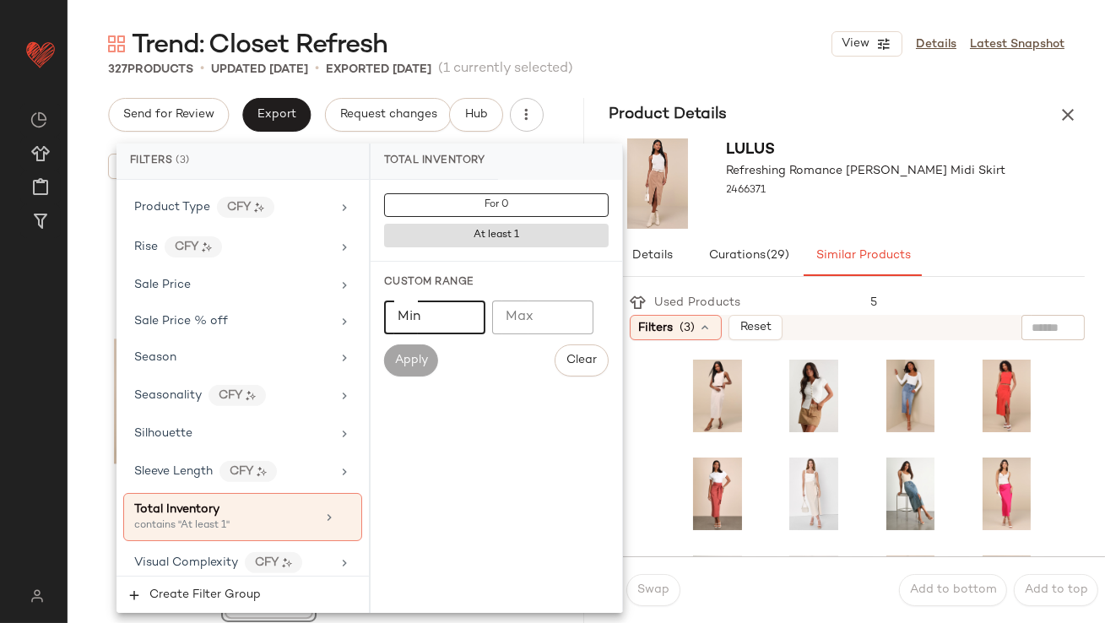
click at [419, 316] on input "Min" at bounding box center [434, 317] width 101 height 34
type input "**"
click at [862, 184] on div "2466371" at bounding box center [866, 191] width 279 height 24
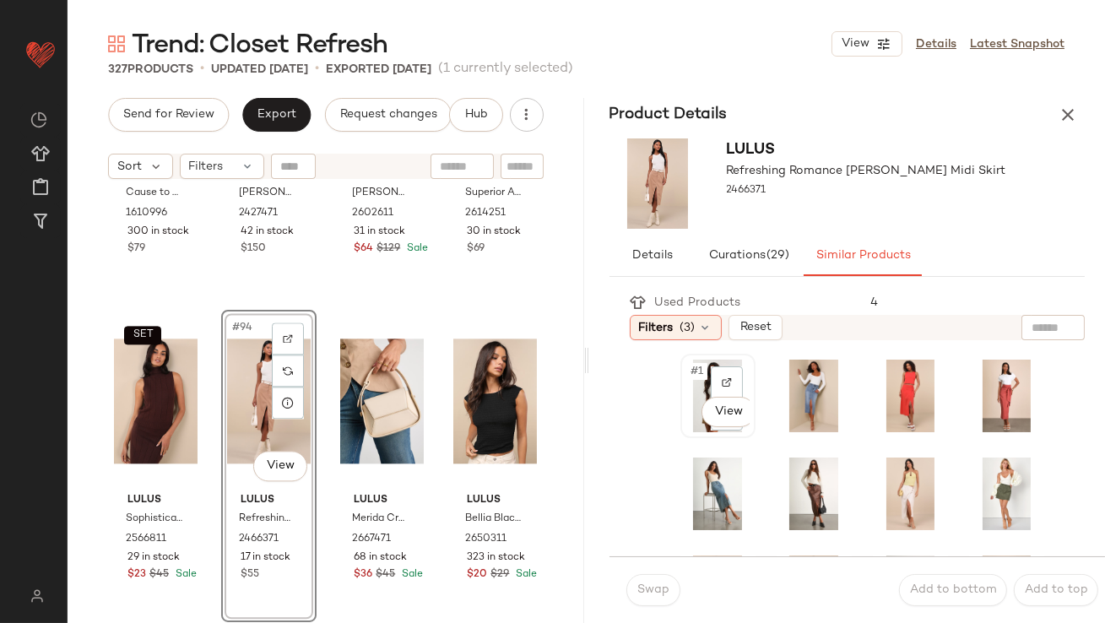
click at [699, 374] on span "#1" at bounding box center [698, 371] width 18 height 17
click at [632, 584] on button "Swap" at bounding box center [653, 590] width 54 height 32
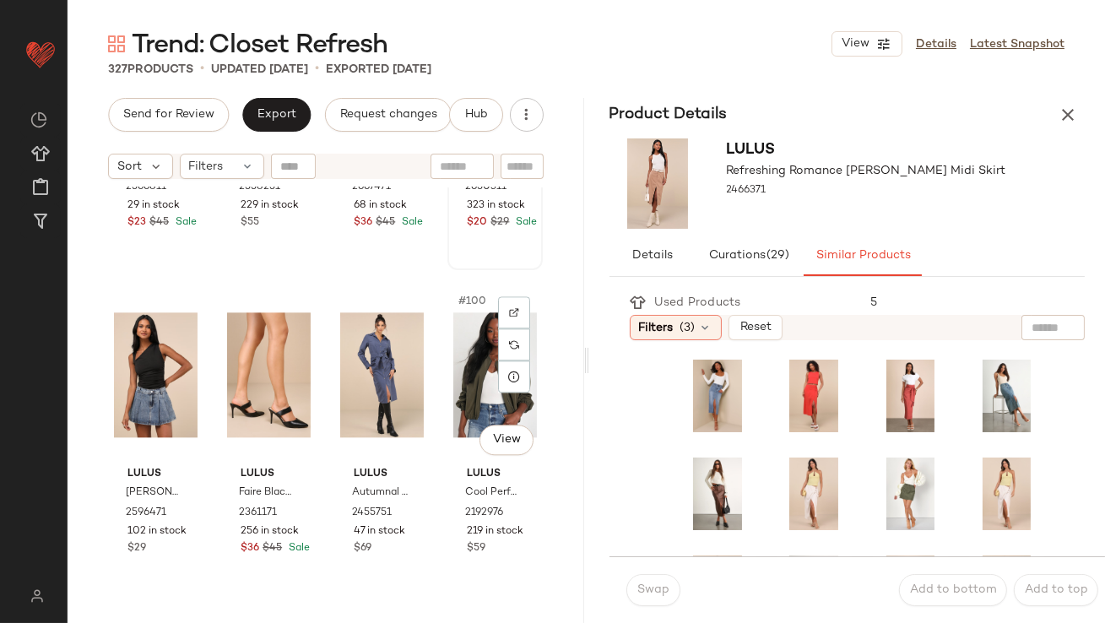
scroll to position [7773, 0]
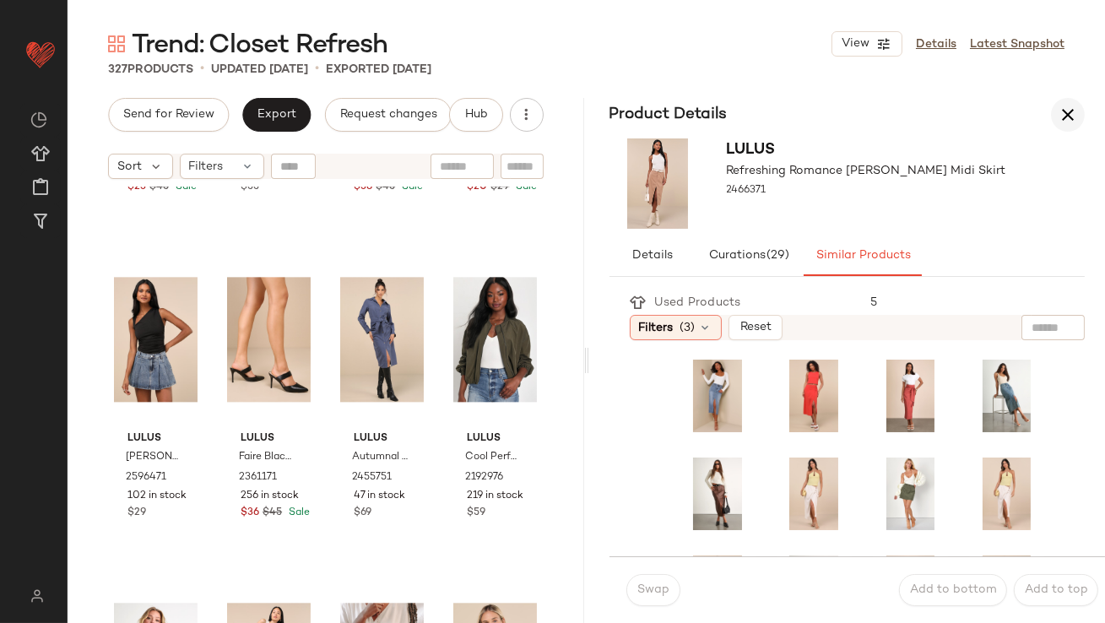
click at [1076, 103] on button "button" at bounding box center [1068, 115] width 34 height 34
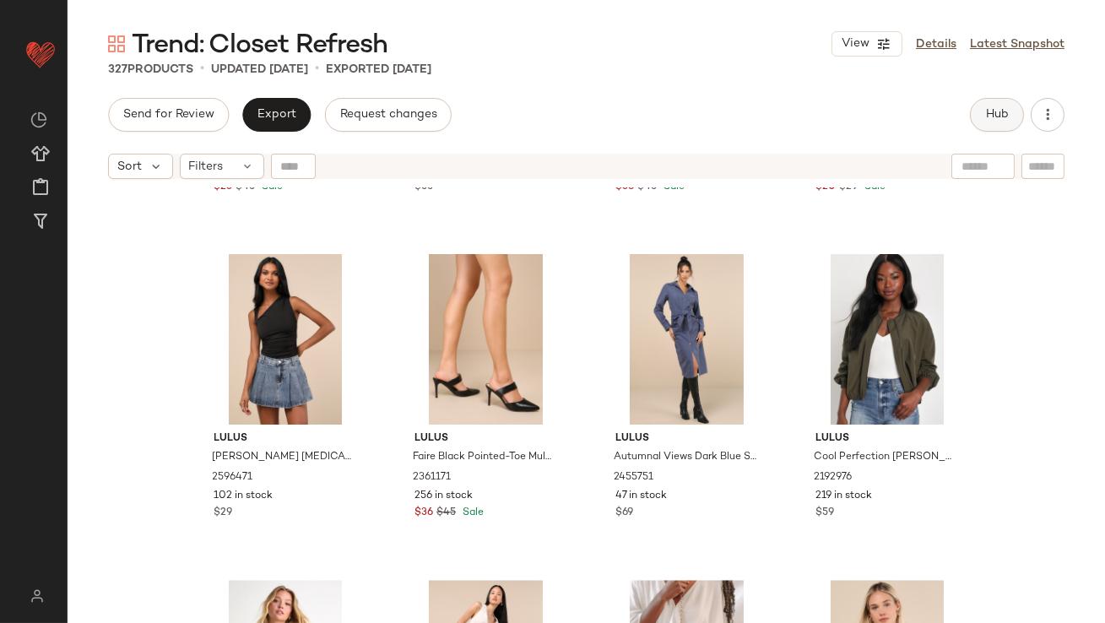
click at [986, 117] on span "Hub" at bounding box center [997, 115] width 24 height 14
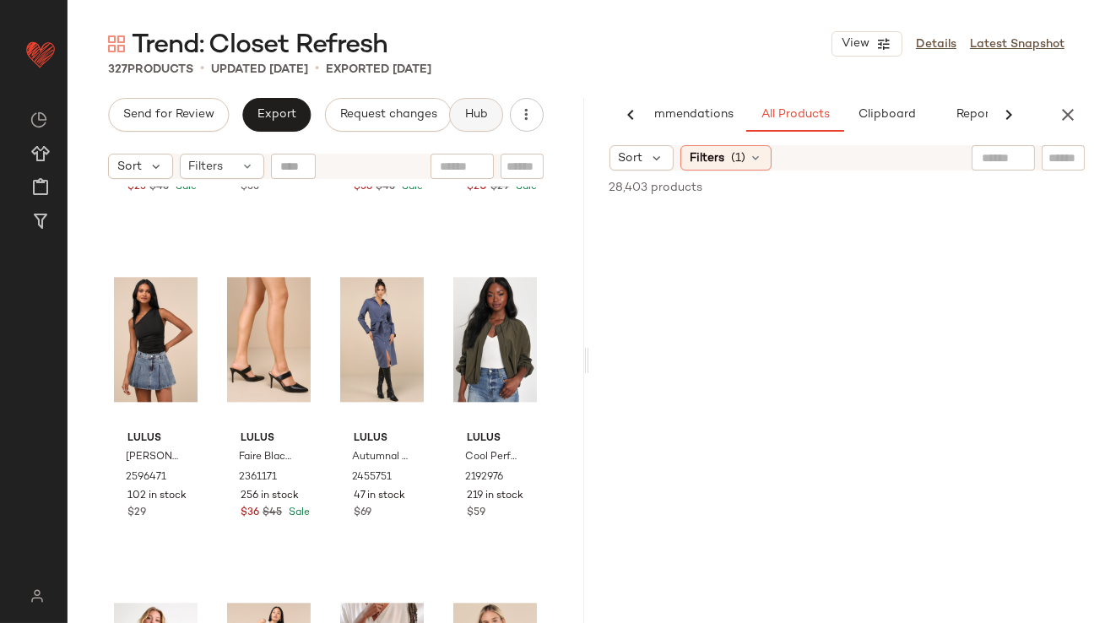
scroll to position [0, 95]
click at [647, 161] on div "Sort" at bounding box center [641, 157] width 65 height 25
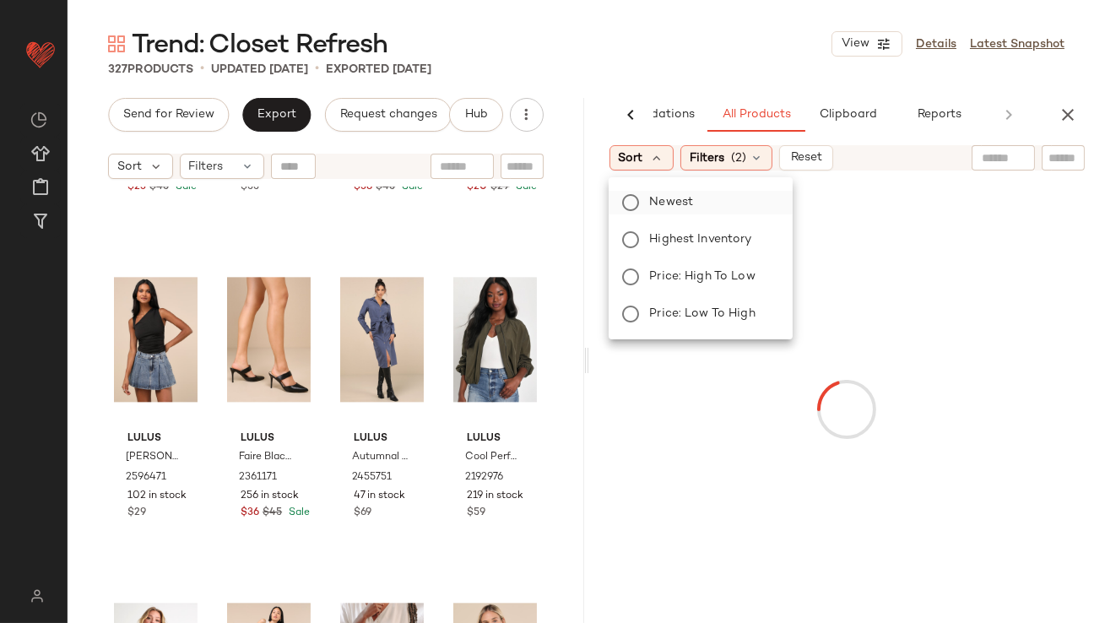
click at [662, 198] on span "Newest" at bounding box center [671, 202] width 44 height 18
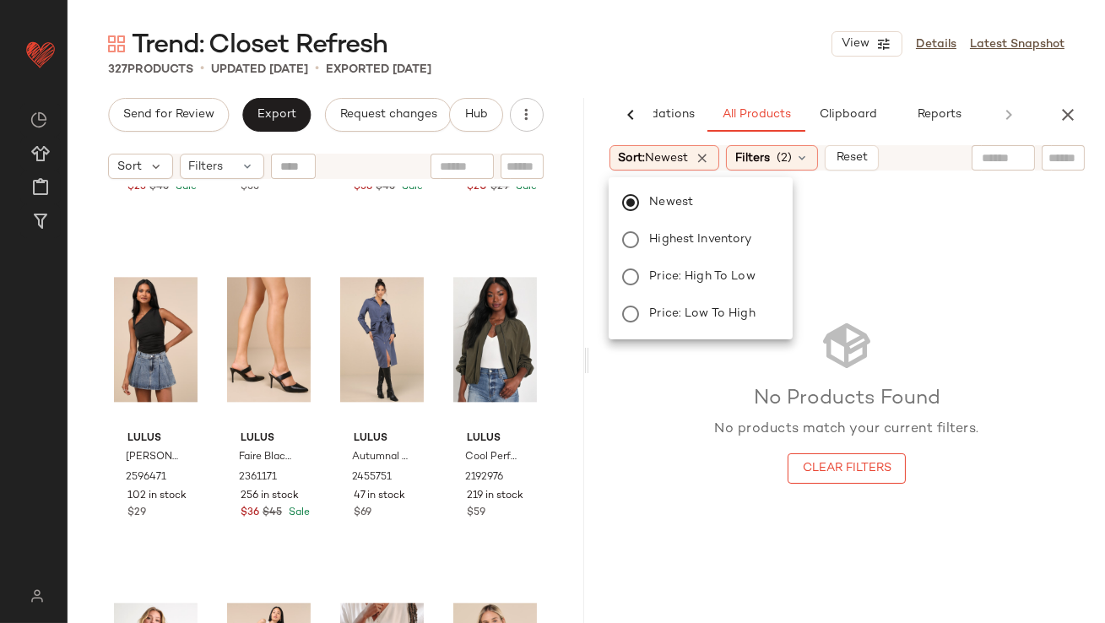
click at [729, 47] on div "Trend: Closet Refresh View Details Latest Snapshot" at bounding box center [586, 44] width 1037 height 34
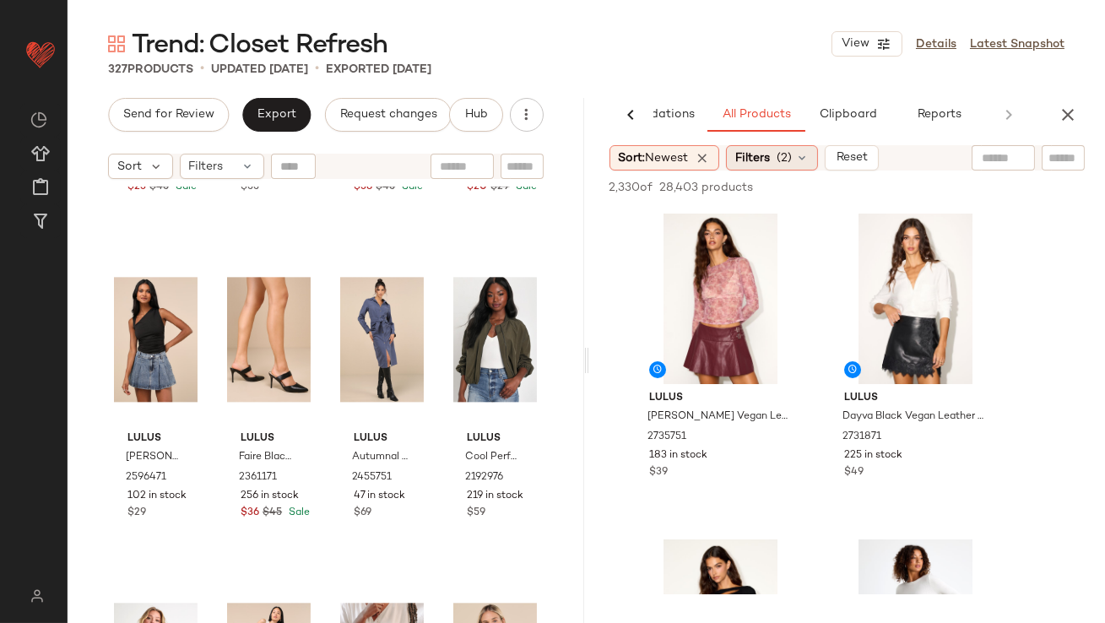
click at [738, 154] on div "Filters (2)" at bounding box center [772, 157] width 92 height 25
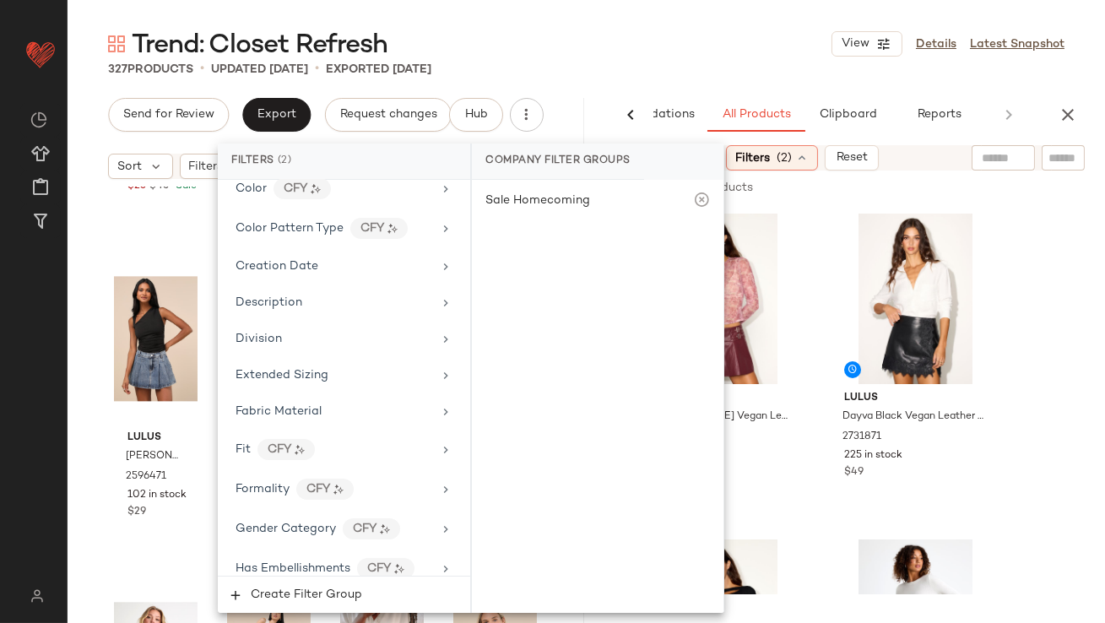
scroll to position [1326, 0]
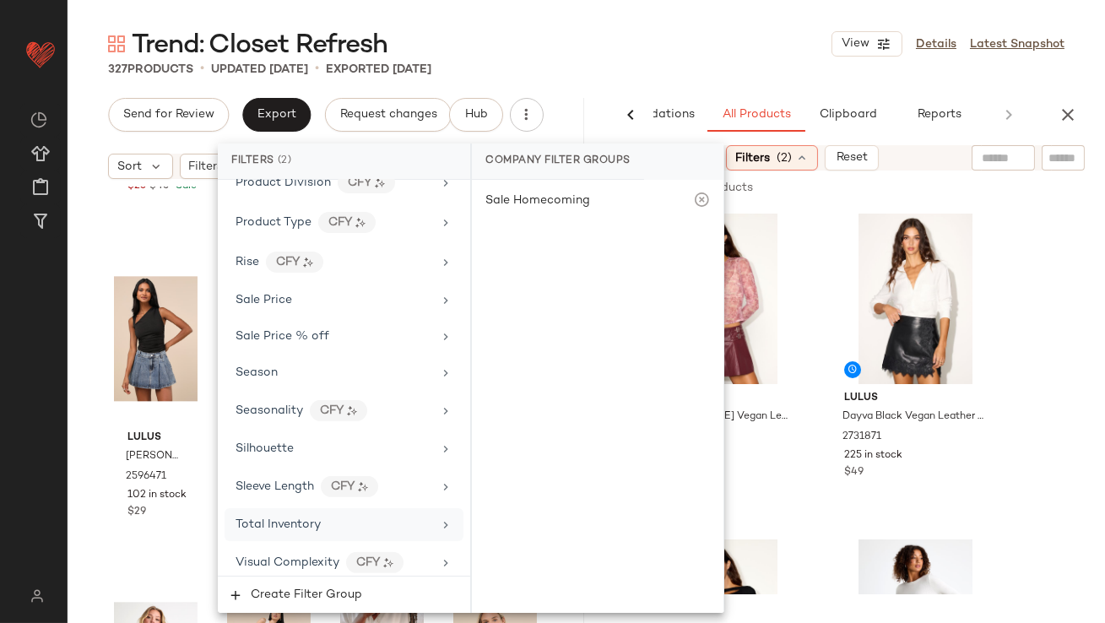
click at [285, 524] on div "Total Inventory" at bounding box center [277, 525] width 85 height 18
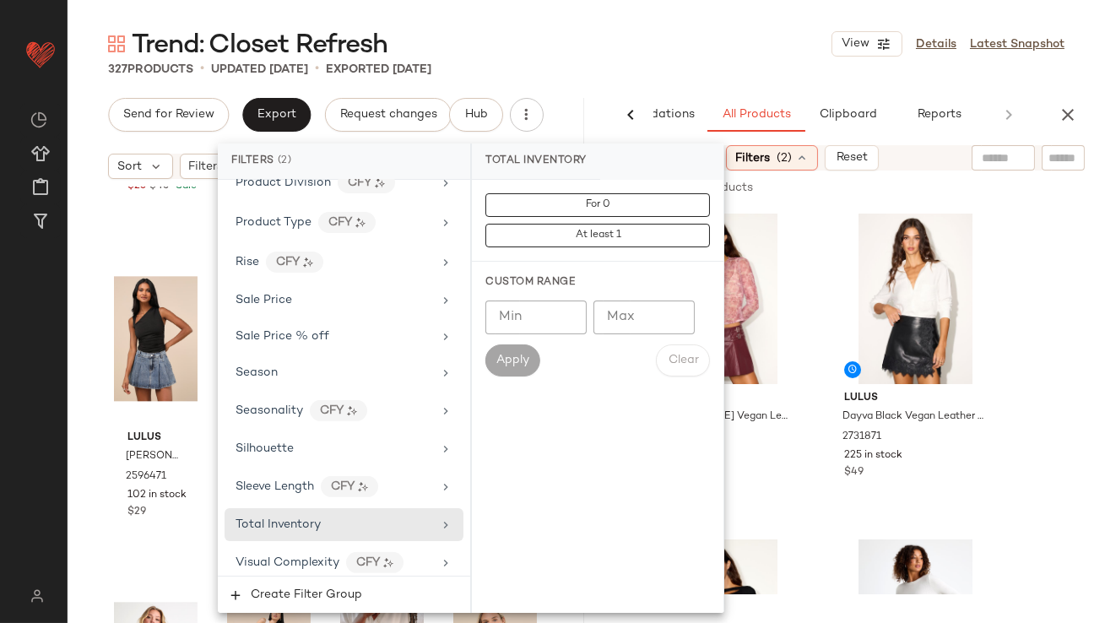
click at [562, 322] on input "**" at bounding box center [535, 317] width 101 height 34
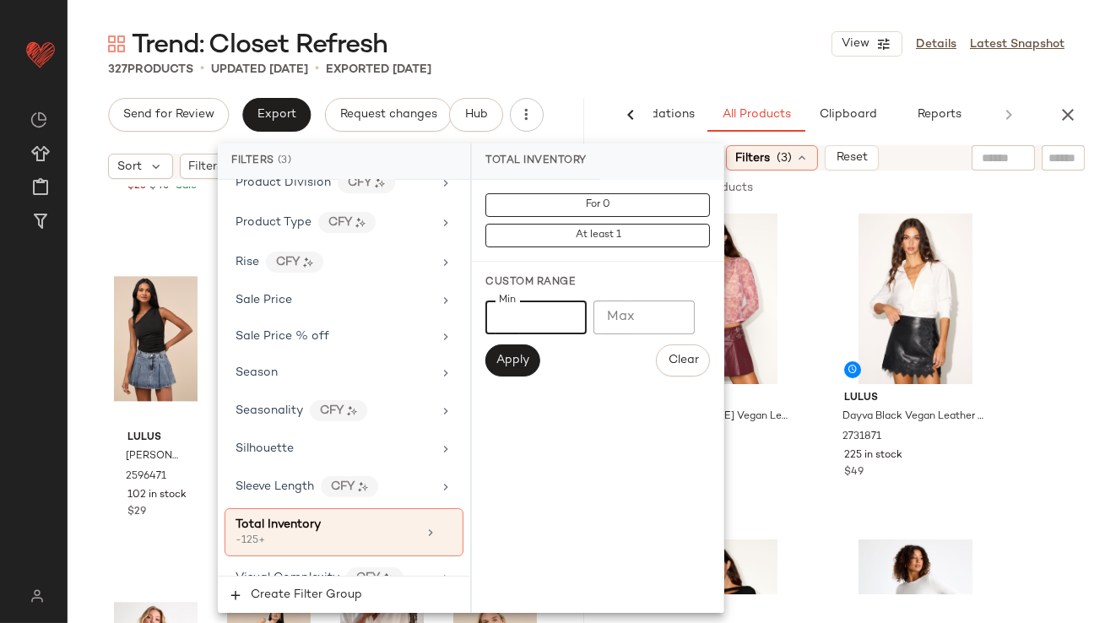
type input "**"
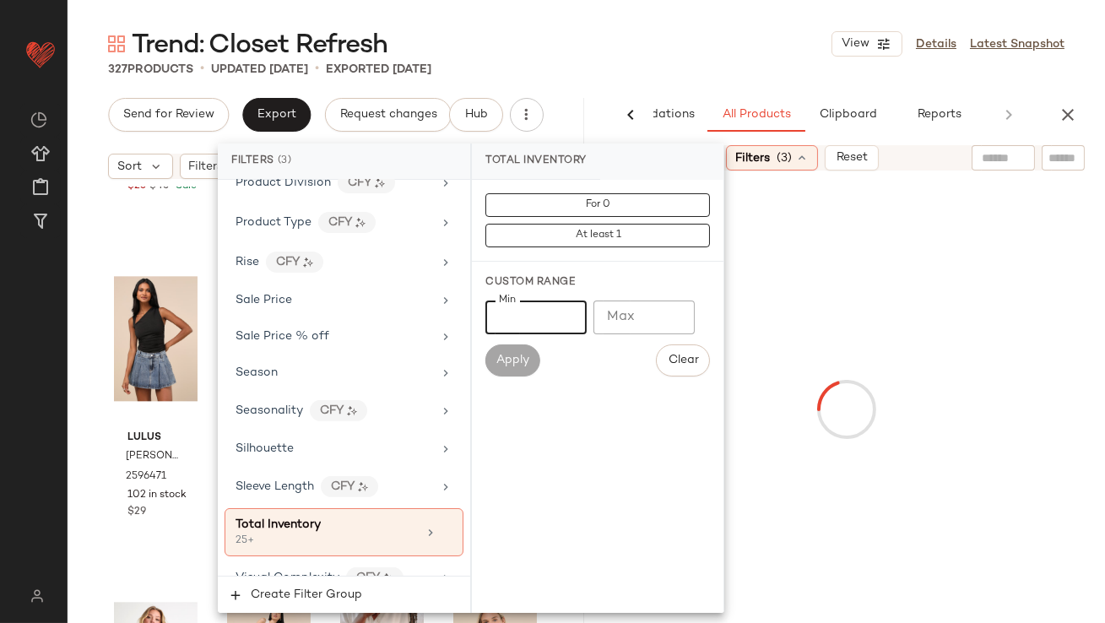
type input "**"
click at [613, 35] on div "Trend: Closet Refresh View Details Latest Snapshot" at bounding box center [586, 44] width 1037 height 34
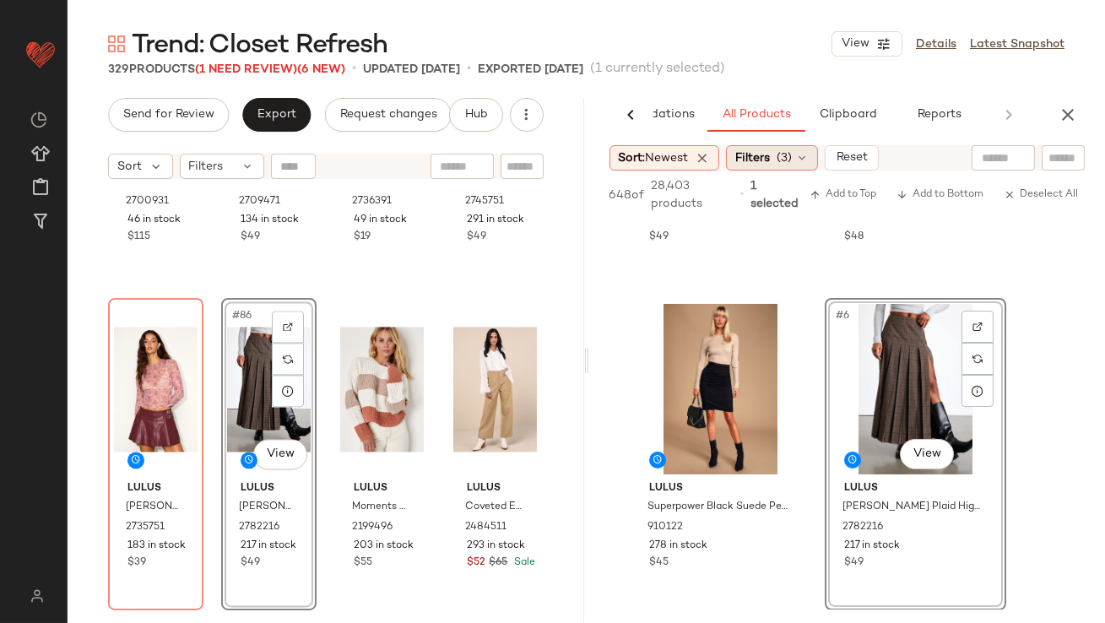
scroll to position [929, 0]
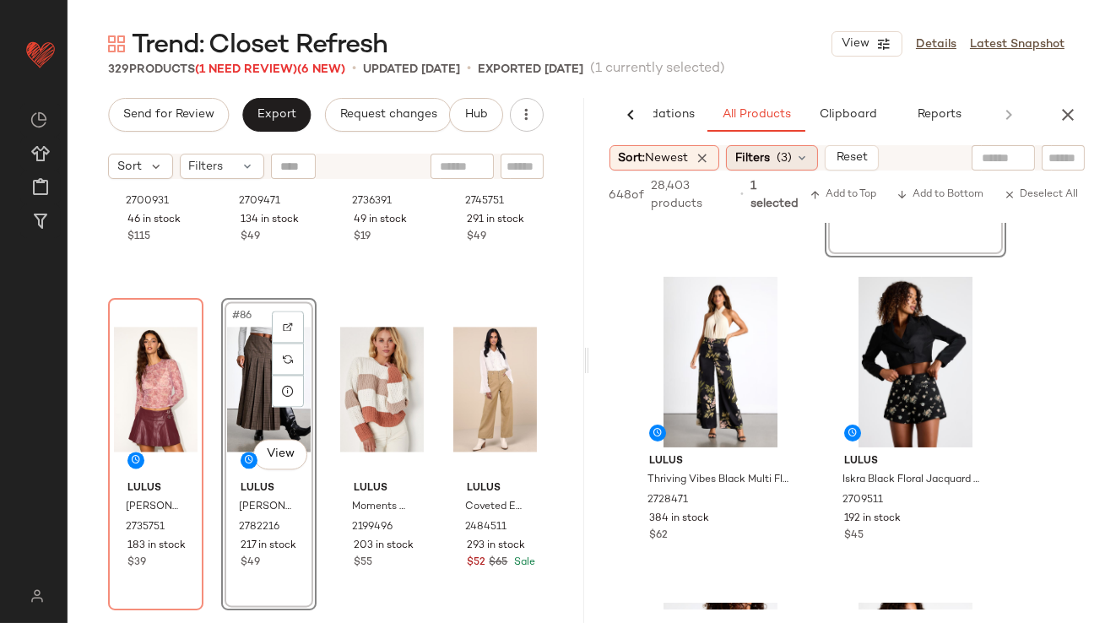
click at [782, 156] on span "(3)" at bounding box center [783, 158] width 15 height 18
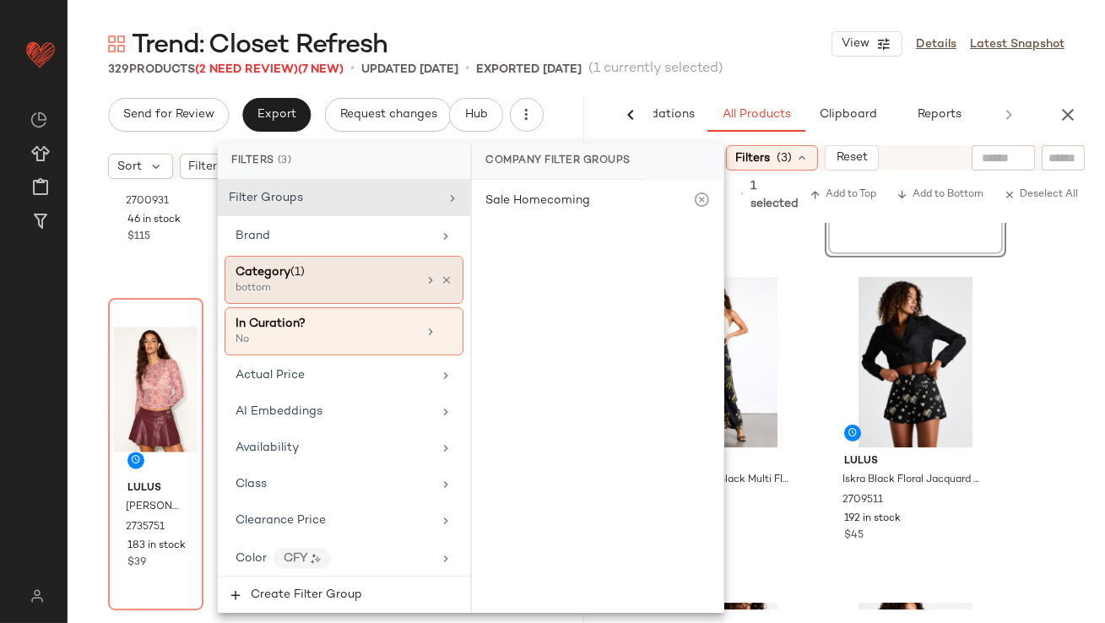
click at [399, 281] on div "bottom" at bounding box center [319, 288] width 169 height 15
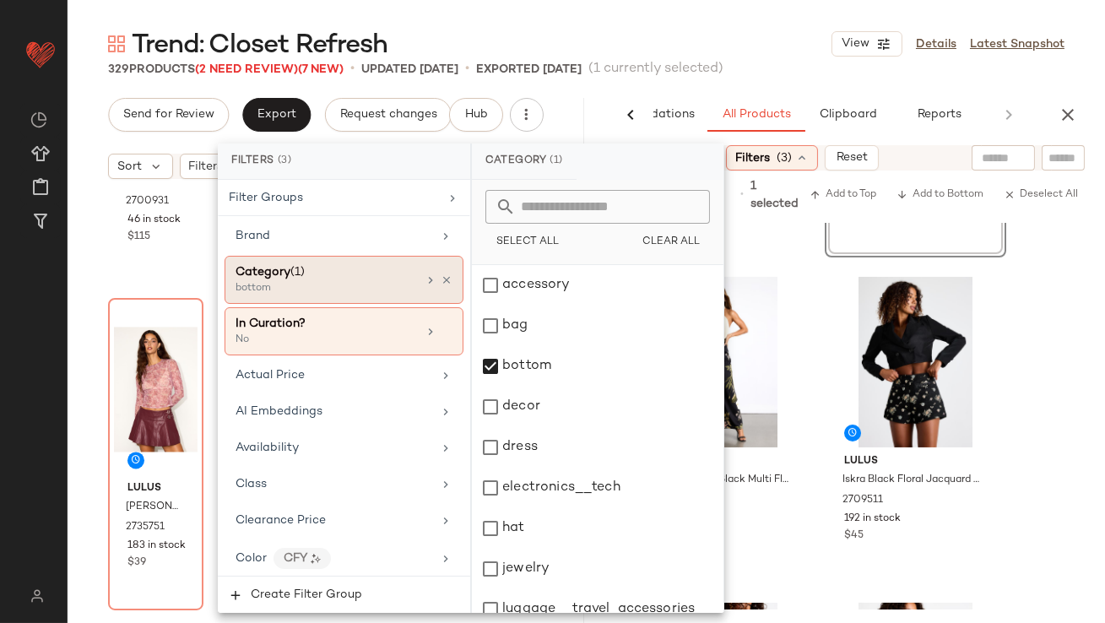
click at [455, 273] on div "Category (1) bottom" at bounding box center [343, 280] width 239 height 48
click at [441, 277] on icon at bounding box center [446, 280] width 12 height 12
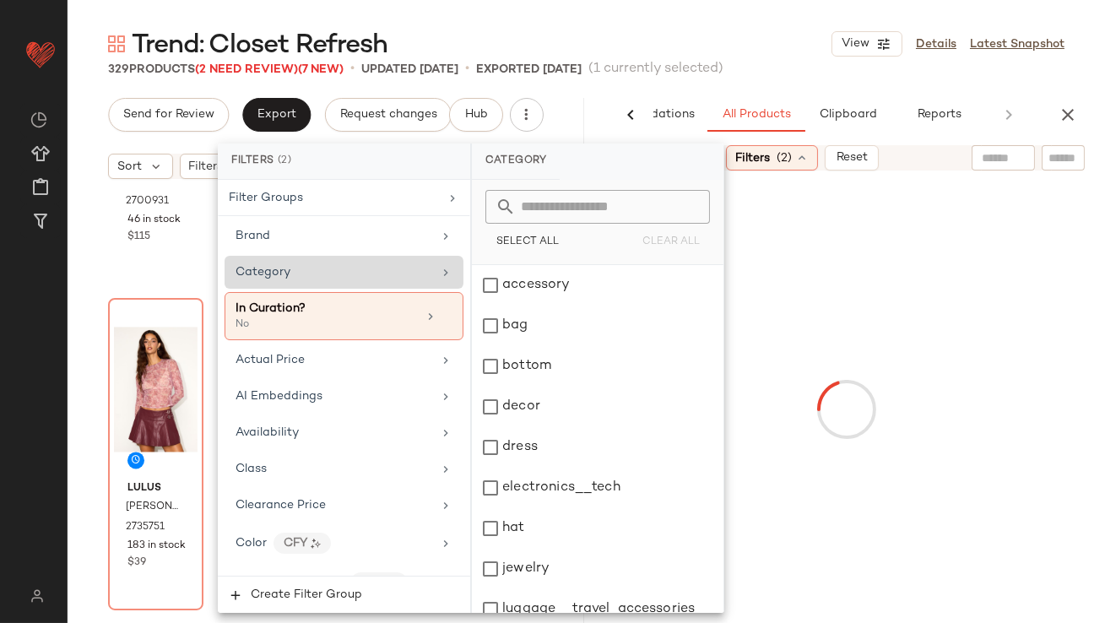
click at [743, 30] on div "Trend: Closet Refresh View Details Latest Snapshot" at bounding box center [586, 44] width 1037 height 34
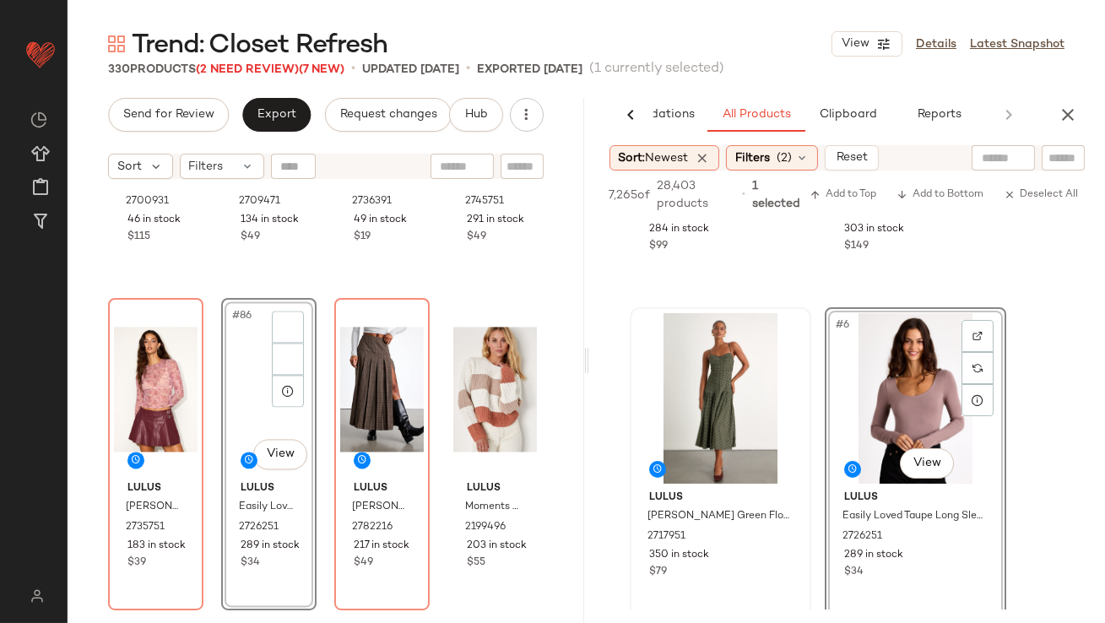
scroll to position [863, 0]
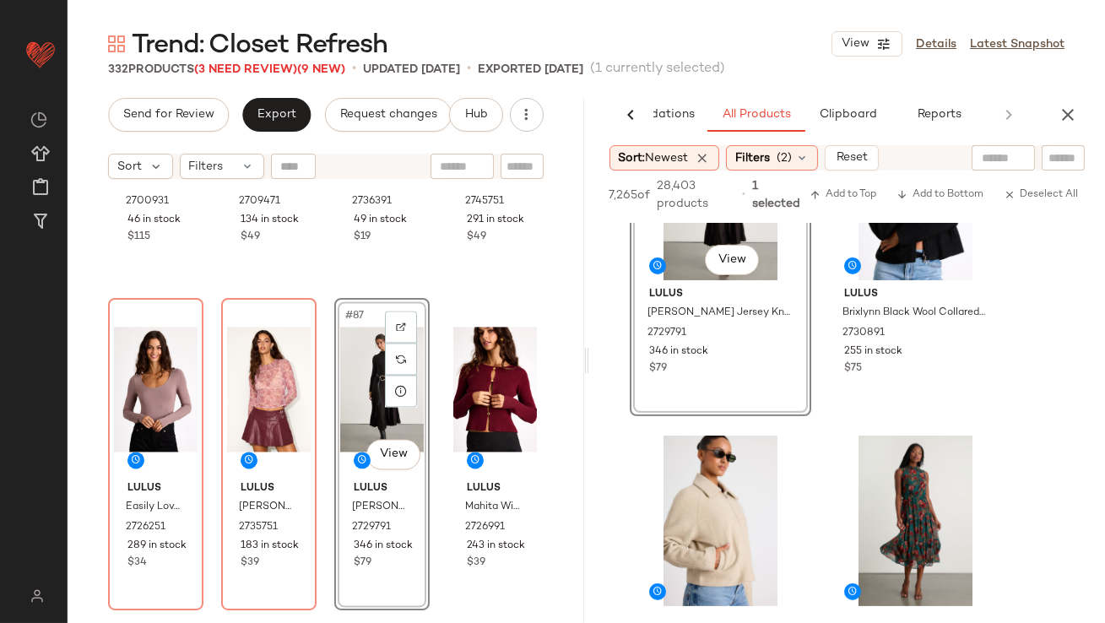
scroll to position [1567, 0]
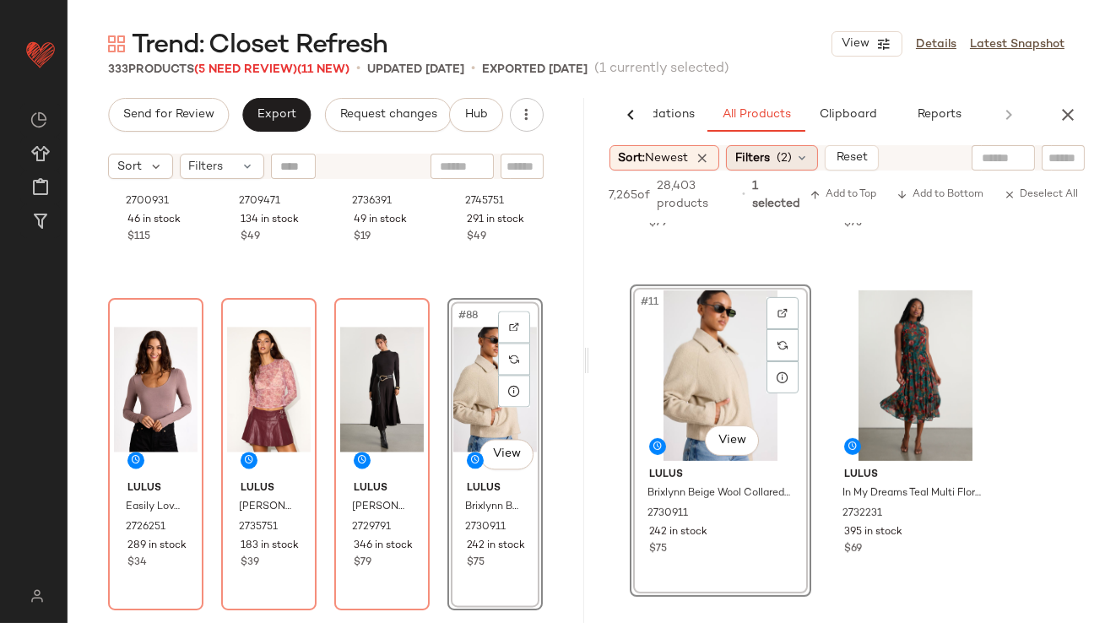
click at [778, 164] on div "Filters (2)" at bounding box center [772, 157] width 92 height 25
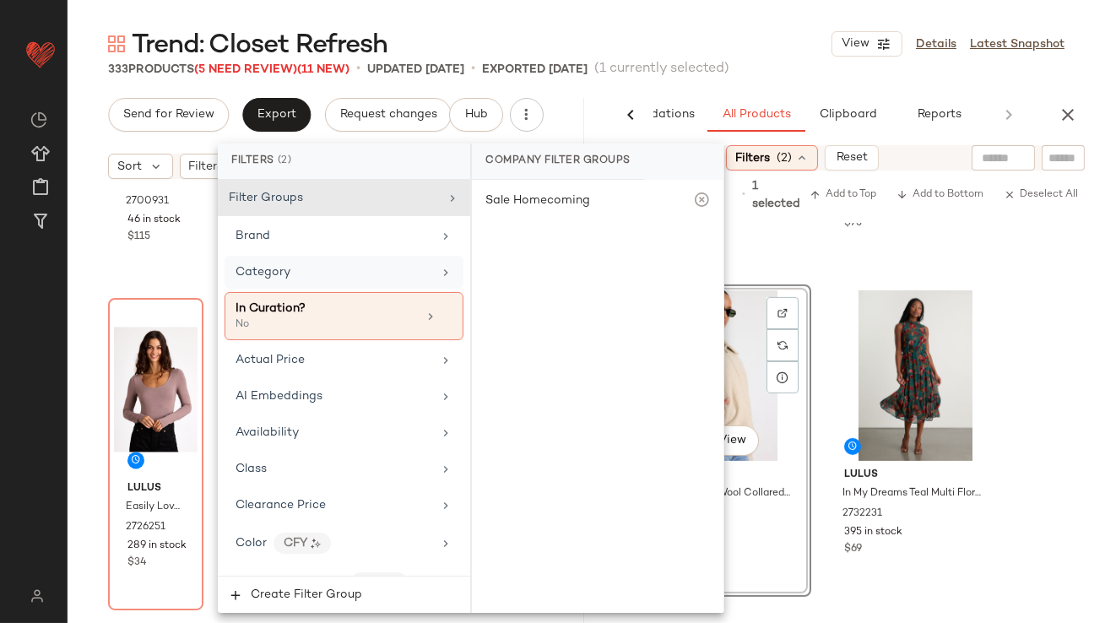
click at [300, 276] on div "Category" at bounding box center [333, 272] width 197 height 18
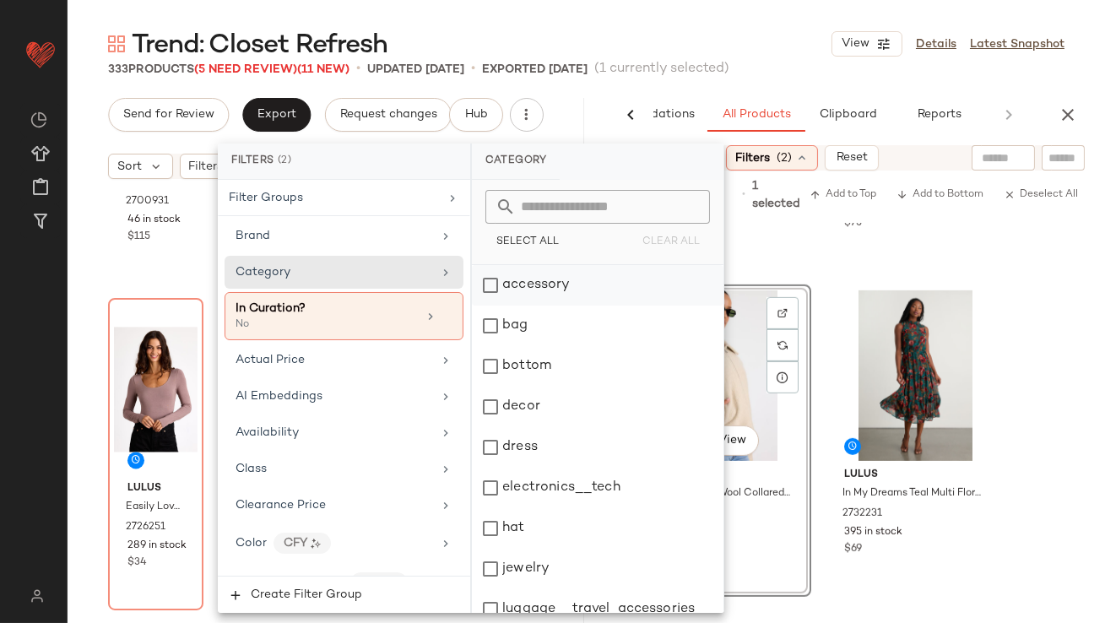
click at [528, 295] on div "accessory" at bounding box center [597, 285] width 251 height 41
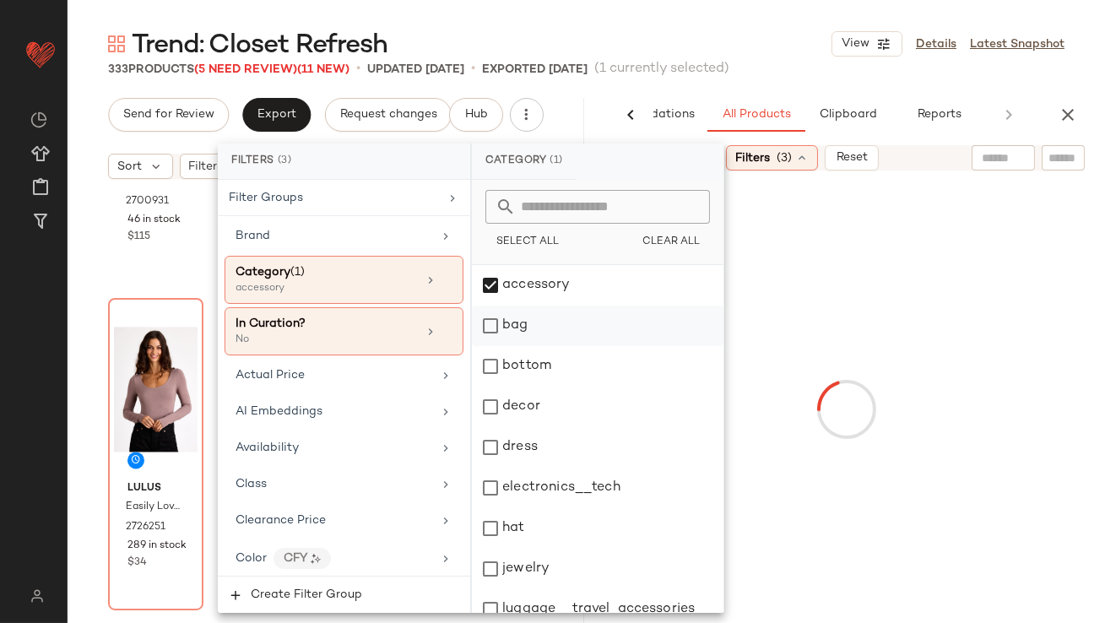
click at [548, 323] on div "bag" at bounding box center [597, 325] width 251 height 41
click at [524, 559] on div "jewelry" at bounding box center [597, 568] width 251 height 41
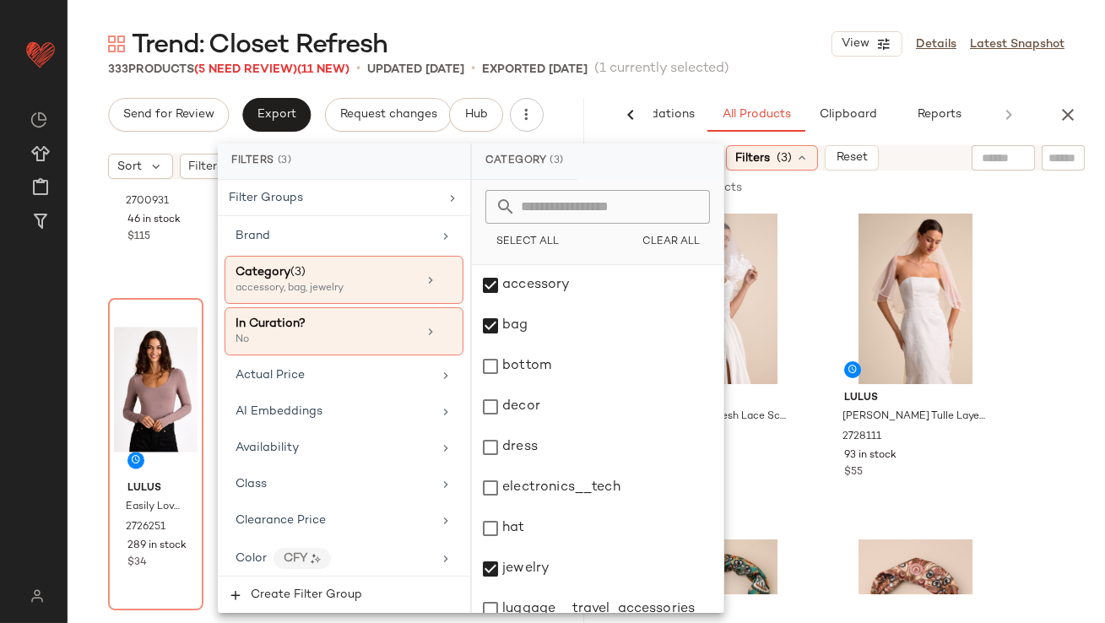
click at [747, 40] on div "Trend: Closet Refresh View Details Latest Snapshot" at bounding box center [586, 44] width 1037 height 34
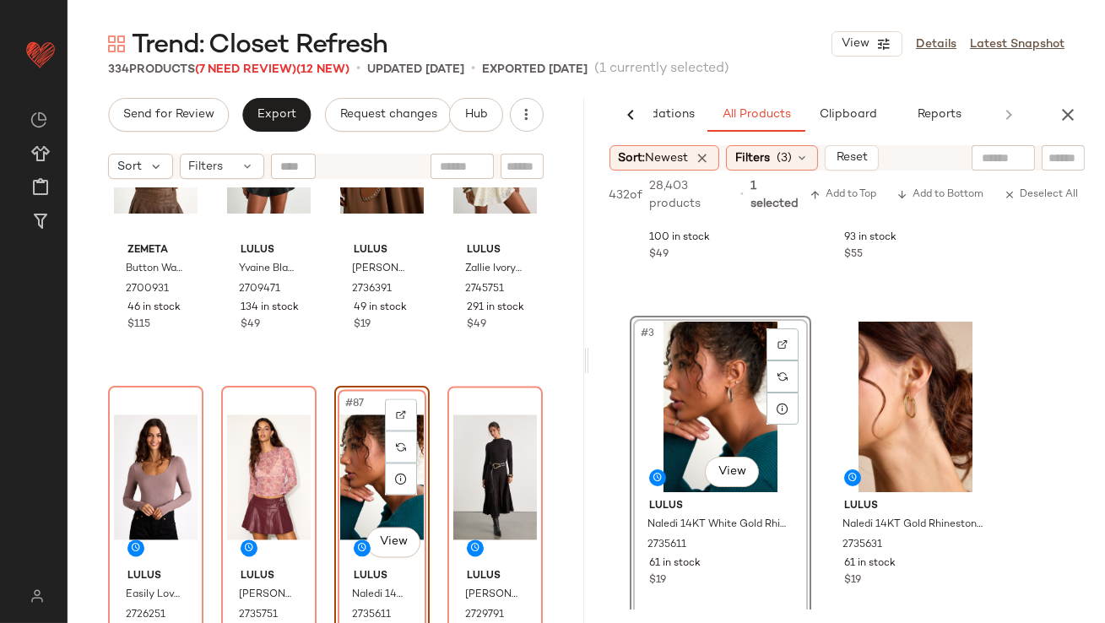
scroll to position [6731, 0]
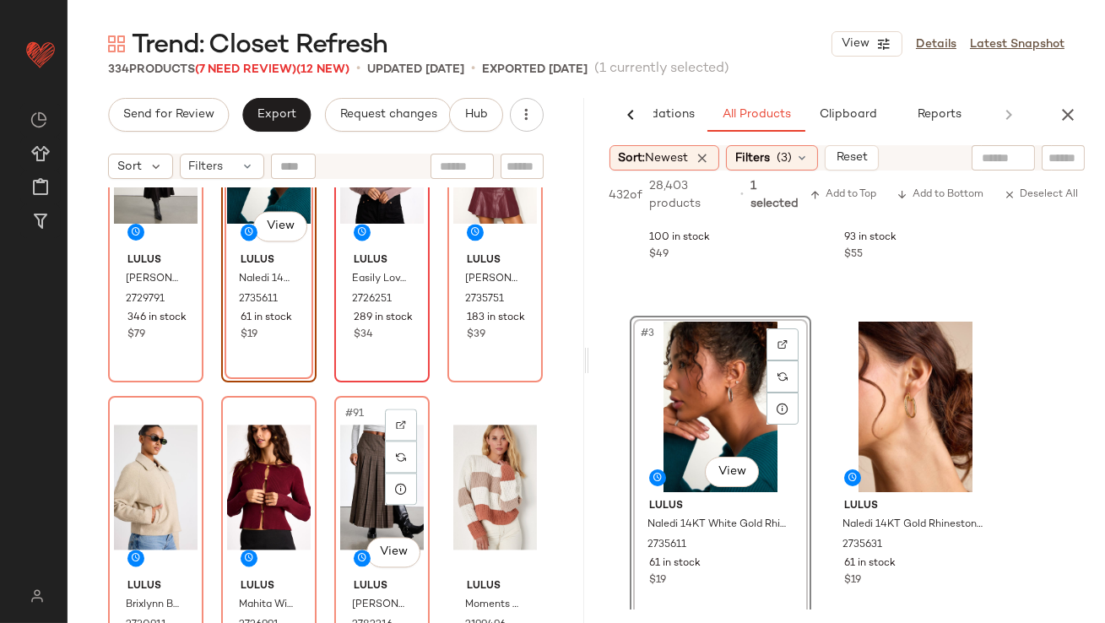
scroll to position [6974, 0]
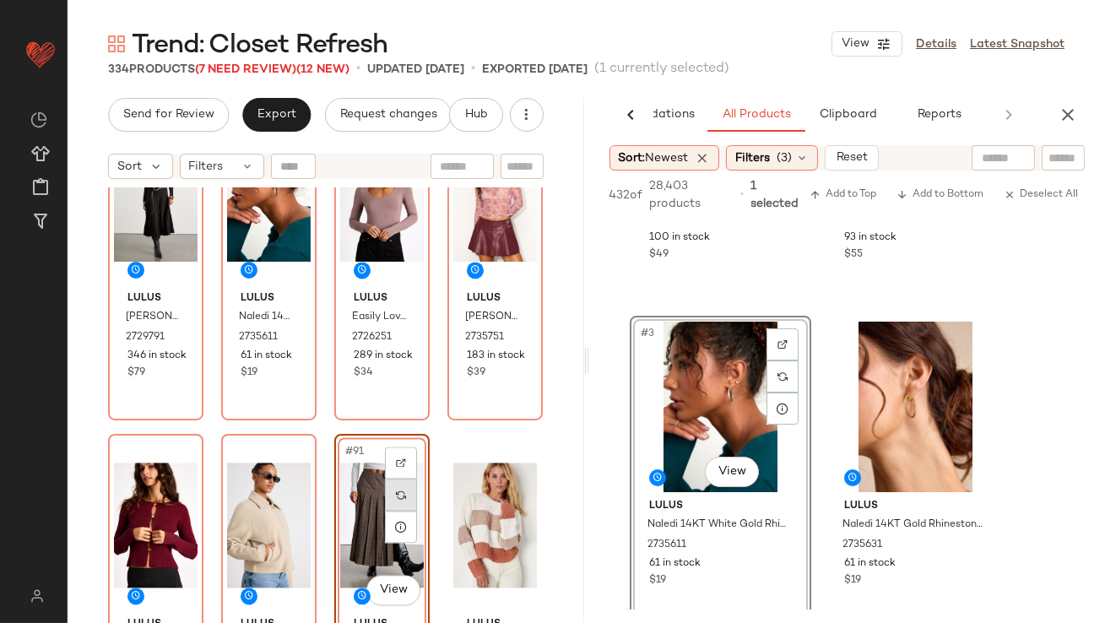
scroll to position [6981, 0]
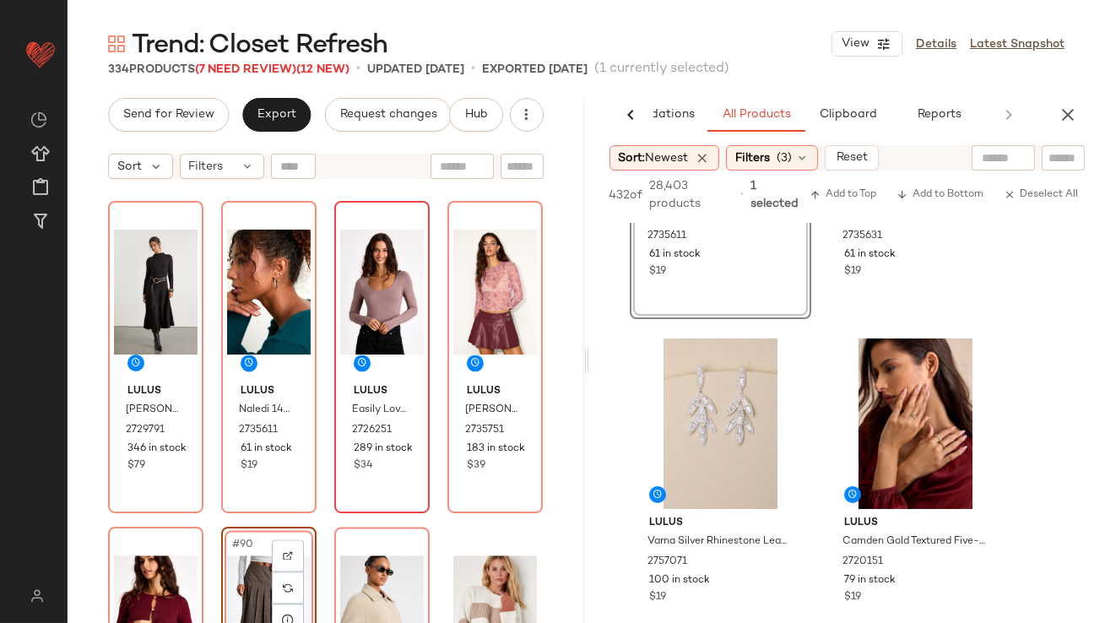
scroll to position [6826, 0]
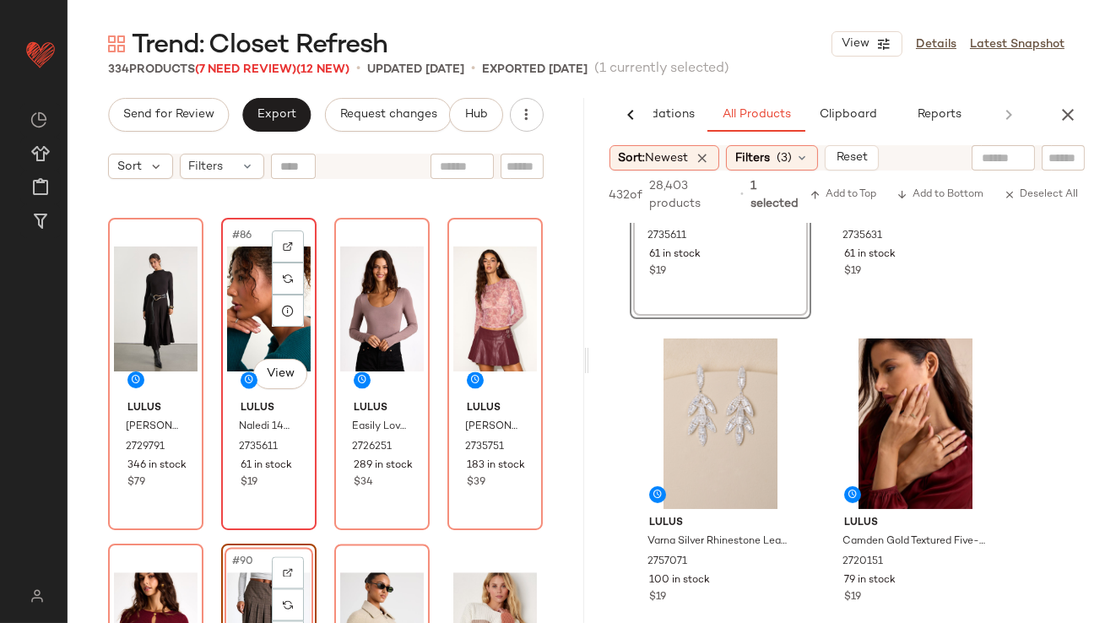
click at [248, 307] on div "#86 View" at bounding box center [269, 309] width 84 height 170
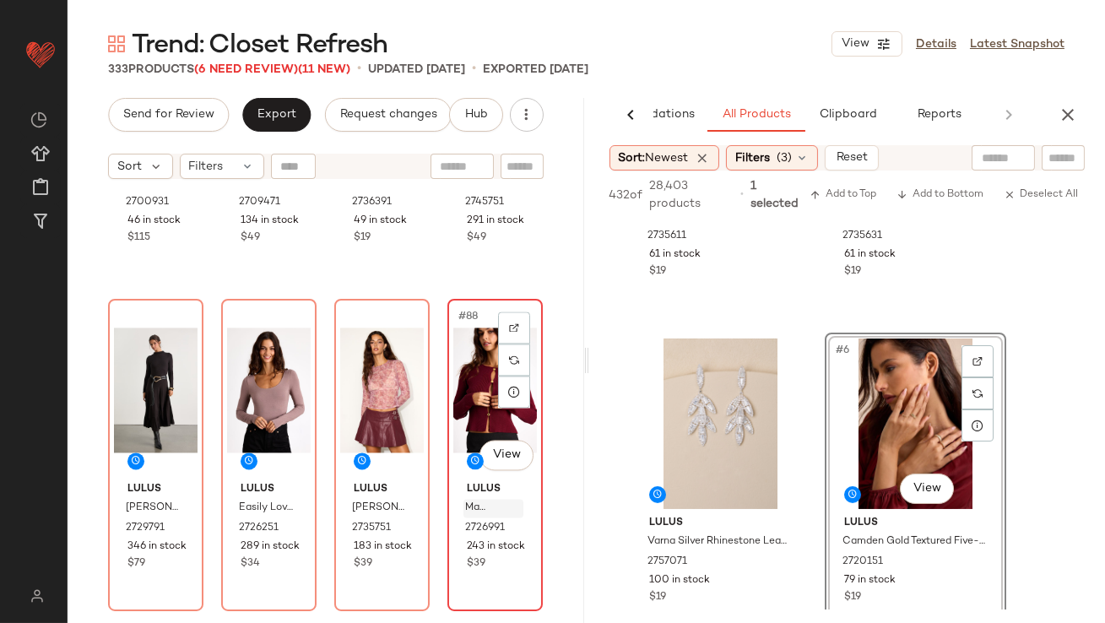
scroll to position [6725, 0]
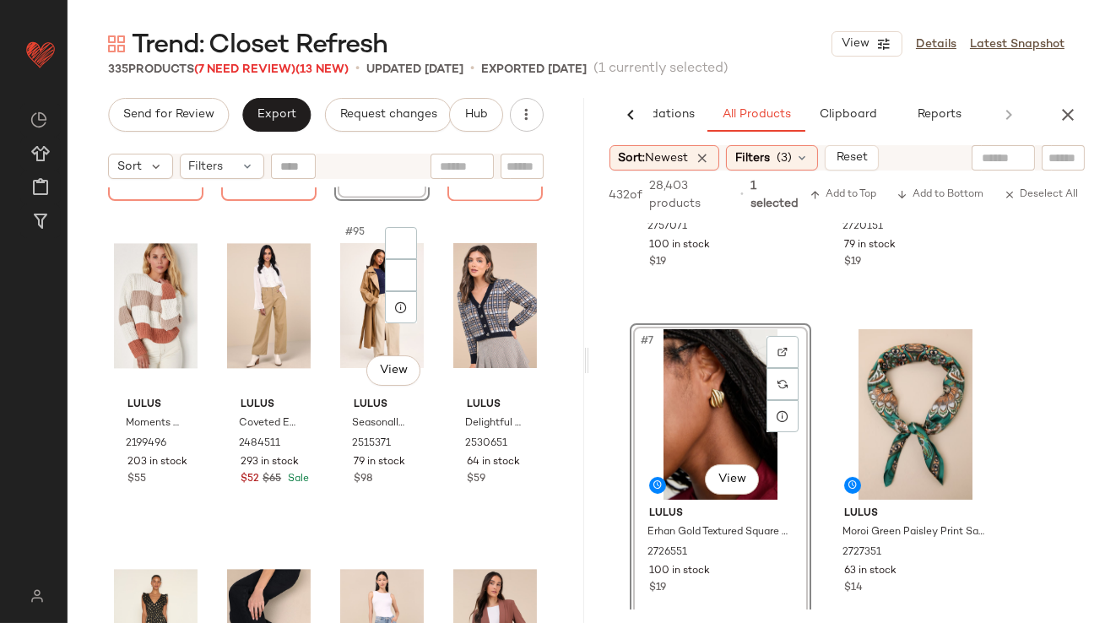
scroll to position [7442, 0]
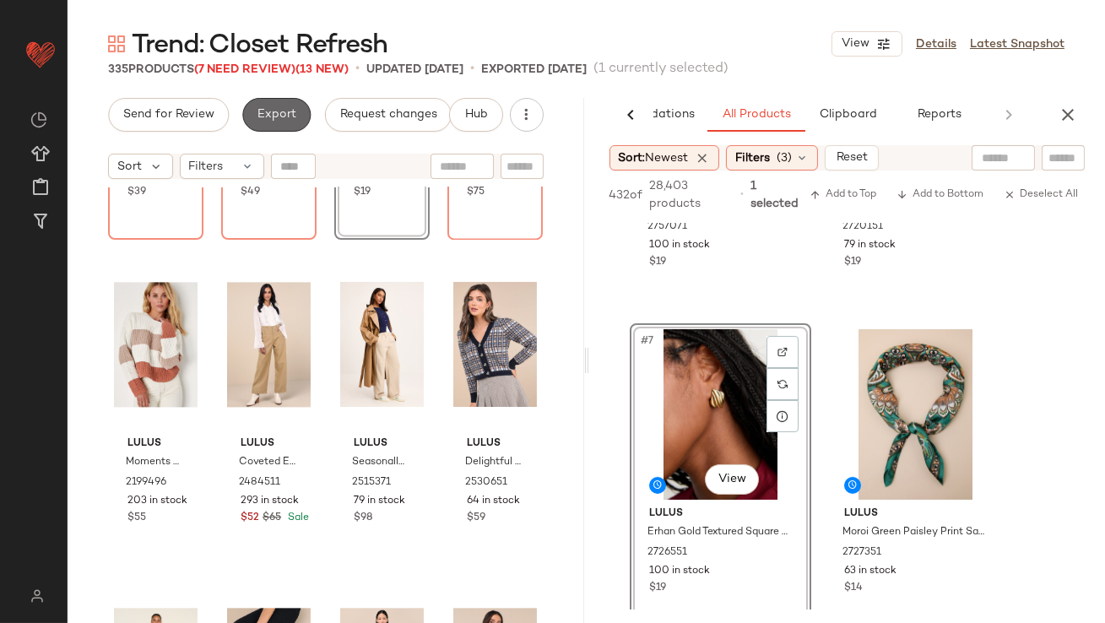
click at [261, 112] on span "Export" at bounding box center [277, 115] width 40 height 14
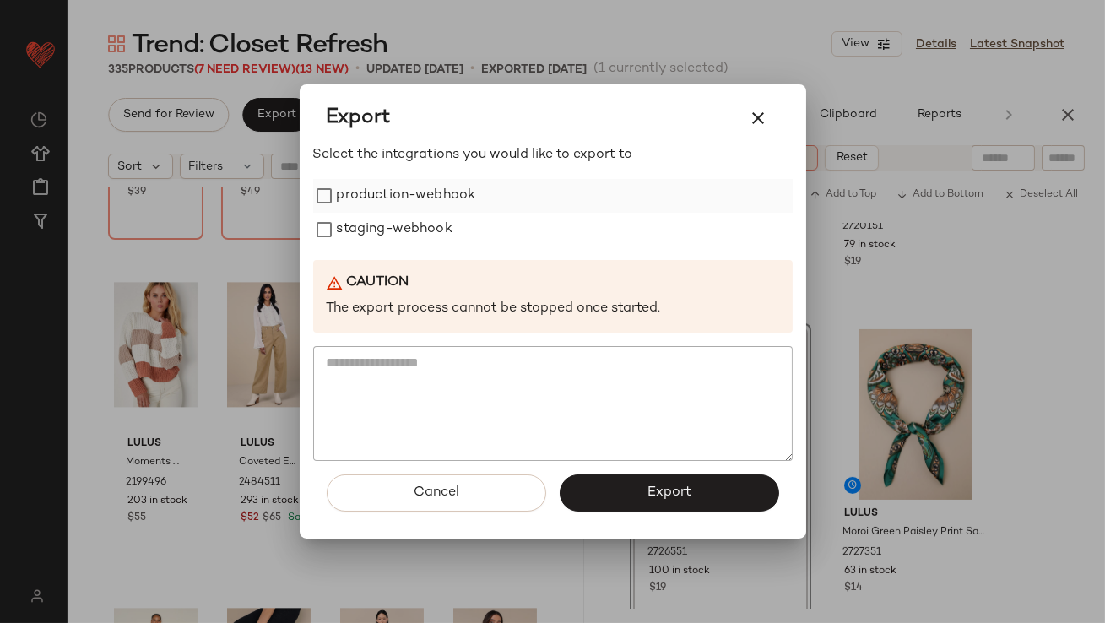
click at [381, 201] on label "production-webhook" at bounding box center [406, 196] width 139 height 34
click at [379, 228] on label "staging-webhook" at bounding box center [395, 230] width 116 height 34
click at [618, 490] on button "Export" at bounding box center [668, 492] width 219 height 37
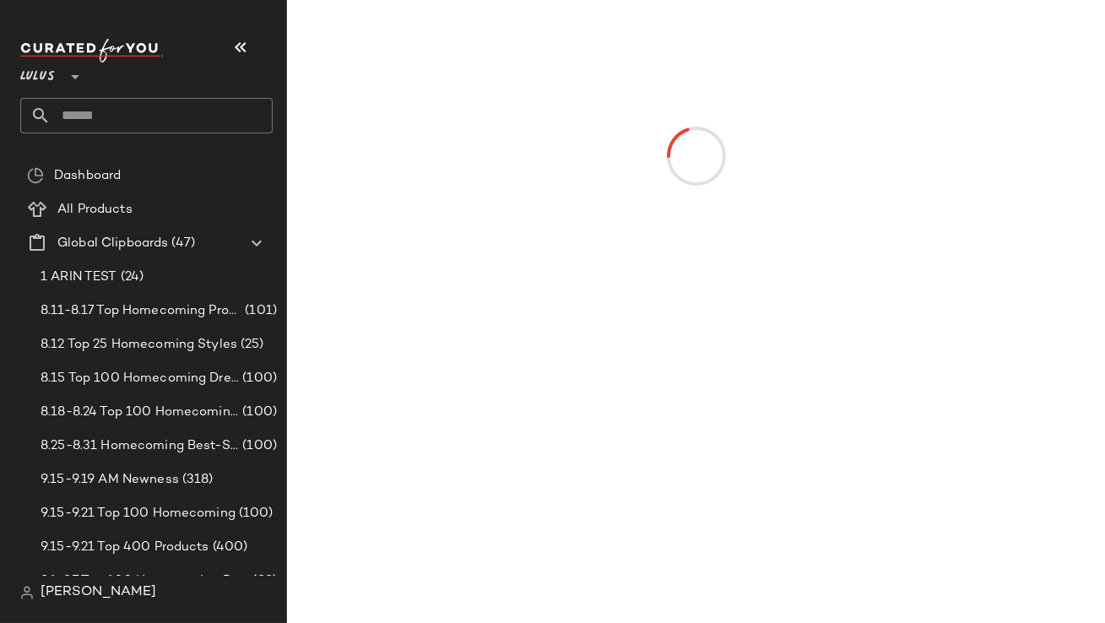
click at [255, 52] on button "button" at bounding box center [240, 47] width 41 height 41
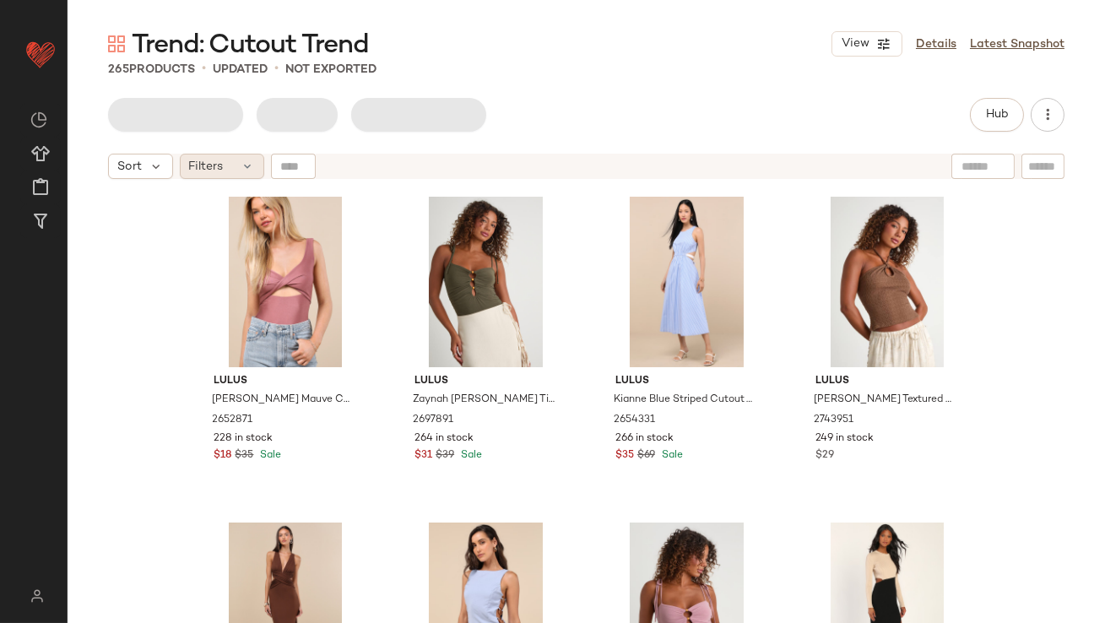
click at [234, 166] on div "Filters" at bounding box center [222, 166] width 84 height 25
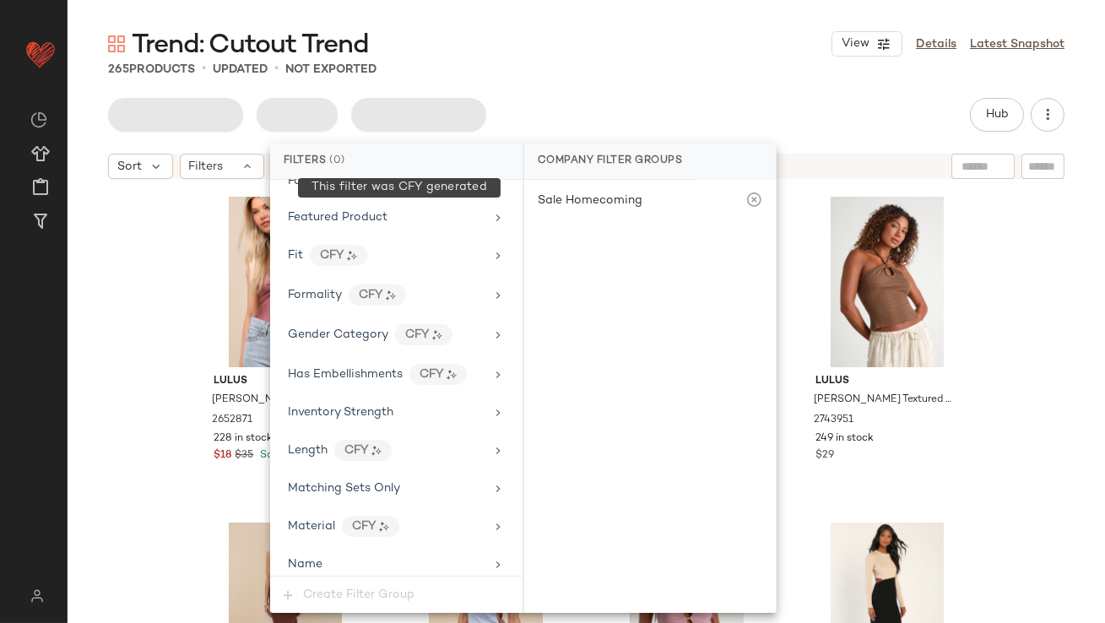
scroll to position [1257, 0]
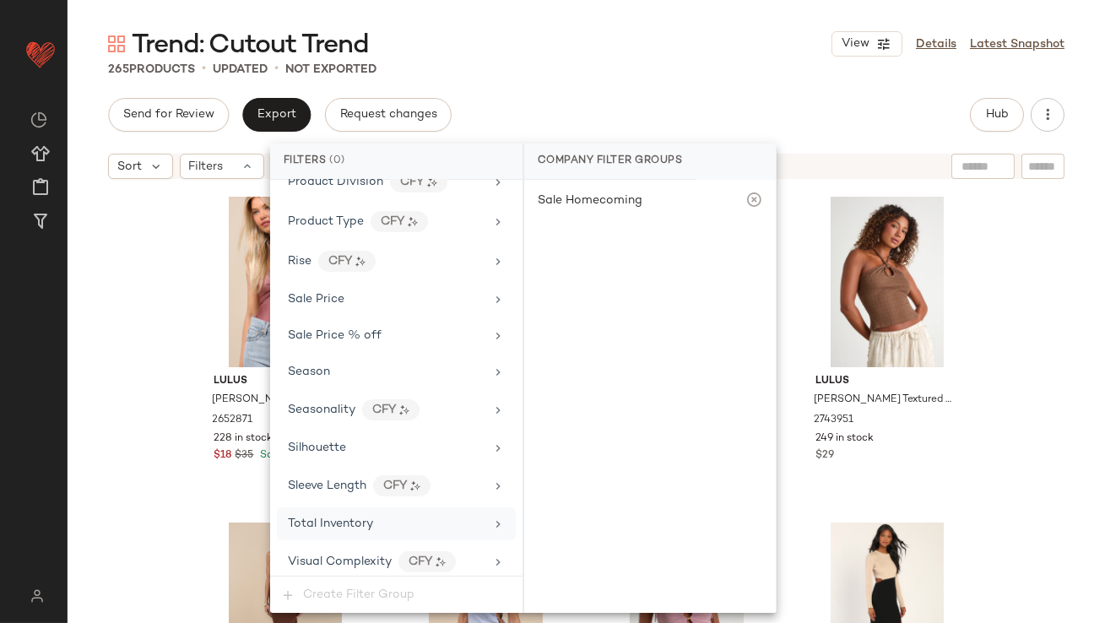
click at [337, 507] on div "Total Inventory" at bounding box center [396, 523] width 239 height 33
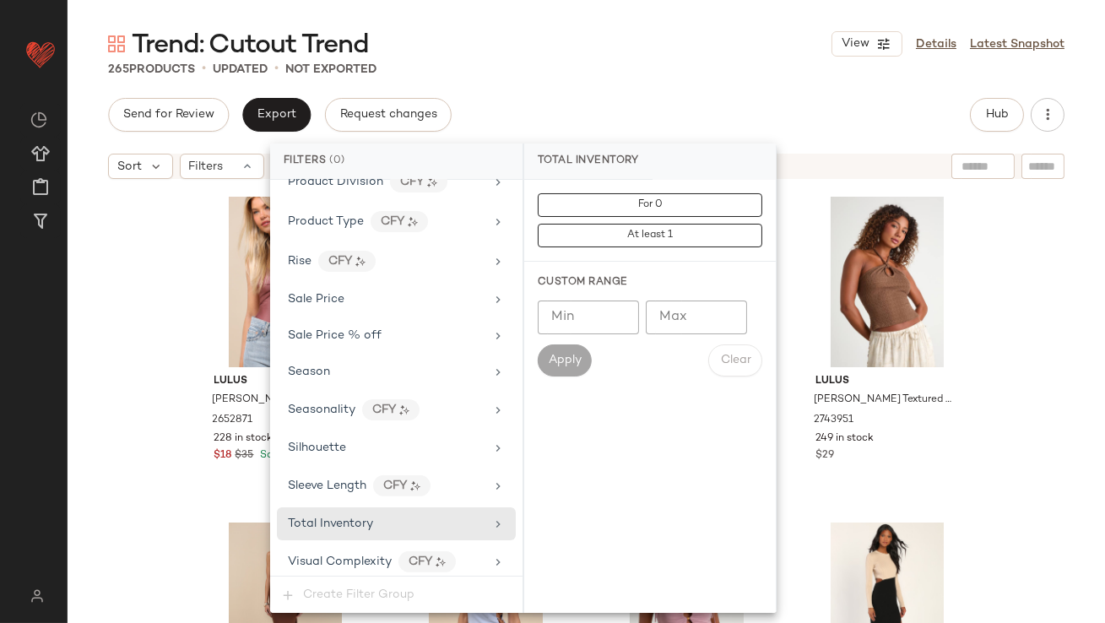
click at [703, 305] on input "Max" at bounding box center [695, 317] width 101 height 34
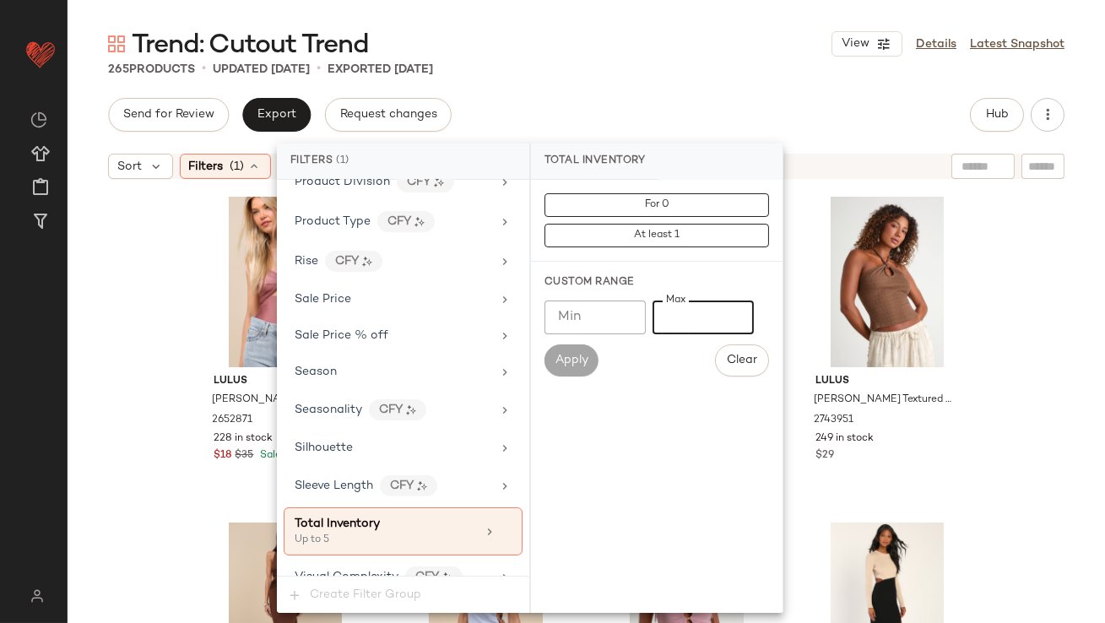
type input "*"
click at [689, 54] on div "Trend: Cutout Trend View Details Latest Snapshot" at bounding box center [586, 44] width 1037 height 34
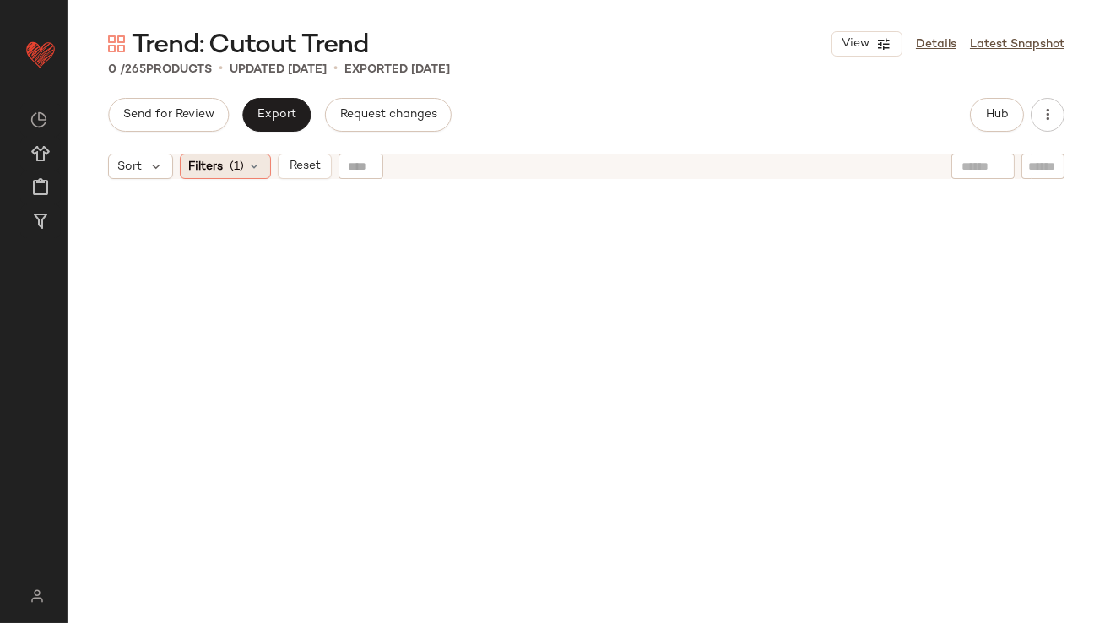
click at [246, 171] on div "Filters (1)" at bounding box center [225, 166] width 91 height 25
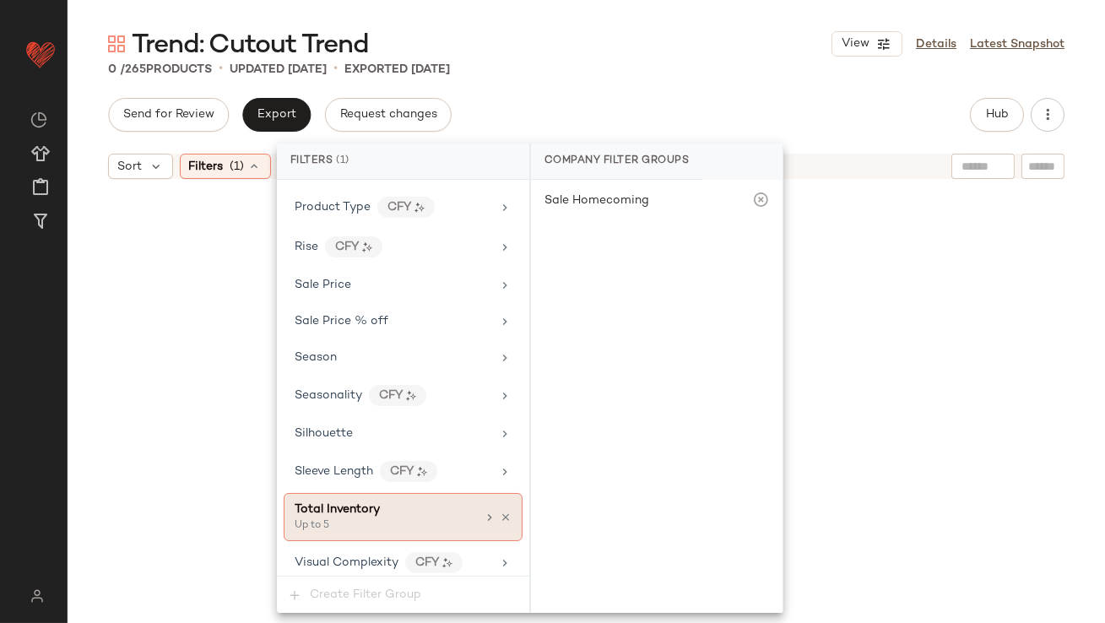
click at [500, 511] on icon at bounding box center [506, 517] width 12 height 12
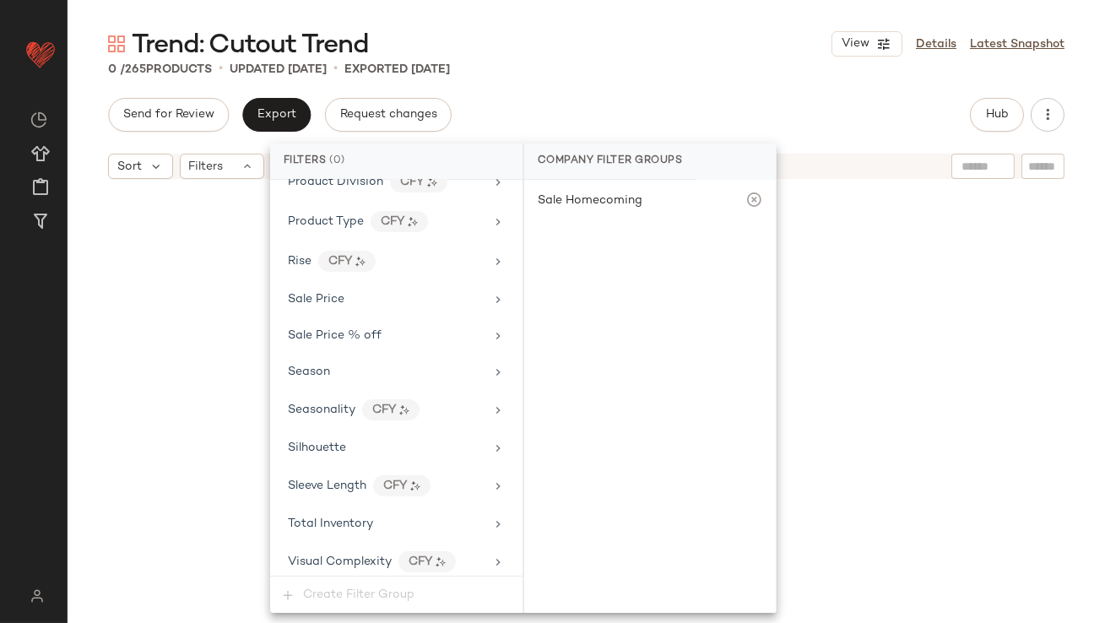
click at [658, 87] on div "Trend: Cutout Trend View Details Latest Snapshot 0 / 265 Products • updated [DA…" at bounding box center [586, 325] width 1037 height 596
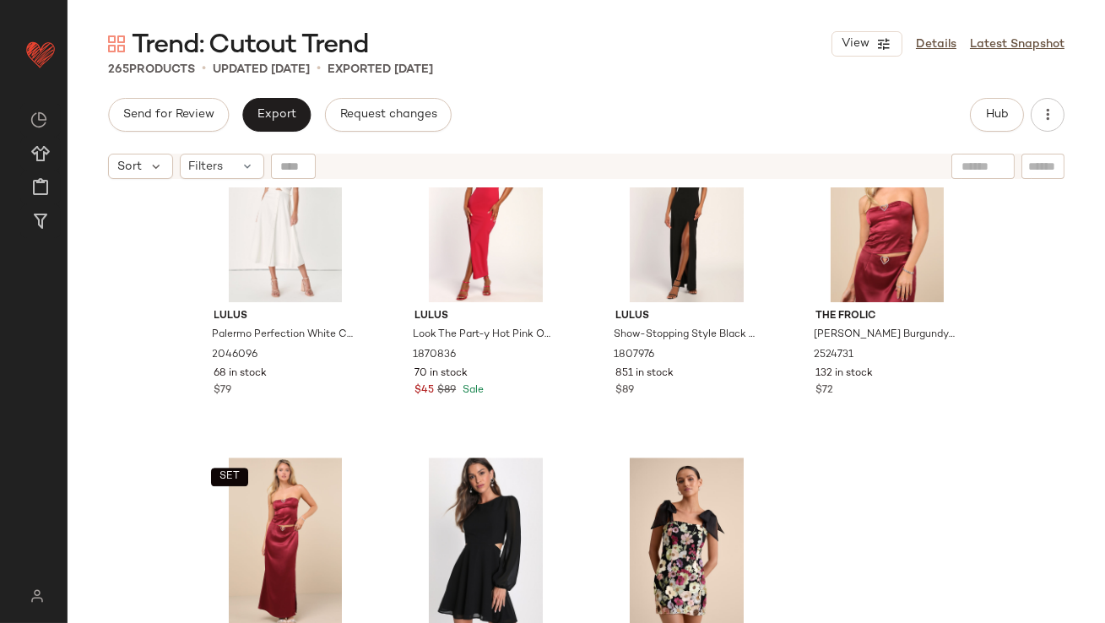
scroll to position [8890, 0]
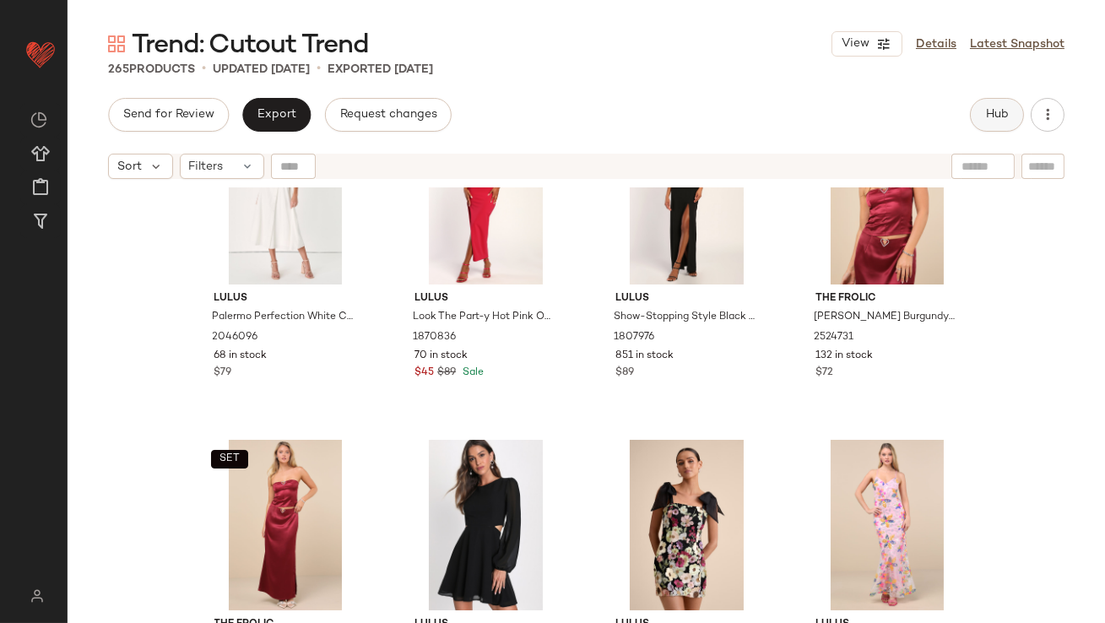
click at [986, 122] on span "Hub" at bounding box center [997, 115] width 24 height 14
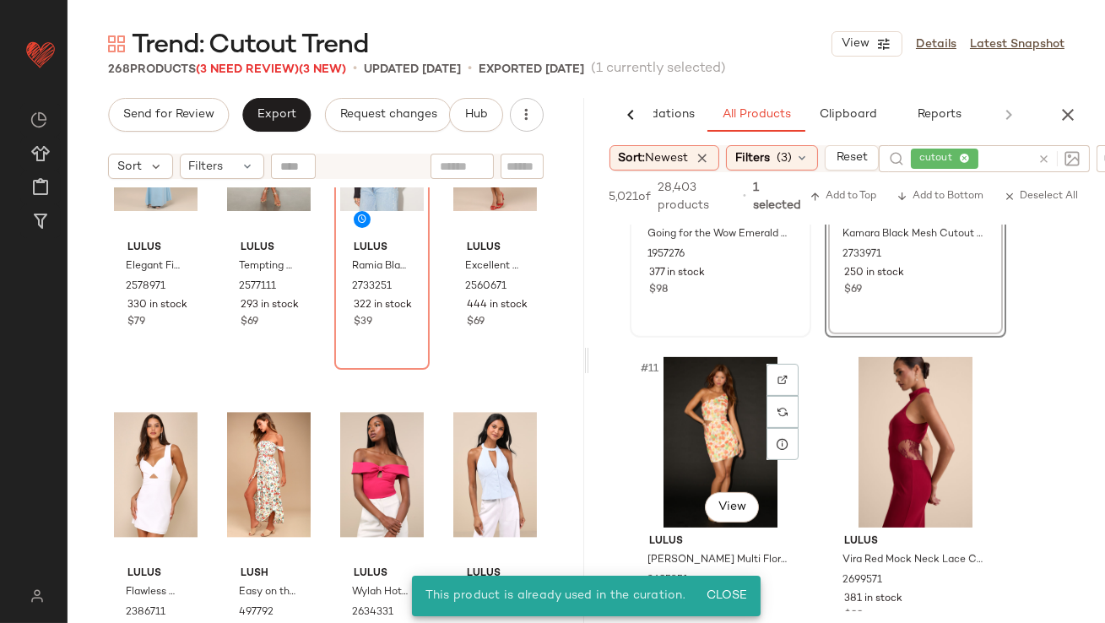
scroll to position [1504, 0]
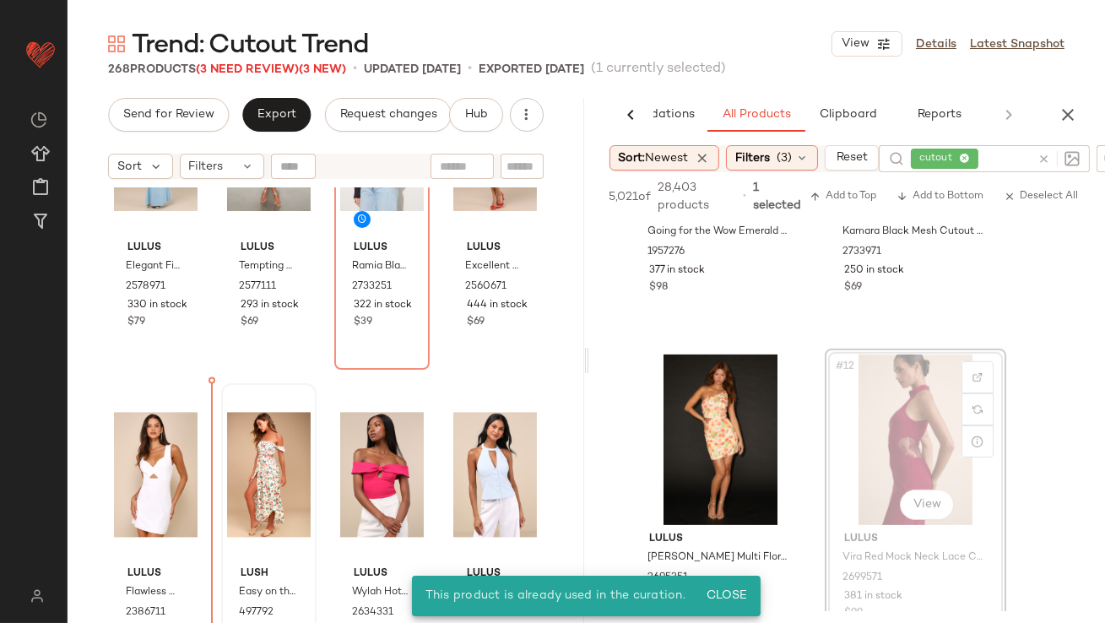
drag, startPoint x: 896, startPoint y: 420, endPoint x: 235, endPoint y: 523, distance: 669.5
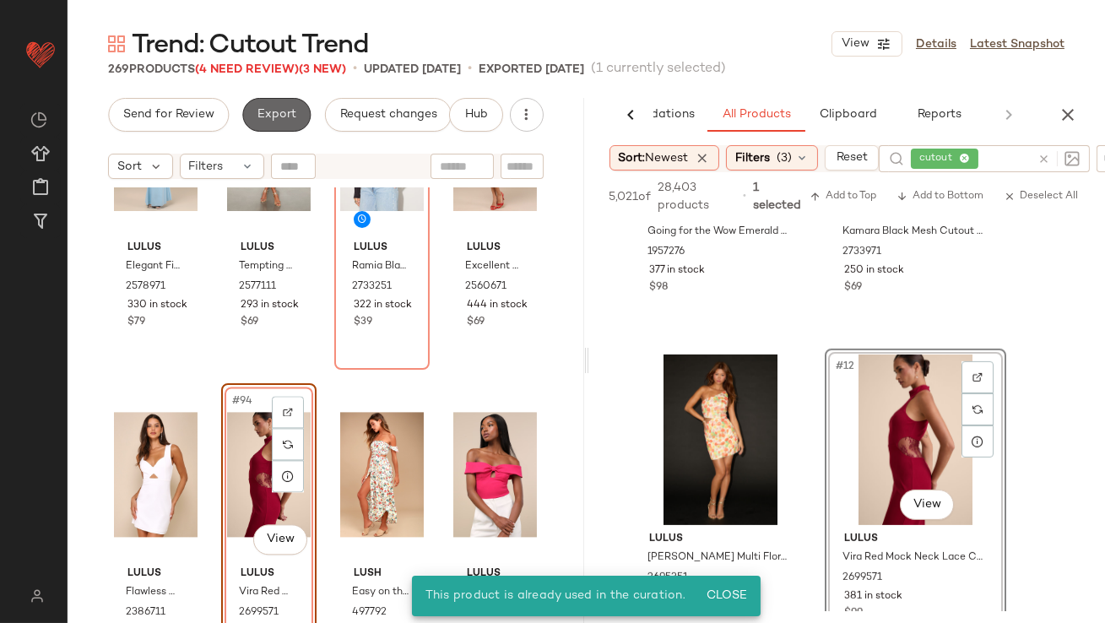
click at [264, 123] on button "Export" at bounding box center [276, 115] width 68 height 34
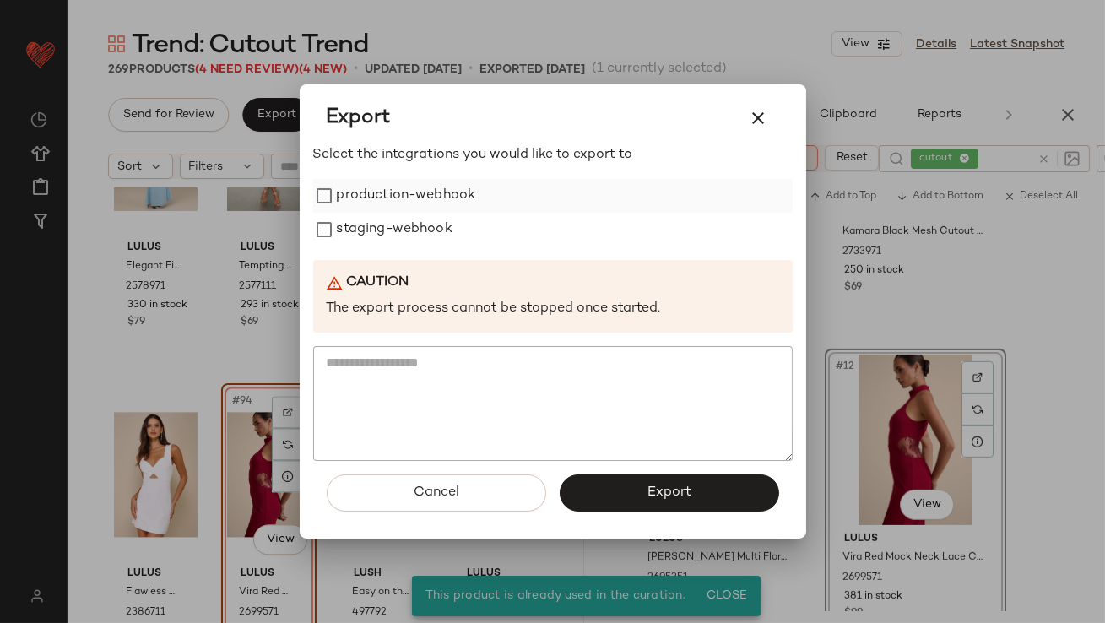
click at [399, 203] on label "production-webhook" at bounding box center [406, 196] width 139 height 34
click at [399, 223] on label "staging-webhook" at bounding box center [395, 230] width 116 height 34
click at [624, 494] on button "Export" at bounding box center [668, 492] width 219 height 37
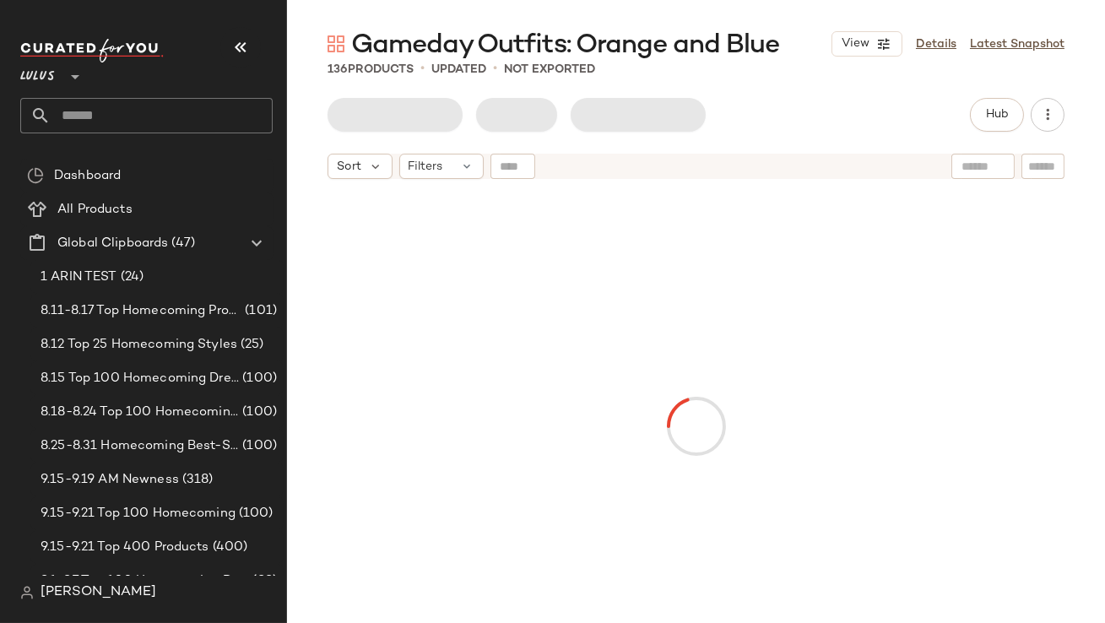
click at [237, 46] on icon "button" at bounding box center [240, 47] width 20 height 20
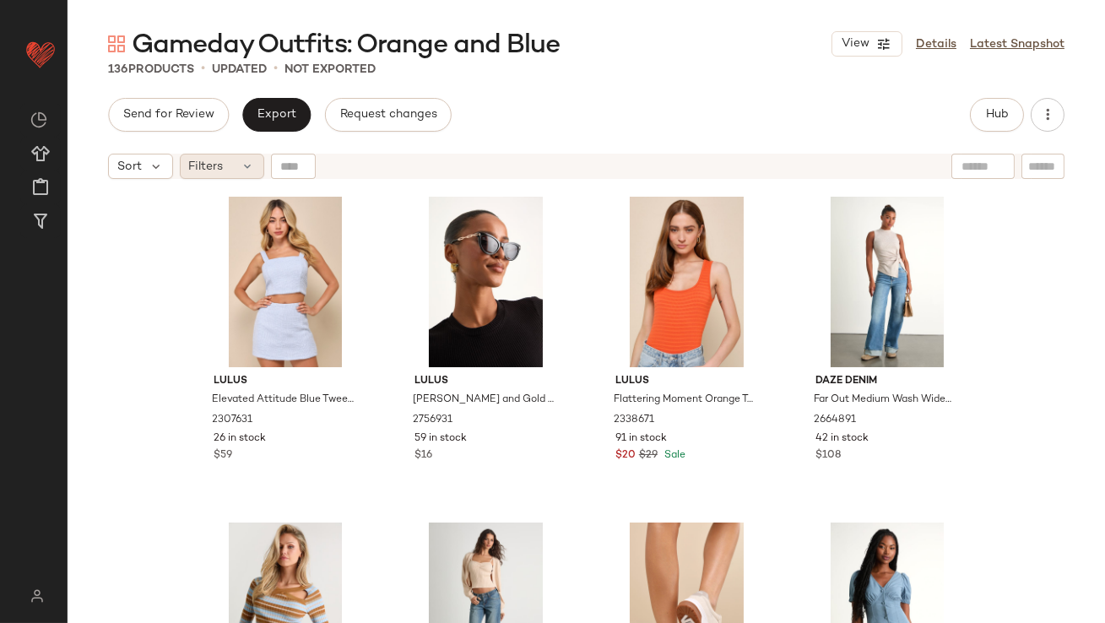
click at [235, 159] on div "Filters" at bounding box center [222, 166] width 84 height 25
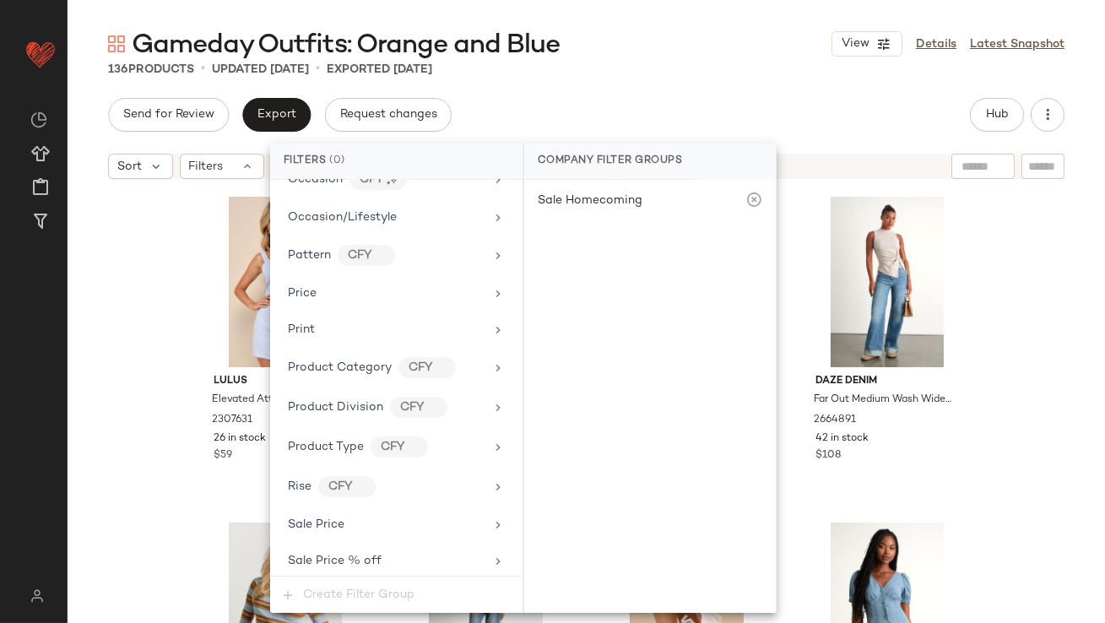
scroll to position [1261, 0]
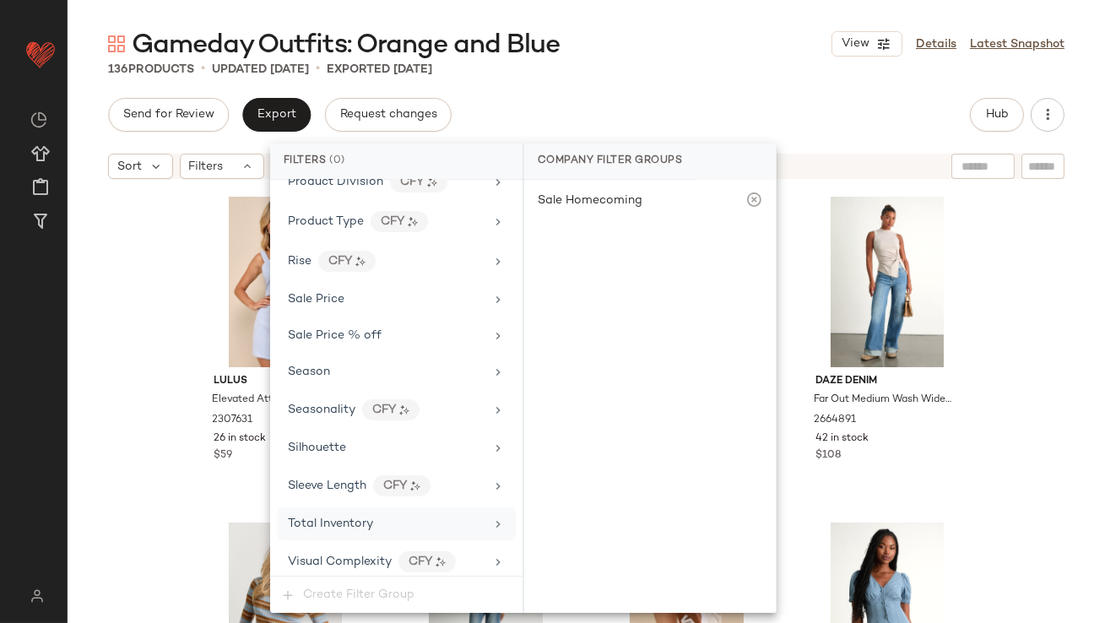
click at [365, 507] on div "Total Inventory" at bounding box center [396, 523] width 239 height 33
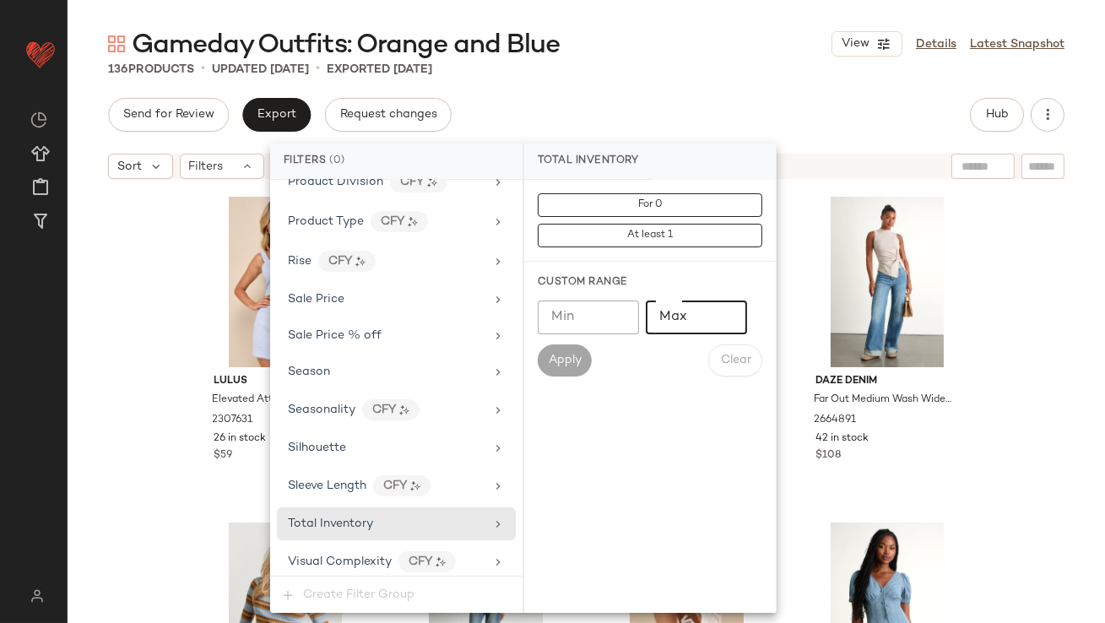
click at [677, 326] on input "Max" at bounding box center [695, 317] width 101 height 34
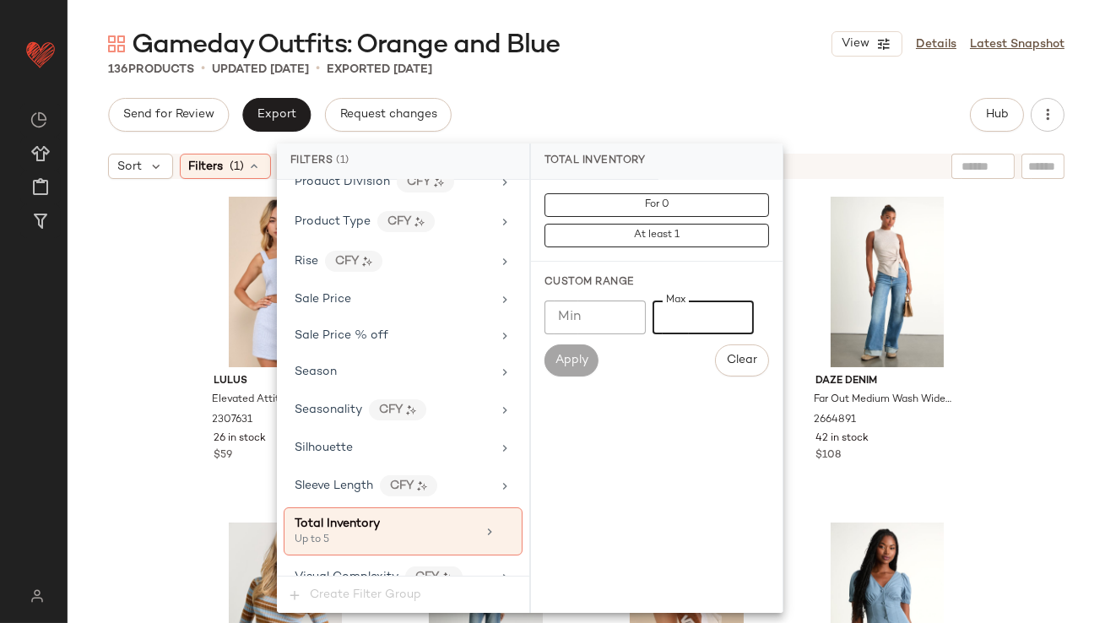
type input "*"
click at [678, 80] on div "Gameday Outfits: Orange and Blue View Details Latest Snapshot 136 Products • up…" at bounding box center [586, 325] width 1037 height 596
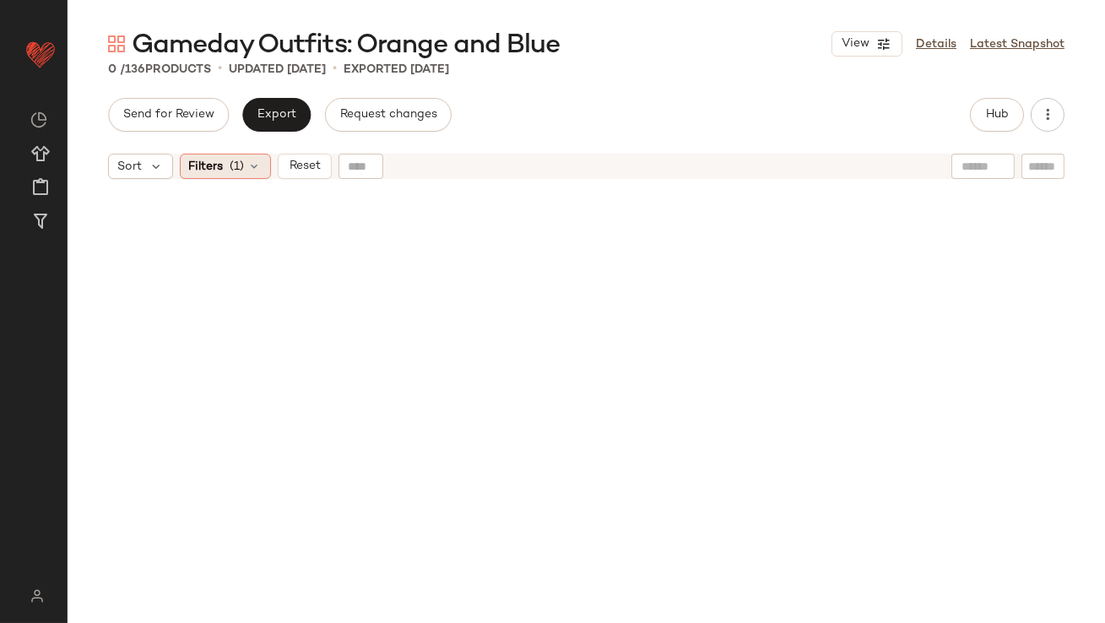
click at [241, 170] on span "(1)" at bounding box center [237, 167] width 14 height 18
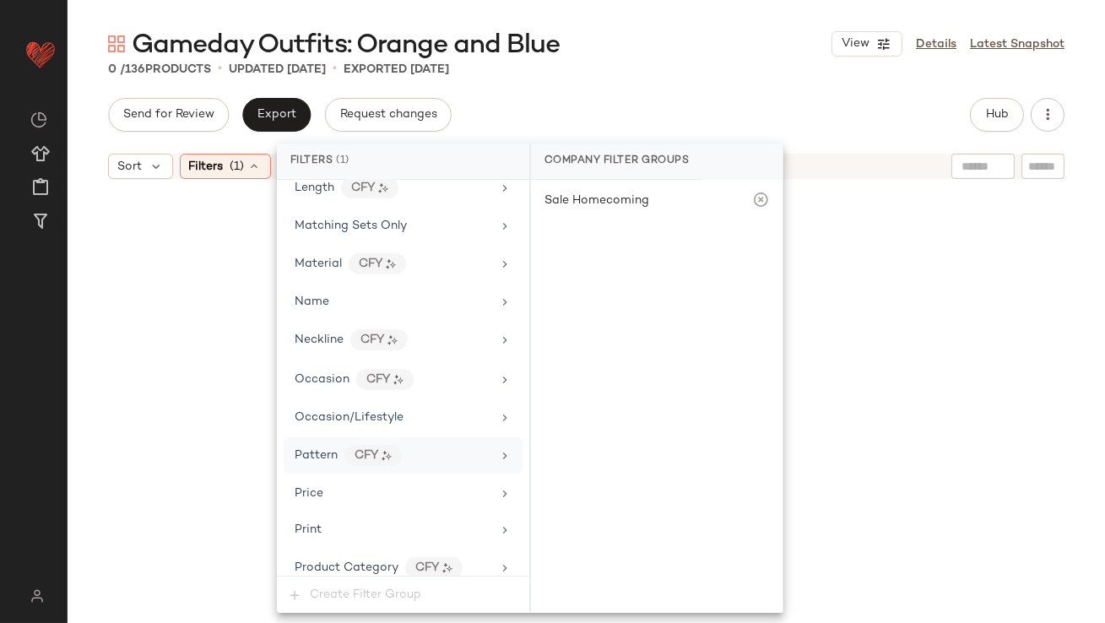
scroll to position [1275, 0]
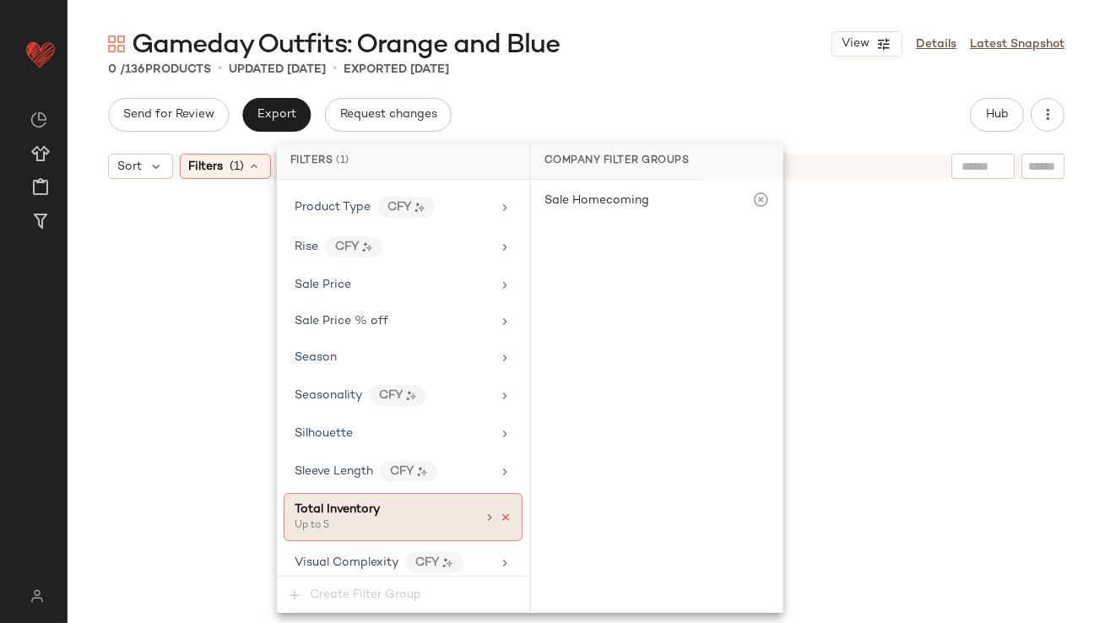
click at [501, 511] on icon at bounding box center [506, 517] width 12 height 12
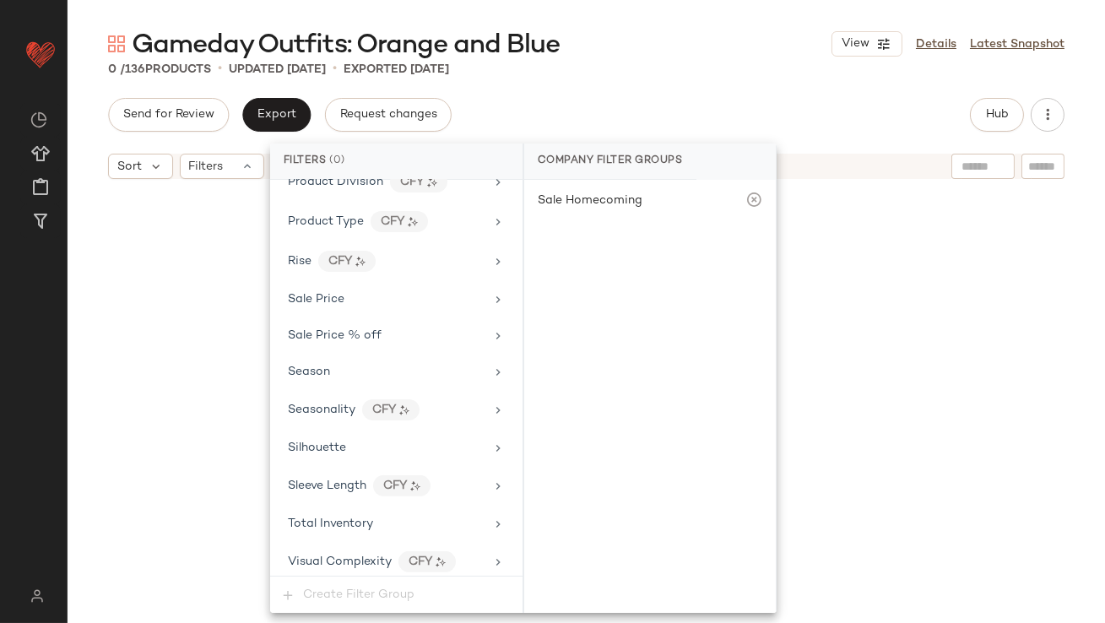
click at [661, 68] on div "0 / 136 Products • updated [DATE] • Exported [DATE]" at bounding box center [586, 69] width 1037 height 17
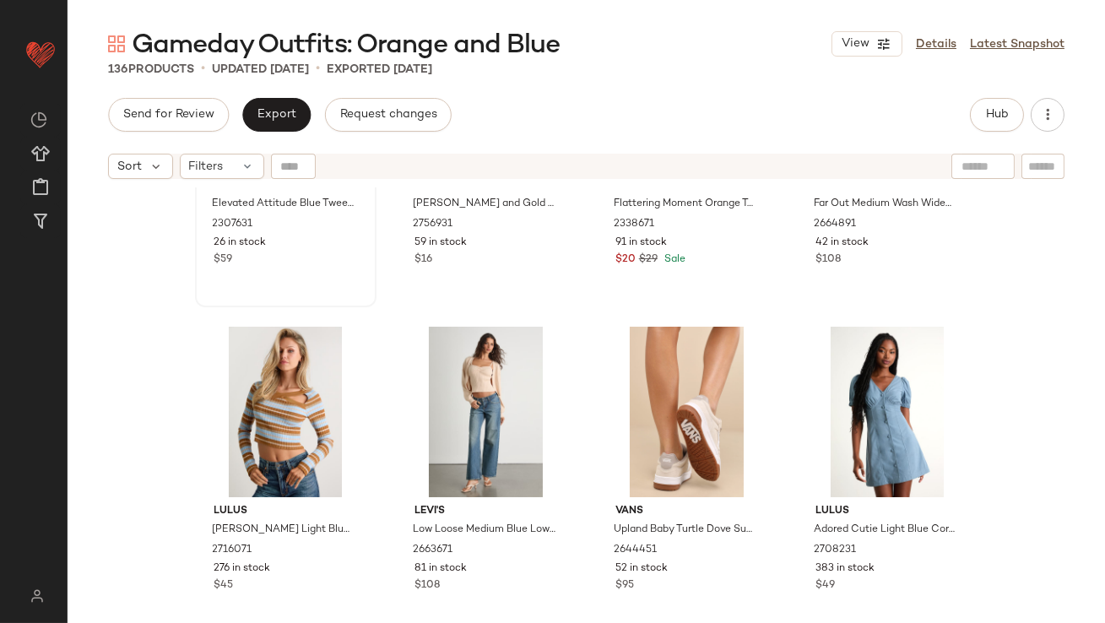
scroll to position [55, 0]
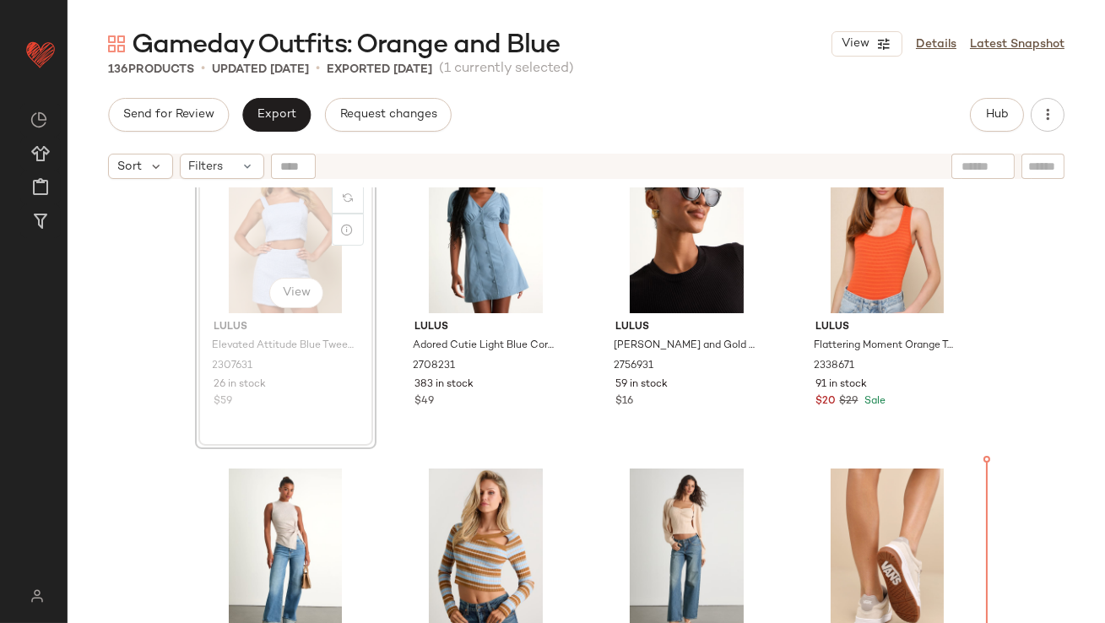
scroll to position [58, 0]
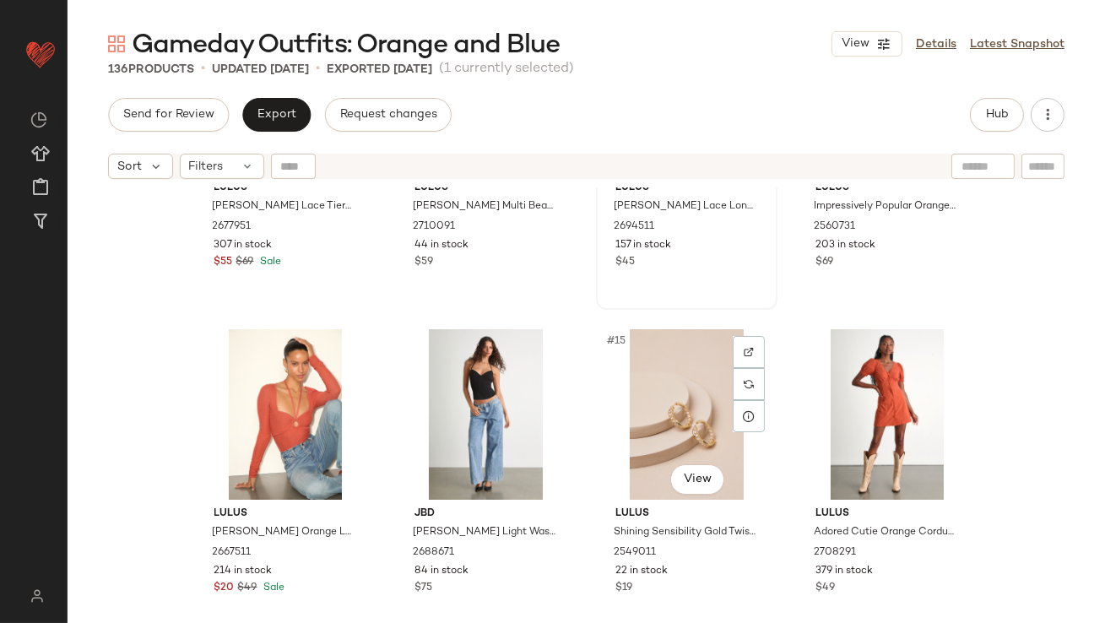
scroll to position [900, 0]
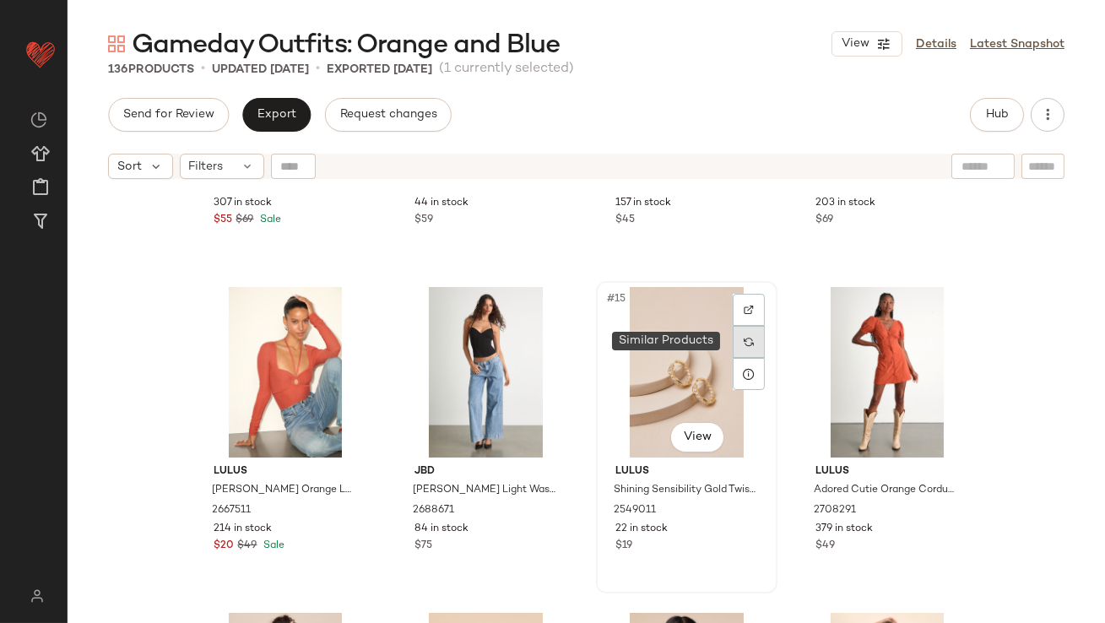
click at [741, 348] on div at bounding box center [748, 342] width 32 height 32
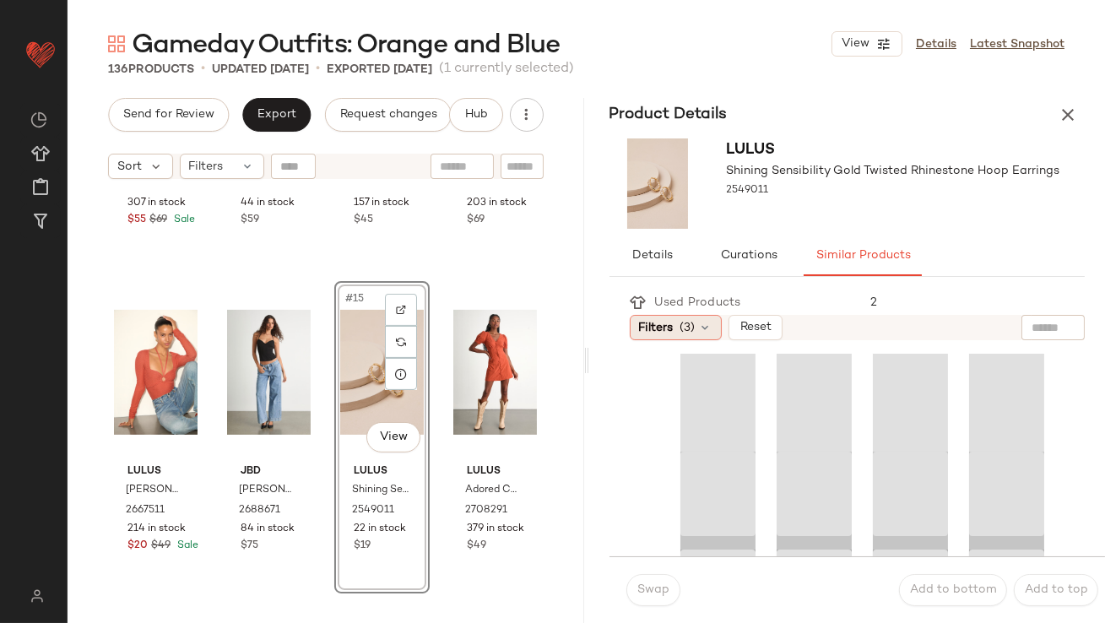
click at [708, 327] on icon at bounding box center [706, 328] width 14 height 14
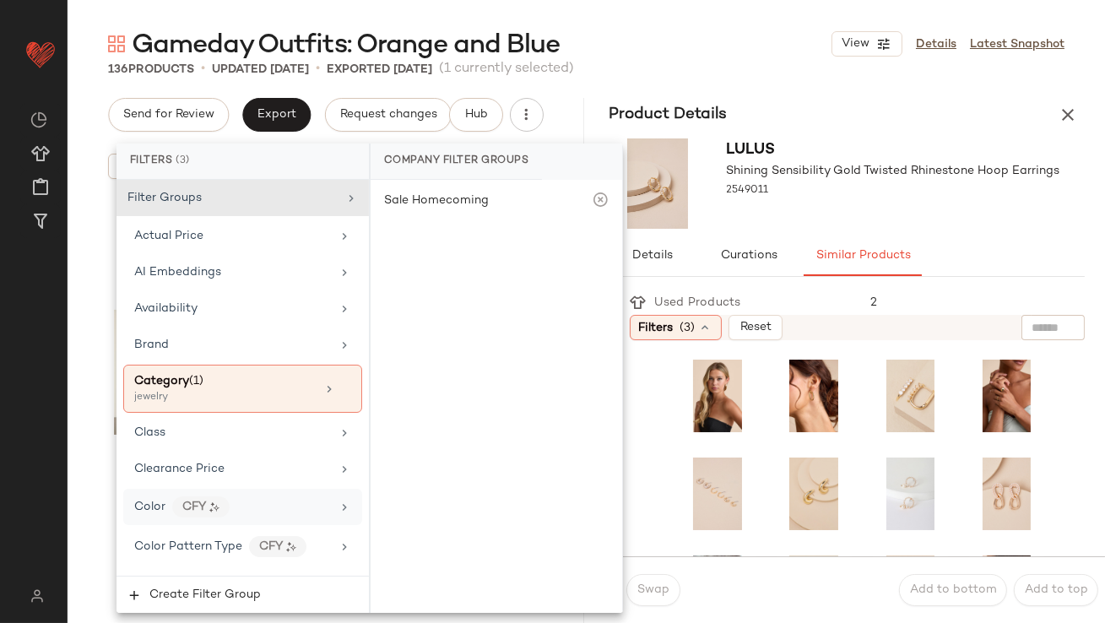
scroll to position [1342, 0]
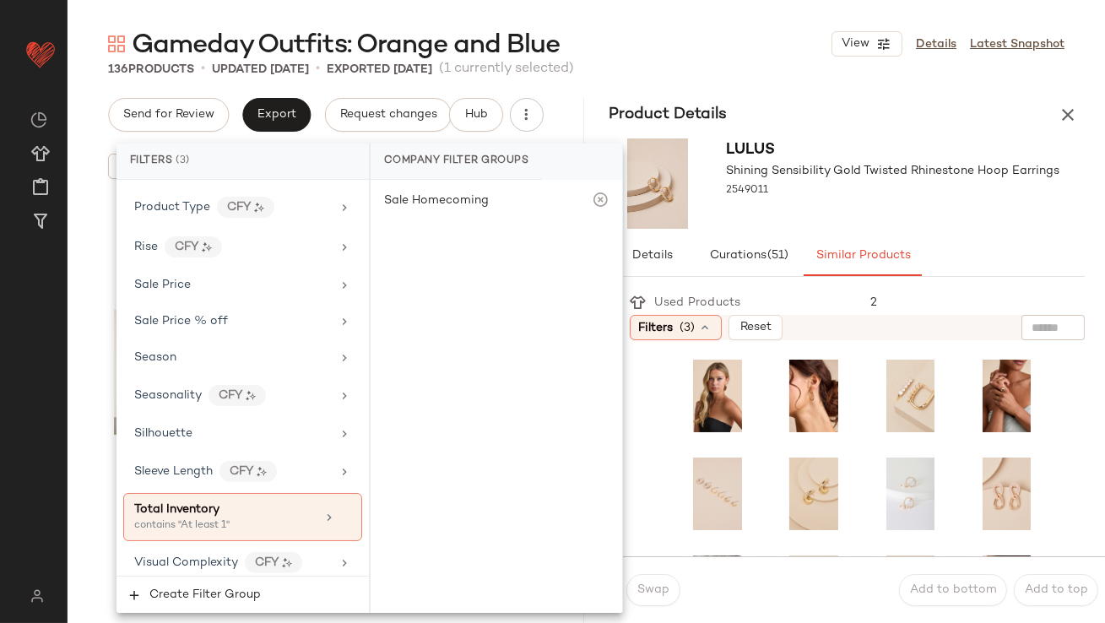
click at [181, 506] on span "Total Inventory" at bounding box center [176, 509] width 85 height 13
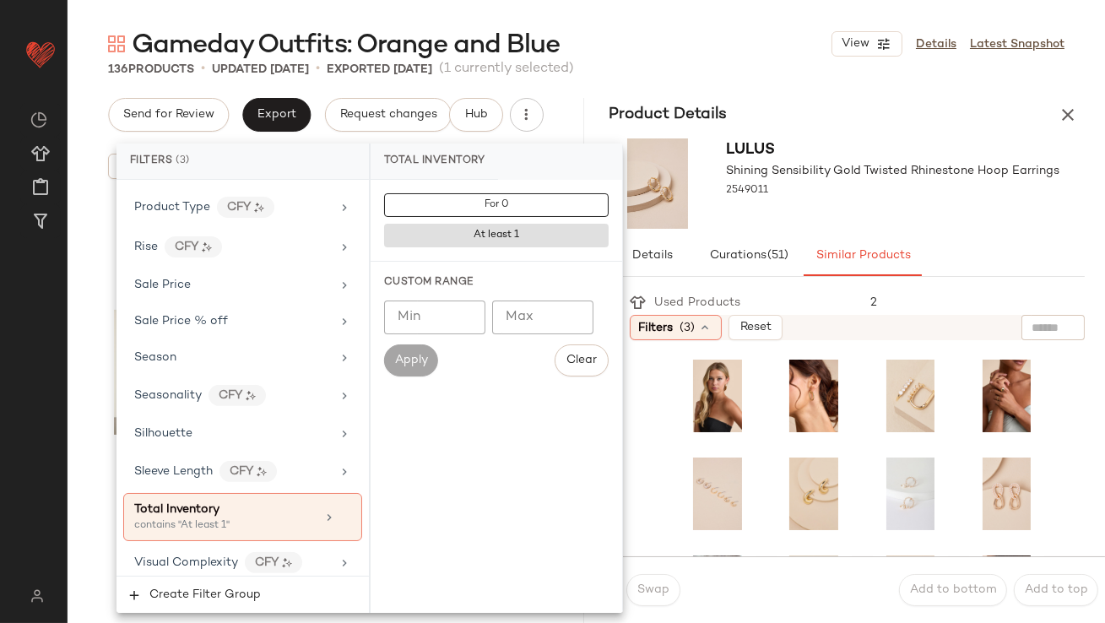
click at [419, 308] on input "Min" at bounding box center [434, 317] width 101 height 34
type input "**"
click at [799, 216] on div "Lulus Shining Sensibility Gold Twisted Rhinestone Hoop Earrings 2549011" at bounding box center [893, 183] width 333 height 90
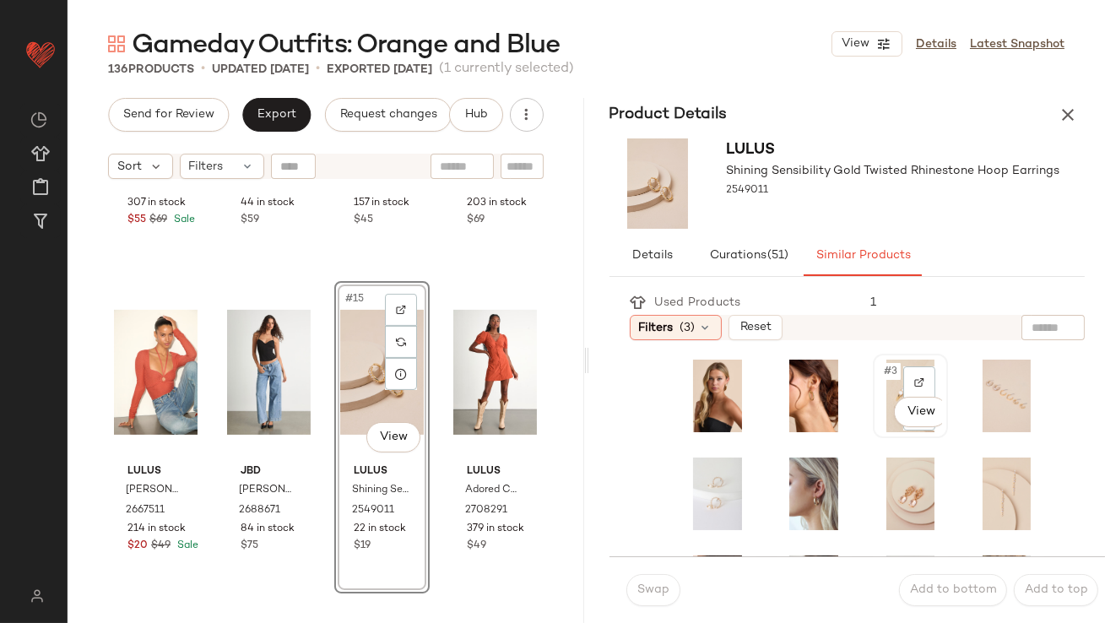
click at [878, 378] on div "#3 View" at bounding box center [909, 395] width 63 height 73
click at [641, 597] on button "Swap" at bounding box center [653, 590] width 54 height 32
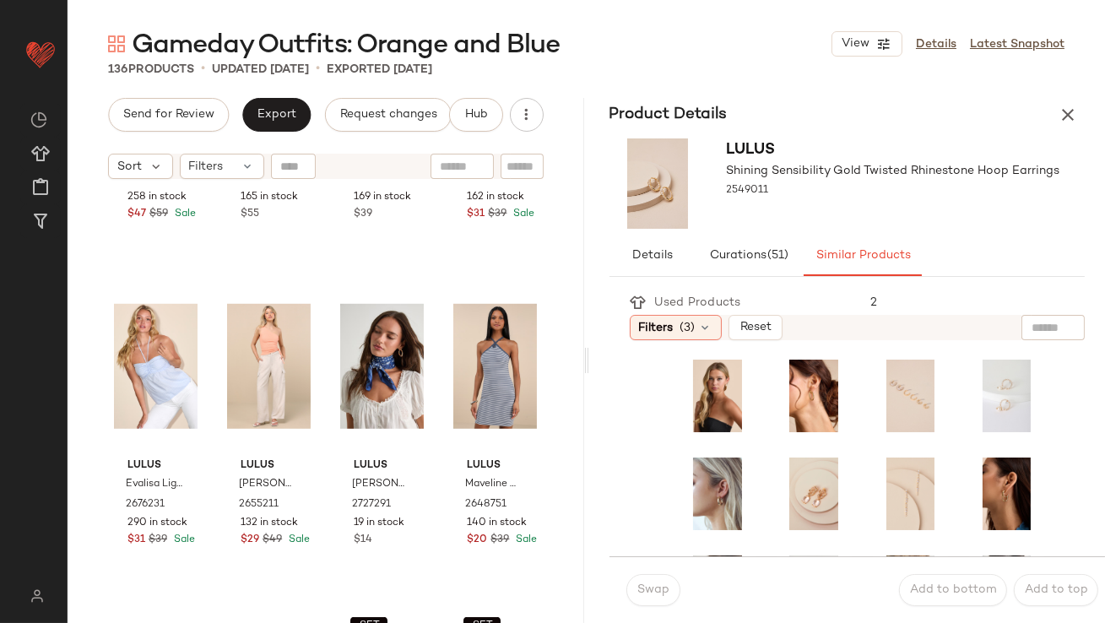
scroll to position [2225, 0]
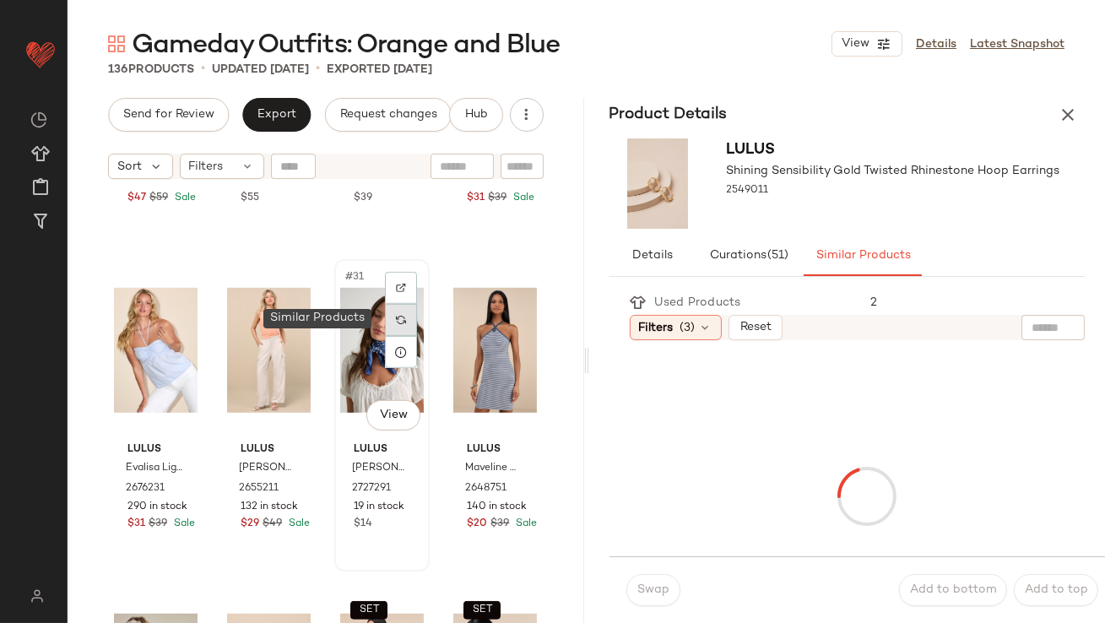
click at [396, 328] on div at bounding box center [401, 320] width 32 height 32
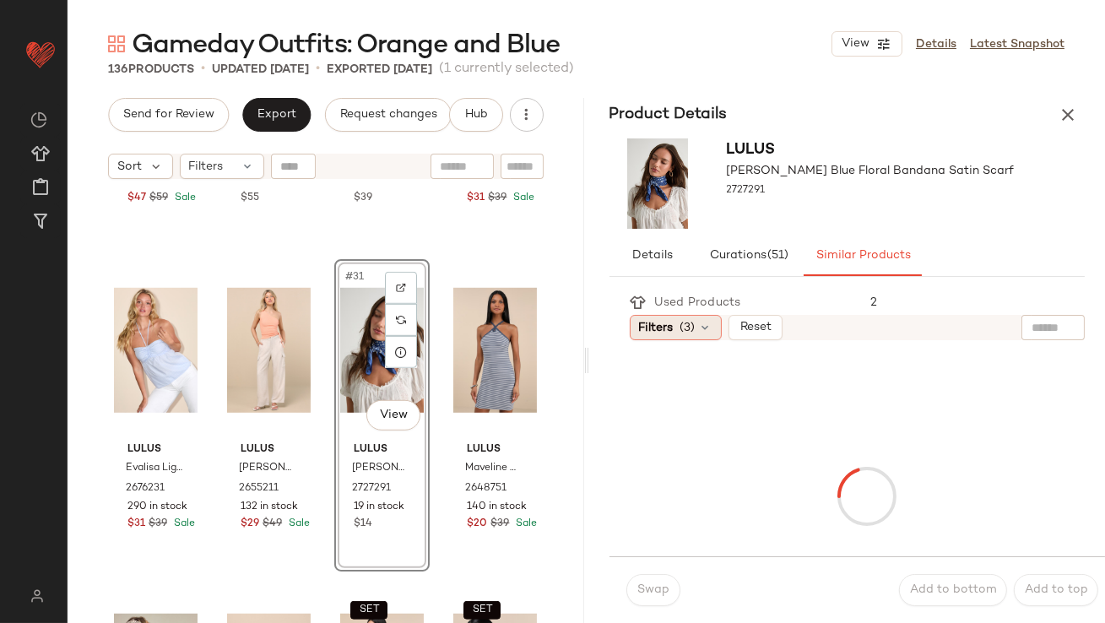
click at [678, 333] on div "Filters (3)" at bounding box center [675, 327] width 92 height 25
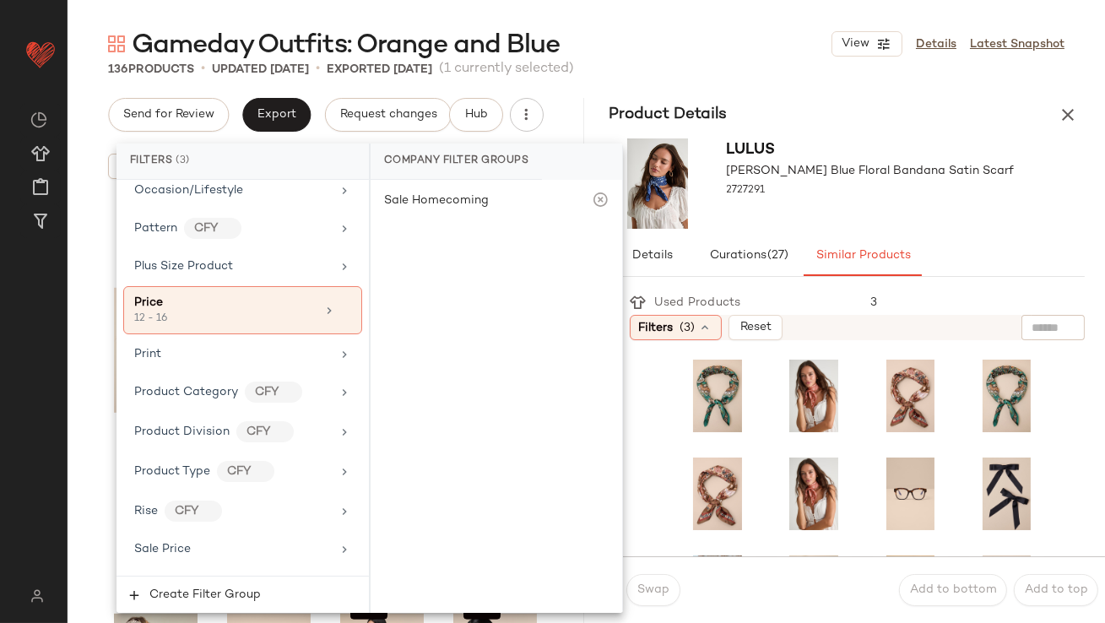
scroll to position [1342, 0]
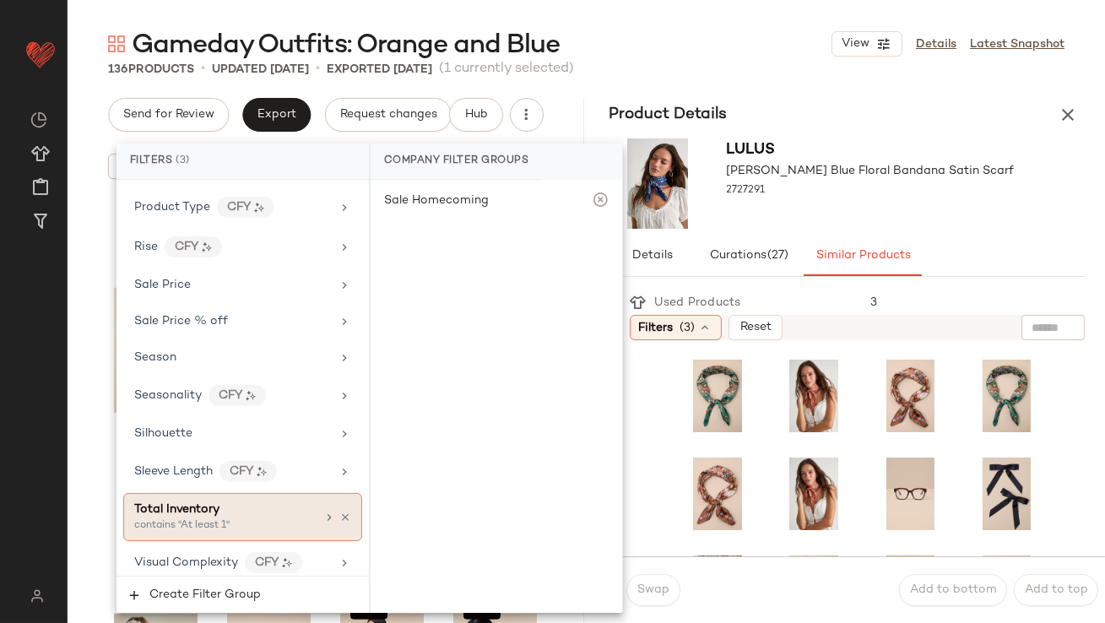
click at [265, 530] on div "Total Inventory contains "At least 1"" at bounding box center [242, 517] width 239 height 48
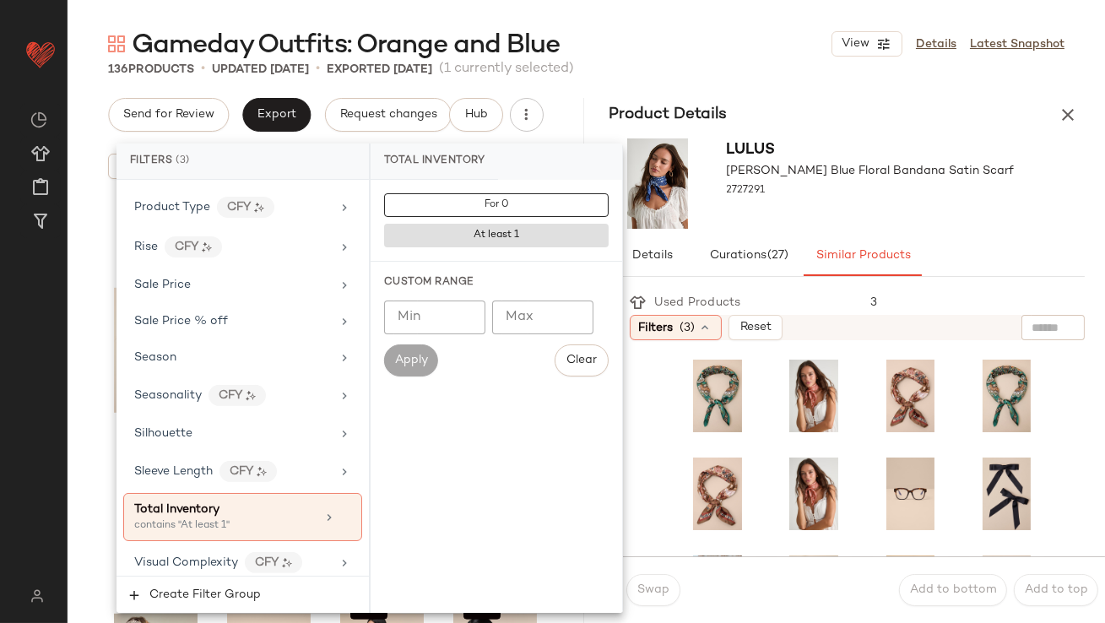
click at [402, 312] on input "Min" at bounding box center [434, 317] width 101 height 34
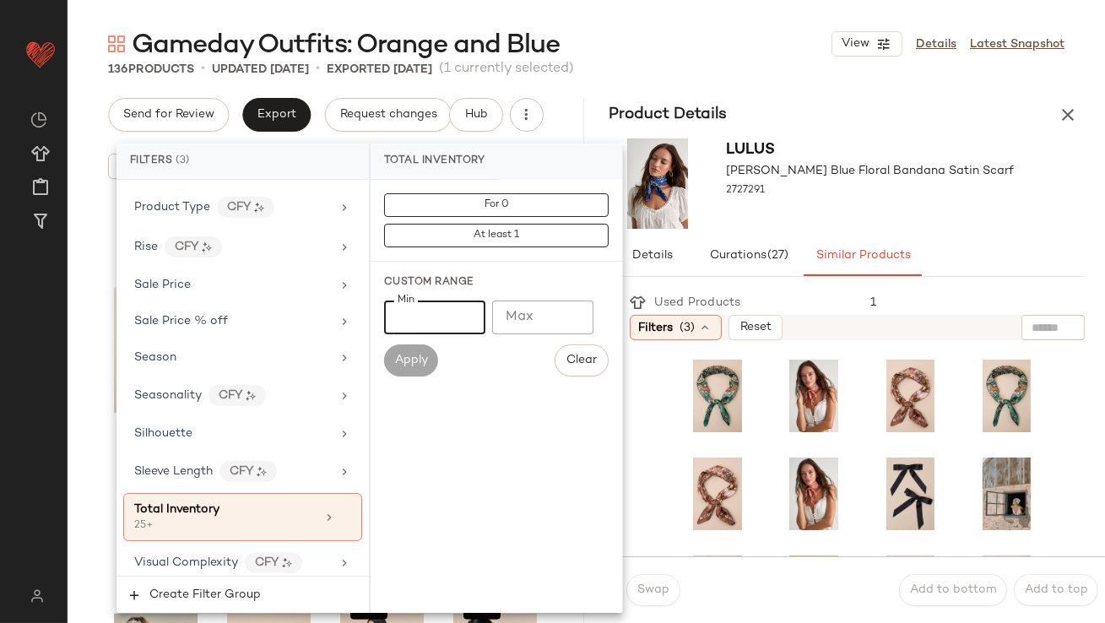
type input "**"
click at [922, 231] on div "Lulus [PERSON_NAME] Blue Floral Bandana Satin Scarf 2727291" at bounding box center [847, 184] width 516 height 104
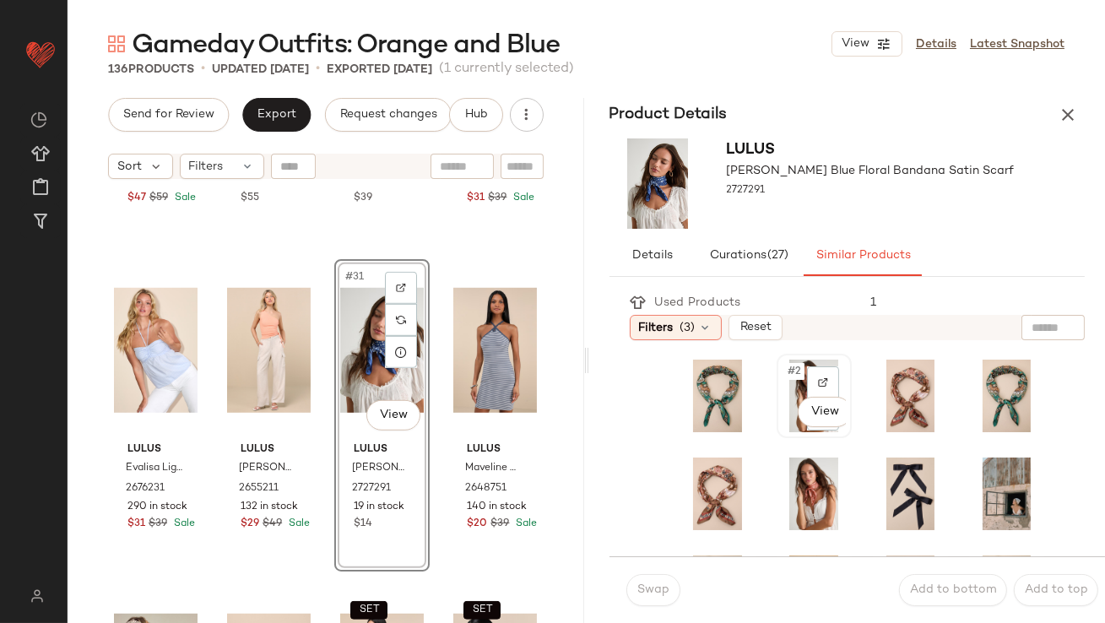
click at [793, 365] on span "#2" at bounding box center [795, 371] width 19 height 17
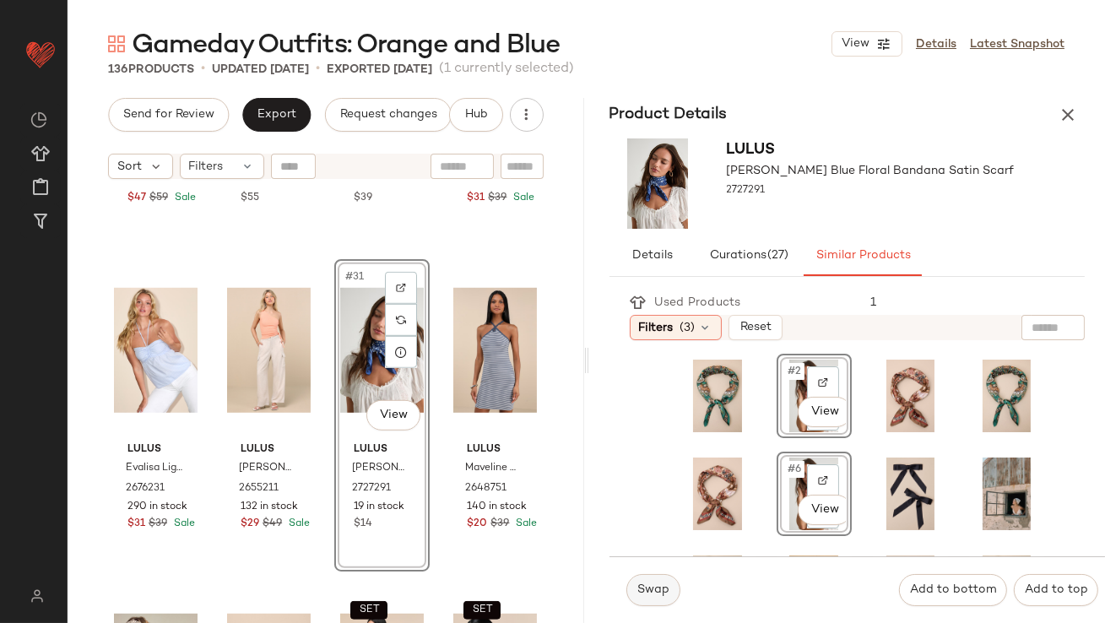
click at [649, 592] on span "Swap" at bounding box center [652, 590] width 33 height 14
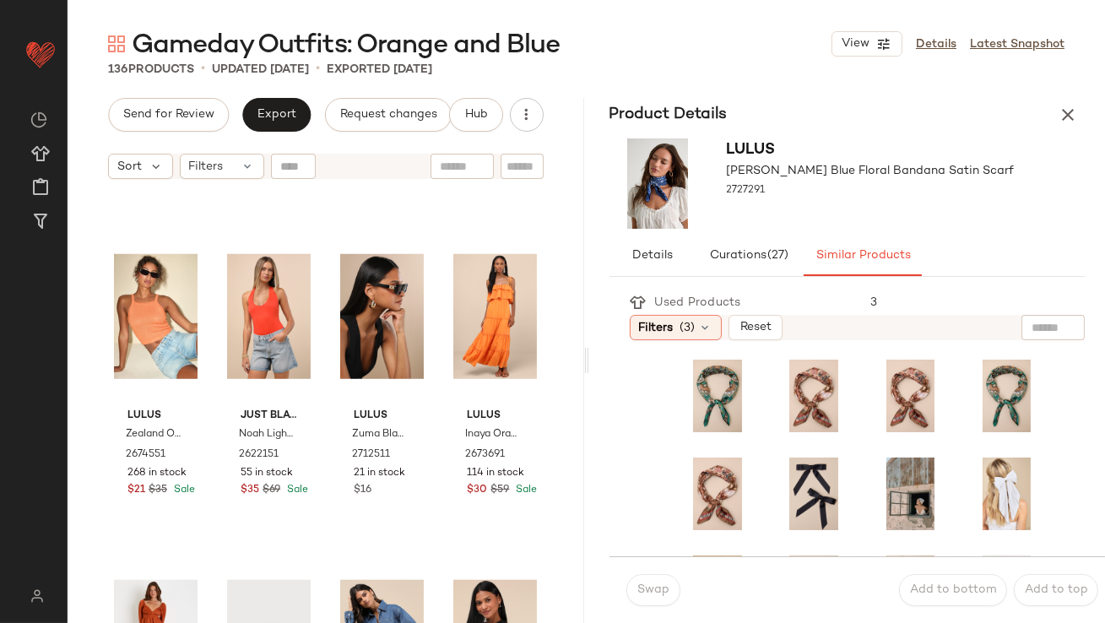
scroll to position [2929, 0]
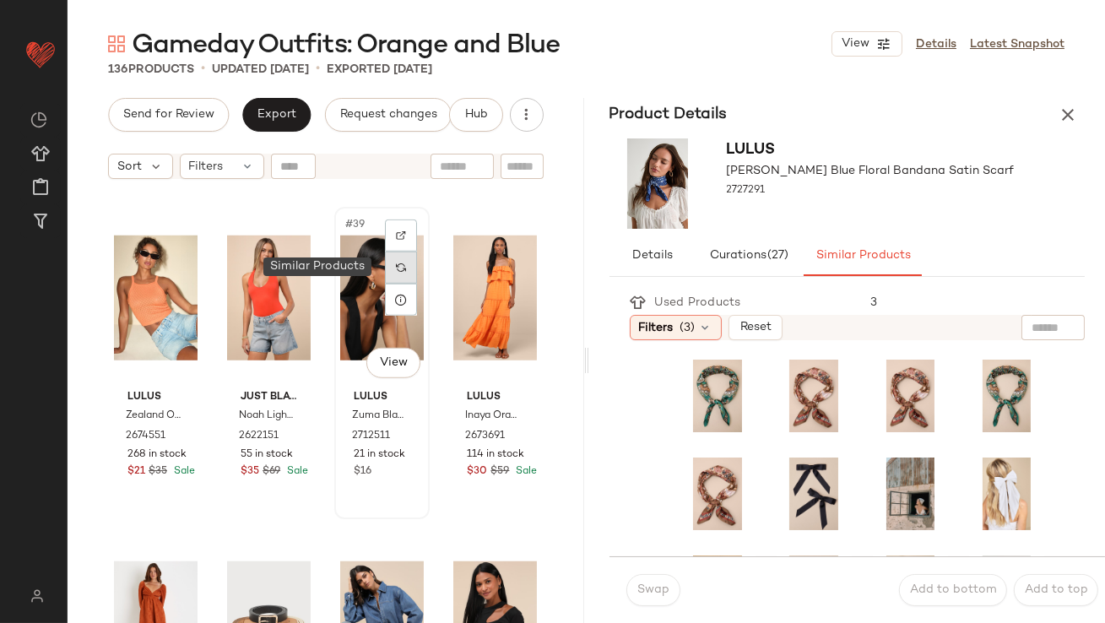
click at [392, 273] on div at bounding box center [401, 267] width 32 height 32
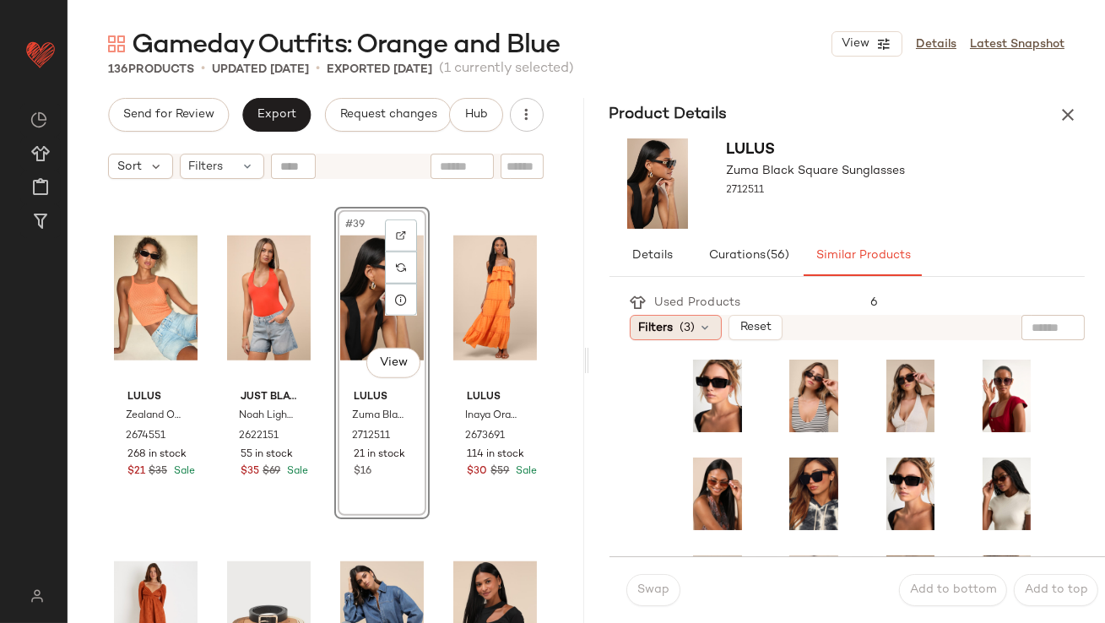
click at [671, 320] on span "Filters" at bounding box center [656, 328] width 35 height 18
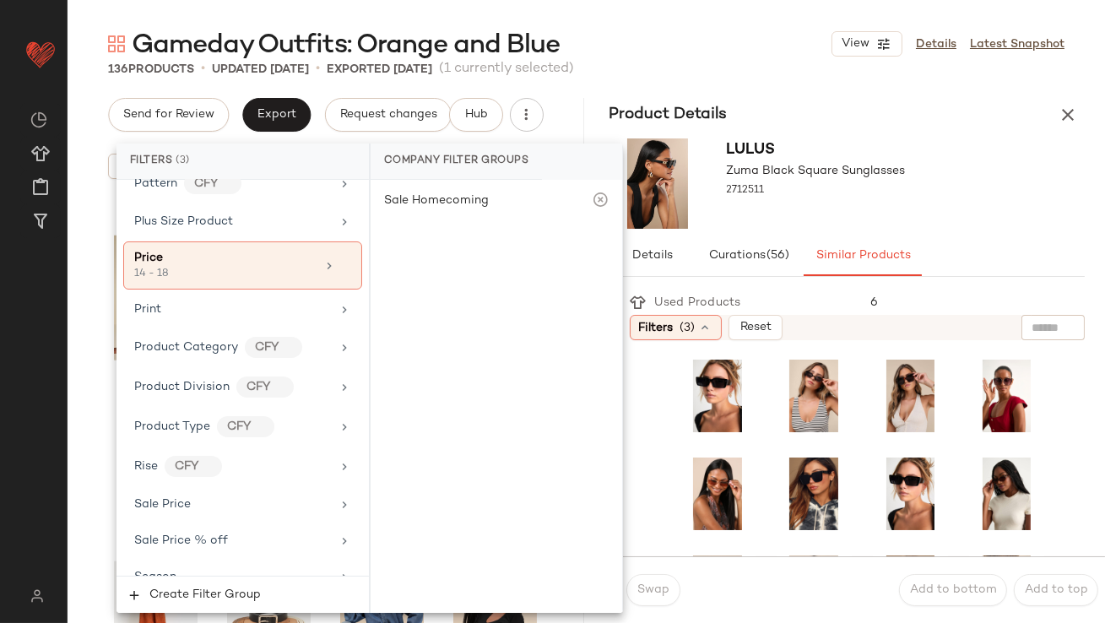
scroll to position [1342, 0]
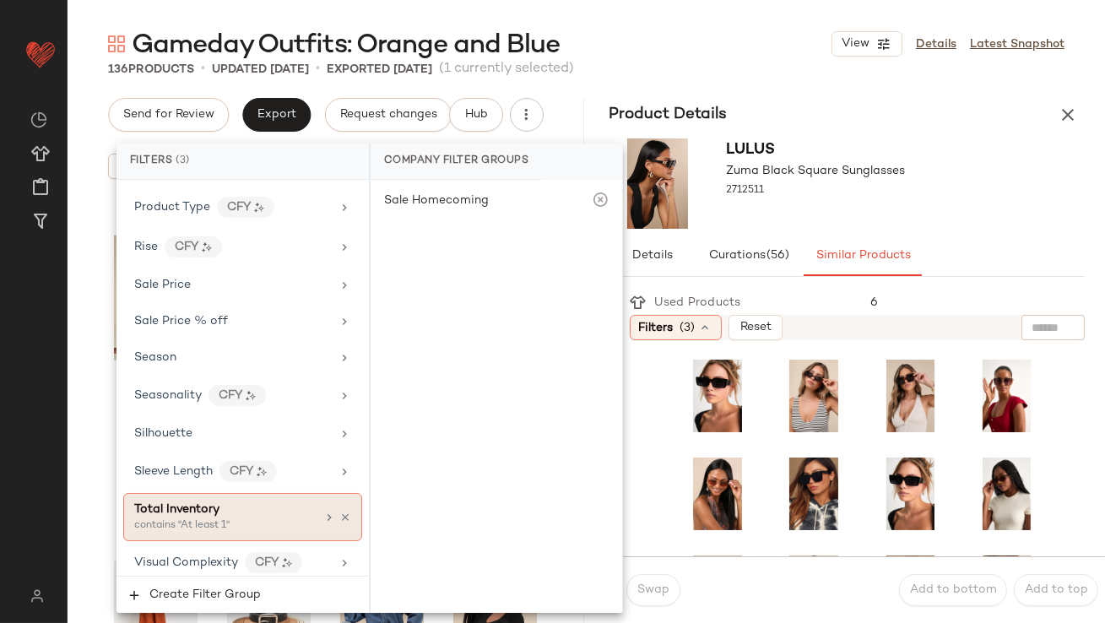
click at [192, 503] on span "Total Inventory" at bounding box center [176, 509] width 85 height 13
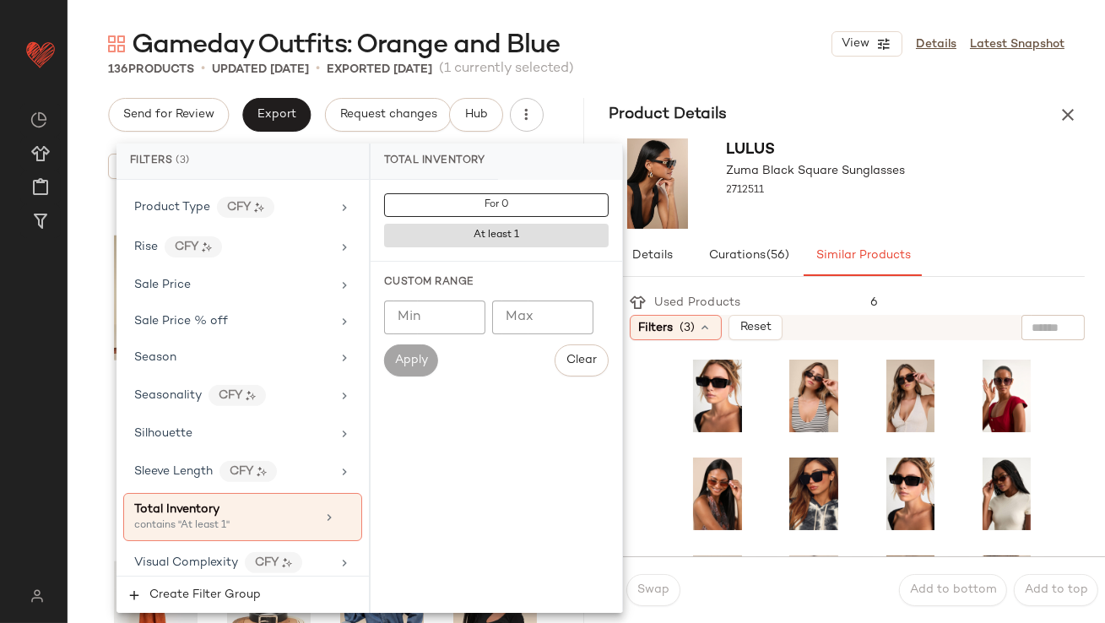
click at [423, 303] on input "Min" at bounding box center [434, 317] width 101 height 34
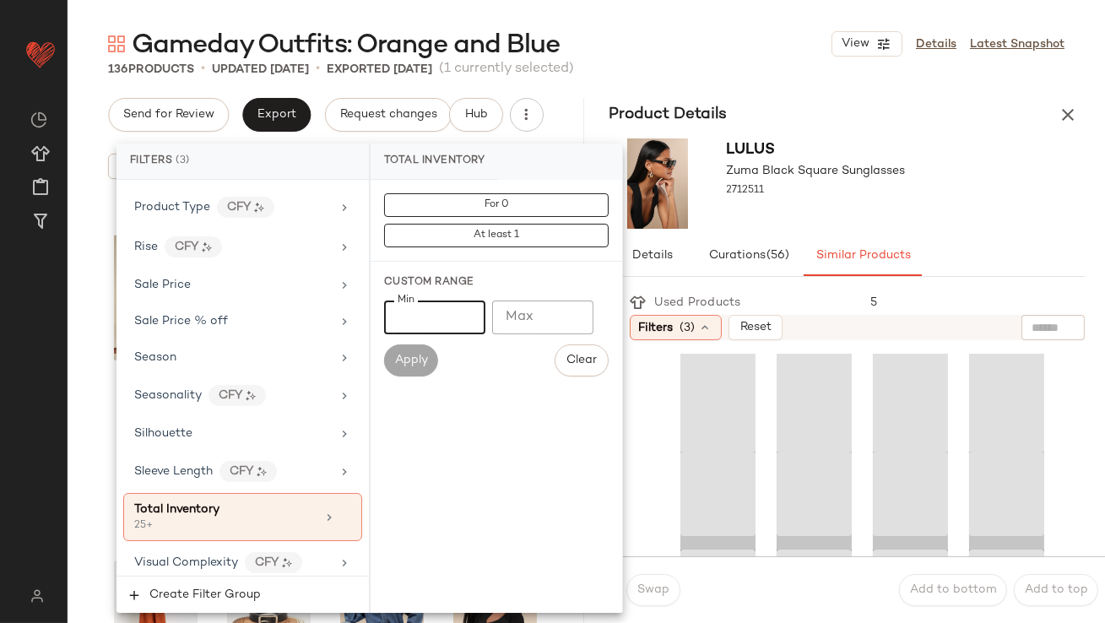
type input "**"
click at [964, 210] on div "Lulus Zuma Black Square Sunglasses 2712511" at bounding box center [847, 184] width 516 height 104
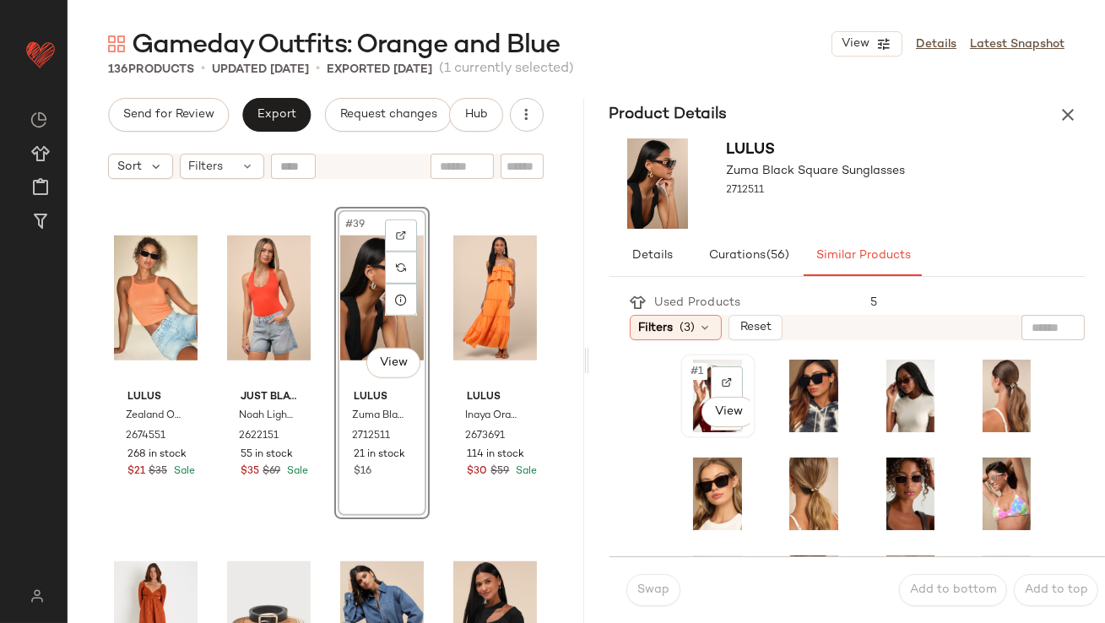
click at [694, 364] on span "#1" at bounding box center [698, 371] width 18 height 17
click at [638, 610] on div "Swap Add to bottom Add to top" at bounding box center [857, 589] width 496 height 67
click at [642, 599] on button "Swap" at bounding box center [653, 590] width 54 height 32
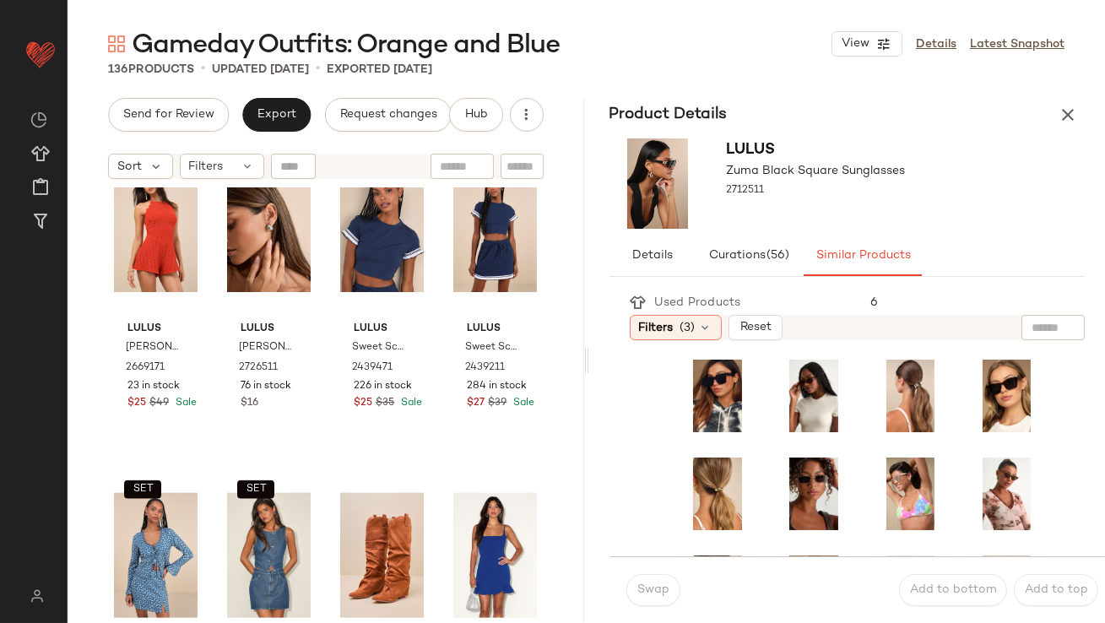
scroll to position [3829, 0]
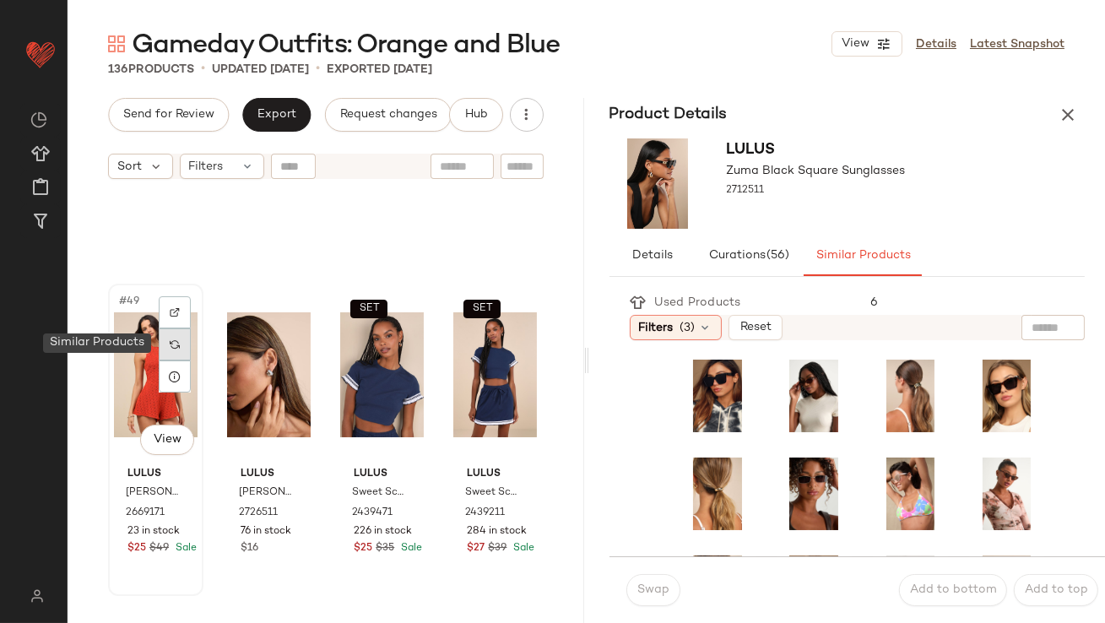
click at [173, 355] on div at bounding box center [175, 344] width 32 height 32
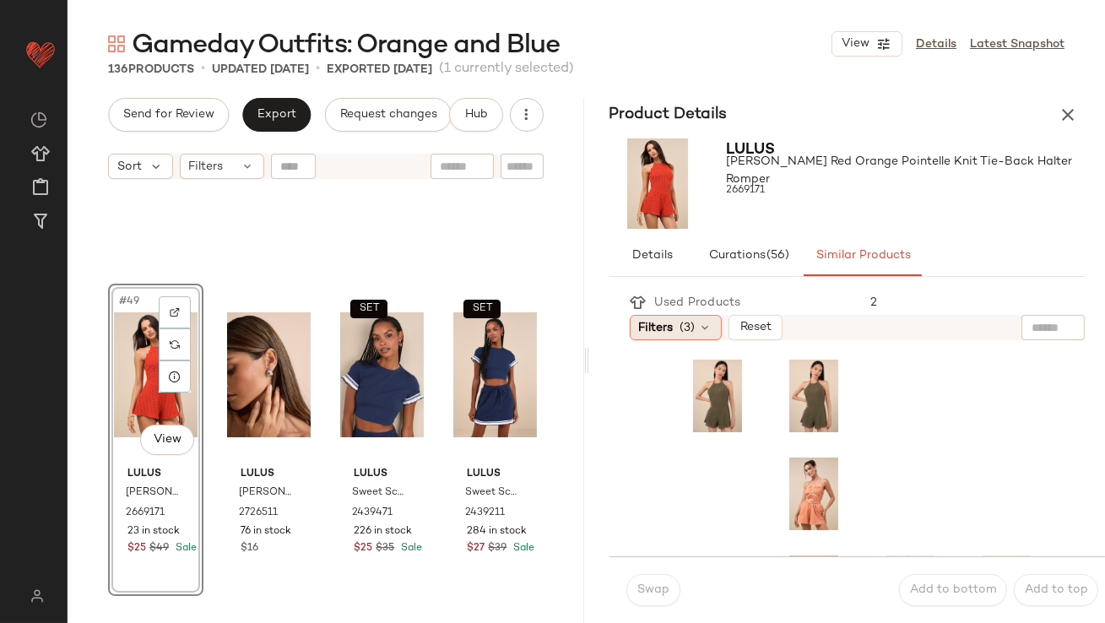
click at [681, 327] on span "(3)" at bounding box center [687, 328] width 15 height 18
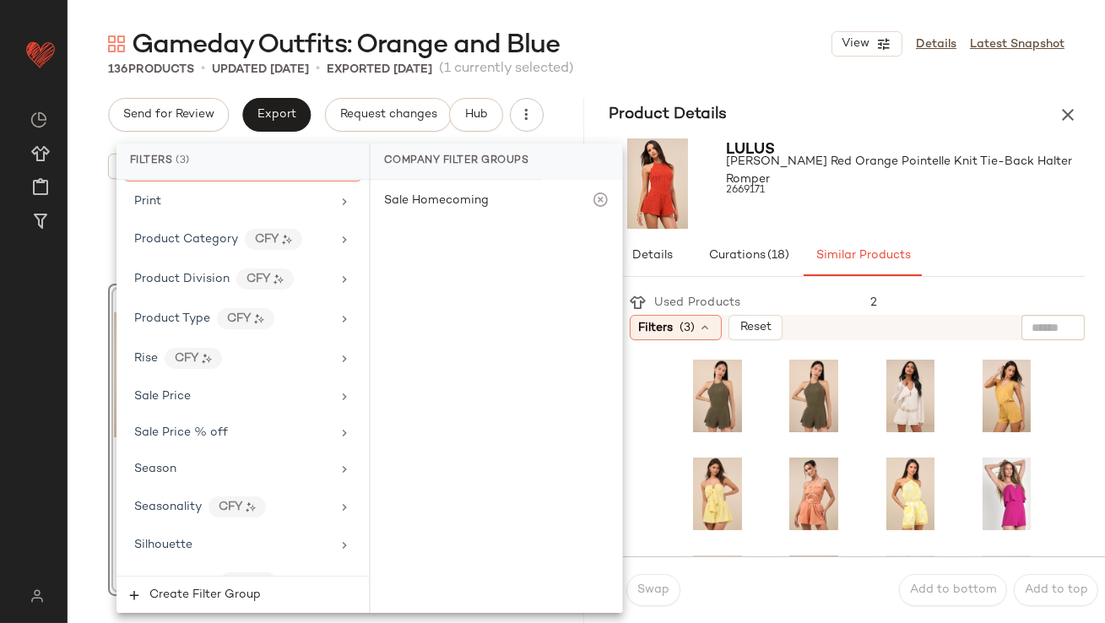
scroll to position [1325, 0]
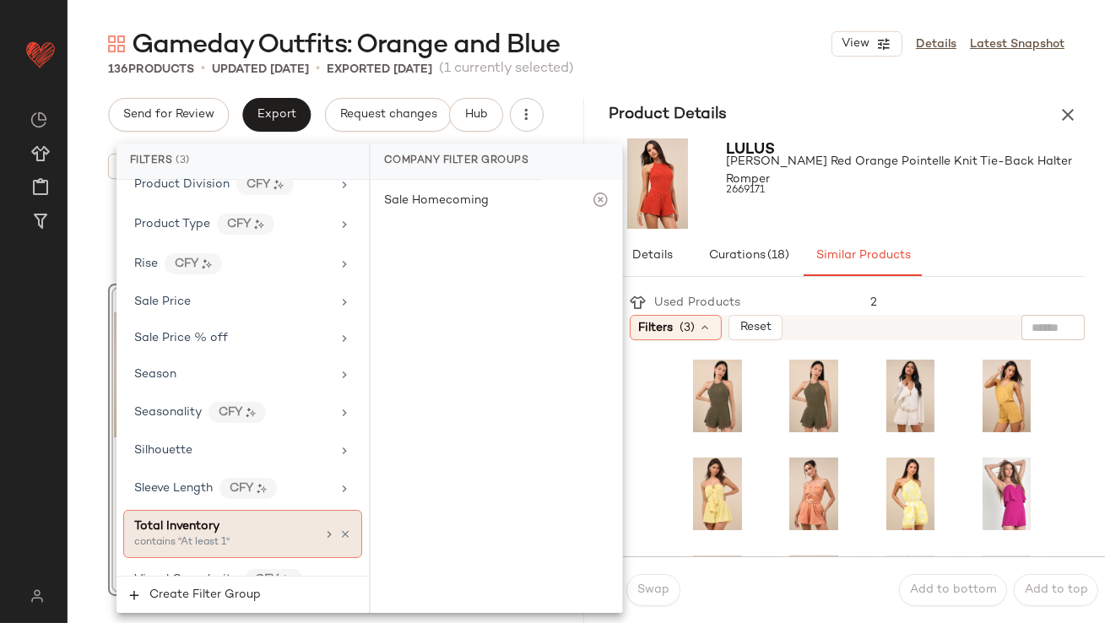
click at [200, 535] on div "contains "At least 1"" at bounding box center [218, 542] width 169 height 15
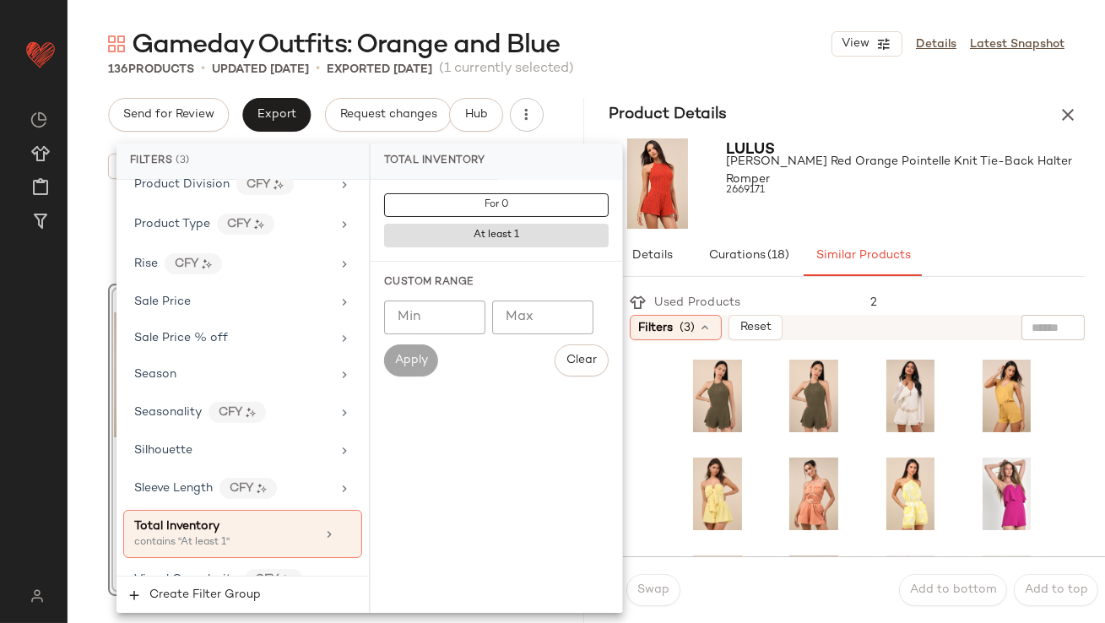
click at [405, 322] on input "Min" at bounding box center [434, 317] width 101 height 34
type input "**"
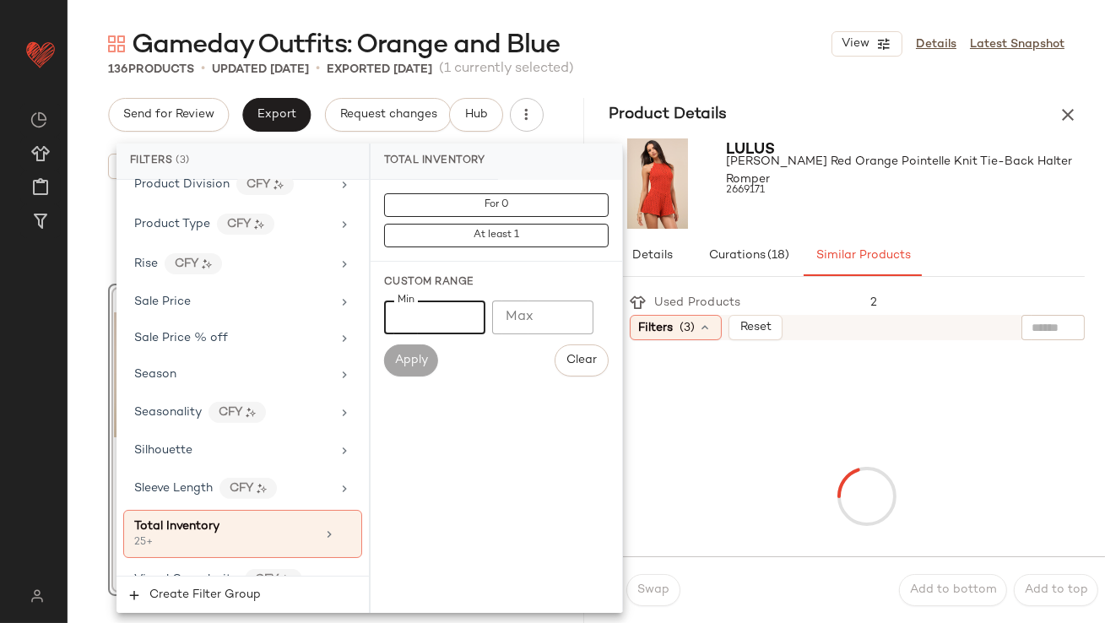
click at [991, 237] on div "Details Curations (18) Similar Products" at bounding box center [847, 255] width 476 height 41
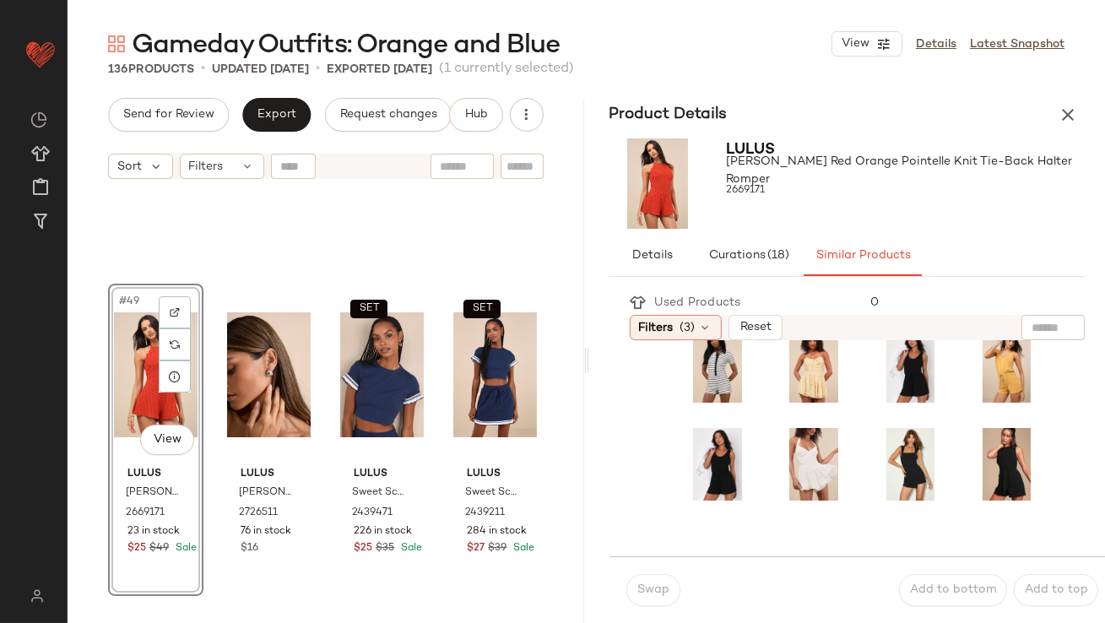
scroll to position [268, 0]
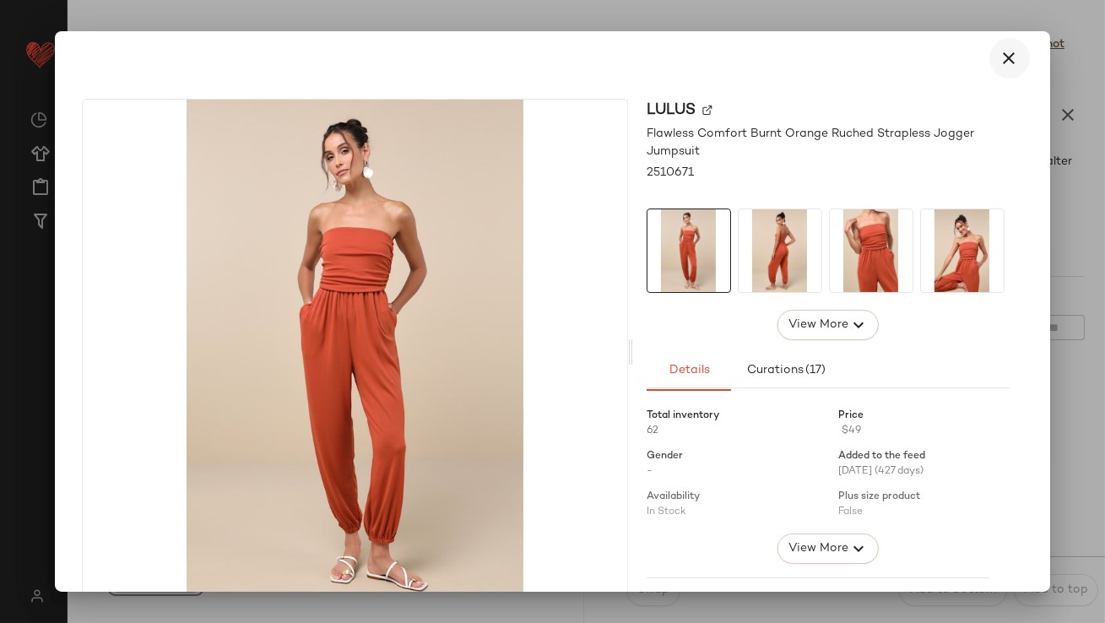
click at [1016, 50] on button "button" at bounding box center [1009, 58] width 41 height 41
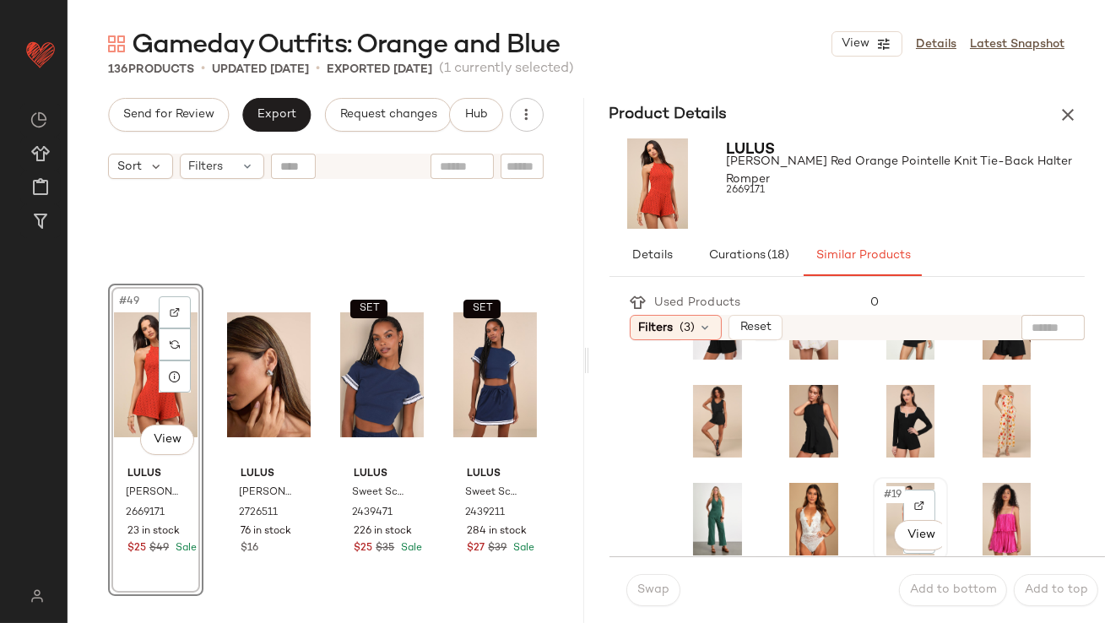
click at [882, 493] on span "#19" at bounding box center [893, 494] width 23 height 17
click at [652, 597] on button "Swap" at bounding box center [653, 590] width 54 height 32
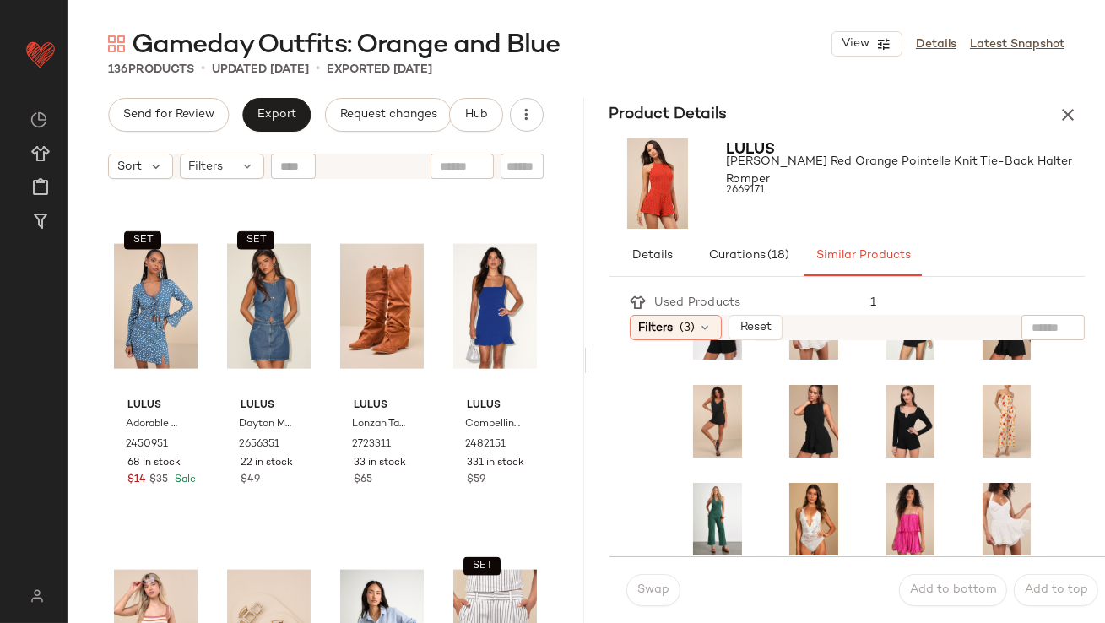
scroll to position [4225, 0]
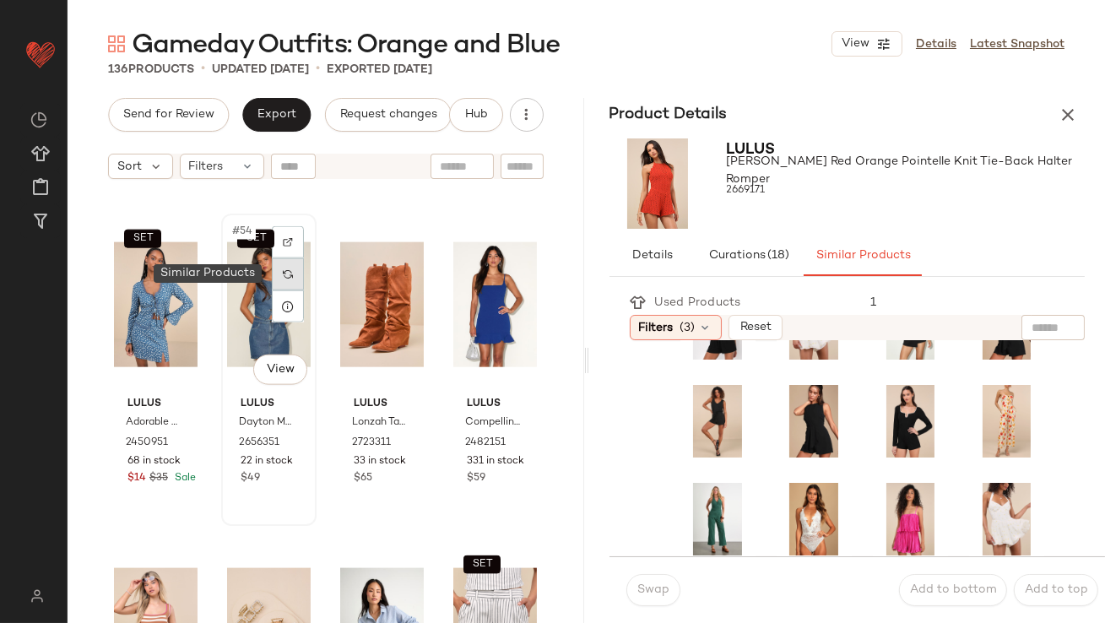
click at [287, 262] on div at bounding box center [288, 274] width 32 height 32
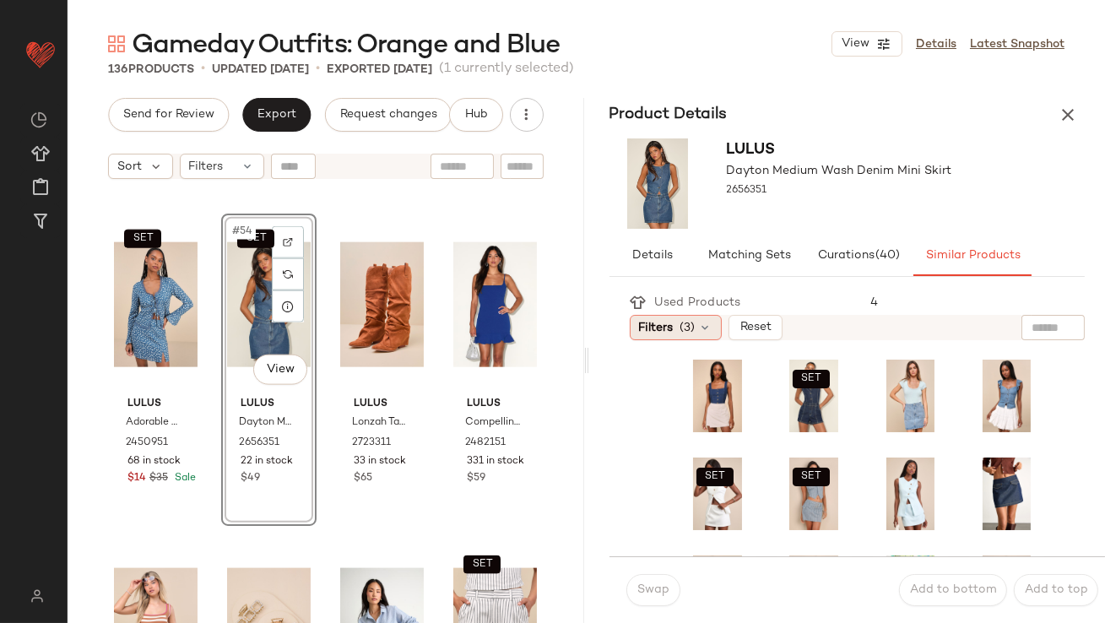
click at [667, 327] on span "Filters" at bounding box center [656, 328] width 35 height 18
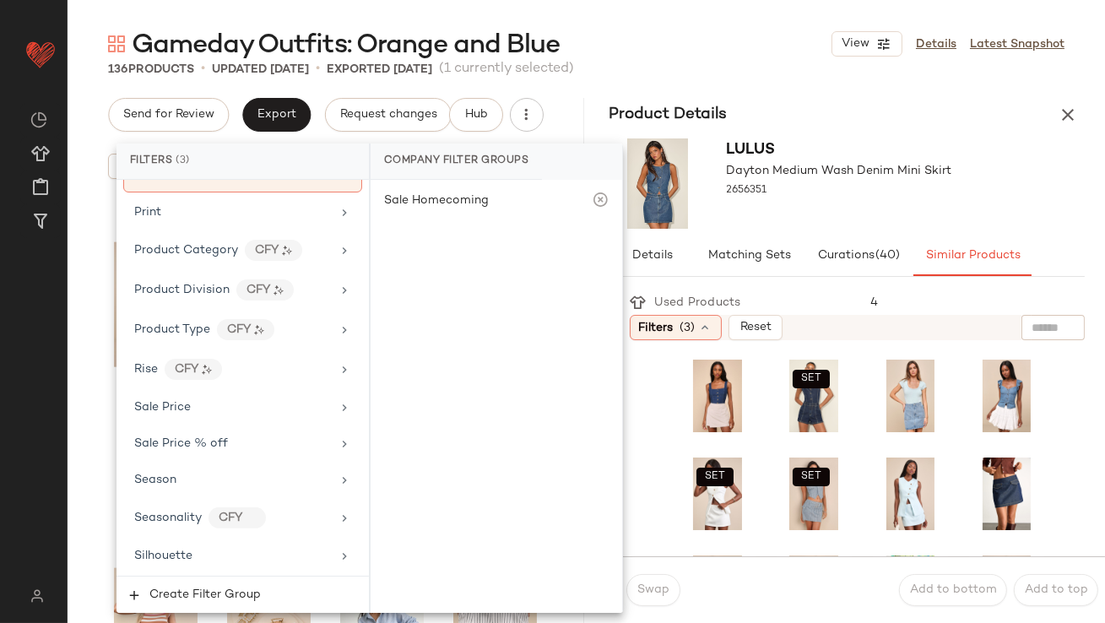
scroll to position [1342, 0]
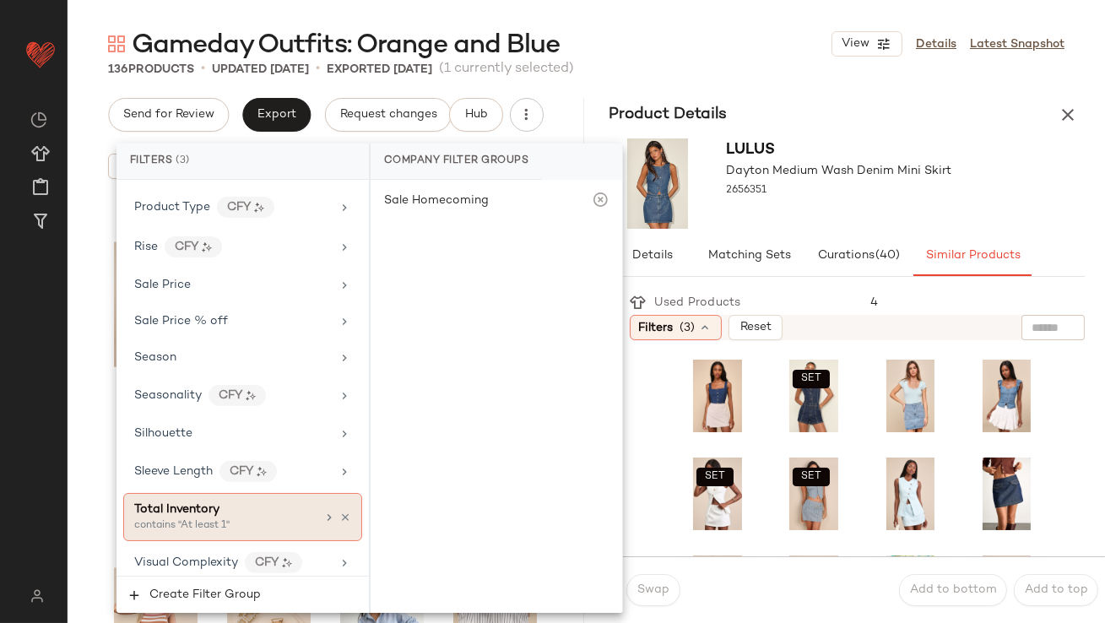
click at [244, 500] on div "Total Inventory" at bounding box center [224, 509] width 181 height 18
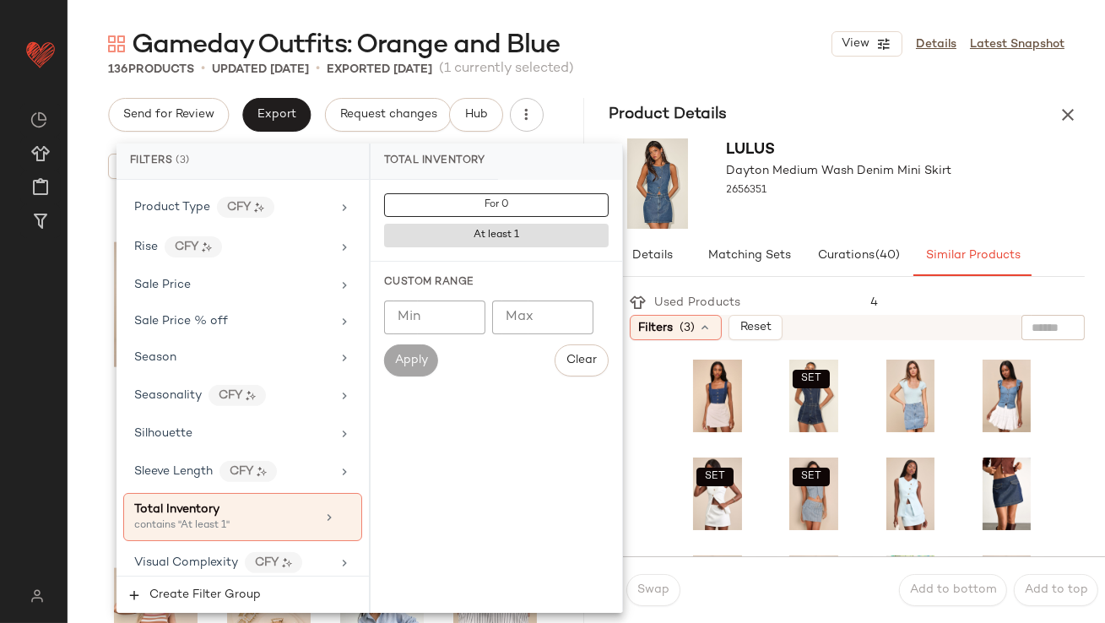
type input "*"
click at [465, 310] on input "*" at bounding box center [434, 317] width 101 height 34
type input "**"
click at [889, 181] on div "2656351" at bounding box center [839, 191] width 225 height 24
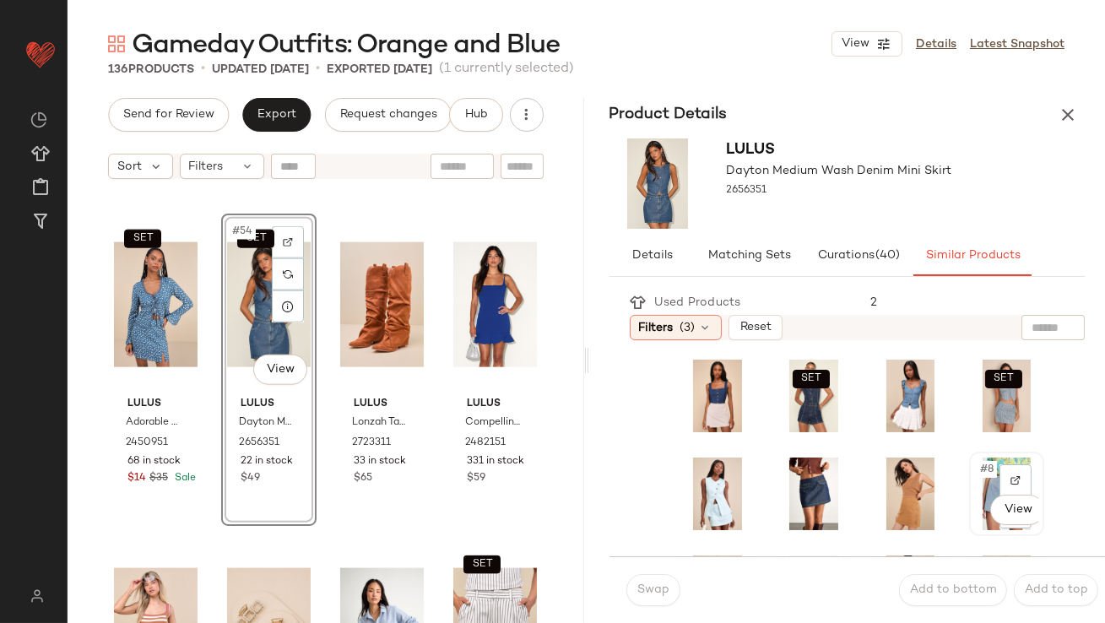
click at [978, 471] on span "#8" at bounding box center [987, 469] width 19 height 17
click at [651, 584] on span "Swap" at bounding box center [652, 590] width 33 height 14
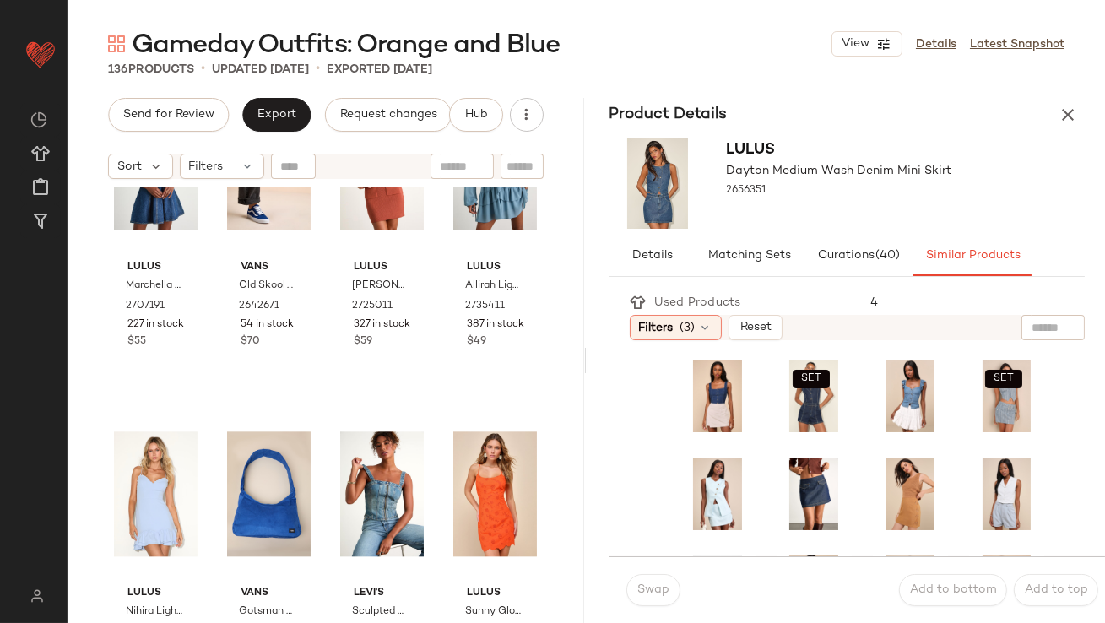
scroll to position [8052, 0]
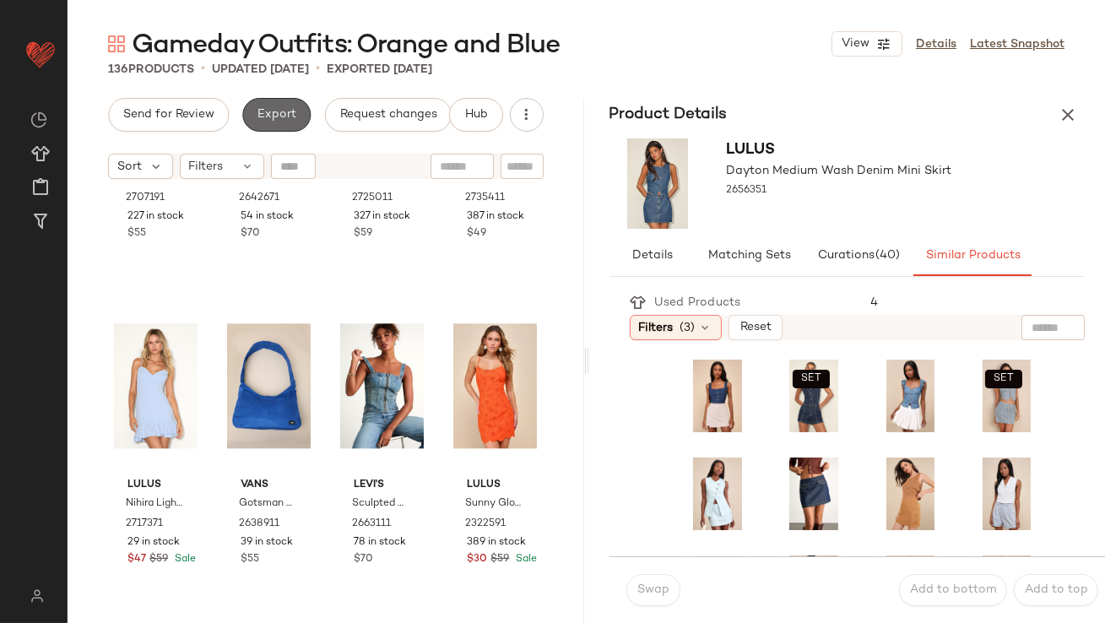
click at [271, 106] on button "Export" at bounding box center [276, 115] width 68 height 34
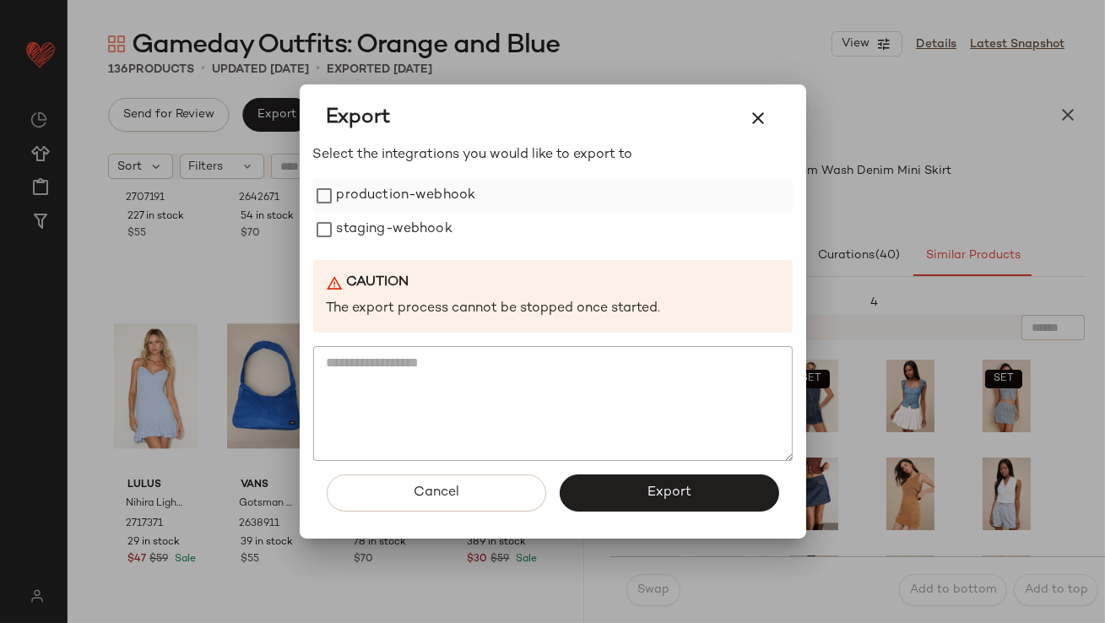
click at [343, 198] on label "production-webhook" at bounding box center [406, 196] width 139 height 34
click at [343, 212] on label "production-webhook" at bounding box center [406, 196] width 139 height 34
click at [340, 197] on label "production-webhook" at bounding box center [406, 196] width 139 height 34
click at [340, 222] on label "staging-webhook" at bounding box center [395, 230] width 116 height 34
click at [630, 495] on button "Export" at bounding box center [668, 492] width 219 height 37
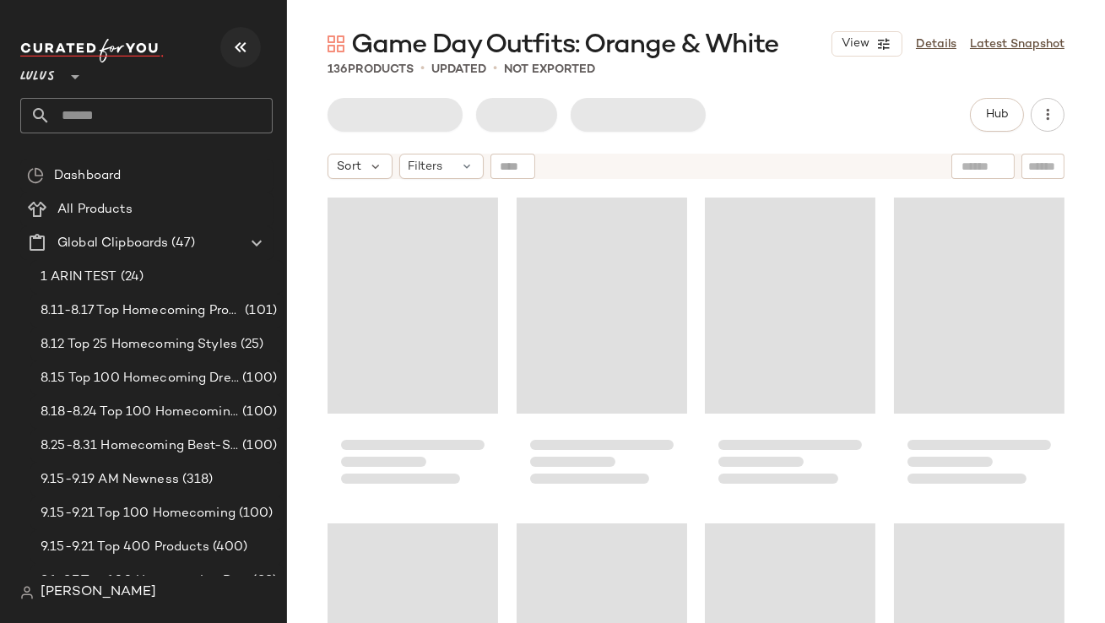
click at [237, 37] on icon "button" at bounding box center [240, 47] width 20 height 20
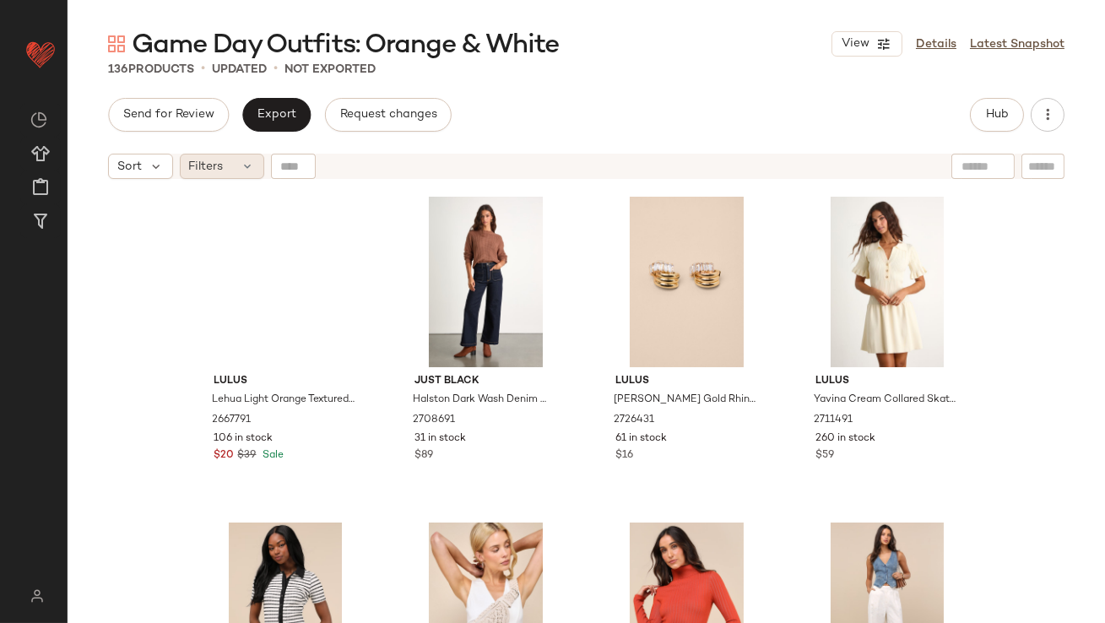
click at [233, 168] on div "Filters" at bounding box center [222, 166] width 84 height 25
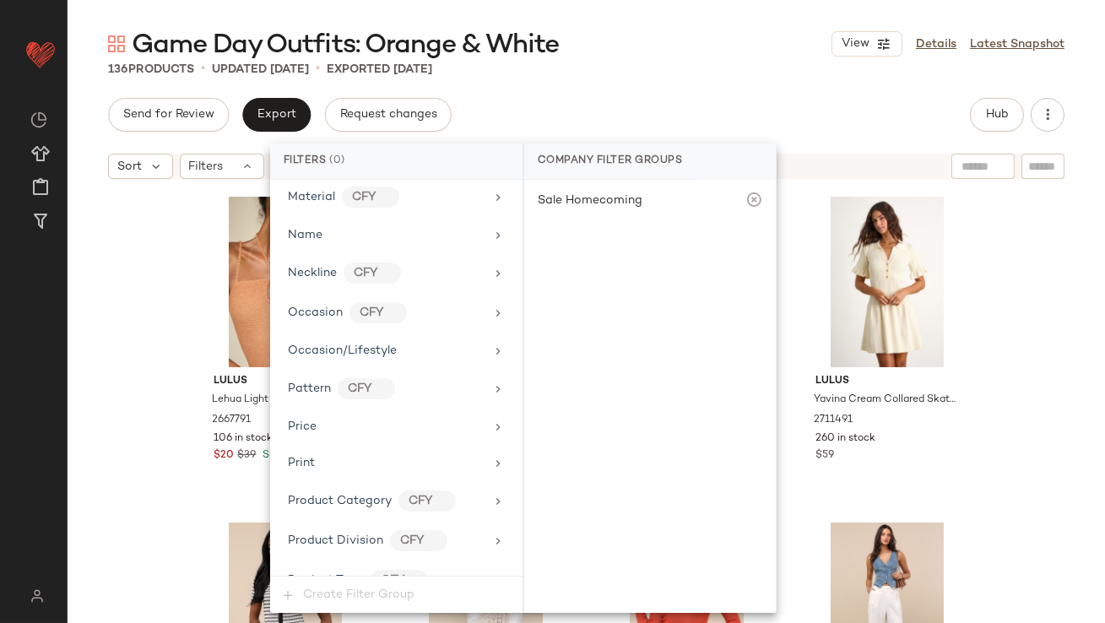
scroll to position [1261, 0]
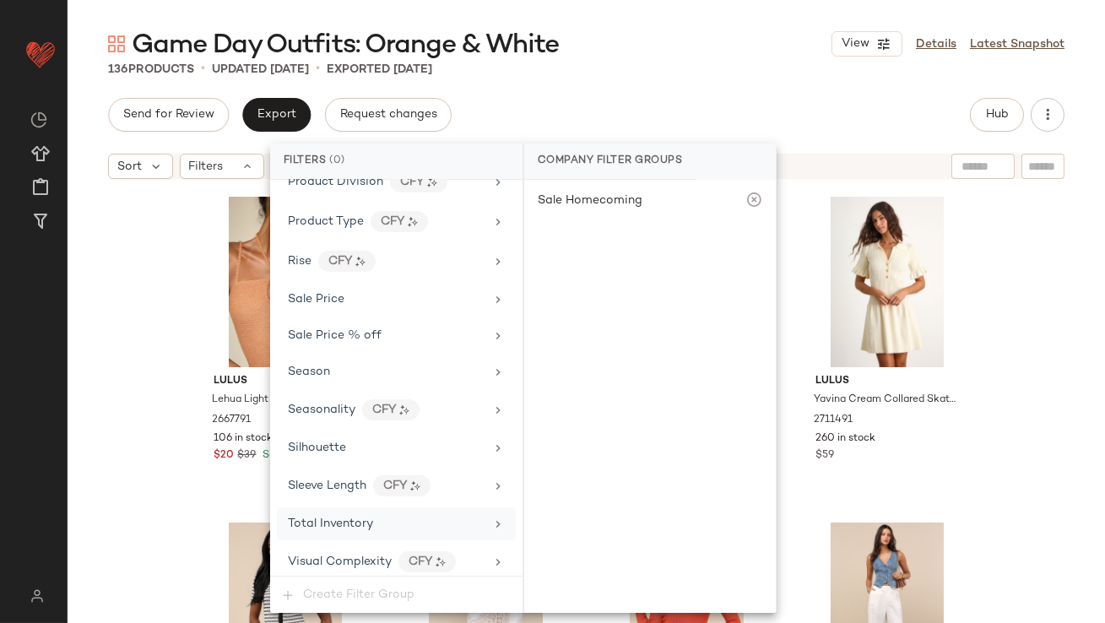
click at [351, 517] on span "Total Inventory" at bounding box center [330, 523] width 85 height 13
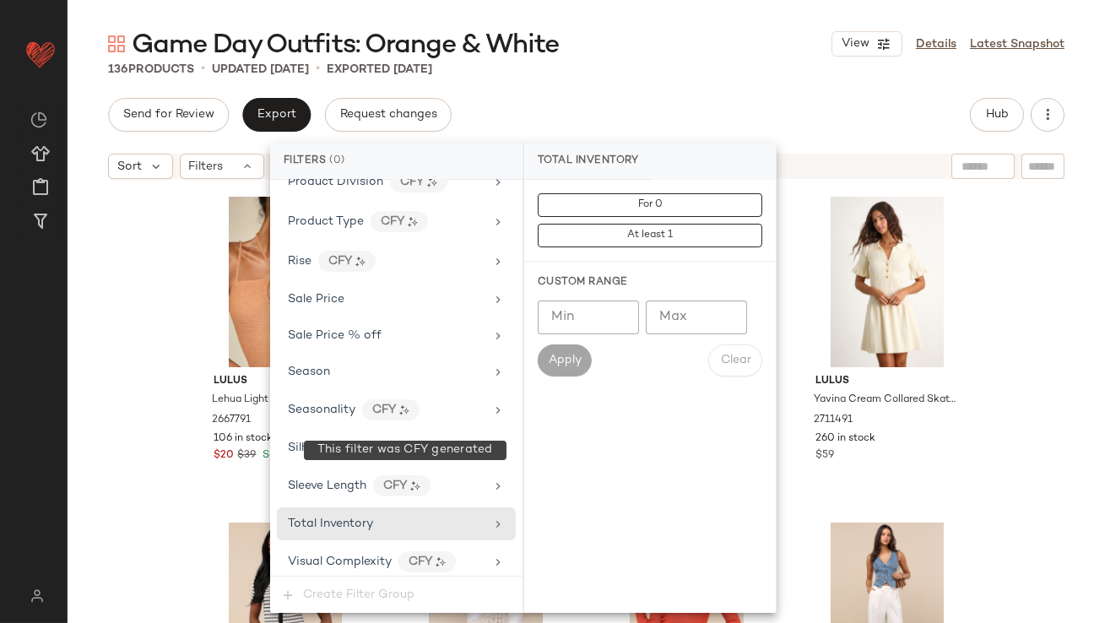
click at [667, 320] on input "Max" at bounding box center [695, 317] width 101 height 34
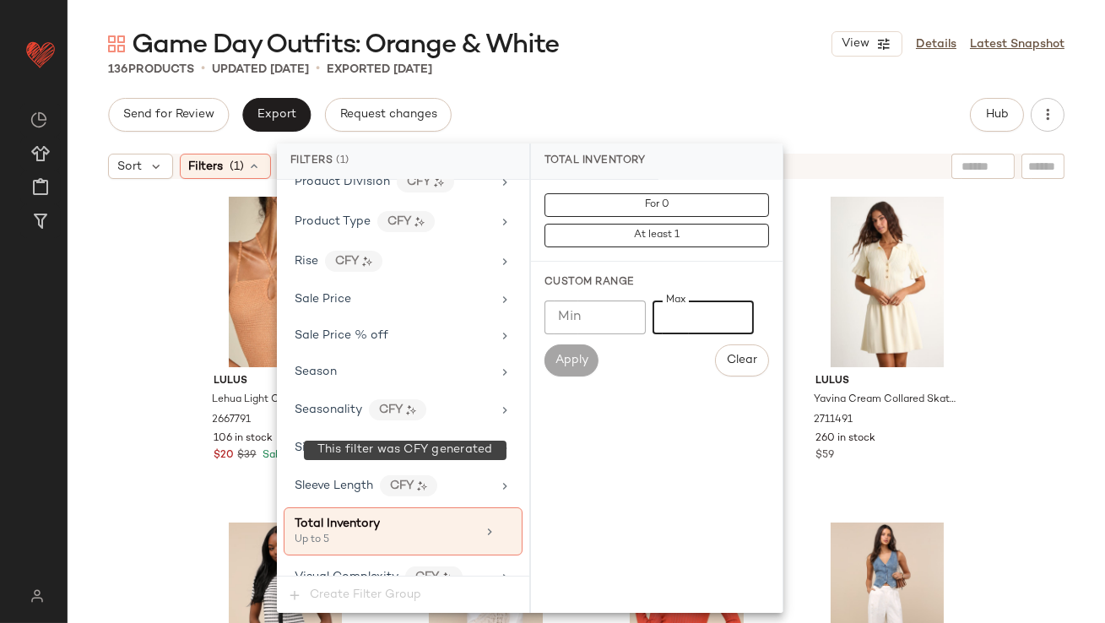
type input "*"
click at [690, 77] on div "136 Products • updated Sep 23rd • Exported Sep 23rd" at bounding box center [586, 69] width 1037 height 17
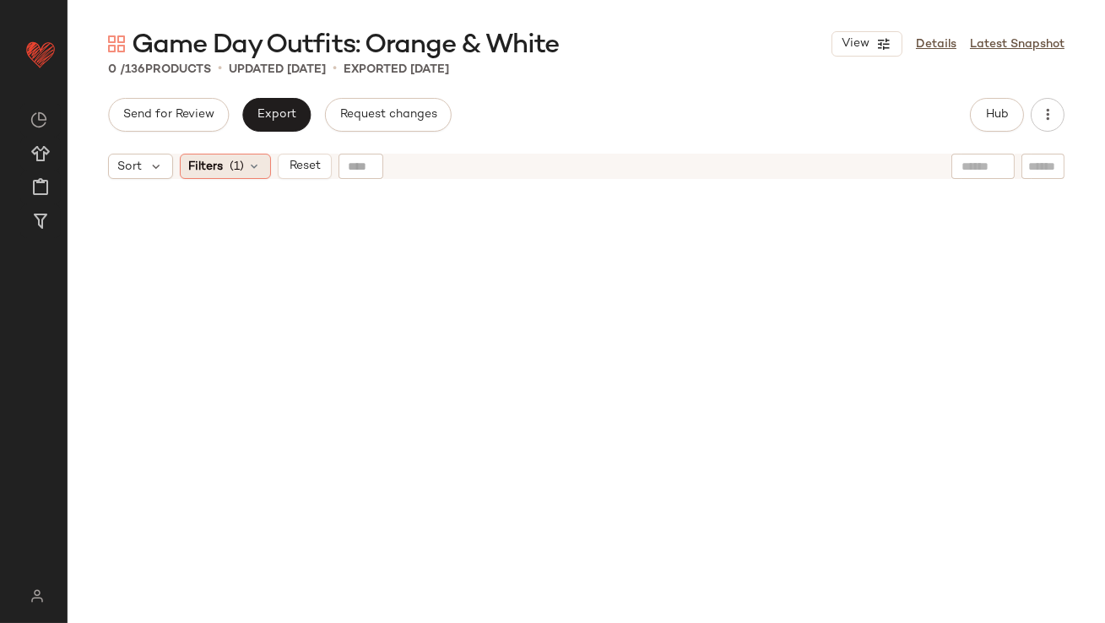
click at [213, 169] on span "Filters" at bounding box center [206, 167] width 35 height 18
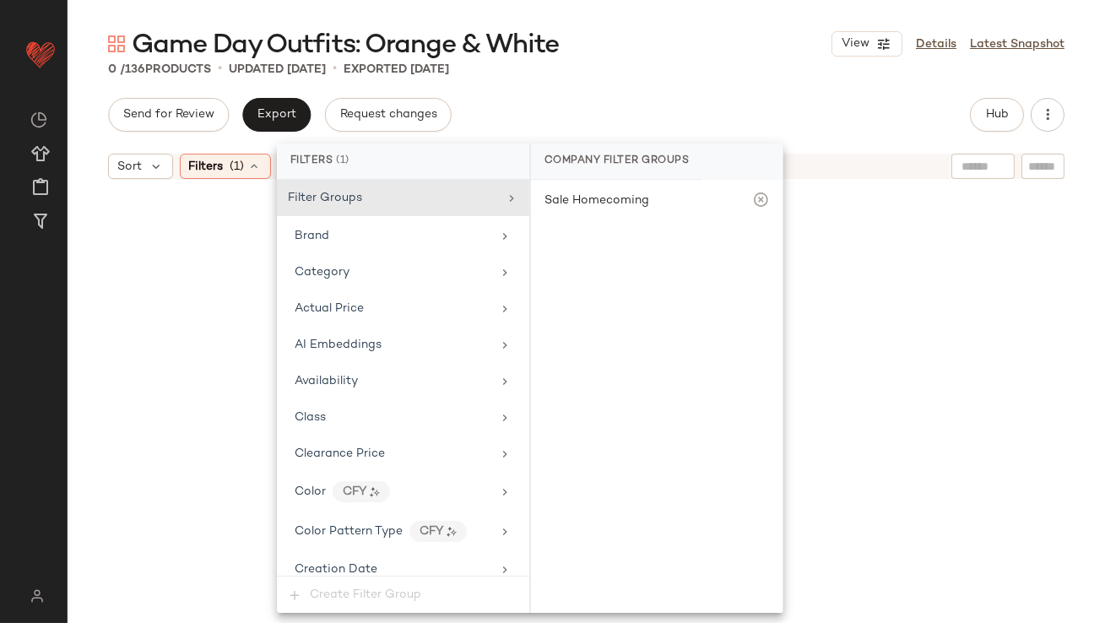
scroll to position [1275, 0]
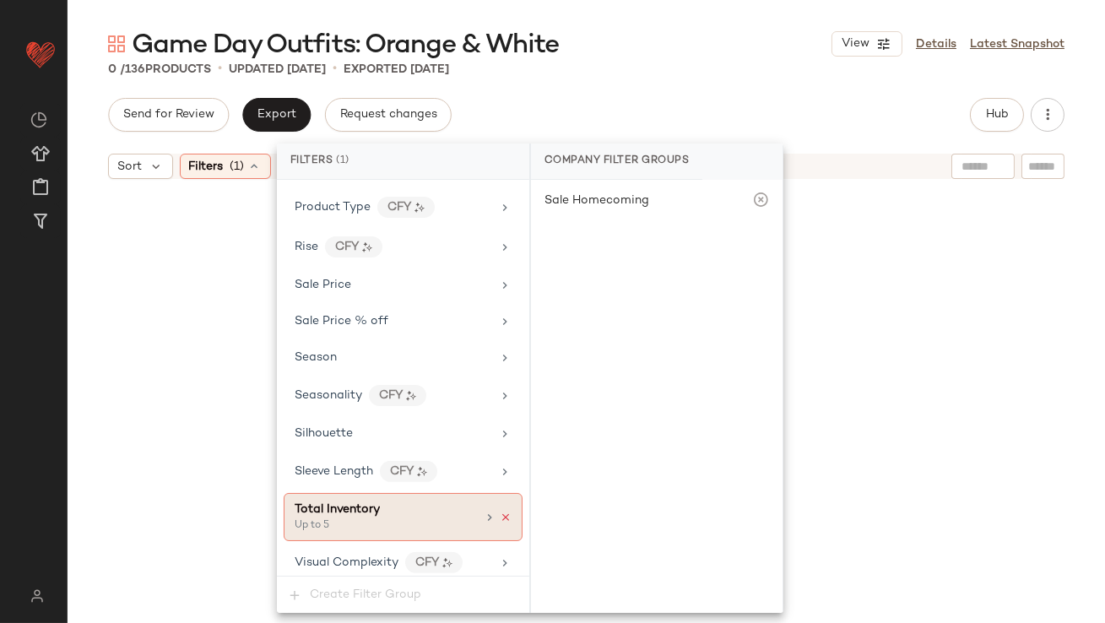
click at [501, 511] on icon at bounding box center [506, 517] width 12 height 12
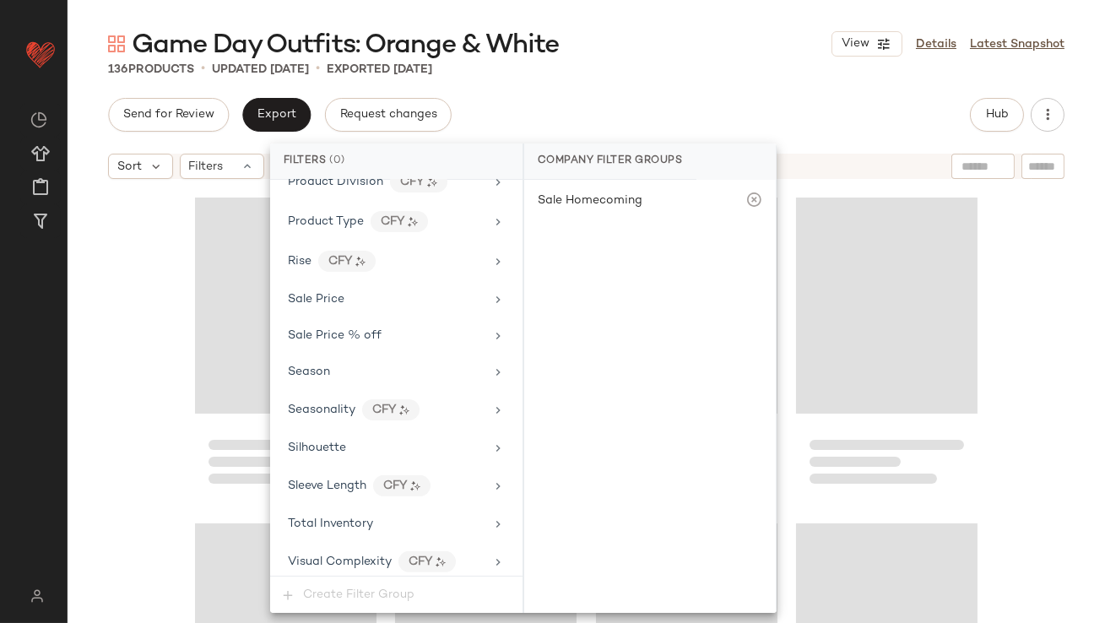
click at [698, 93] on div "Game Day Outfits: Orange & White View Details Latest Snapshot 136 Products • up…" at bounding box center [586, 325] width 1037 height 596
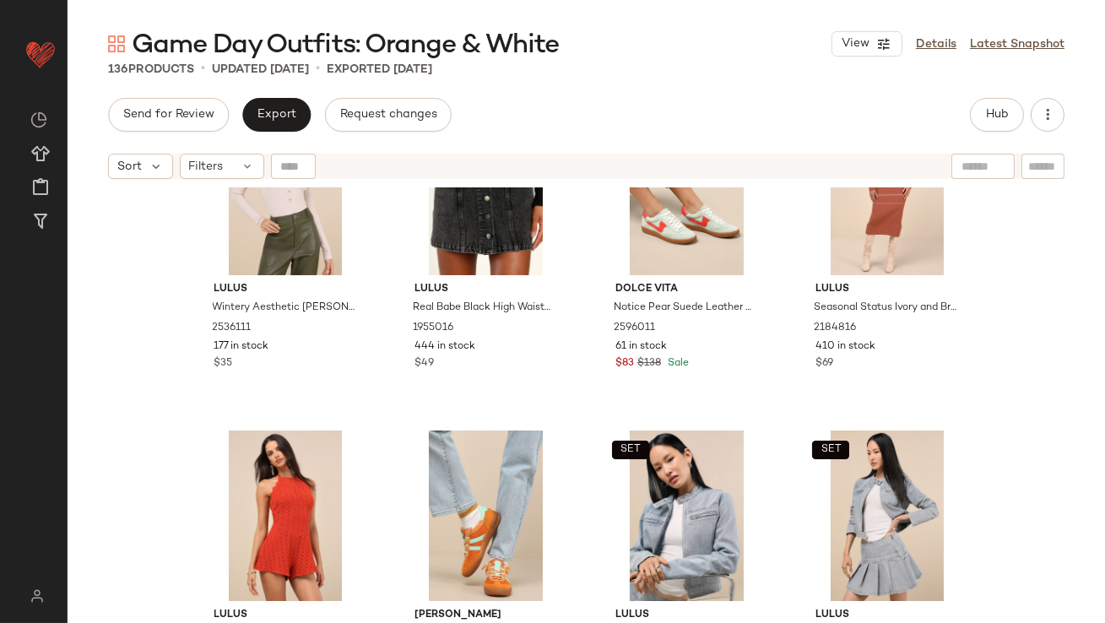
scroll to position [6827, 0]
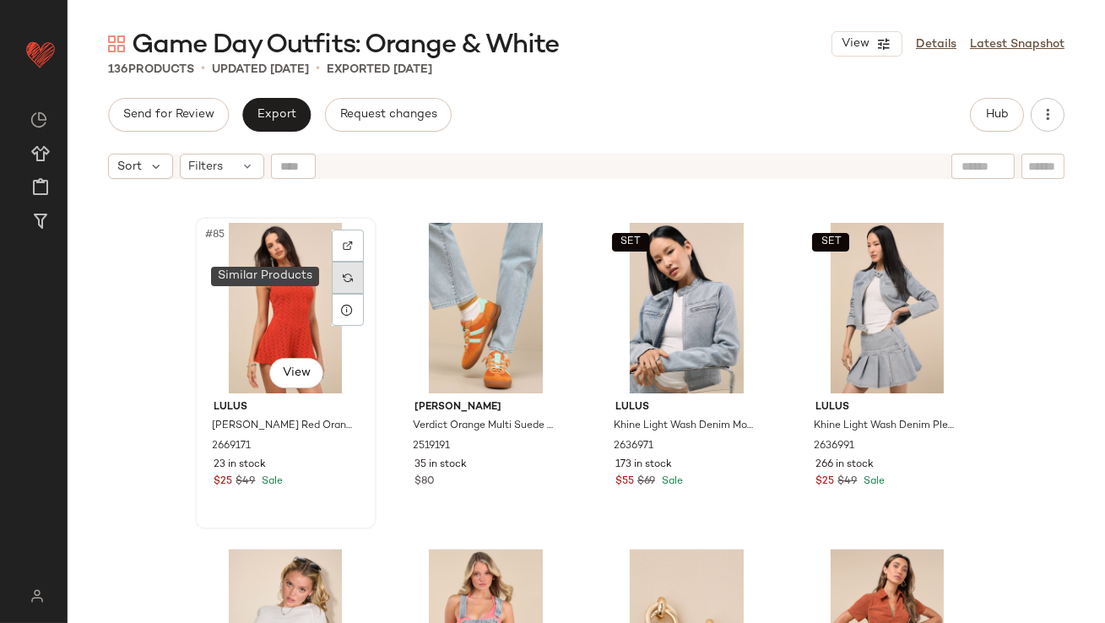
click at [332, 273] on div at bounding box center [348, 278] width 32 height 32
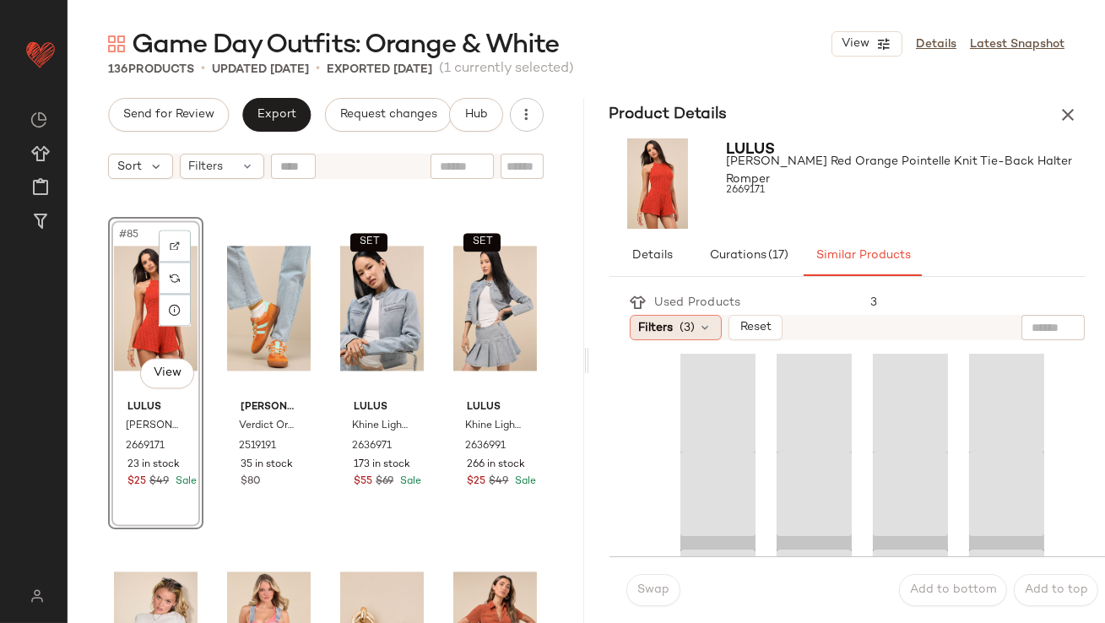
click at [655, 316] on div "Filters (3)" at bounding box center [675, 327] width 92 height 25
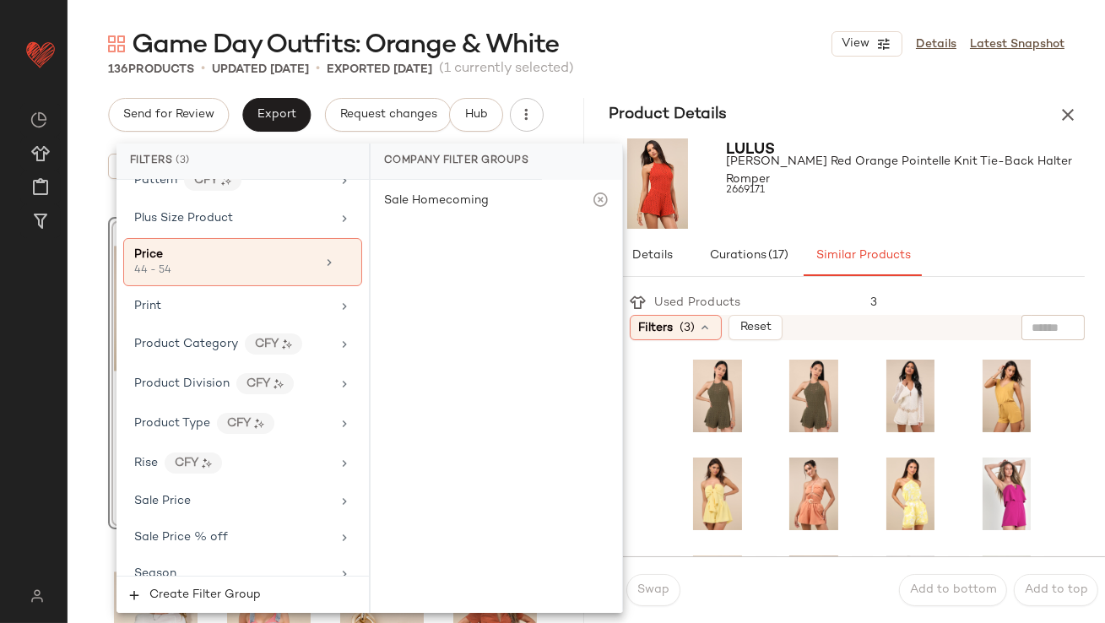
scroll to position [1342, 0]
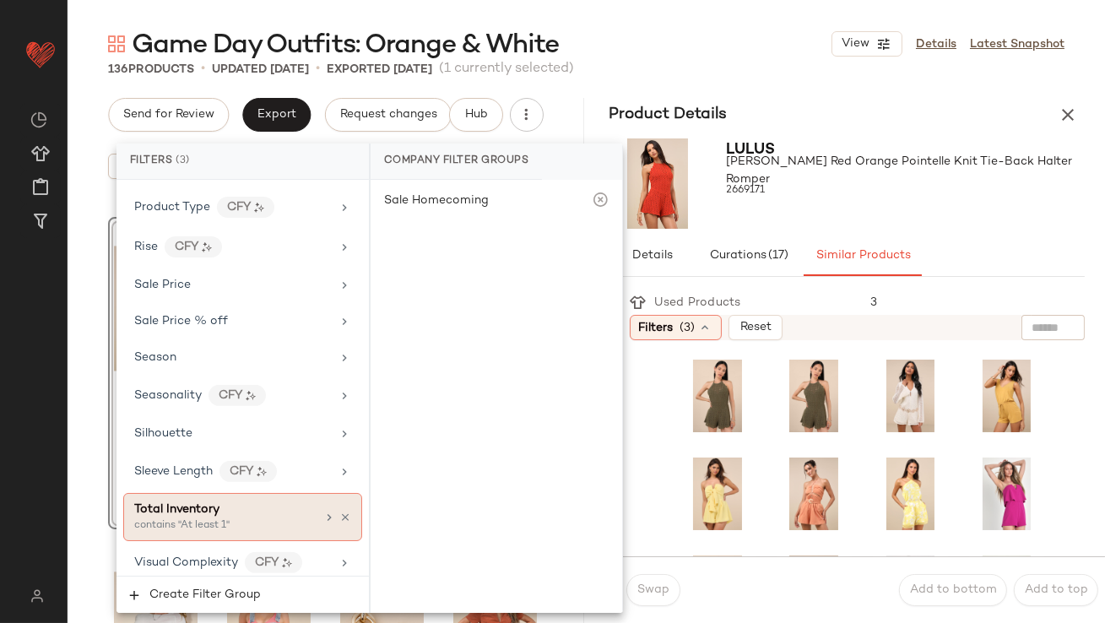
click at [226, 501] on div "Total Inventory" at bounding box center [224, 509] width 181 height 18
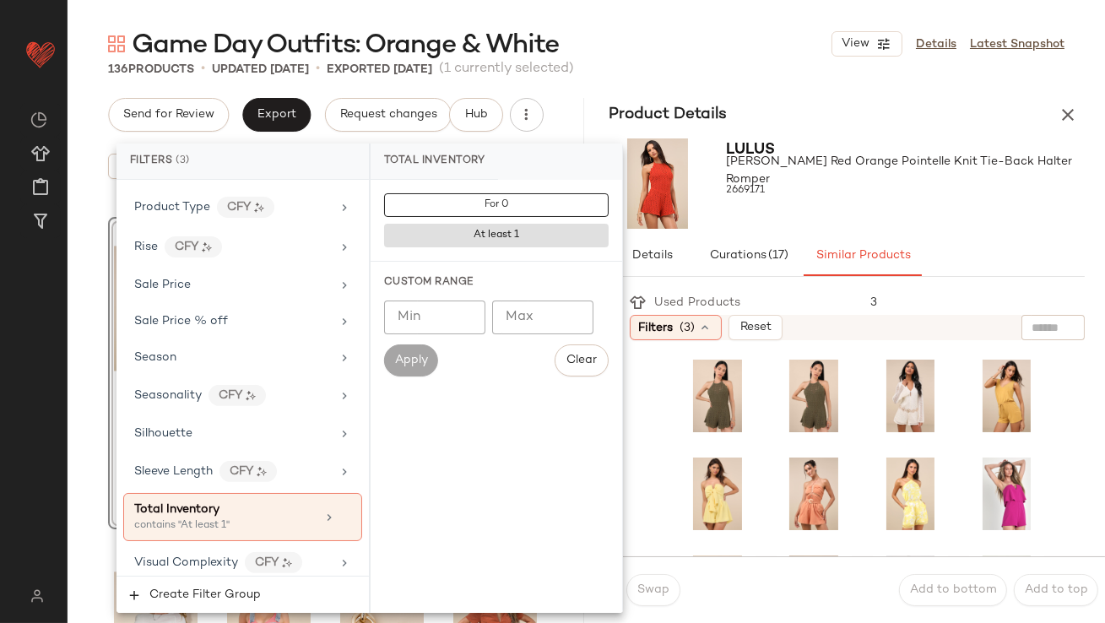
click at [467, 321] on input "**" at bounding box center [434, 317] width 101 height 34
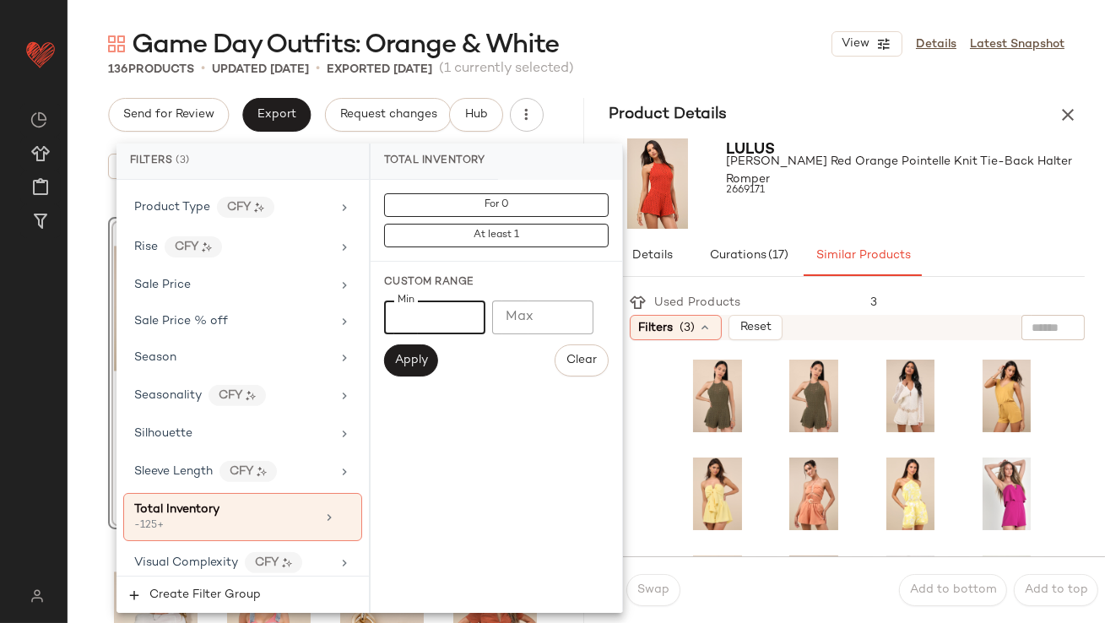
type input "**"
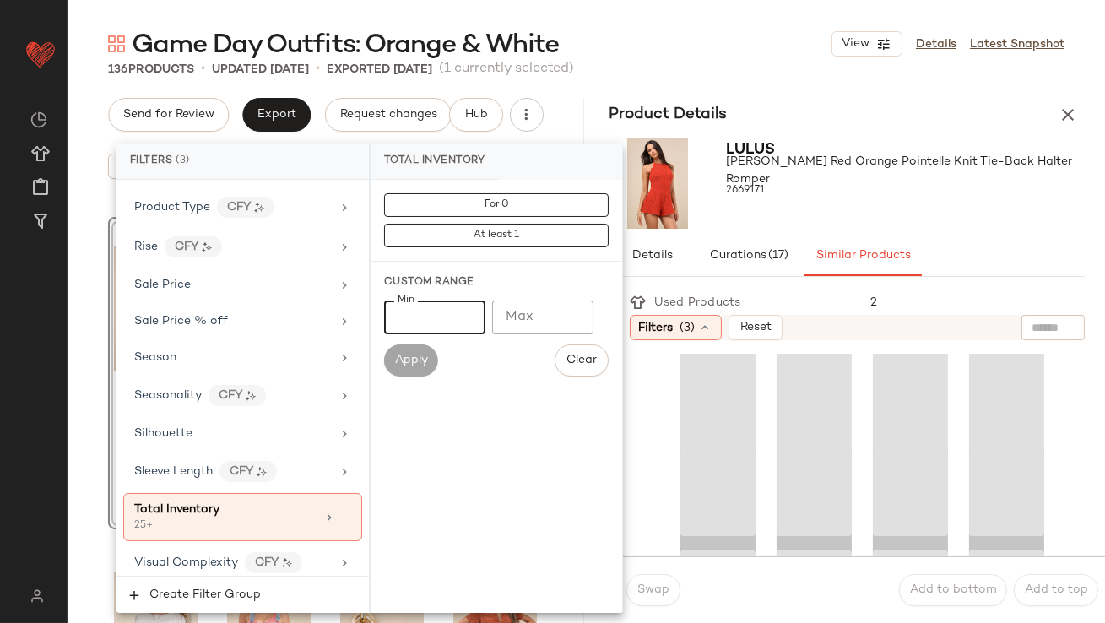
click at [897, 224] on div "Lulus Tovia Red Orange Pointelle Knit Tie-Back Halter Romper 2669171" at bounding box center [906, 183] width 359 height 90
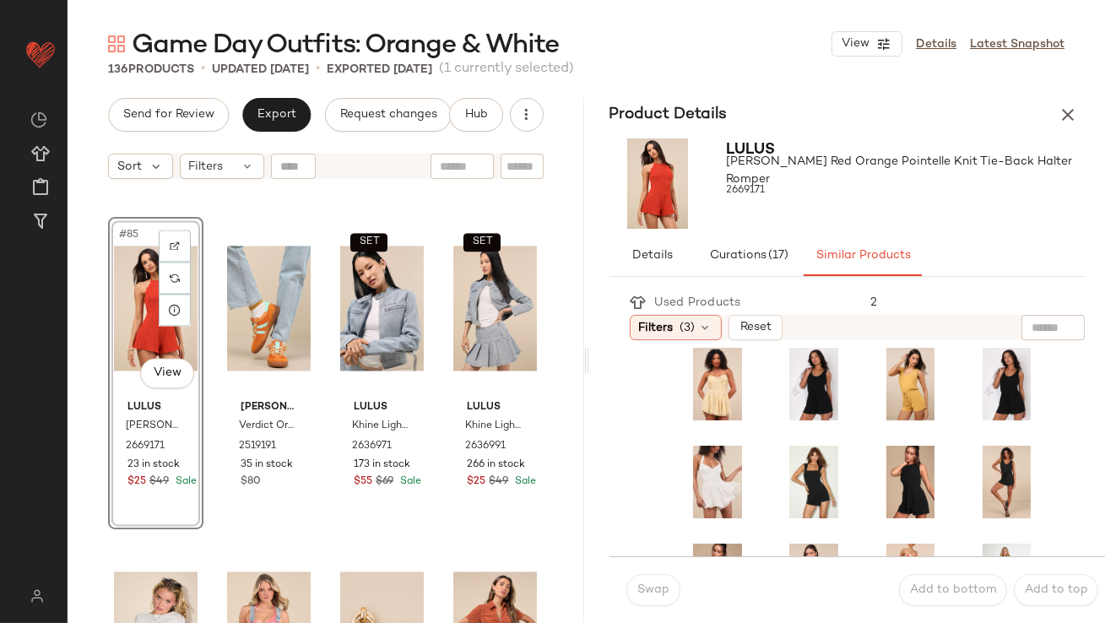
scroll to position [108, 0]
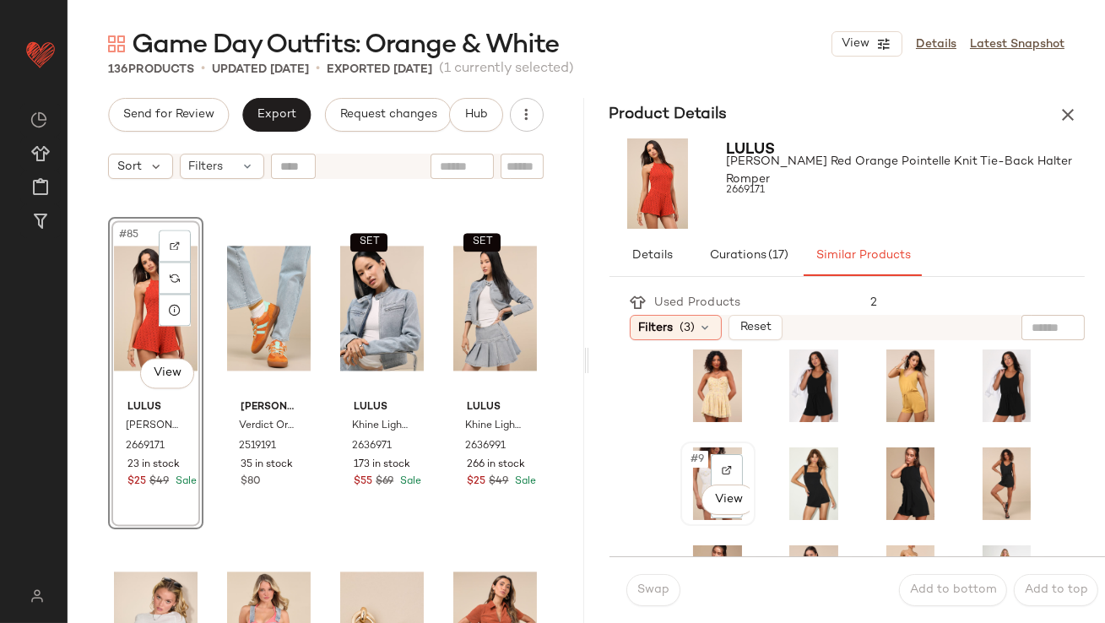
click at [690, 457] on span "#9" at bounding box center [698, 459] width 19 height 17
click at [646, 597] on button "Swap" at bounding box center [653, 590] width 54 height 32
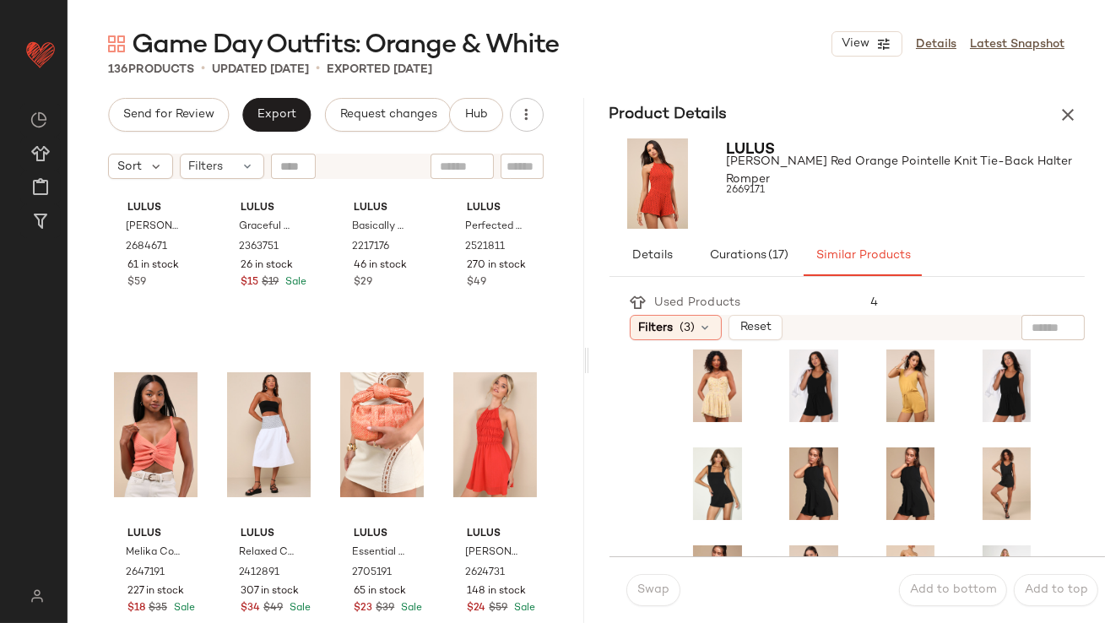
scroll to position [7797, 0]
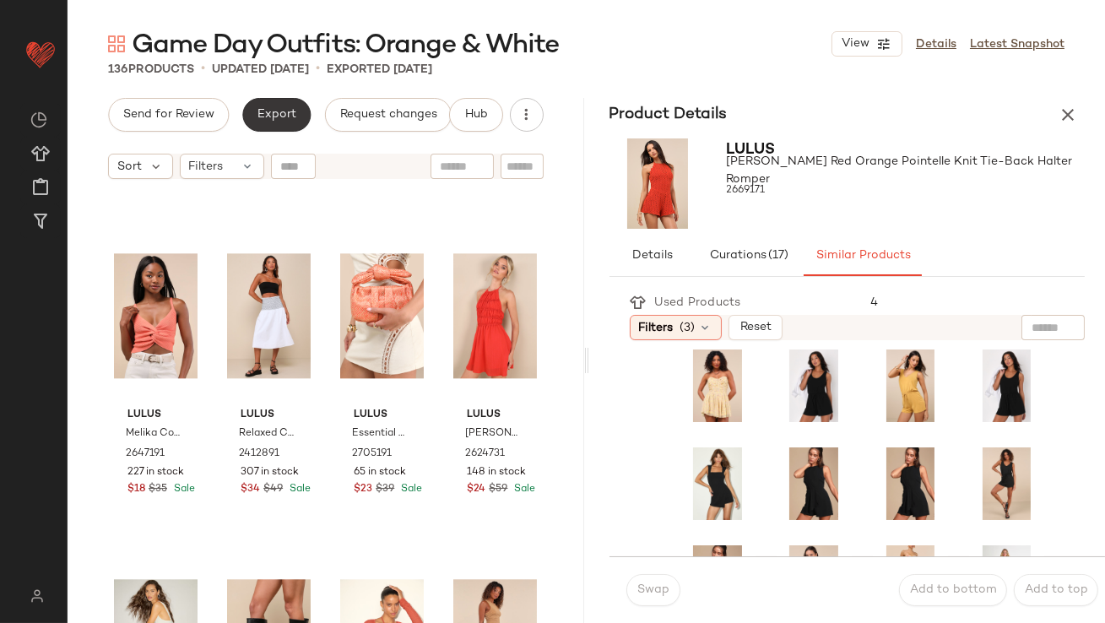
click at [253, 120] on button "Export" at bounding box center [276, 115] width 68 height 34
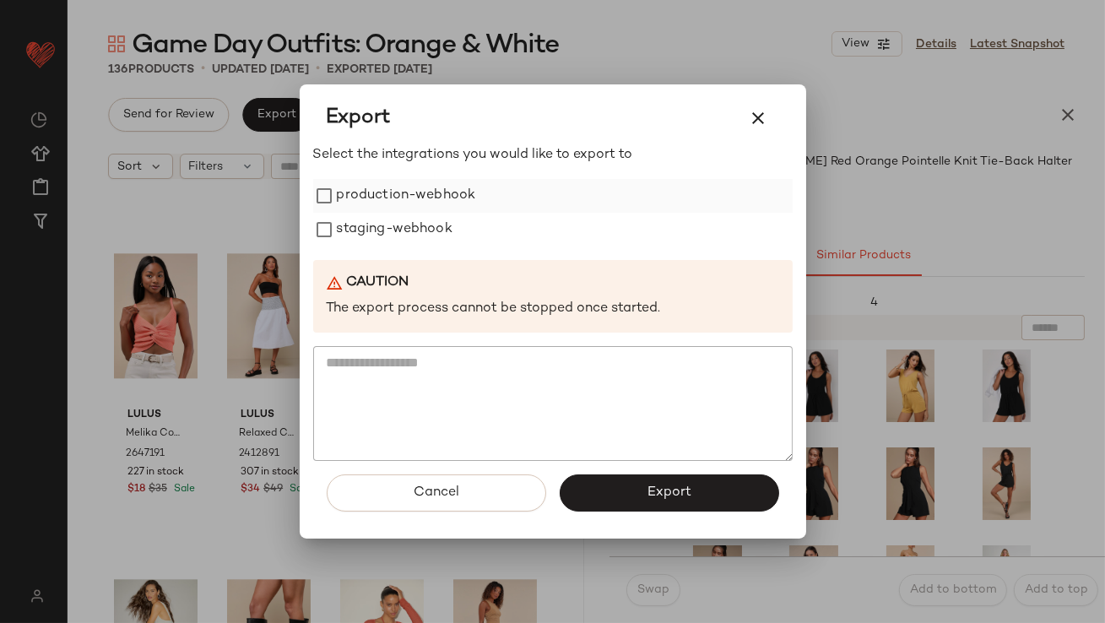
click at [377, 192] on label "production-webhook" at bounding box center [406, 196] width 139 height 34
click at [375, 227] on label "staging-webhook" at bounding box center [395, 230] width 116 height 34
click at [656, 493] on span "Export" at bounding box center [668, 492] width 45 height 16
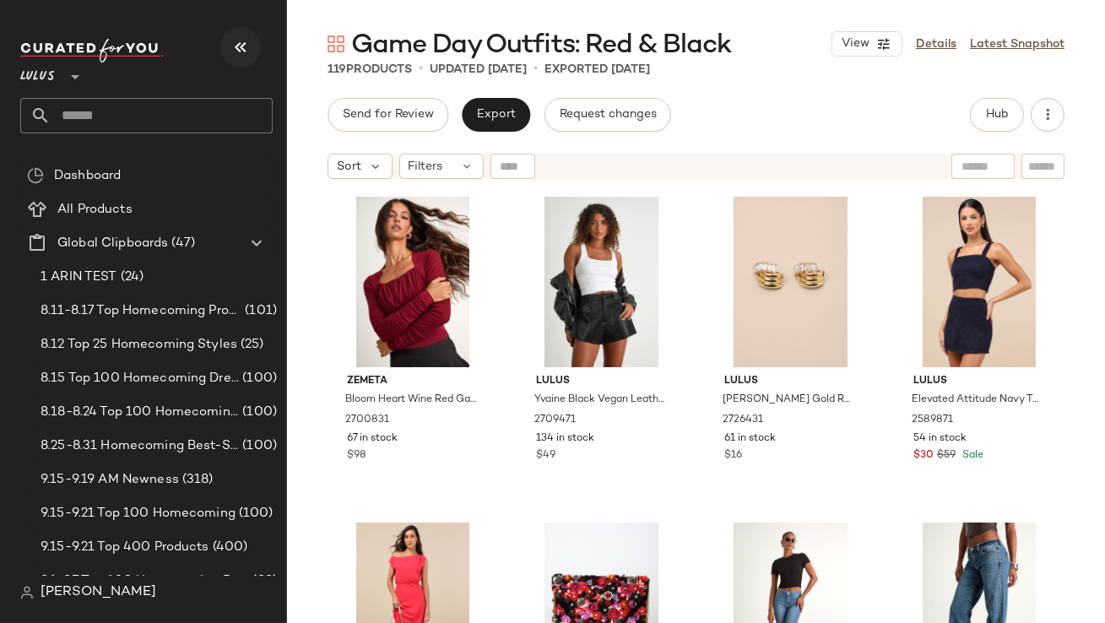
click at [246, 52] on icon "button" at bounding box center [240, 47] width 20 height 20
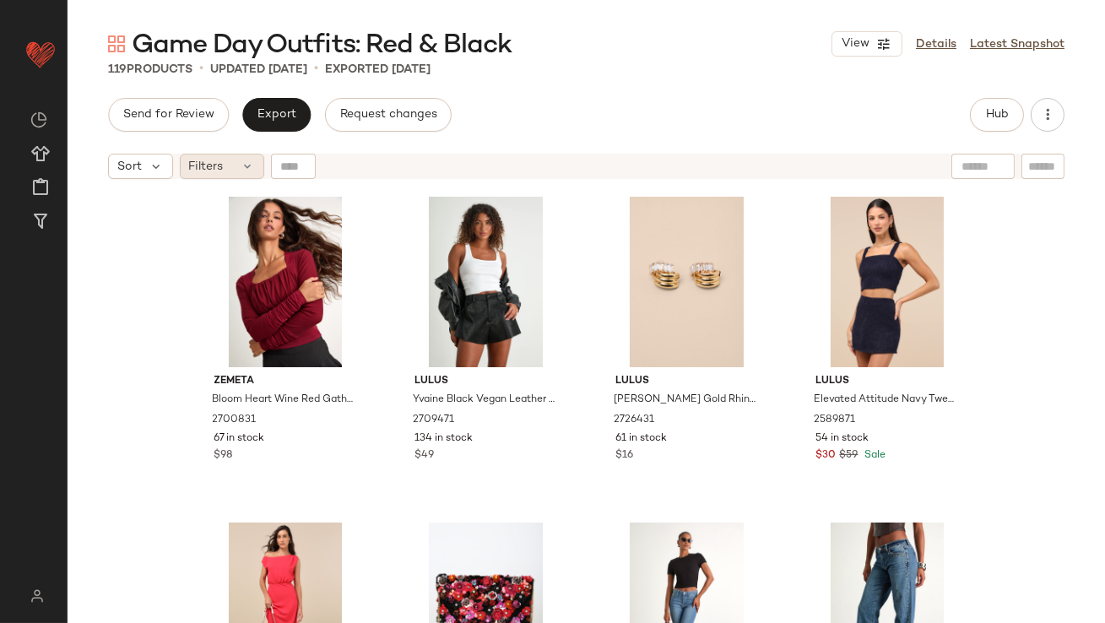
click at [198, 155] on div "Filters" at bounding box center [222, 166] width 84 height 25
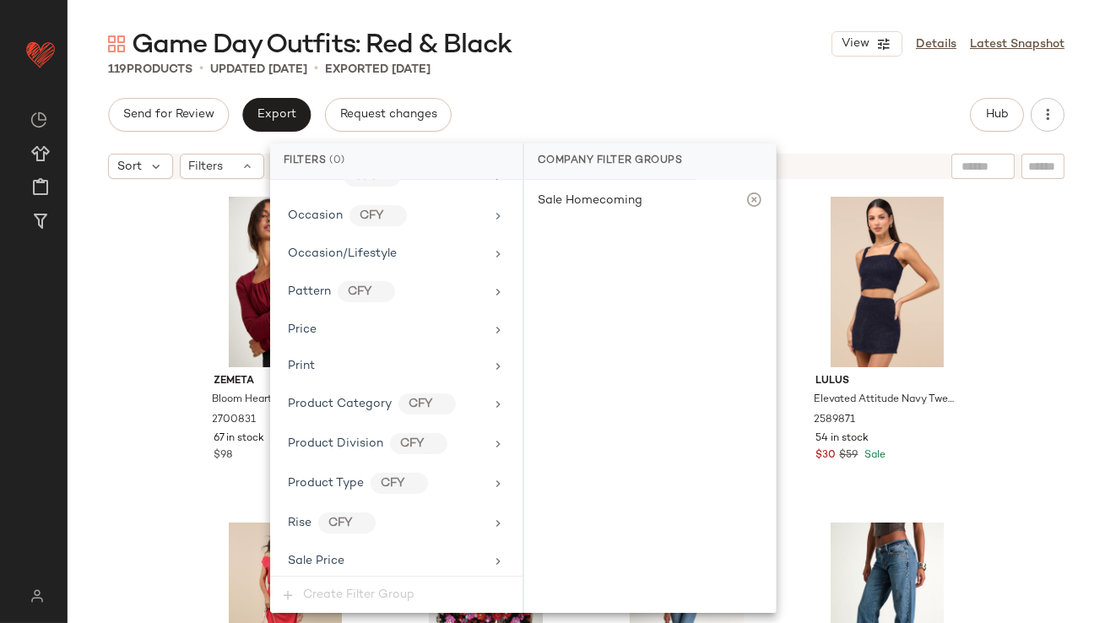
scroll to position [1261, 0]
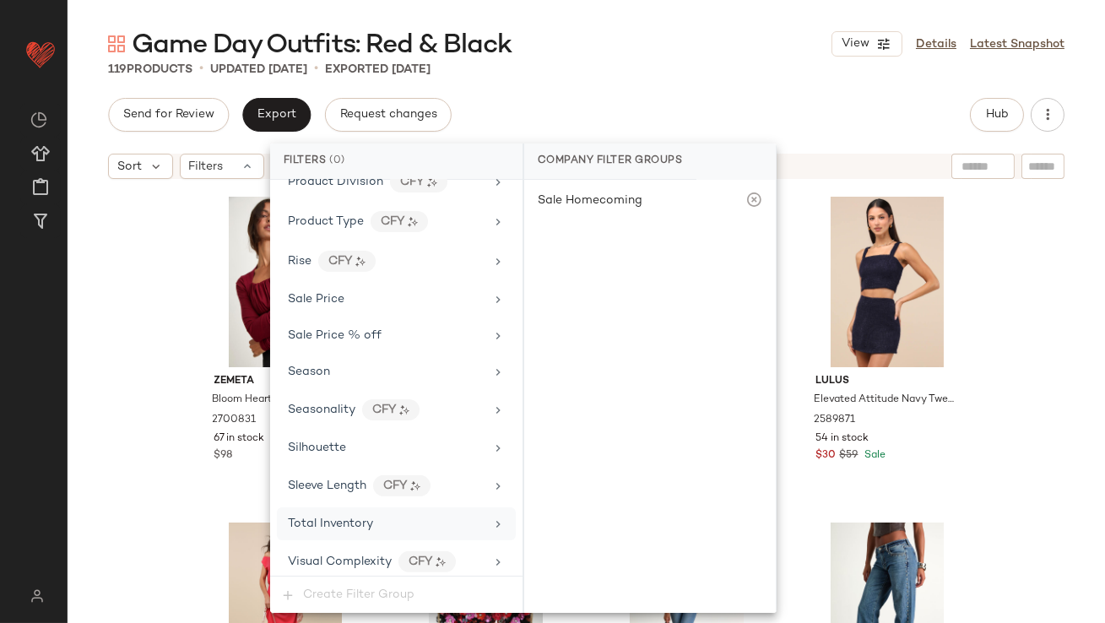
click at [322, 517] on span "Total Inventory" at bounding box center [330, 523] width 85 height 13
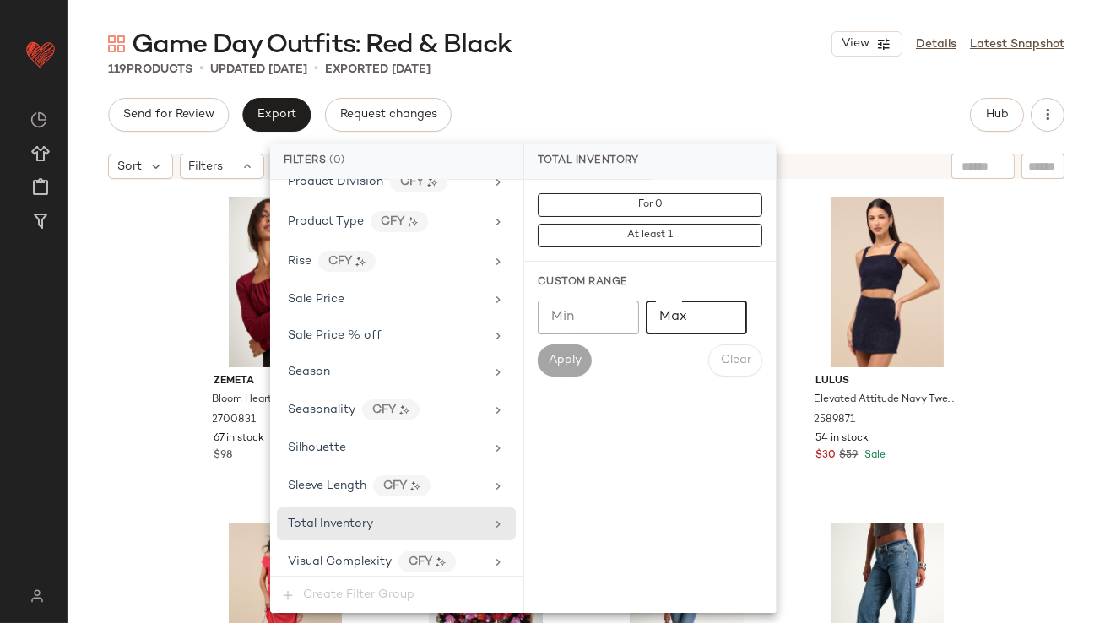
click at [697, 331] on input "Max" at bounding box center [695, 317] width 101 height 34
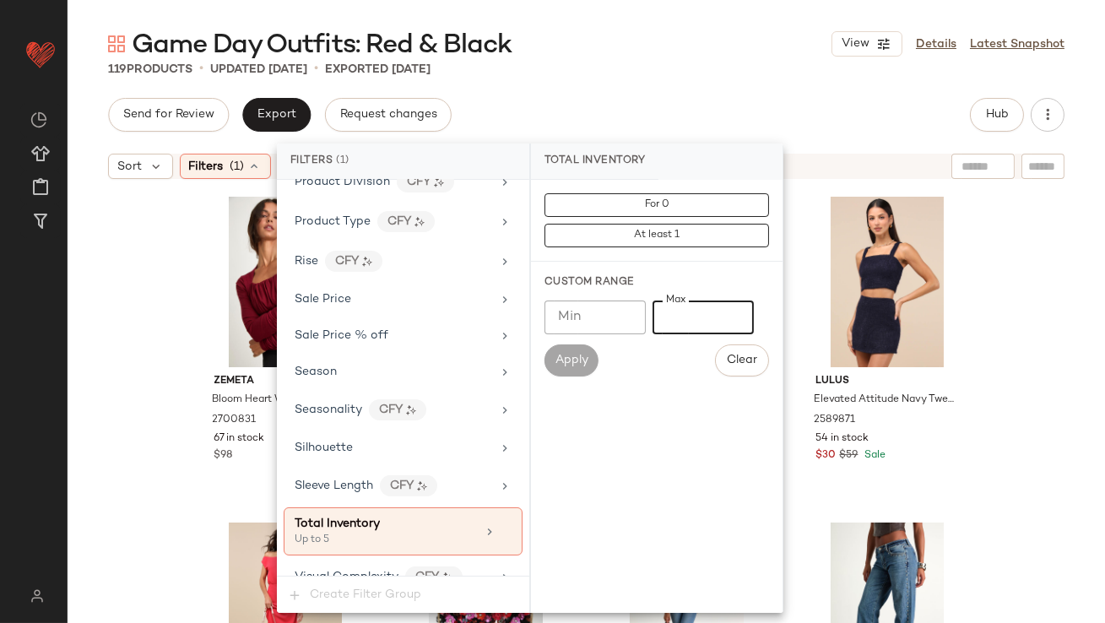
type input "*"
click at [667, 119] on div "Send for Review Export Request changes Hub" at bounding box center [586, 115] width 956 height 34
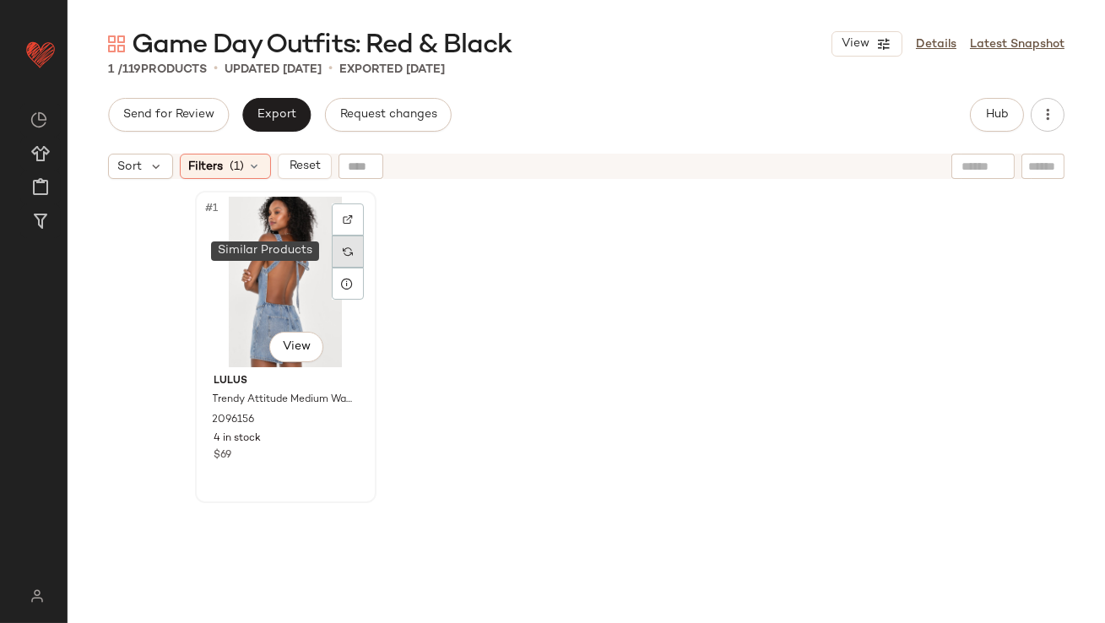
click at [350, 246] on div at bounding box center [348, 251] width 32 height 32
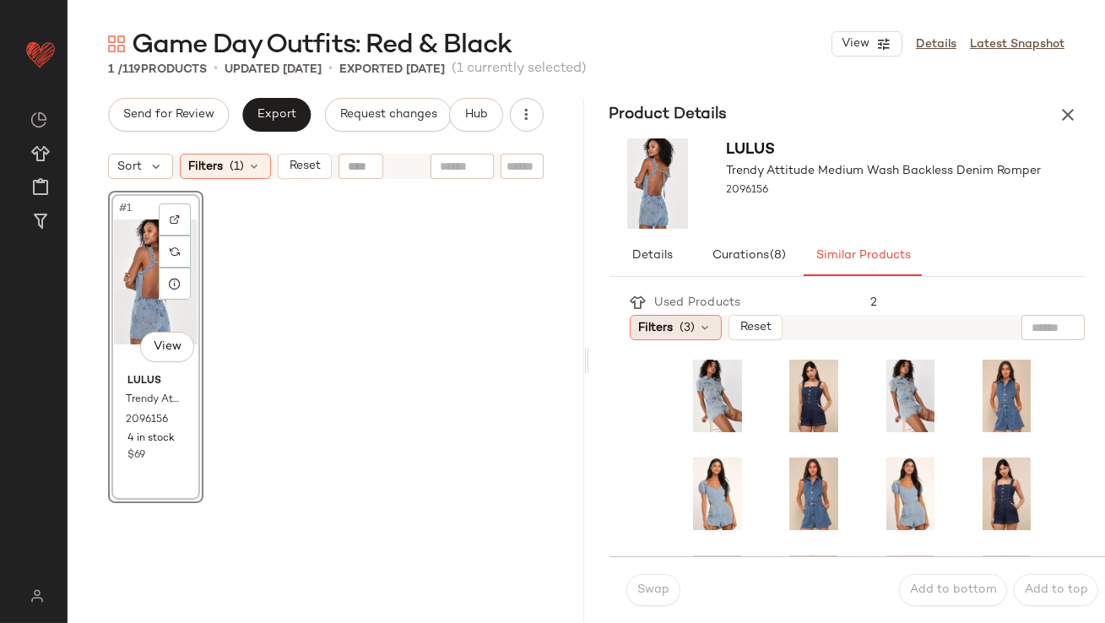
click at [639, 319] on span "Filters" at bounding box center [656, 328] width 35 height 18
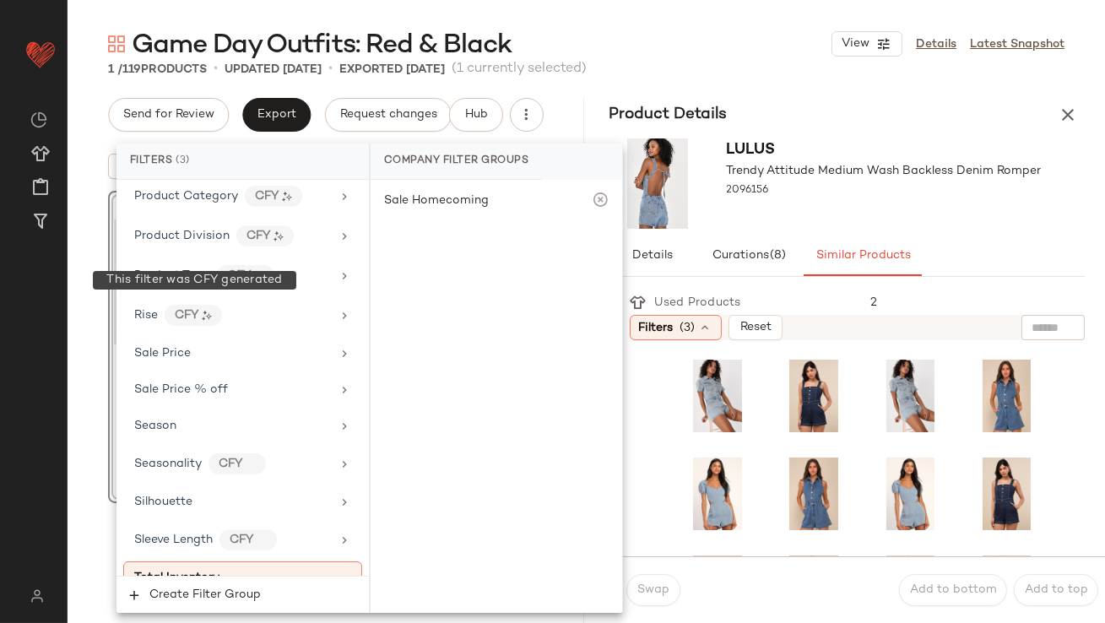
scroll to position [1342, 0]
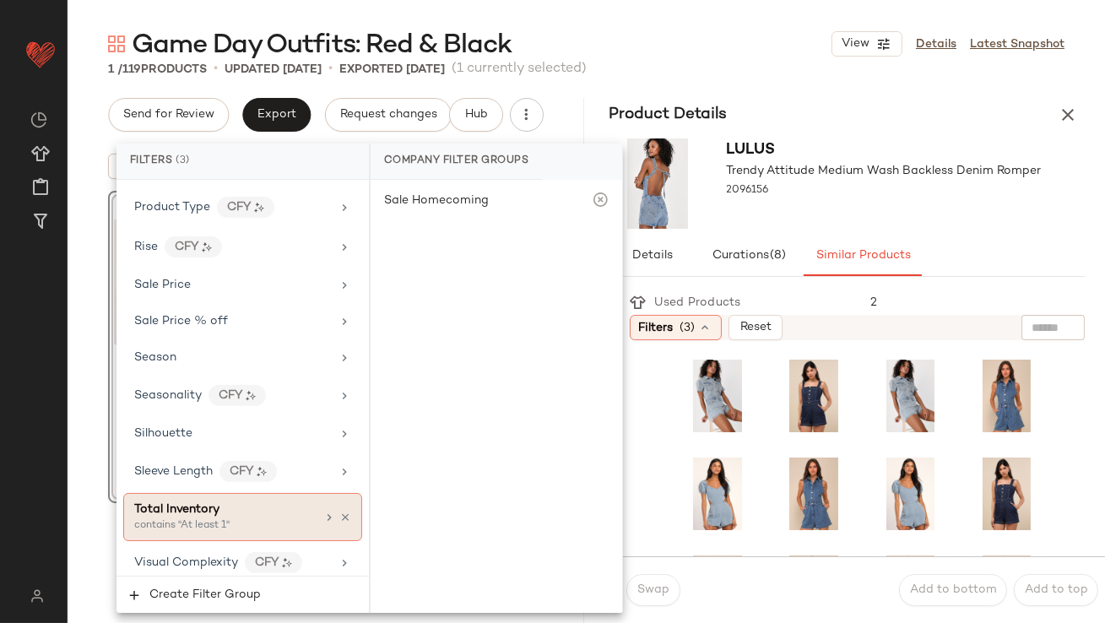
click at [203, 507] on div "Total Inventory" at bounding box center [176, 509] width 85 height 18
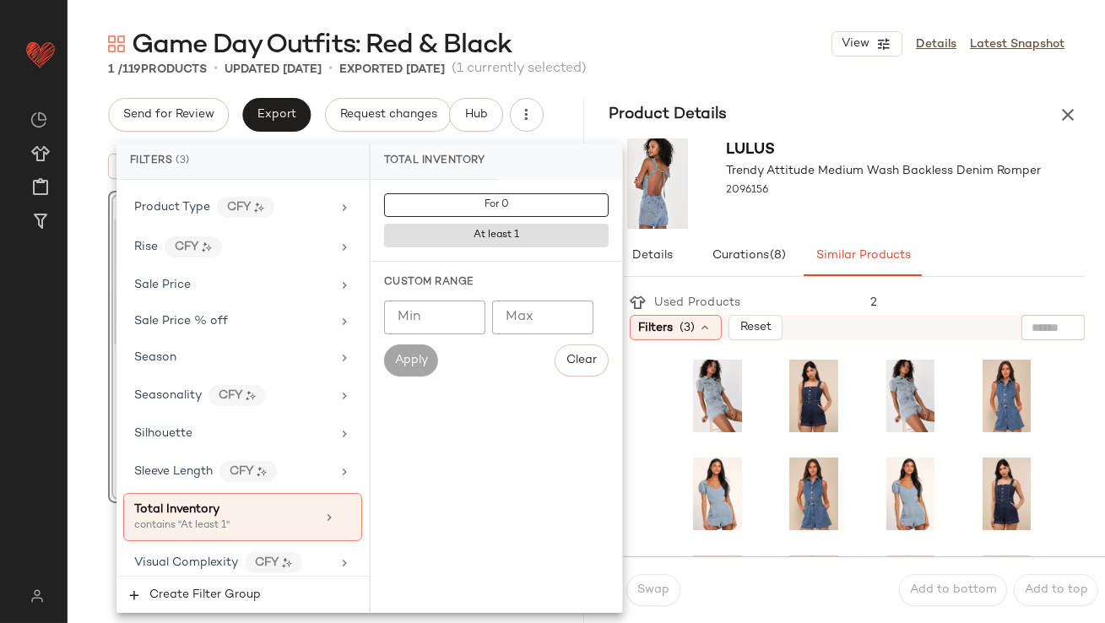
click at [444, 297] on div "Custom Range Min Min Max Max Apply Clear" at bounding box center [495, 326] width 251 height 128
type input "**"
click at [845, 196] on div "2096156" at bounding box center [884, 191] width 315 height 24
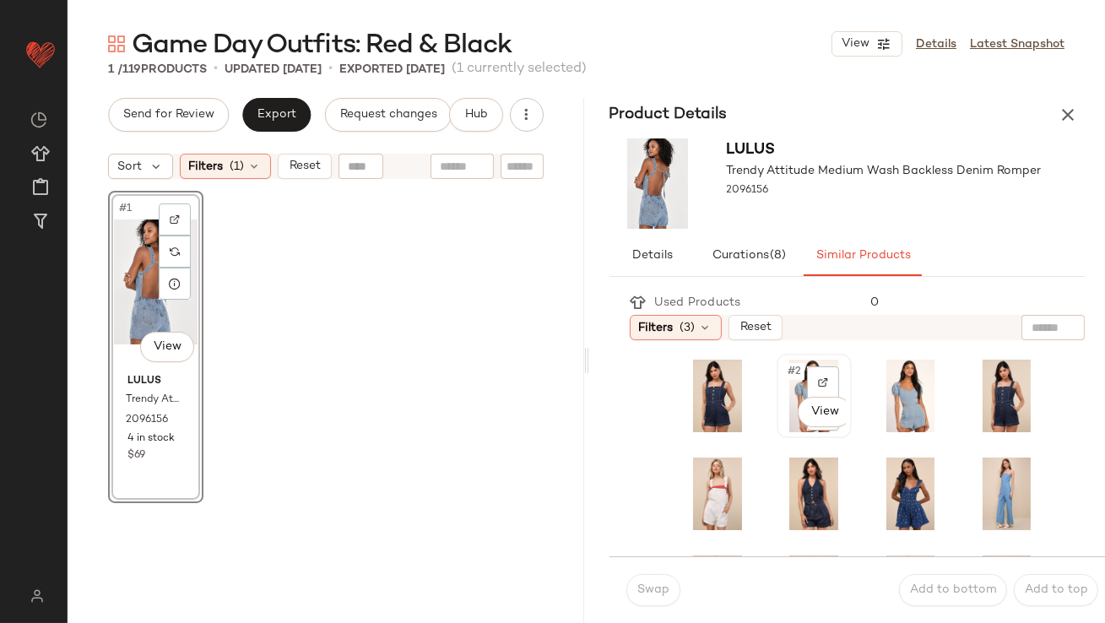
click at [791, 381] on div "#2 View" at bounding box center [813, 395] width 63 height 73
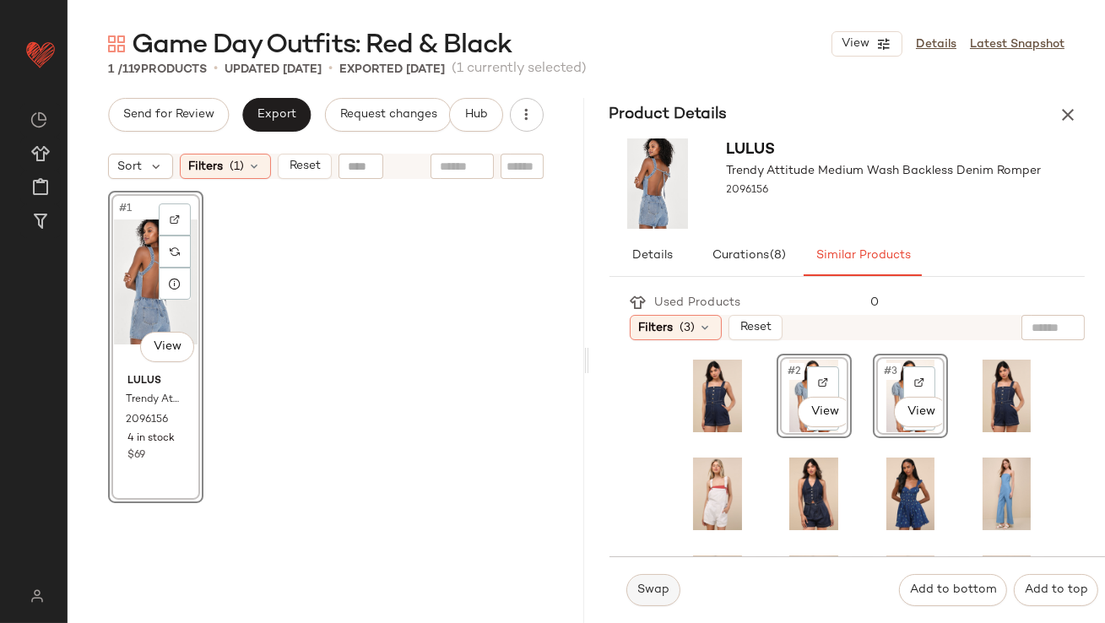
click at [665, 582] on button "Swap" at bounding box center [653, 590] width 54 height 32
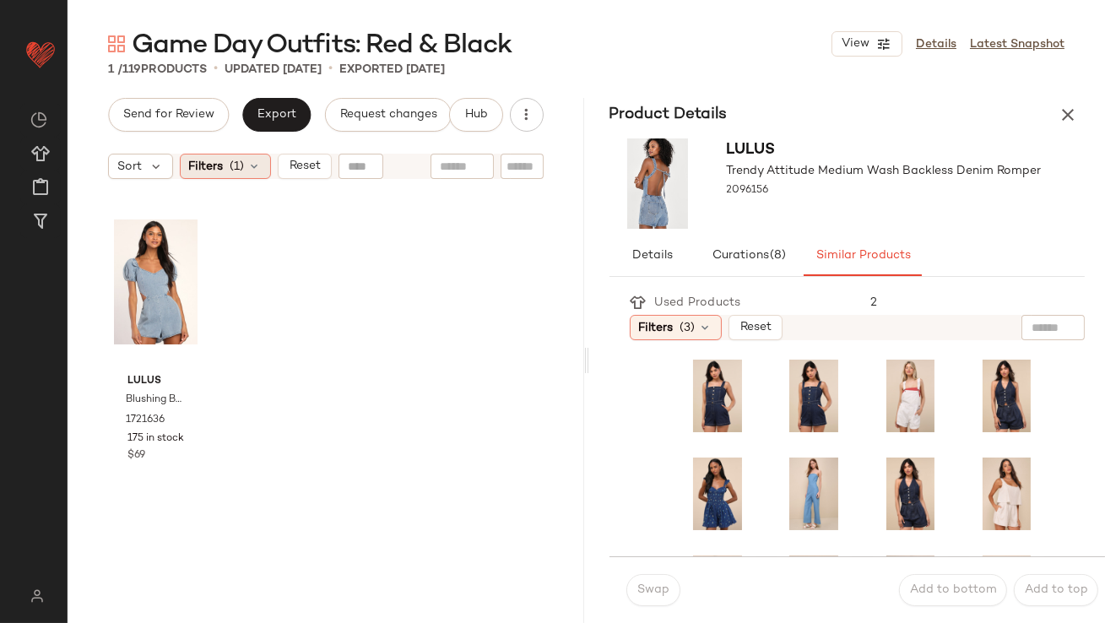
click at [239, 166] on span "(1)" at bounding box center [237, 167] width 14 height 18
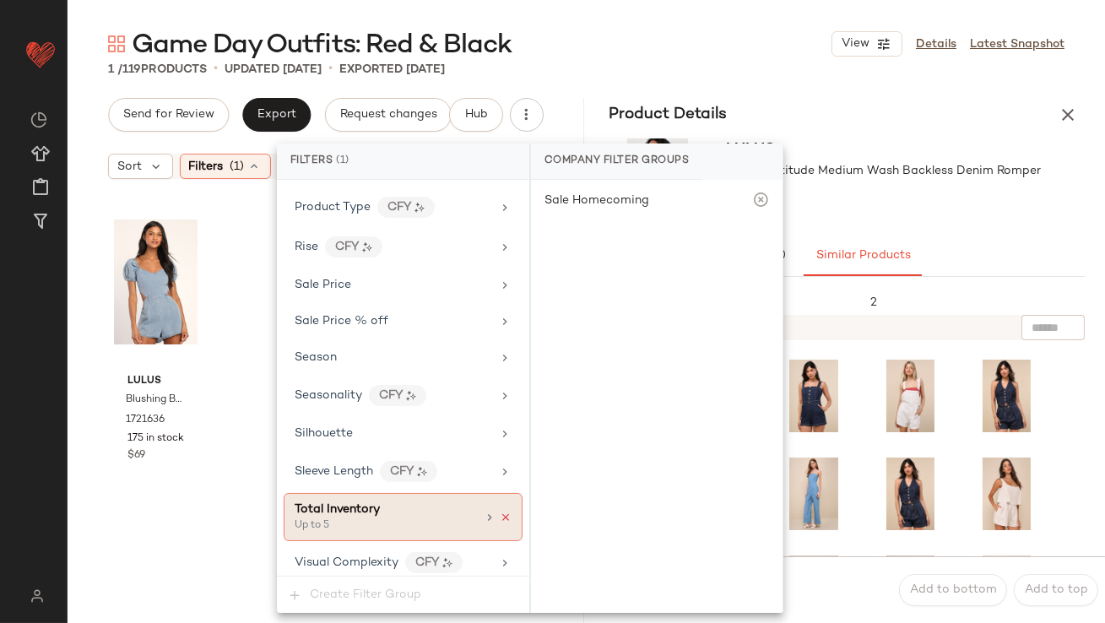
click at [501, 511] on icon at bounding box center [506, 517] width 12 height 12
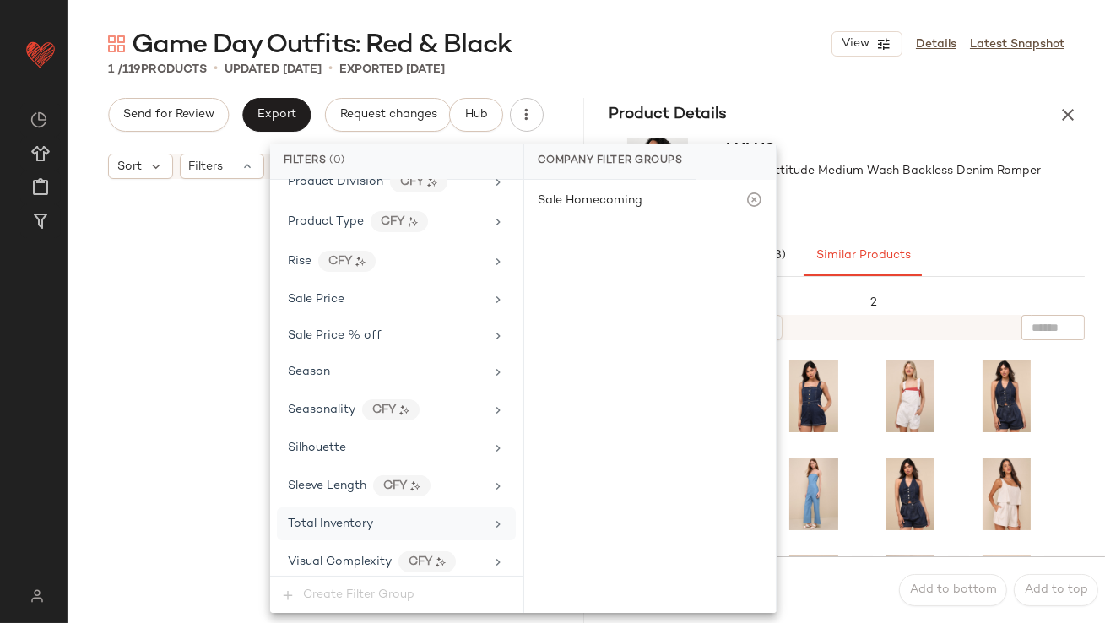
click at [848, 217] on div "Lulus Trendy Attitude Medium Wash Backless Denim Romper 2096156" at bounding box center [884, 183] width 315 height 90
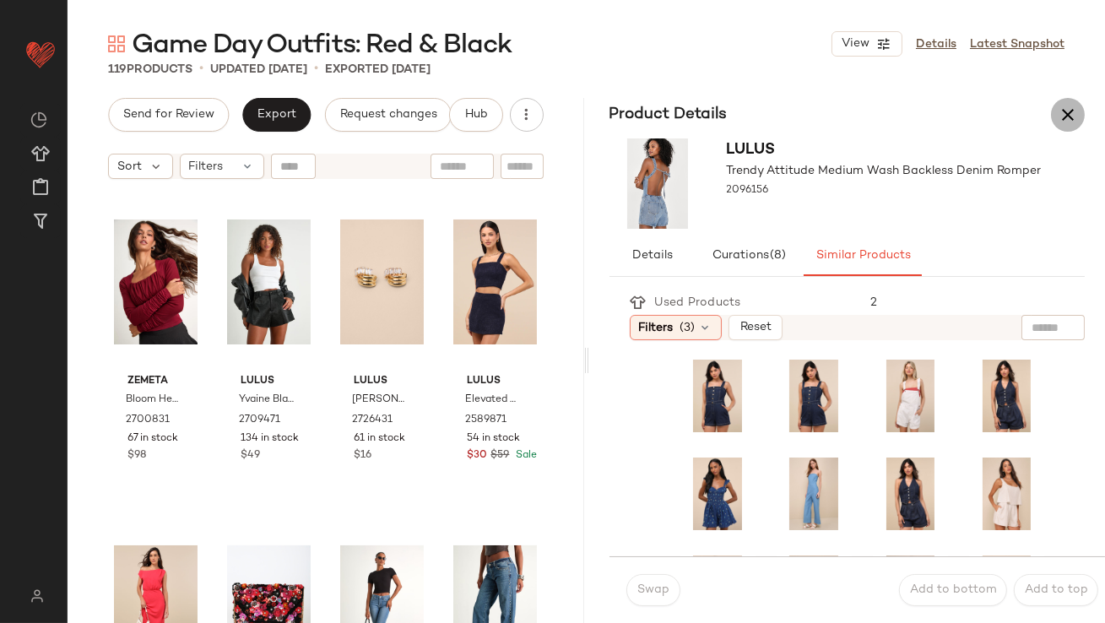
click at [1065, 108] on icon "button" at bounding box center [1067, 115] width 20 height 20
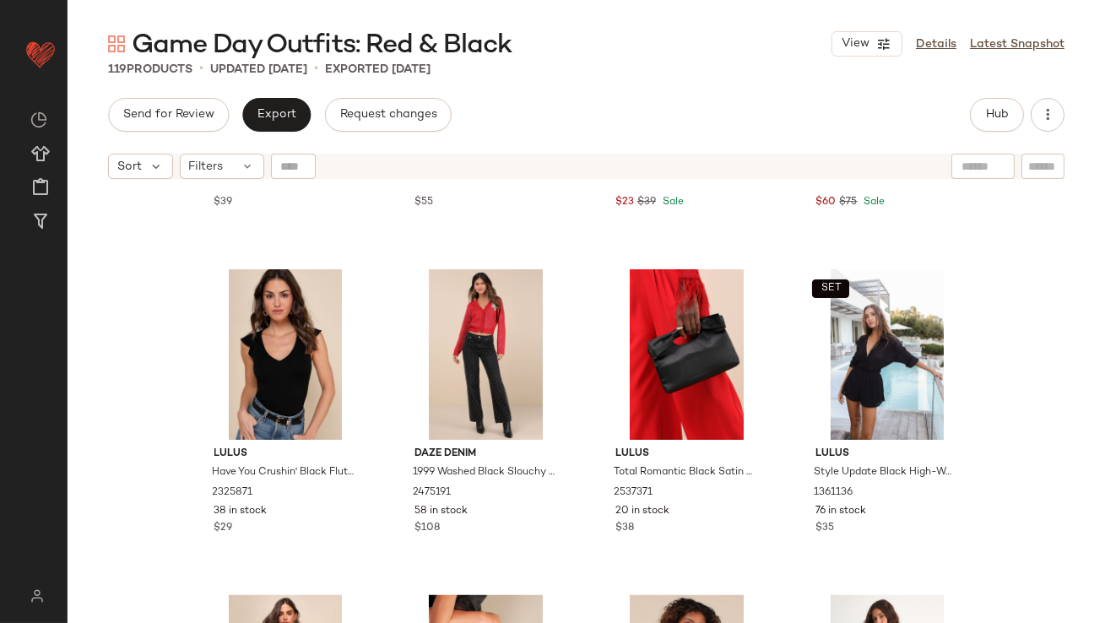
scroll to position [5833, 0]
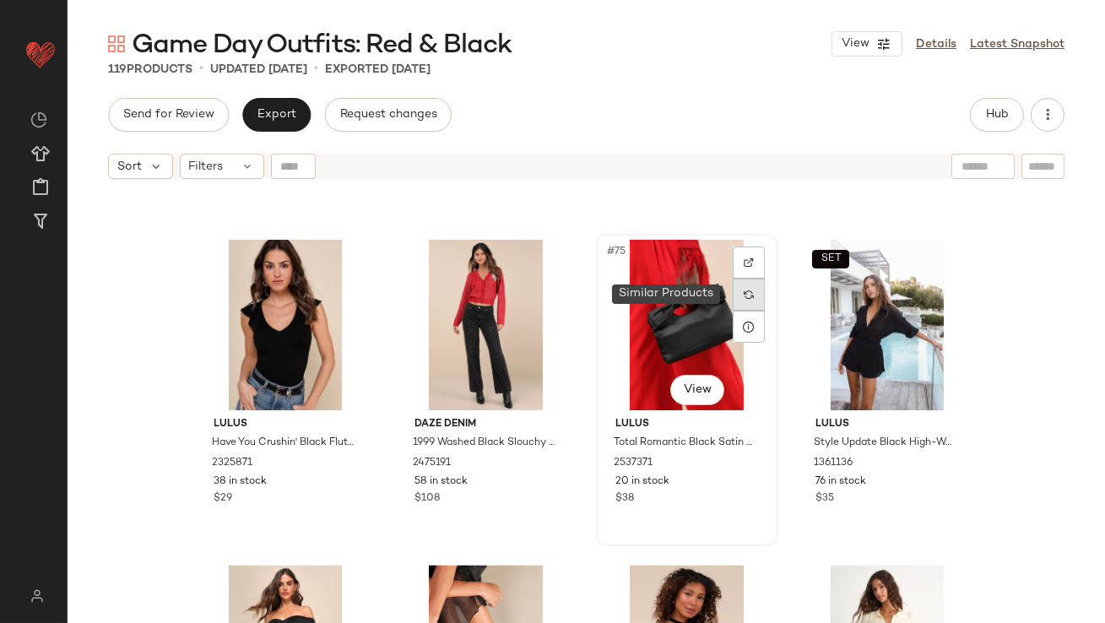
click at [737, 293] on div at bounding box center [748, 294] width 32 height 32
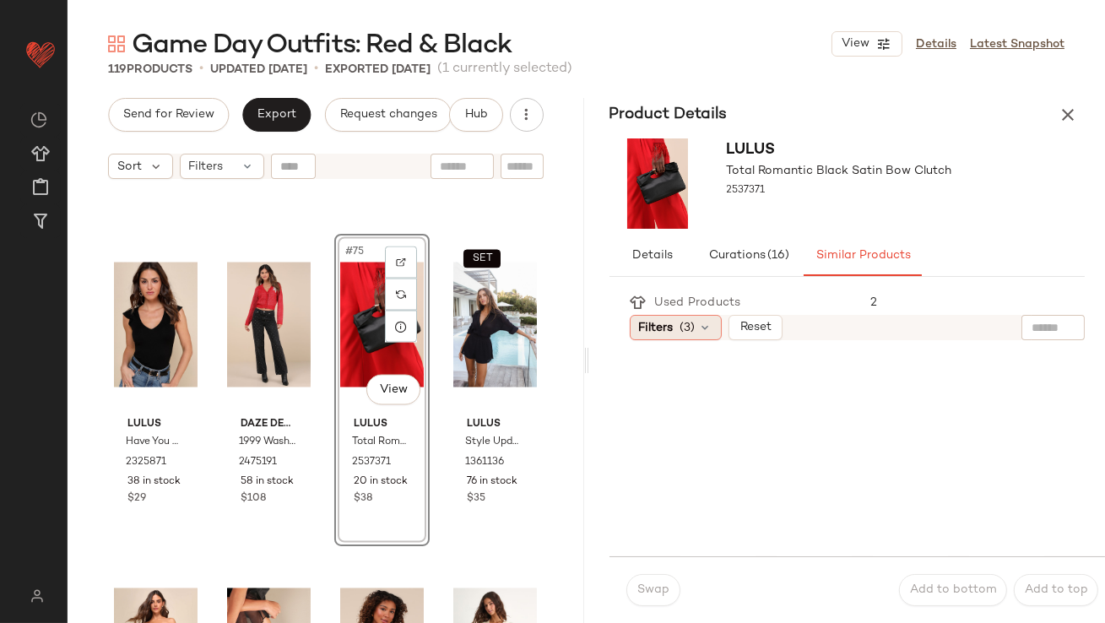
click at [705, 318] on div "Filters (3)" at bounding box center [675, 327] width 92 height 25
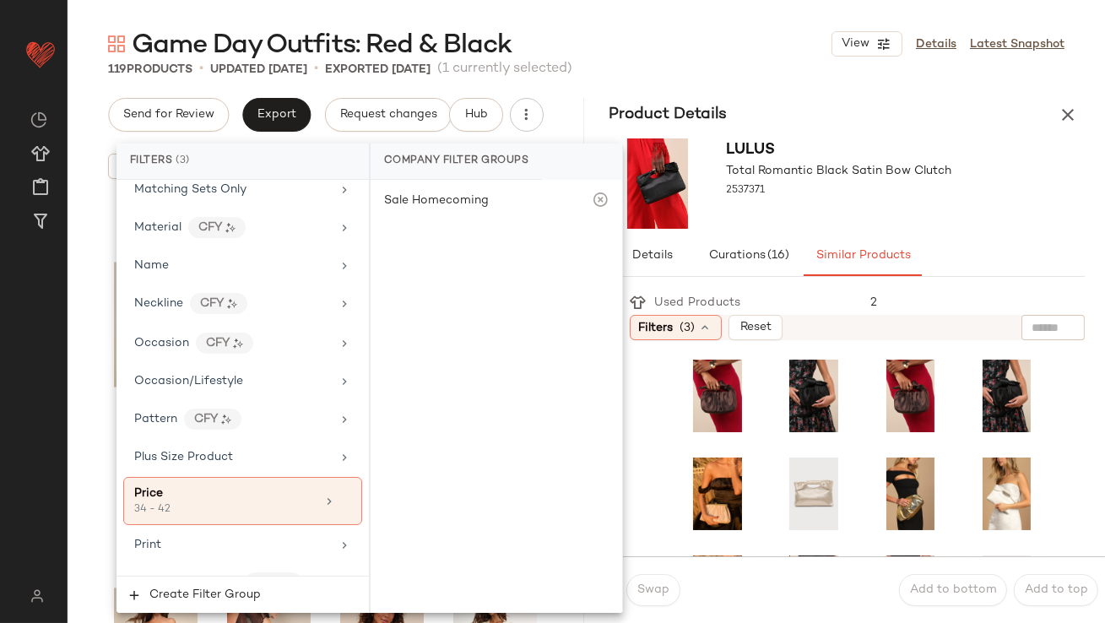
scroll to position [1342, 0]
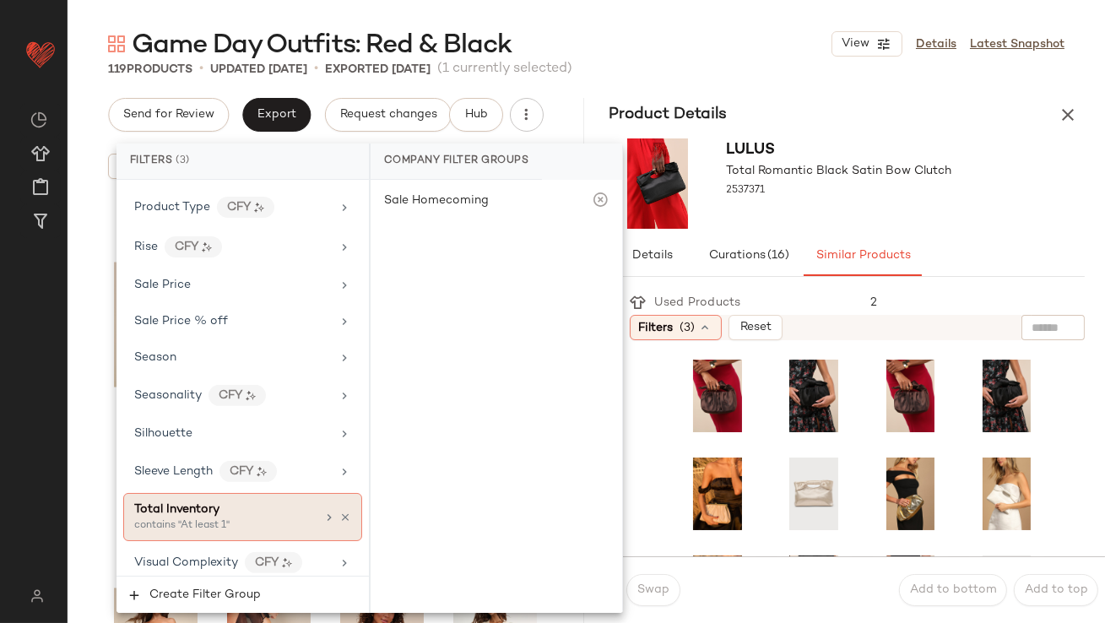
click at [188, 503] on span "Total Inventory" at bounding box center [176, 509] width 85 height 13
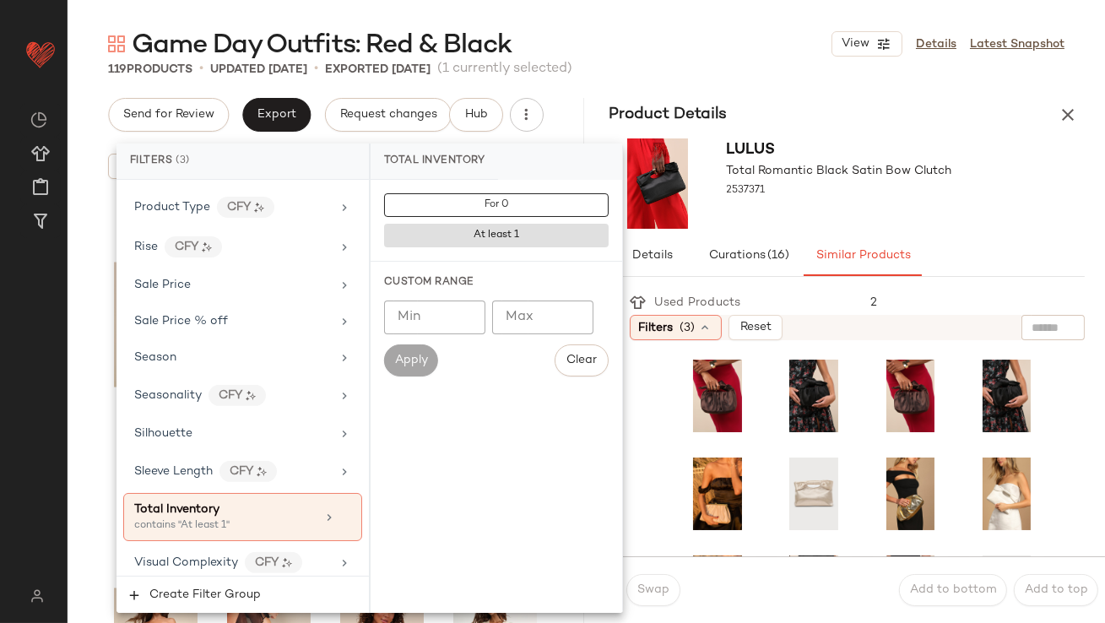
click at [433, 319] on input "Min" at bounding box center [434, 317] width 101 height 34
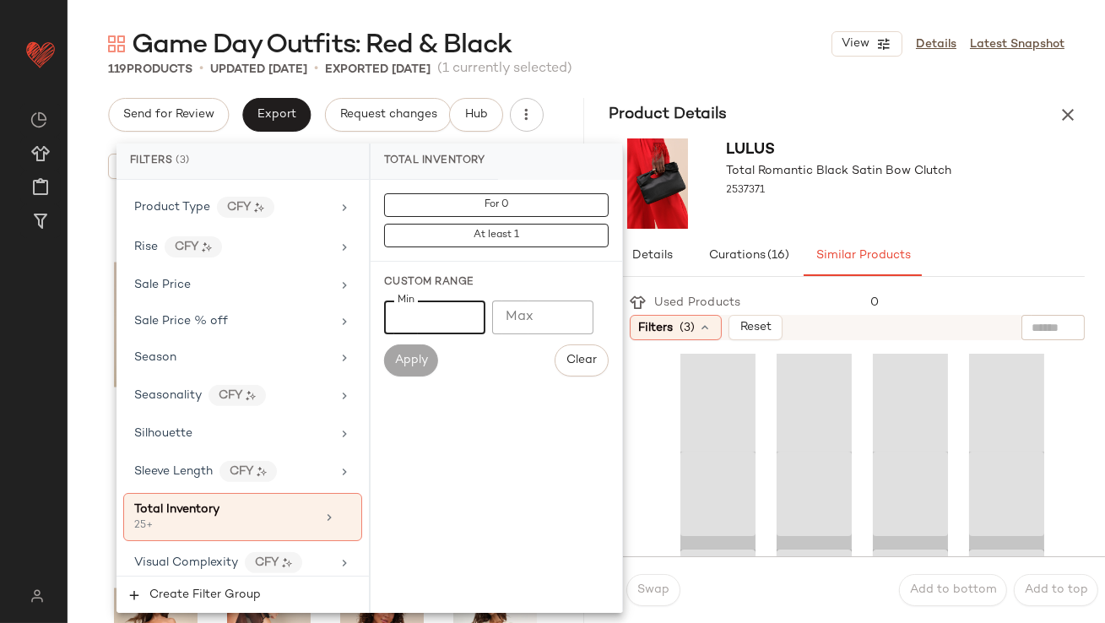
type input "**"
click at [964, 210] on div "Lulus Total Romantic Black Satin Bow Clutch 2537371" at bounding box center [847, 184] width 516 height 104
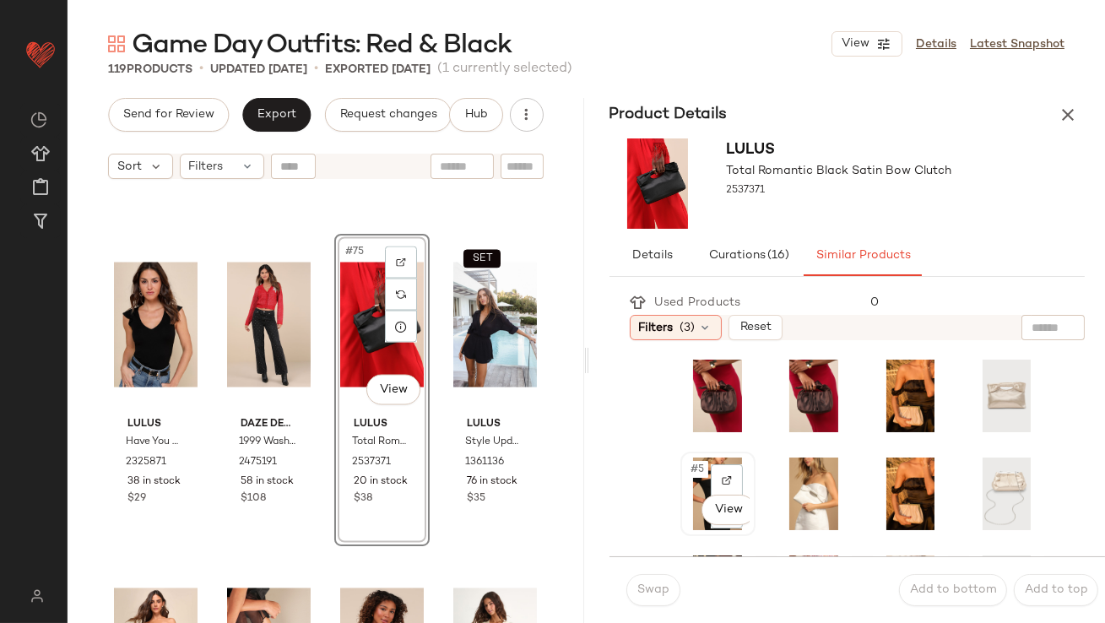
scroll to position [84, 0]
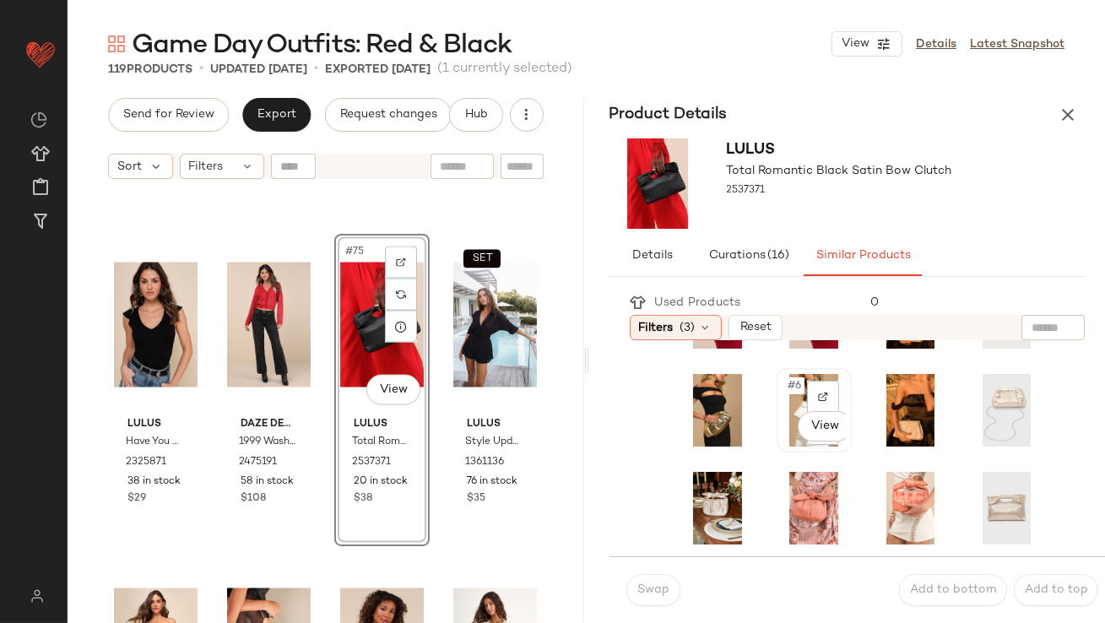
click at [786, 387] on span "#6" at bounding box center [795, 385] width 19 height 17
click at [660, 593] on span "Swap" at bounding box center [652, 590] width 33 height 14
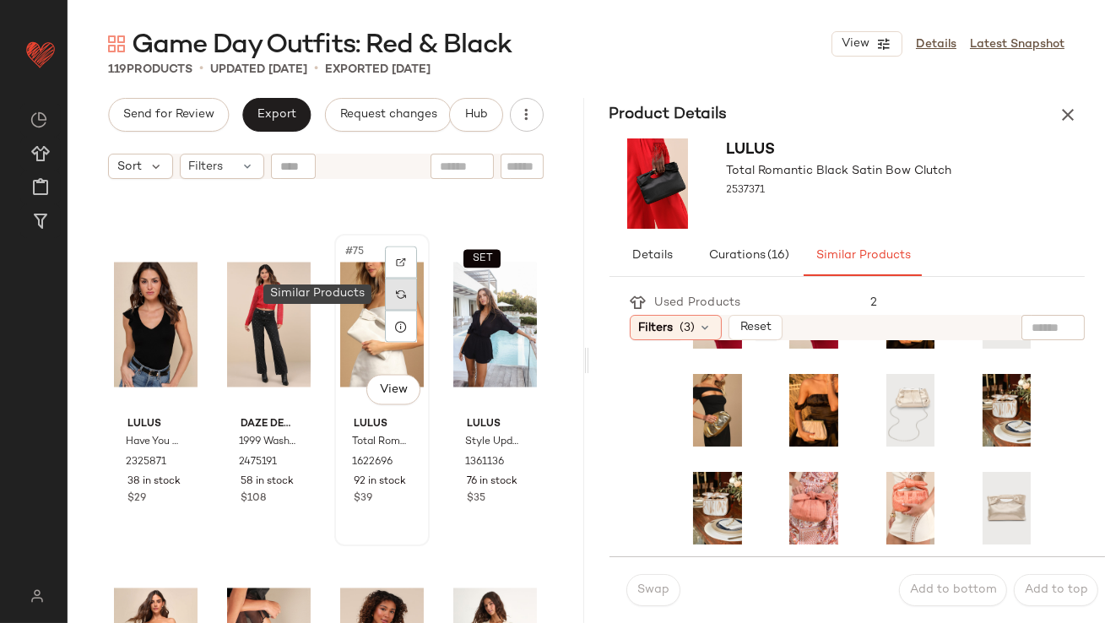
click at [401, 289] on div at bounding box center [401, 294] width 32 height 32
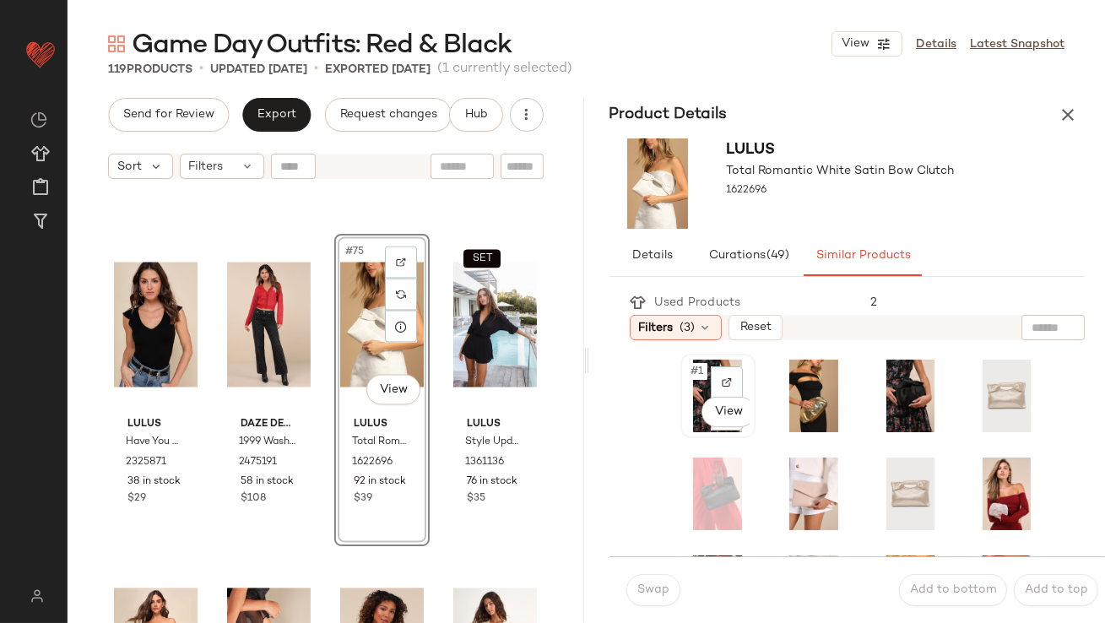
click at [705, 368] on span "#1" at bounding box center [698, 371] width 18 height 17
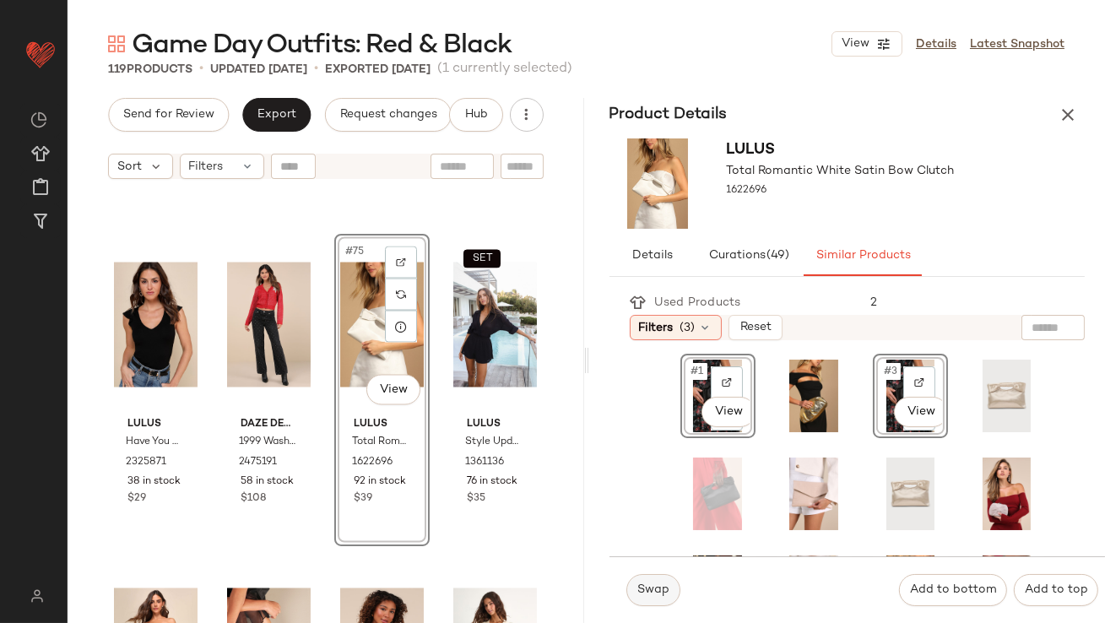
click at [650, 581] on button "Swap" at bounding box center [653, 590] width 54 height 32
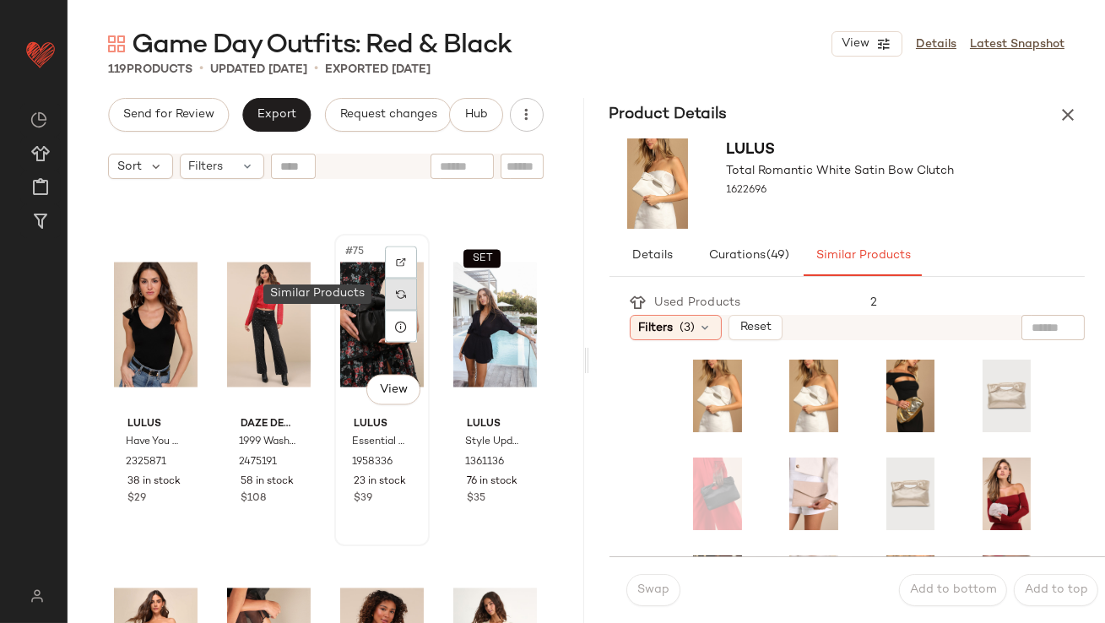
click at [395, 288] on div at bounding box center [401, 294] width 32 height 32
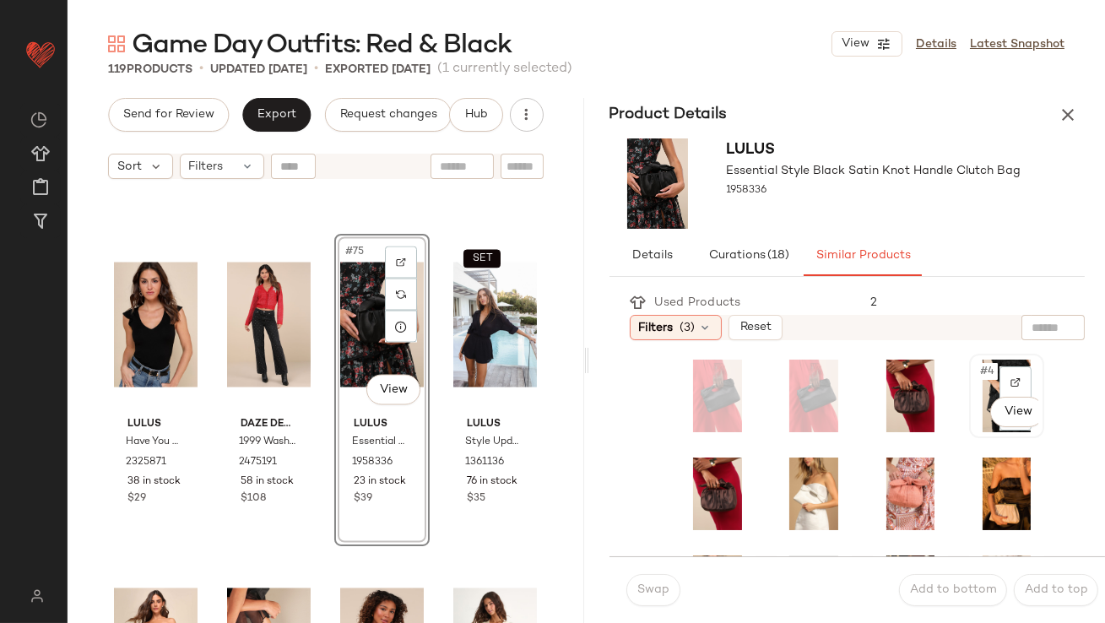
click at [975, 374] on div "#4 View" at bounding box center [1006, 395] width 63 height 73
click at [629, 591] on button "Swap" at bounding box center [653, 590] width 54 height 32
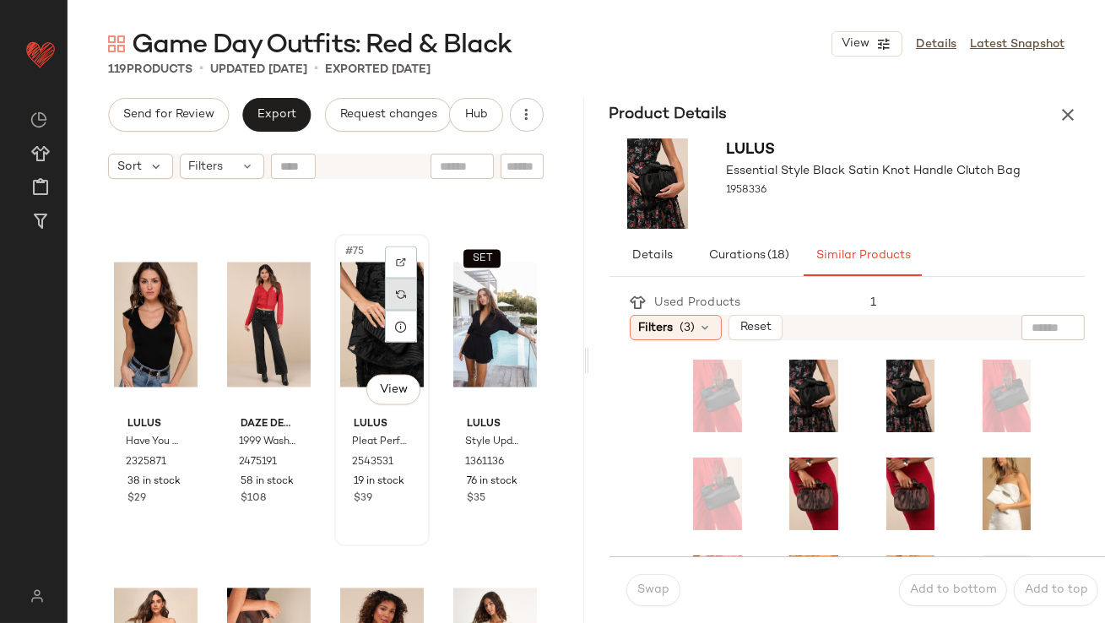
click at [396, 289] on img at bounding box center [401, 294] width 10 height 10
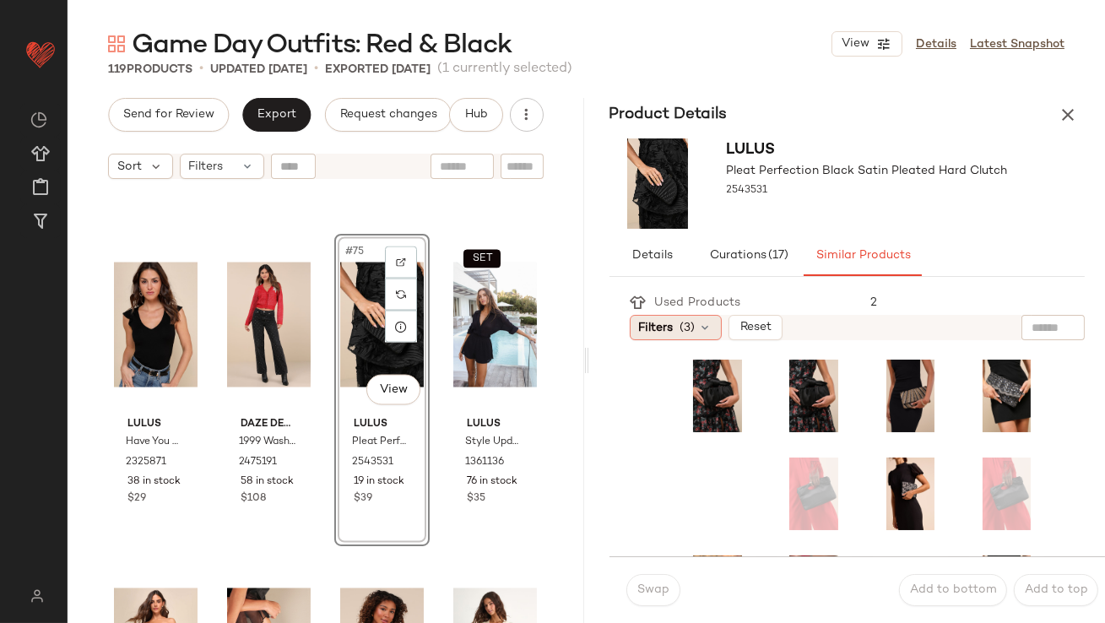
click at [684, 321] on span "(3)" at bounding box center [687, 328] width 15 height 18
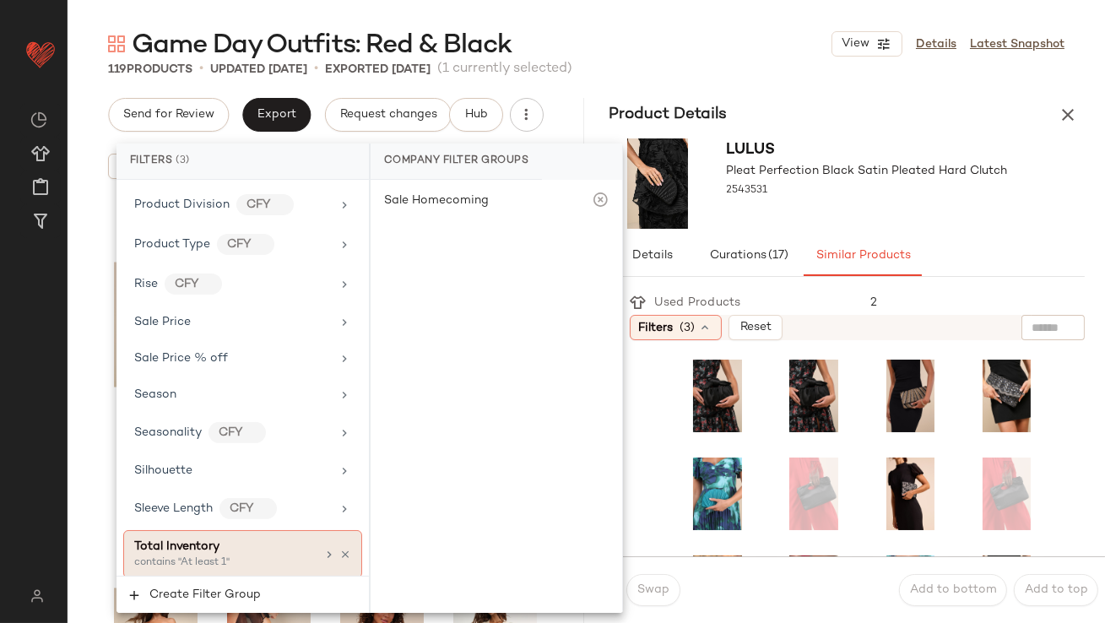
scroll to position [1342, 0]
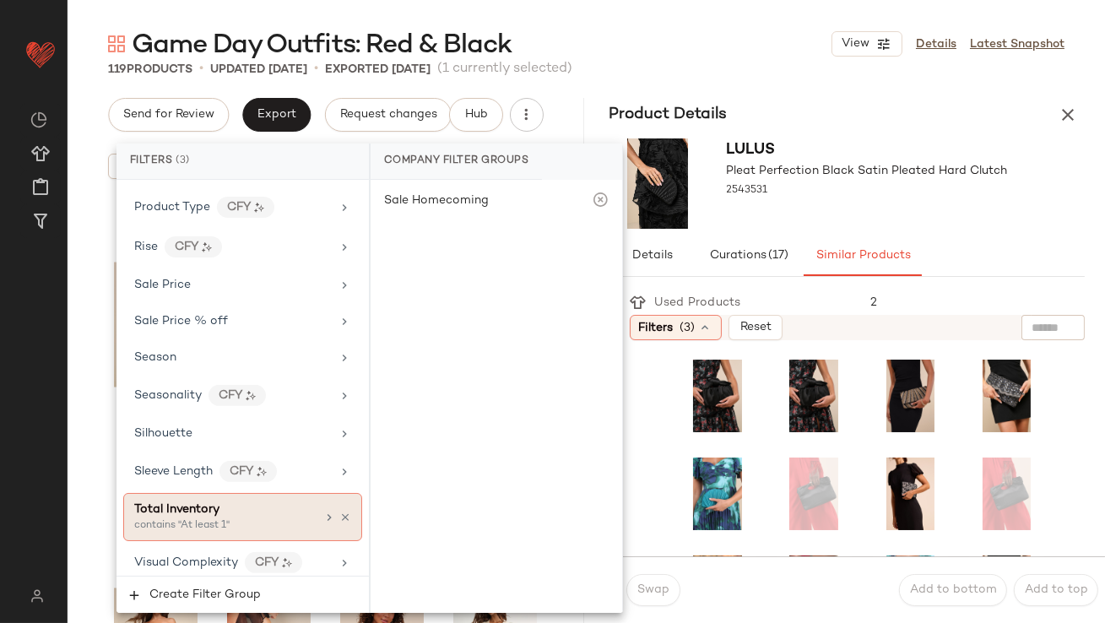
click at [237, 522] on div "contains "At least 1"" at bounding box center [218, 525] width 169 height 15
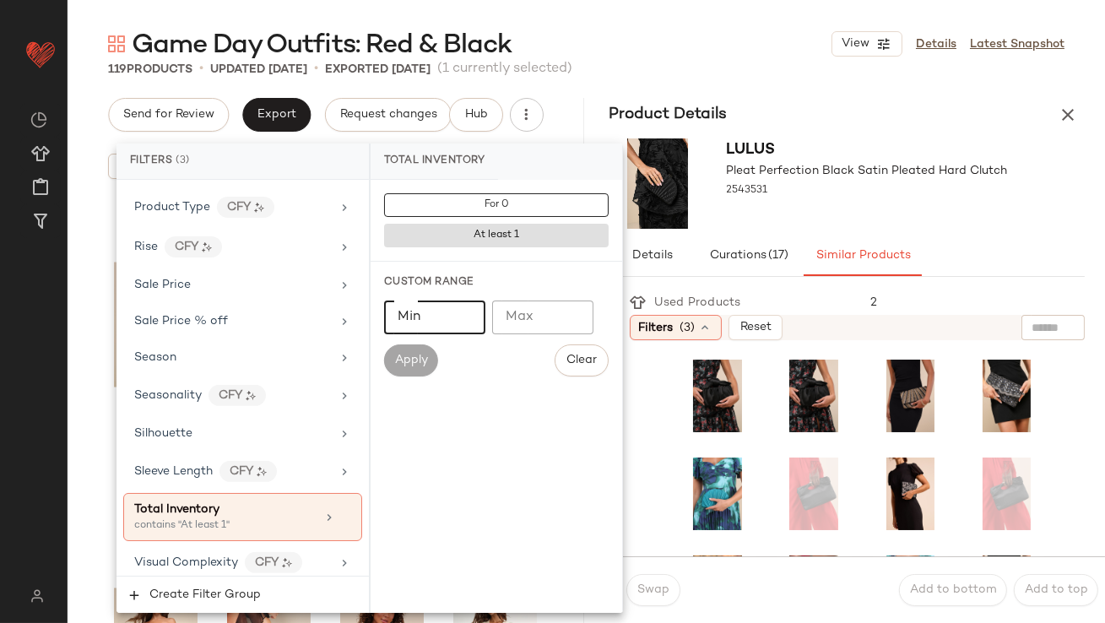
click at [444, 321] on input "Min" at bounding box center [434, 317] width 101 height 34
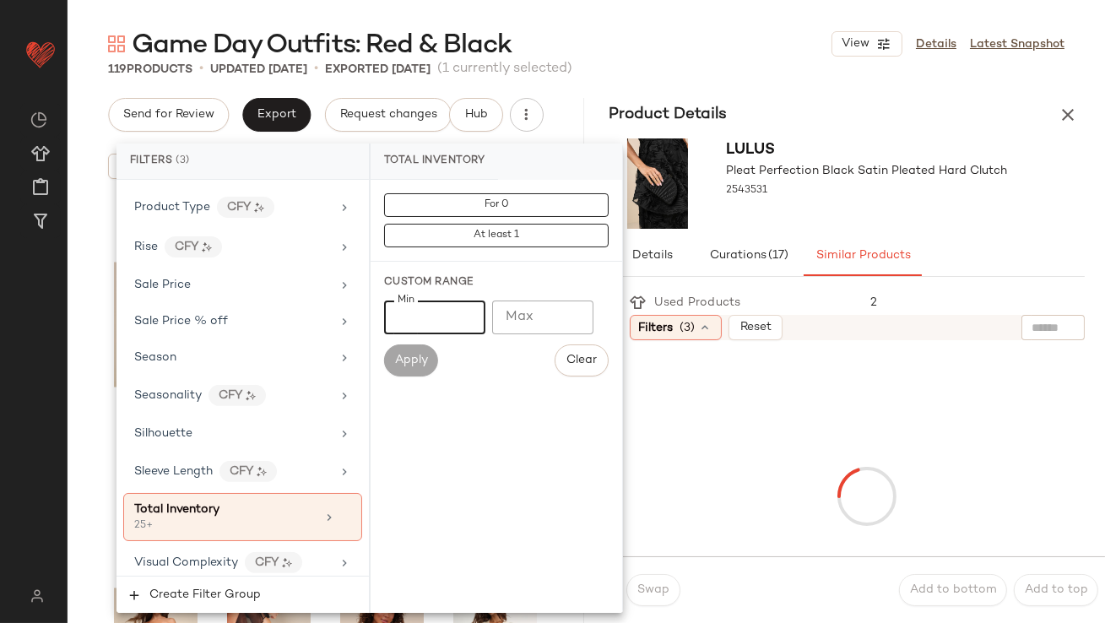
type input "**"
click at [833, 218] on div "Lulus Pleat Perfection Black Satin Pleated Hard Clutch 2543531" at bounding box center [867, 183] width 281 height 90
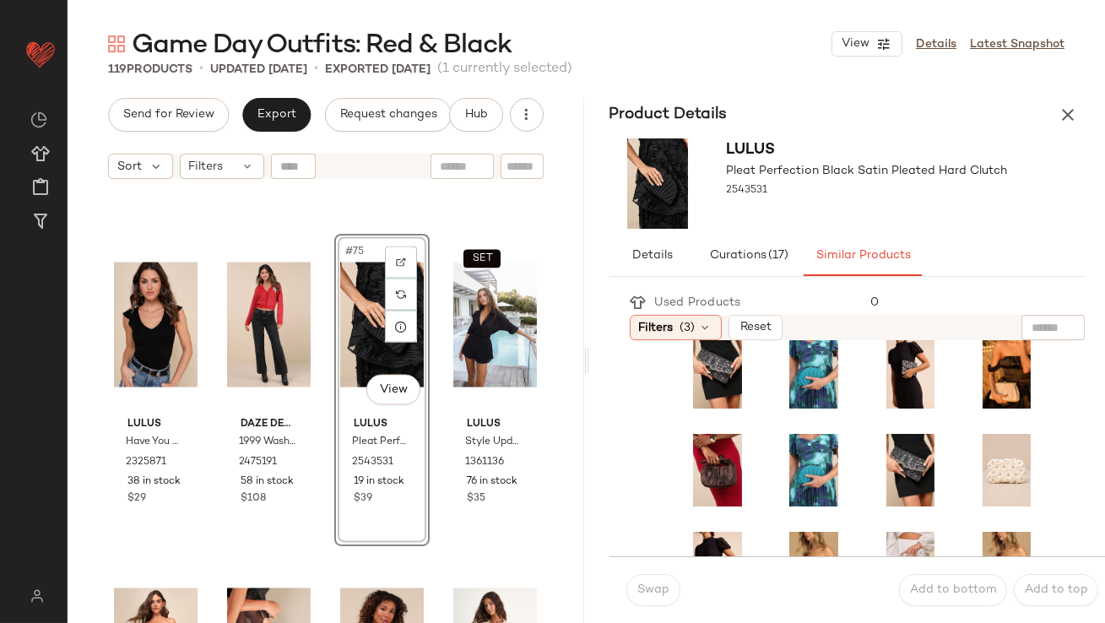
scroll to position [0, 0]
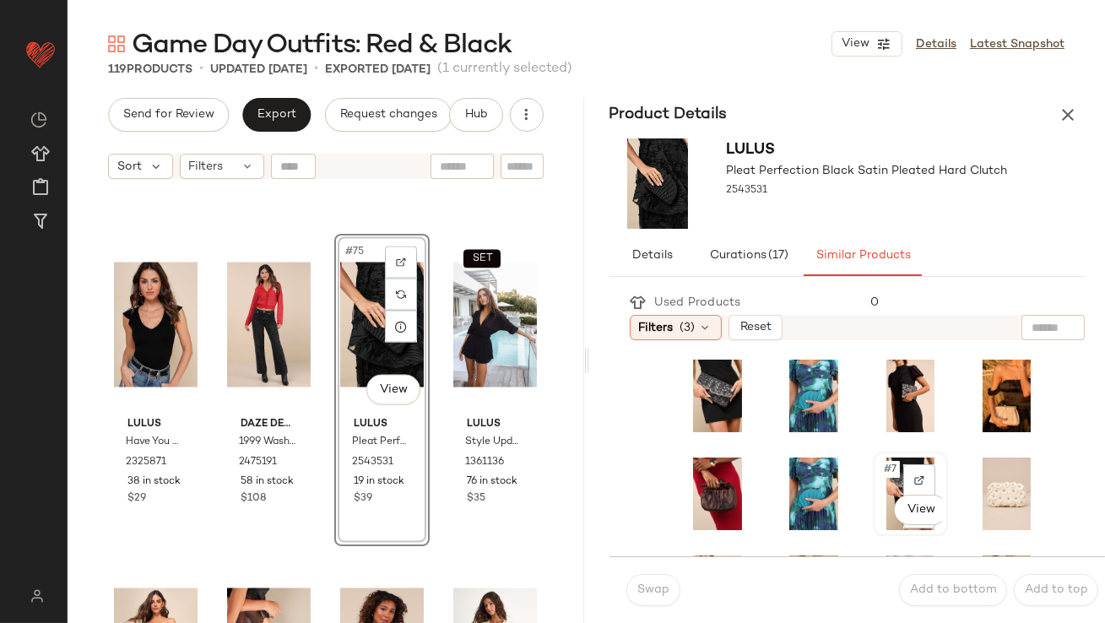
click at [882, 465] on span "#7" at bounding box center [891, 469] width 18 height 17
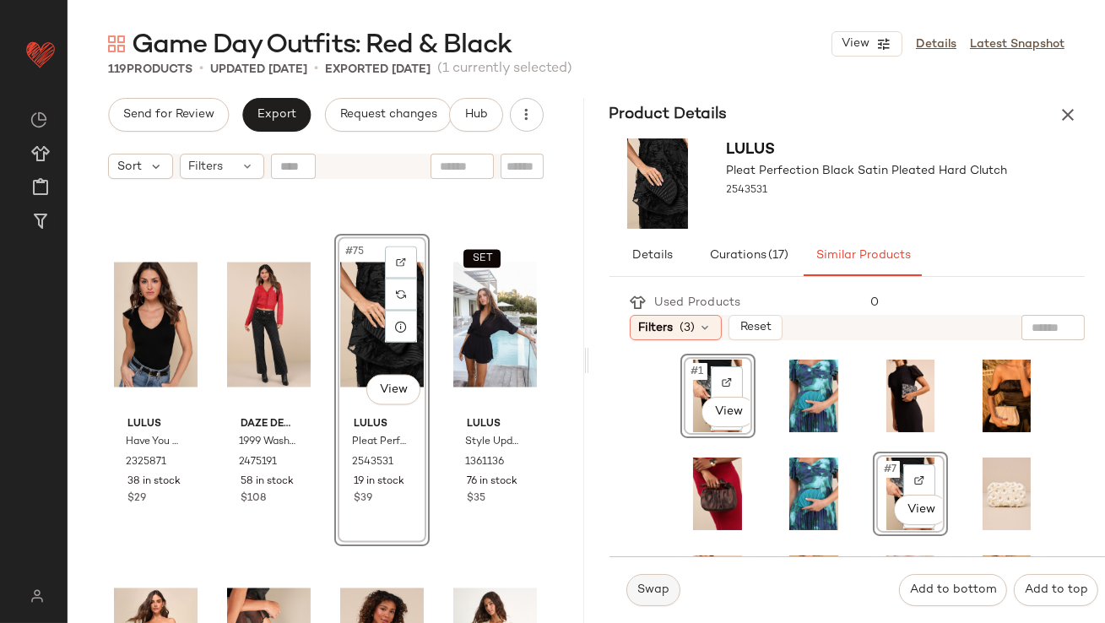
click at [640, 588] on span "Swap" at bounding box center [652, 590] width 33 height 14
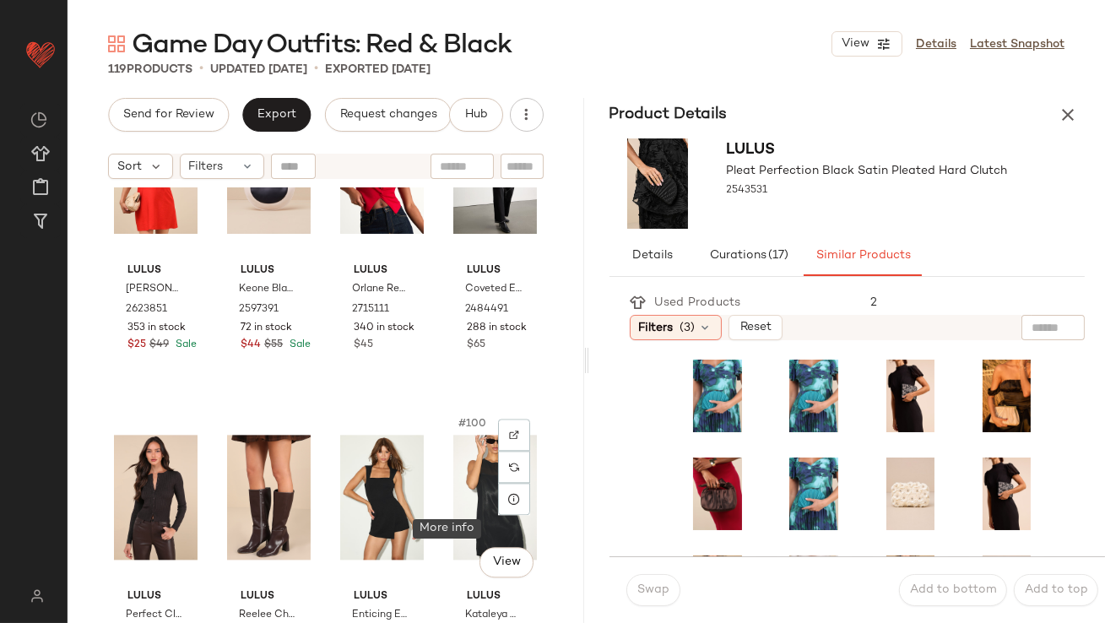
scroll to position [7706, 0]
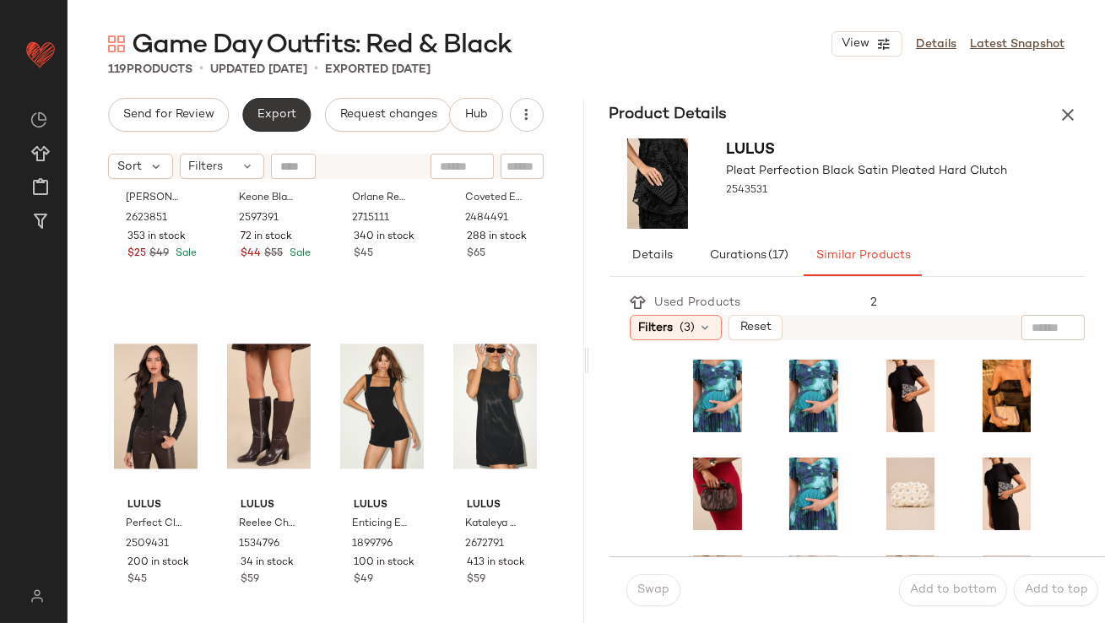
click at [275, 119] on span "Export" at bounding box center [277, 115] width 40 height 14
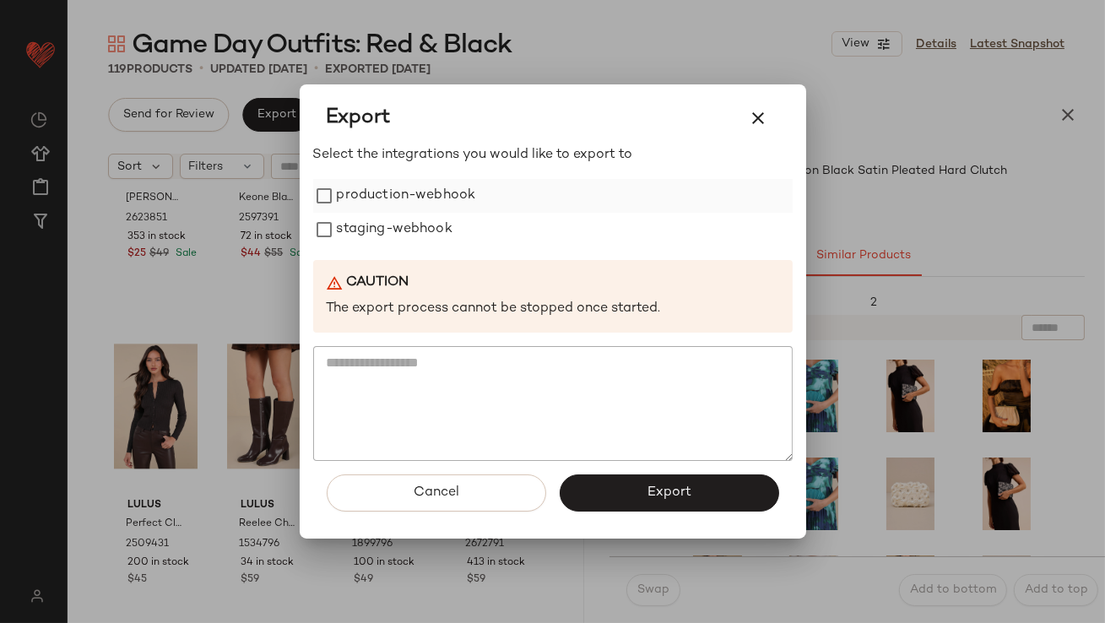
click at [434, 196] on label "production-webhook" at bounding box center [406, 196] width 139 height 34
click at [422, 224] on label "staging-webhook" at bounding box center [395, 230] width 116 height 34
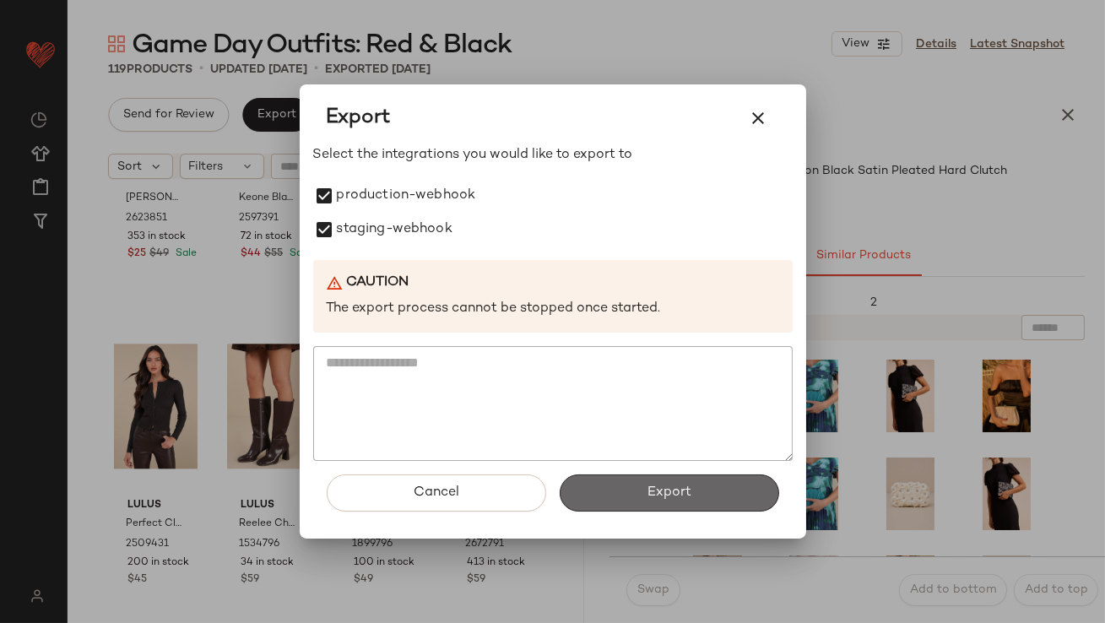
click at [615, 493] on button "Export" at bounding box center [668, 492] width 219 height 37
